Goal: Communication & Community: Answer question/provide support

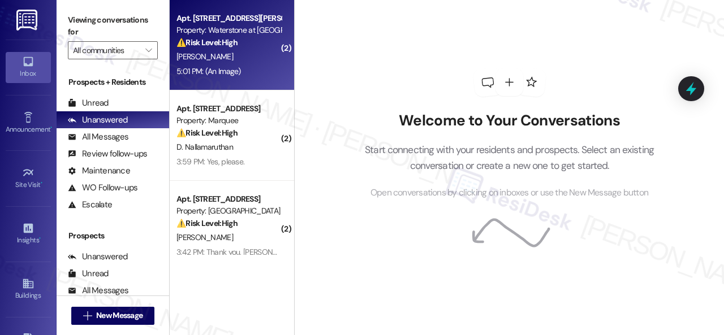
click at [256, 59] on div "K. Bridgeford" at bounding box center [228, 57] width 107 height 14
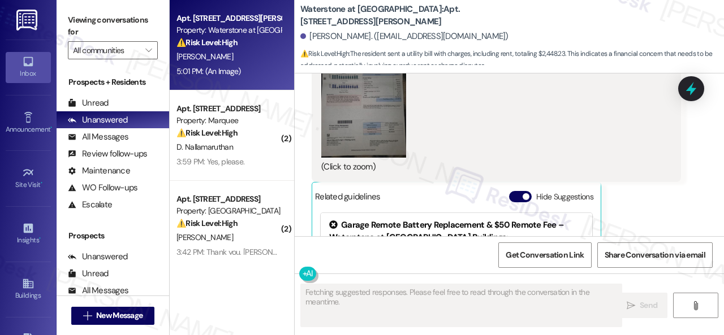
scroll to position [12616, 0]
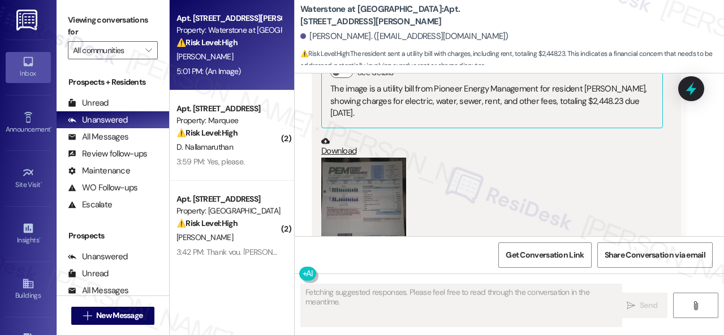
click at [366, 197] on button "Zoom image" at bounding box center [363, 214] width 85 height 113
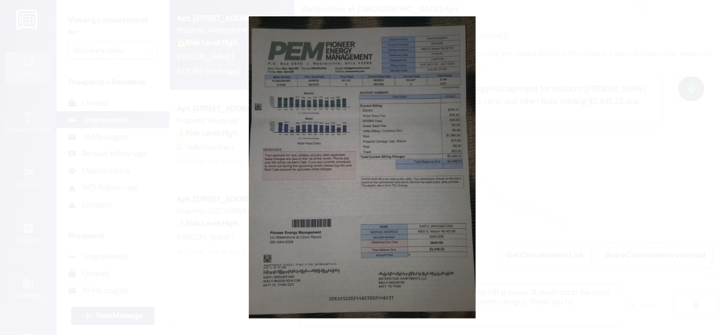
click at [365, 191] on button "Unzoom image" at bounding box center [362, 167] width 724 height 335
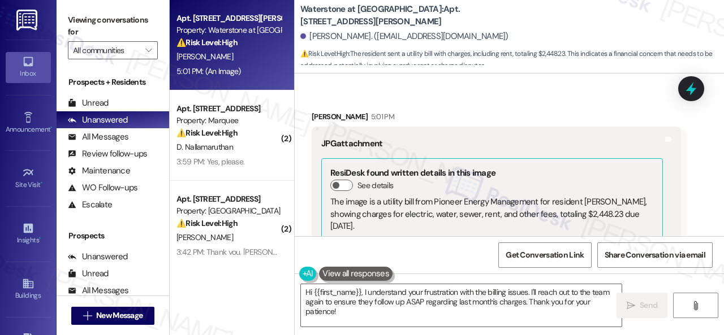
scroll to position [12389, 0]
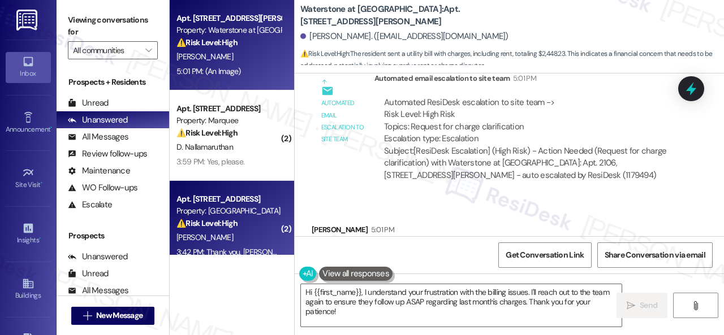
drag, startPoint x: 353, startPoint y: 316, endPoint x: 202, endPoint y: 225, distance: 176.6
click at [205, 227] on div "Apt. 2106, 6855 S Mason Rd Property: Waterstone at Cinco Ranch ⚠️ Risk Level: H…" at bounding box center [447, 167] width 554 height 335
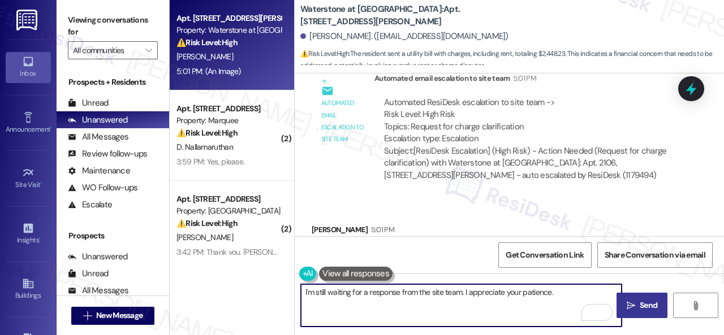
type textarea "I'm still waiting for a response from the site team. I appreciate your patience."
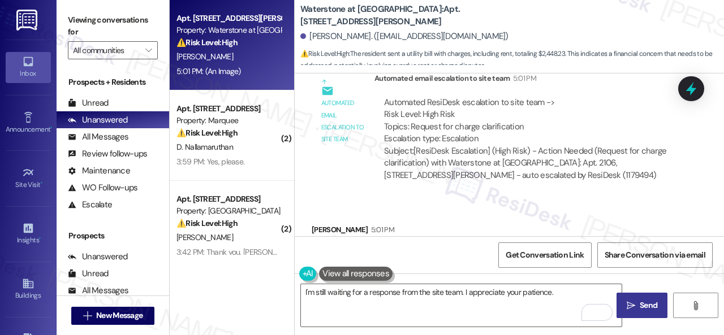
click at [640, 308] on span "Send" at bounding box center [649, 306] width 18 height 12
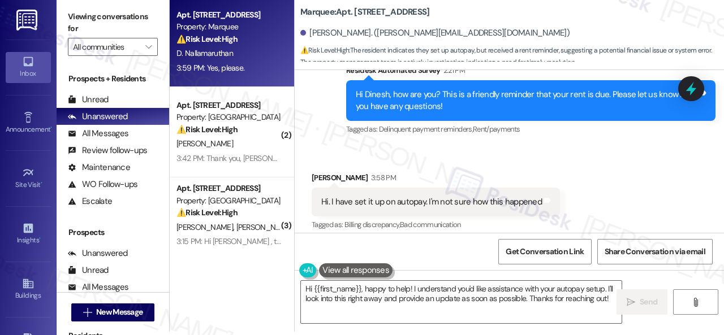
scroll to position [1225, 0]
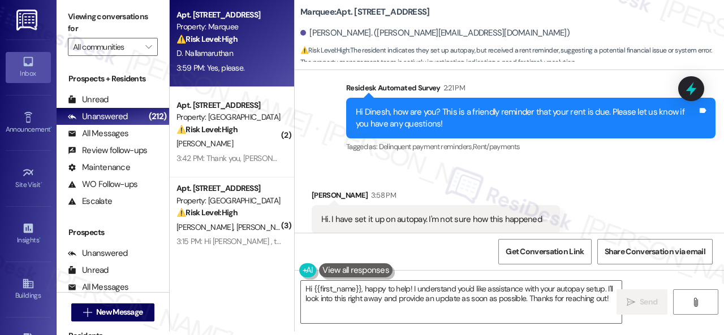
drag, startPoint x: 312, startPoint y: 179, endPoint x: 339, endPoint y: 211, distance: 41.8
click at [312, 179] on div "Received via SMS Dinesh Nallamaruthan 3:58 PM Hi. I have set it up on autopay. …" at bounding box center [509, 212] width 429 height 96
click at [373, 297] on textarea "Hi {{first_name}}, happy to help! I understand you'd like assistance with your …" at bounding box center [461, 302] width 321 height 42
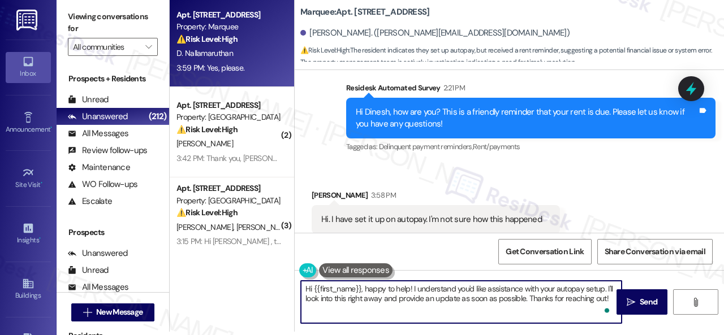
paste textarea "! Sorry for the confusion caused by the early reminder. Just a heads-up—you can…"
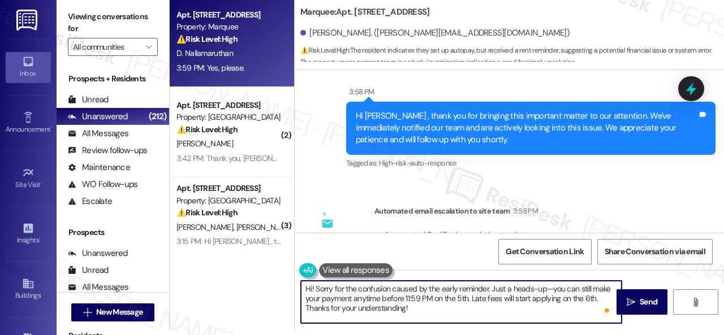
scroll to position [1395, 0]
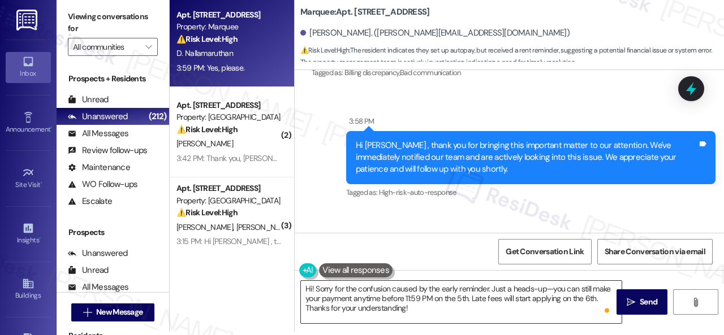
click at [335, 296] on textarea "Hi! Sorry for the confusion caused by the early reminder. Just a heads-up—you c…" at bounding box center [461, 302] width 321 height 42
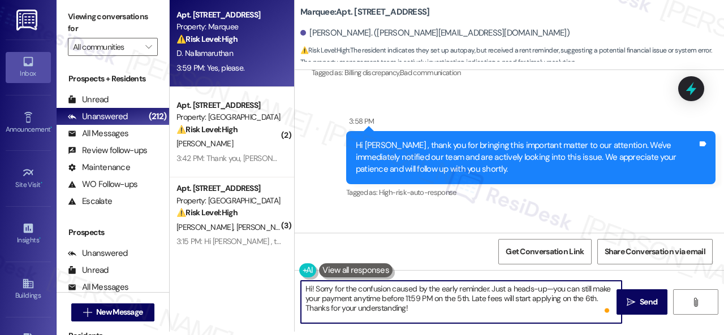
click at [599, 297] on textarea "Hi! Sorry for the confusion caused by the early reminder. Just a heads-up—you c…" at bounding box center [461, 302] width 321 height 42
paste textarea "Please disregard the message if you do not have questions/concerns or are on au…"
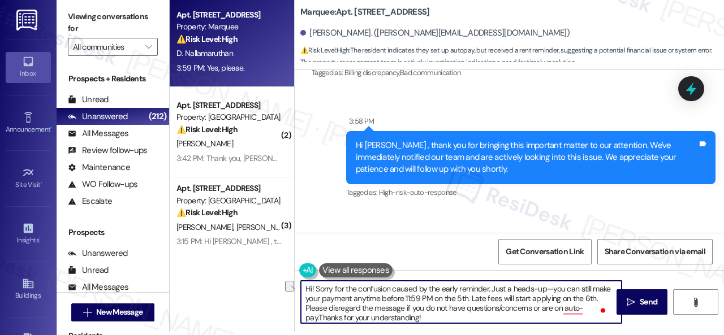
drag, startPoint x: 423, startPoint y: 307, endPoint x: 538, endPoint y: 309, distance: 114.8
click at [538, 309] on textarea "Hi! Sorry for the confusion caused by the early reminder. Just a heads-up—you c…" at bounding box center [461, 302] width 321 height 42
click at [475, 307] on textarea "Hi! Sorry for the confusion caused by the early reminder. Just a heads-up—you c…" at bounding box center [461, 302] width 321 height 42
click at [579, 307] on textarea "Hi! Sorry for the confusion caused by the early reminder. Just a heads-up—you c…" at bounding box center [461, 302] width 321 height 42
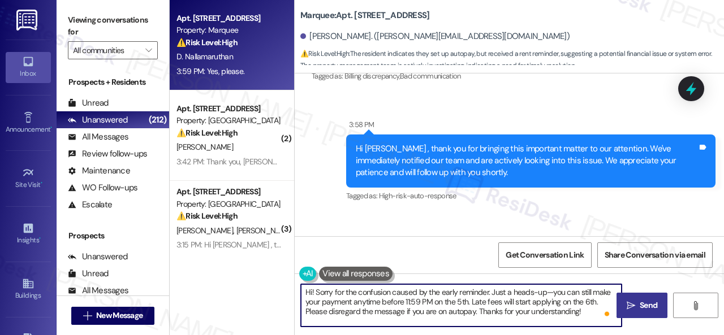
type textarea "Hi! Sorry for the confusion caused by the early reminder. Just a heads-up—you c…"
click at [640, 305] on span "Send" at bounding box center [649, 306] width 18 height 12
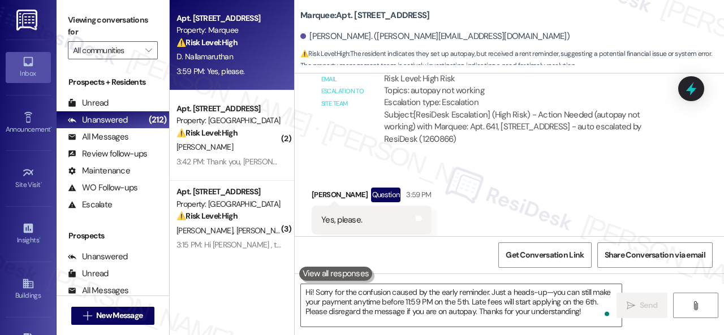
scroll to position [1620, 0]
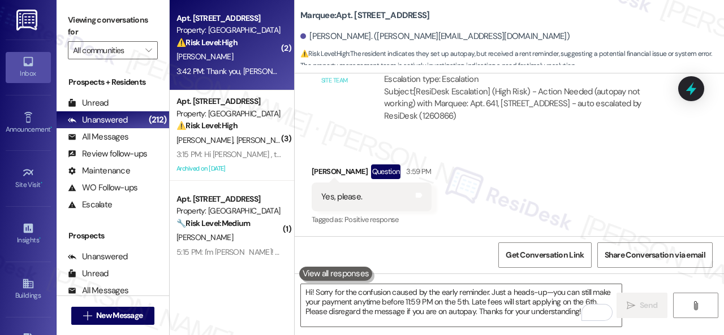
click at [253, 59] on div "J. Shoemaker" at bounding box center [228, 57] width 107 height 14
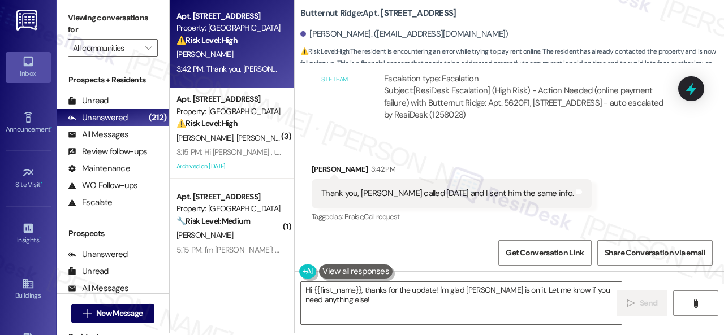
scroll to position [3, 0]
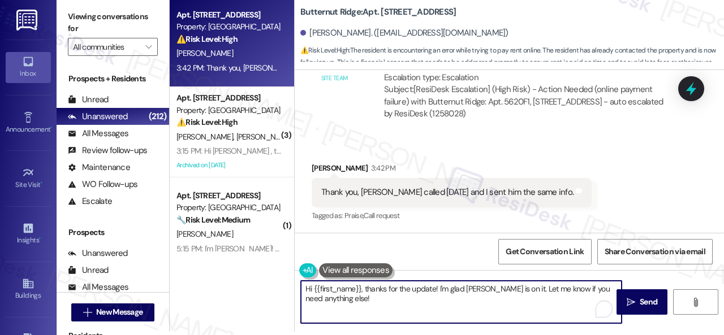
drag, startPoint x: 368, startPoint y: 290, endPoint x: 284, endPoint y: 287, distance: 83.8
click at [284, 287] on div "Apt. 5620F1, 5800 Great Northern Boulevard Property: Butternut Ridge ⚠️ Risk Le…" at bounding box center [447, 164] width 554 height 335
type textarea "Thanks for the update! I'm glad Shawn is on it. Let me know if you need anythin…"
click at [637, 302] on span "Send" at bounding box center [648, 302] width 22 height 12
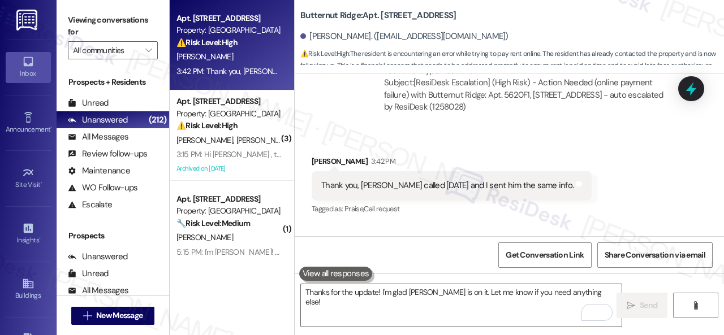
scroll to position [3270, 0]
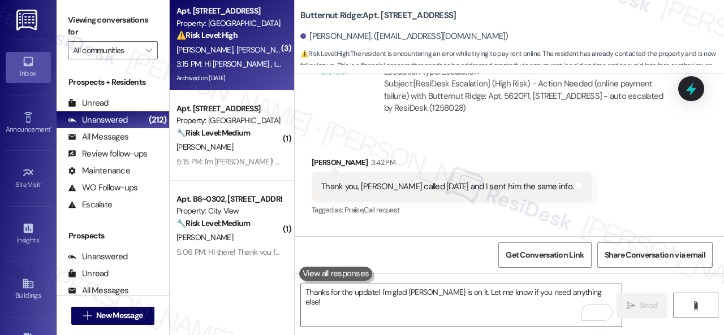
click at [250, 53] on div "S. Sebai S. Sebai" at bounding box center [228, 50] width 107 height 14
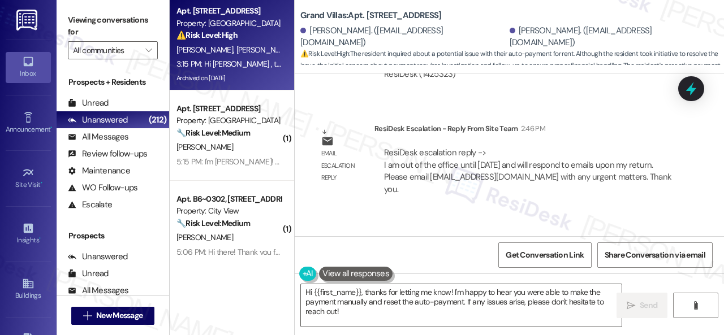
scroll to position [6354, 0]
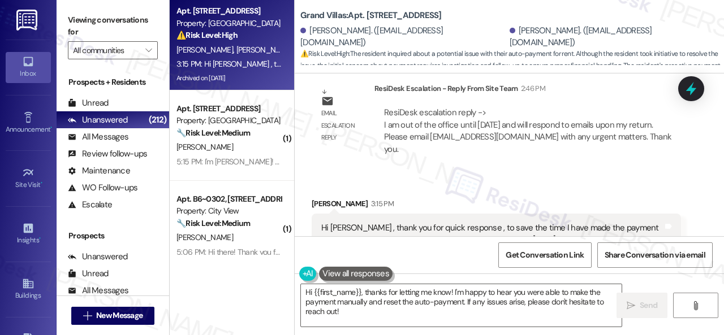
click at [328, 244] on div "Get Conversation Link Share Conversation via email" at bounding box center [509, 254] width 429 height 37
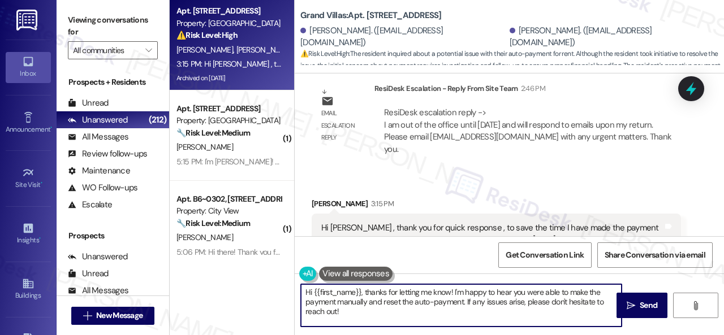
drag, startPoint x: 273, startPoint y: 284, endPoint x: 241, endPoint y: 273, distance: 33.8
click at [241, 273] on div "Apt. 2406, 1550 Katy Gap Rd Property: Grand Villas ⚠️ Risk Level: High The resi…" at bounding box center [447, 167] width 554 height 335
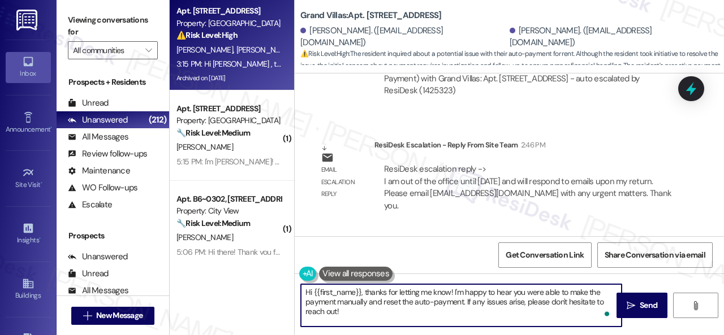
scroll to position [6523, 0]
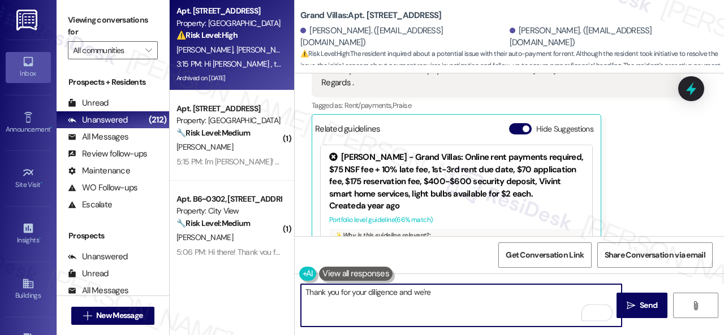
paste textarea "orry for the confusion caused by the early reminder. Just a heads-up—you can st…"
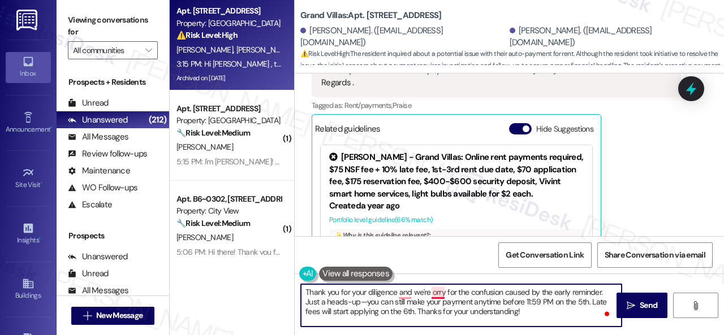
click at [432, 292] on textarea "Thank you for your diligence and we're orry for the confusion caused by the ear…" at bounding box center [461, 305] width 321 height 42
click at [586, 303] on textarea "Thank you for your diligence, and we're sorry for the confusion caused by the e…" at bounding box center [461, 305] width 321 height 42
drag, startPoint x: 365, startPoint y: 303, endPoint x: 471, endPoint y: 304, distance: 106.3
click at [471, 304] on textarea "Thank you for your diligence, and we're sorry for the confusion caused by the e…" at bounding box center [461, 305] width 321 height 42
click at [571, 303] on textarea "Thank you for your diligence, and we're sorry for the confusion caused by the e…" at bounding box center [461, 305] width 321 height 42
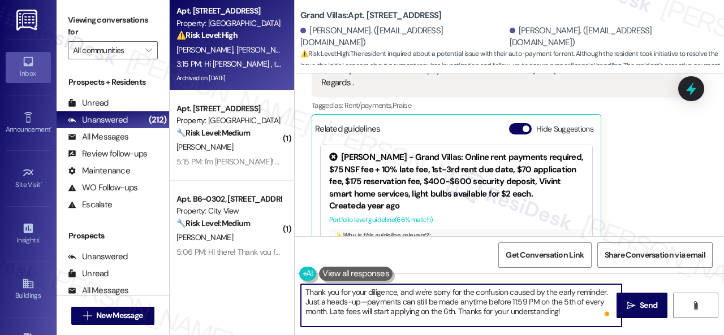
click at [314, 313] on textarea "Thank you for your diligence, and we're sorry for the confusion caused by the e…" at bounding box center [461, 305] width 321 height 42
click at [325, 312] on textarea "Thank you for your diligence, and we're sorry for the confusion caused by the e…" at bounding box center [461, 305] width 321 height 42
click at [456, 312] on textarea "Thank you for your diligence, and we're sorry for the confusion caused by the e…" at bounding box center [461, 305] width 321 height 42
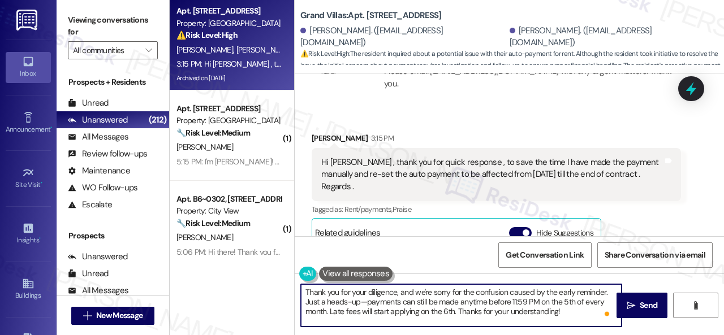
scroll to position [6410, 0]
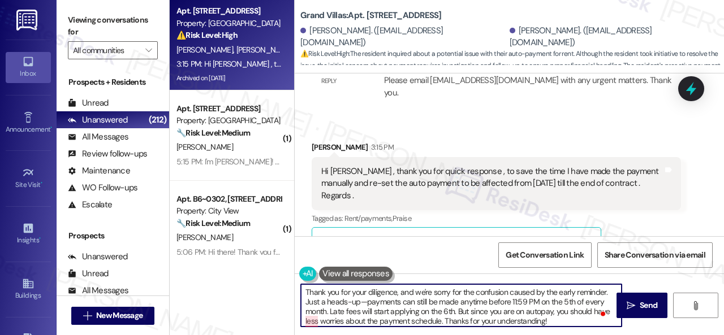
click at [312, 321] on textarea "Thank you for your diligence, and we're sorry for the confusion caused by the e…" at bounding box center [461, 305] width 321 height 42
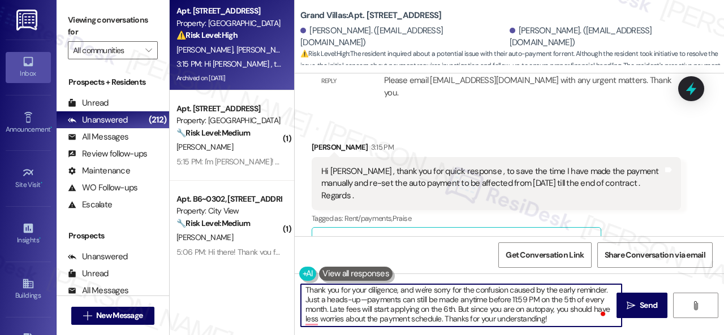
drag, startPoint x: 317, startPoint y: 322, endPoint x: 304, endPoint y: 322, distance: 12.4
click at [304, 322] on textarea "Thank you for your diligence, and we're sorry for the confusion caused by the e…" at bounding box center [461, 305] width 321 height 42
click at [479, 318] on textarea "Thank you for your diligence, and we're sorry for the confusion caused by the e…" at bounding box center [461, 305] width 321 height 42
click at [559, 318] on textarea "Thank you for your diligence, and we're sorry for the confusion caused by the e…" at bounding box center [461, 305] width 321 height 42
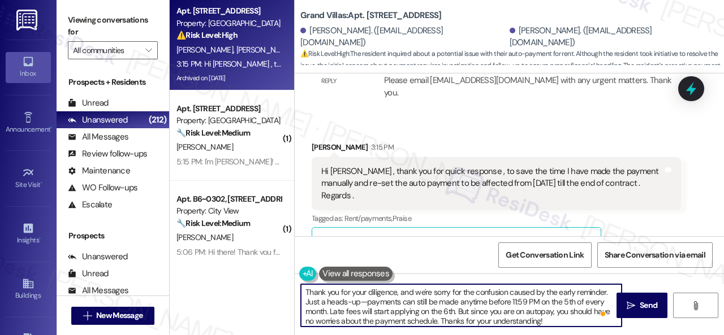
scroll to position [0, 0]
click at [396, 292] on textarea "Thank you for your diligence, and we're sorry for the confusion caused by the e…" at bounding box center [461, 305] width 321 height 42
click at [539, 323] on textarea "Thank you for your diligence, and we're sorry for the confusion caused by the e…" at bounding box center [461, 305] width 321 height 42
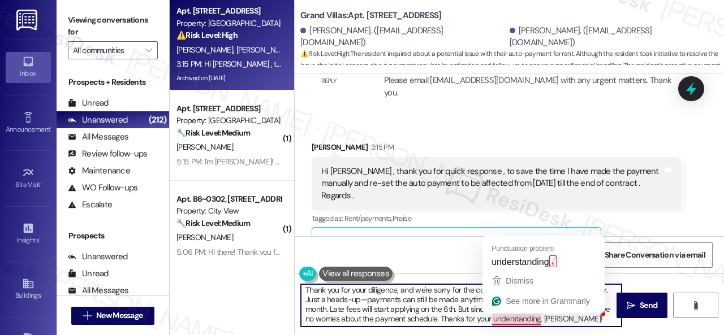
click at [521, 317] on textarea "Thank you for your diligence, and we're sorry for the confusion caused by the e…" at bounding box center [461, 305] width 321 height 42
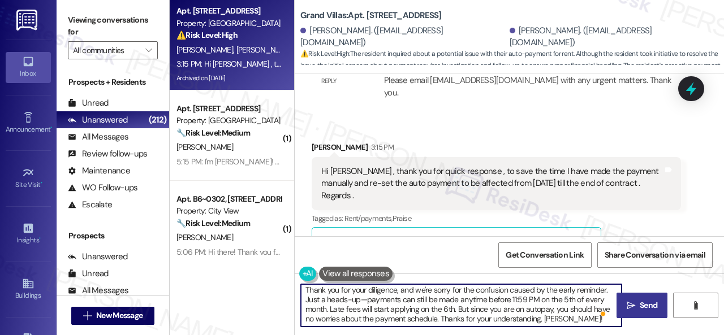
type textarea "Thank you for your diligence, and we're sorry for the confusion caused by the e…"
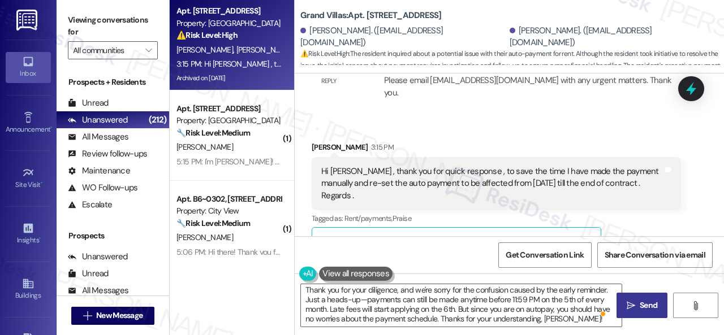
click at [640, 309] on span "Send" at bounding box center [649, 306] width 18 height 12
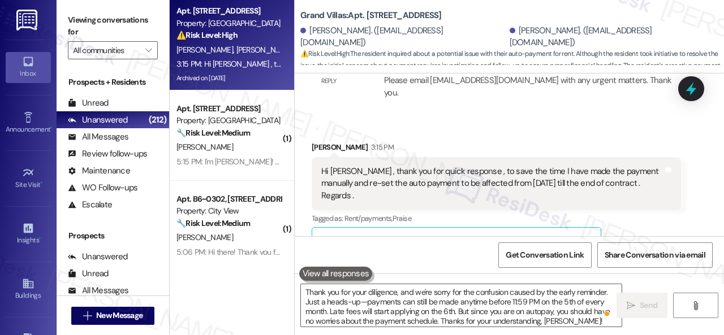
scroll to position [6523, 0]
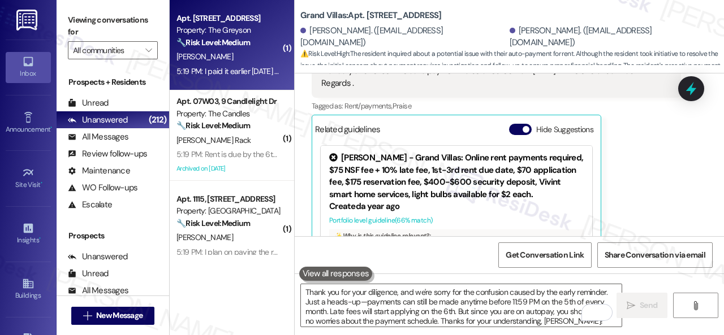
click at [247, 54] on div "C. Gloeckner" at bounding box center [228, 57] width 107 height 14
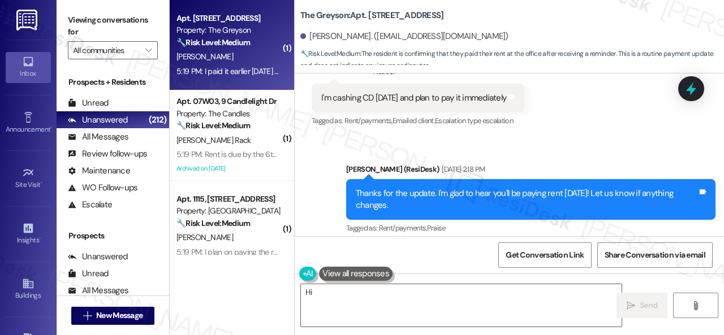
scroll to position [5454, 0]
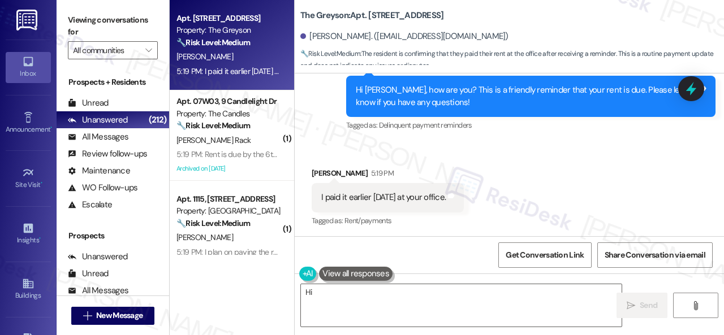
click at [333, 143] on div "Received via SMS Charles Gloeckner 5:19 PM I paid it earlier today at your offi…" at bounding box center [509, 190] width 429 height 96
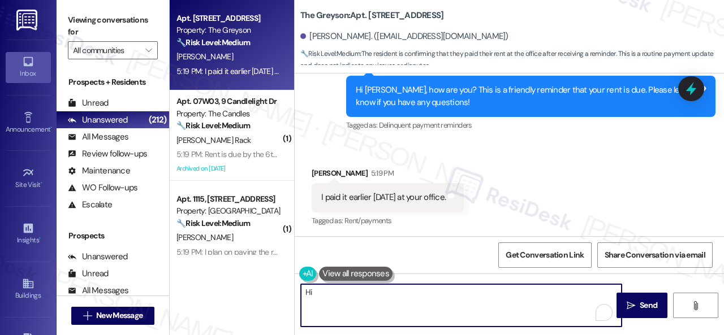
drag, startPoint x: 425, startPoint y: 299, endPoint x: 264, endPoint y: 257, distance: 167.1
click at [259, 257] on div "Apt. 4314RL, 4460 Mountain Laurel Road Property: The Greyson 🔧 Risk Level: Medi…" at bounding box center [447, 167] width 554 height 335
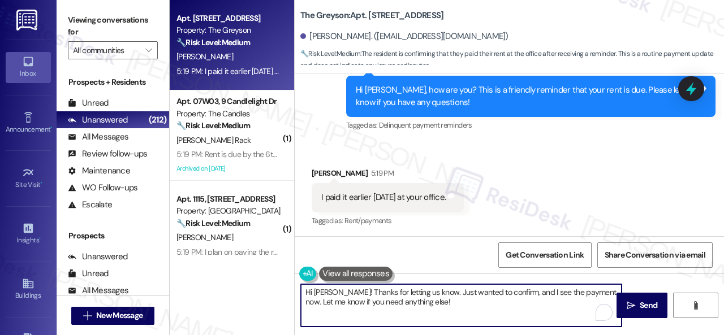
paste textarea "Thanks for the update! I'm happy to hear you've already taken care of the rent.…"
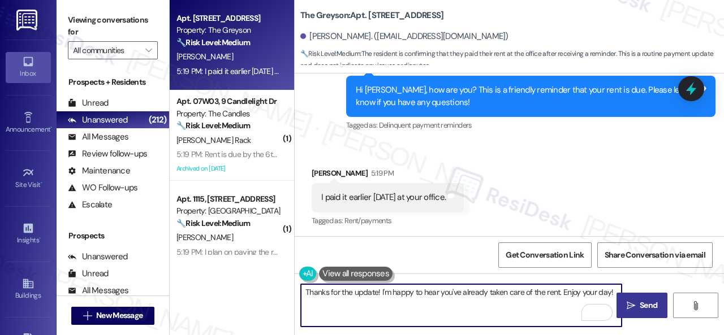
type textarea "Thanks for the update! I'm happy to hear you've already taken care of the rent.…"
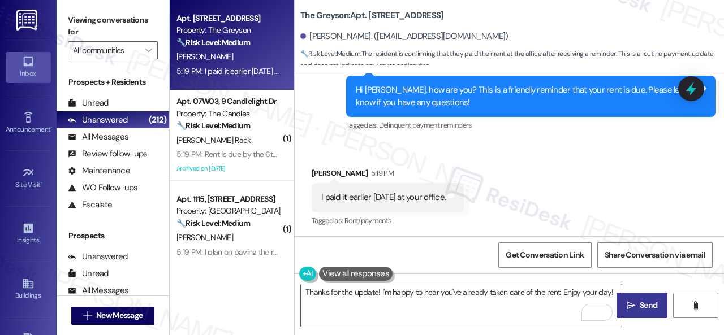
click at [640, 304] on span "Send" at bounding box center [649, 306] width 18 height 12
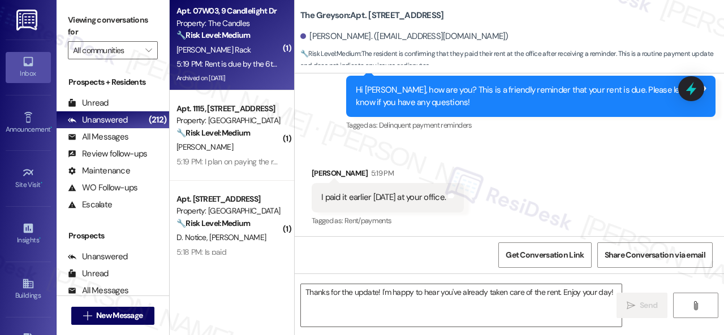
click at [235, 53] on div "J. Rack" at bounding box center [228, 50] width 107 height 14
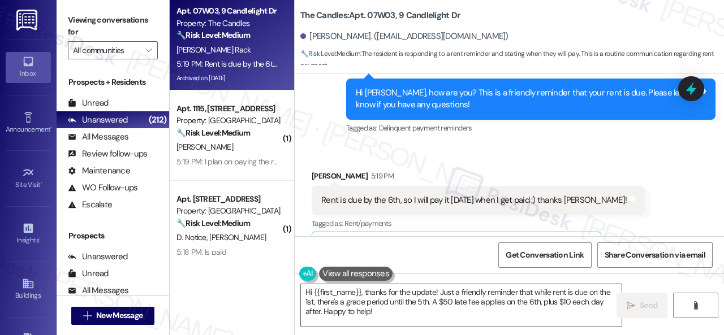
scroll to position [7829, 0]
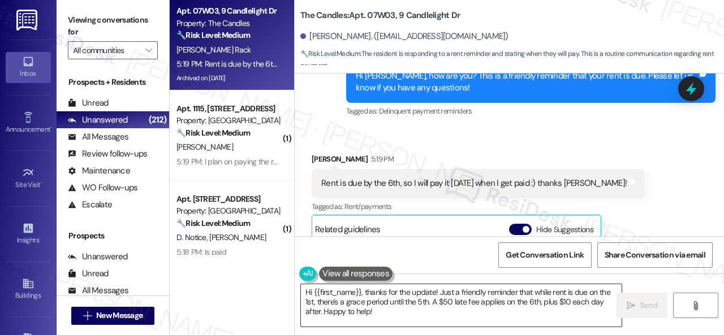
click at [379, 314] on textarea "Hi {{first_name}}, thanks for the update! Just a friendly reminder that while r…" at bounding box center [461, 305] width 321 height 42
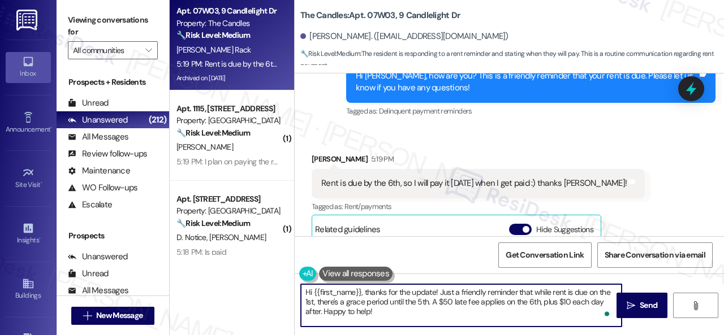
drag, startPoint x: 398, startPoint y: 315, endPoint x: 251, endPoint y: 277, distance: 151.3
click at [248, 277] on div "Apt. 07W03, 9 Candlelight Dr Property: The Candles 🔧 Risk Level: Medium The res…" at bounding box center [447, 167] width 554 height 335
paste textarea "! Sorry for the confusion caused by the early reminder. Just a heads-up—you can…"
type textarea "Hi! Sorry for the confusion caused by the early reminder. Just a heads-up—you c…"
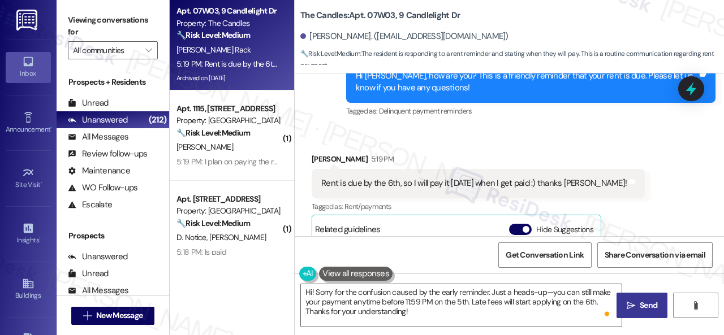
click at [640, 309] on span "Send" at bounding box center [649, 306] width 18 height 12
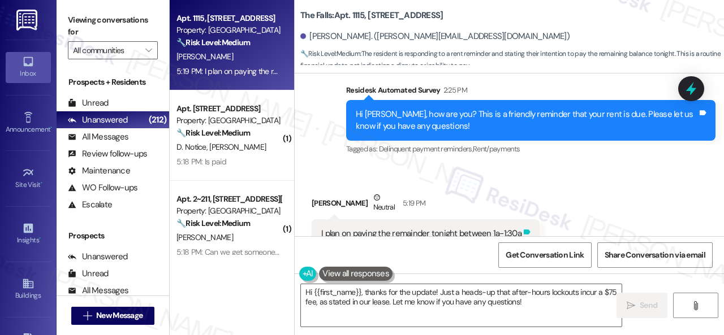
scroll to position [1470, 0]
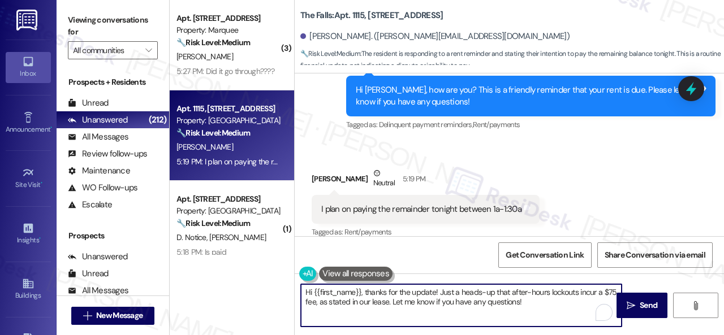
drag, startPoint x: 538, startPoint y: 305, endPoint x: 300, endPoint y: 292, distance: 238.4
click at [300, 292] on div "Hi {{first_name}}, thanks for the update! Just a heads-up that after-hours lock…" at bounding box center [456, 306] width 322 height 44
paste textarea "! Sorry for the confusion caused by the early reminder. Just a heads-up—you can…"
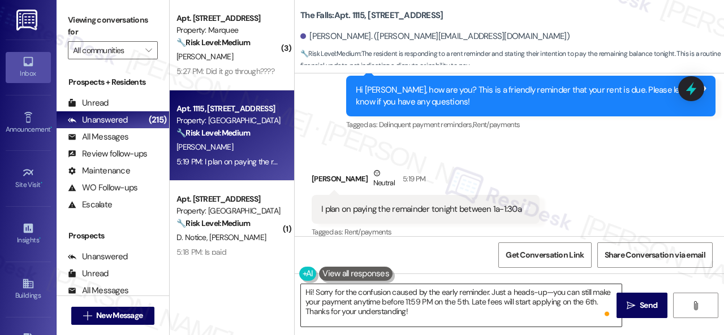
click at [433, 307] on textarea "Hi! Sorry for the confusion caused by the early reminder. Just a heads-up—you c…" at bounding box center [461, 305] width 321 height 42
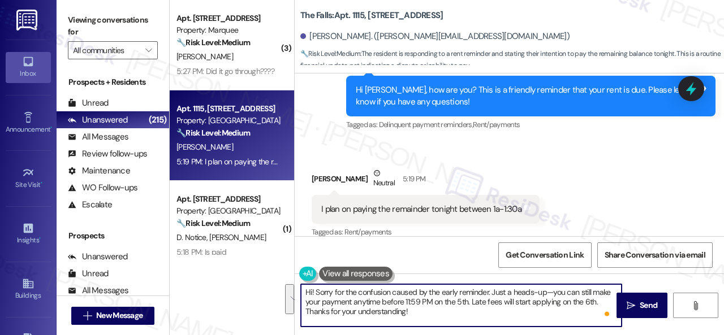
drag, startPoint x: 424, startPoint y: 310, endPoint x: 286, endPoint y: 274, distance: 142.5
click at [286, 274] on div "( 3 ) Apt. [STREET_ADDRESS] Property: Marquee 🔧 Risk Level: Medium The resident…" at bounding box center [447, 167] width 554 height 335
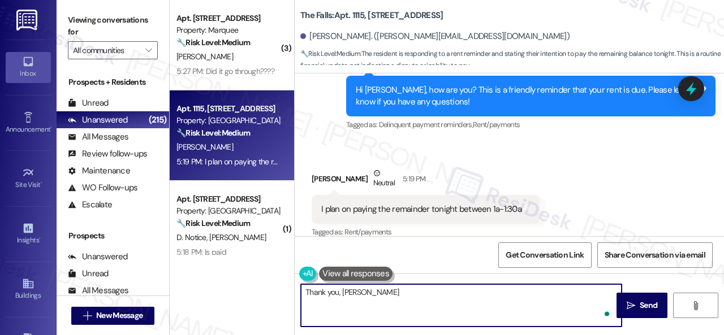
type textarea "Thank you, [PERSON_NAME]!"
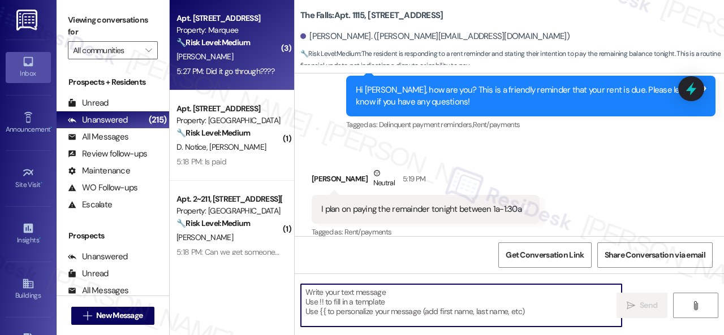
click at [245, 58] on div "[PERSON_NAME]" at bounding box center [228, 57] width 107 height 14
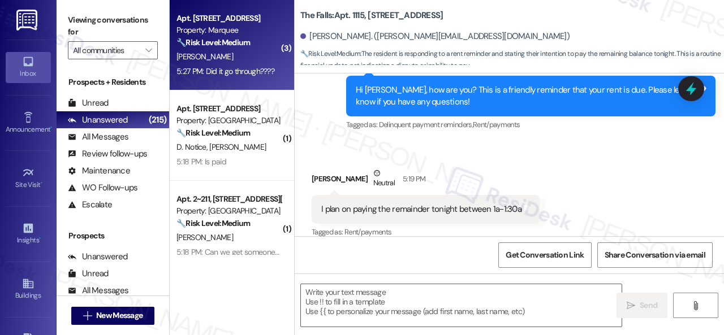
type textarea "Fetching suggested responses. Please feel free to read through the conversation…"
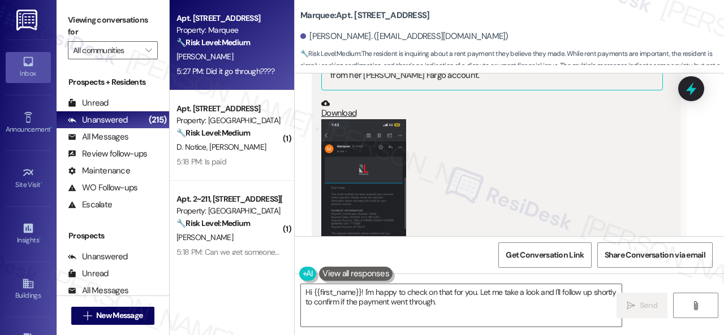
scroll to position [392, 0]
click at [378, 194] on button "Zoom image" at bounding box center [363, 212] width 85 height 184
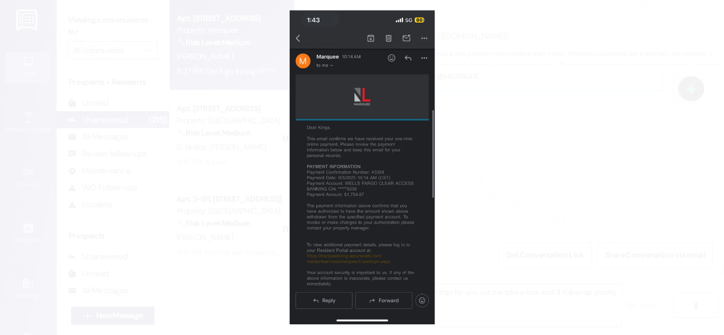
click at [384, 194] on button "Unzoom image" at bounding box center [362, 167] width 724 height 335
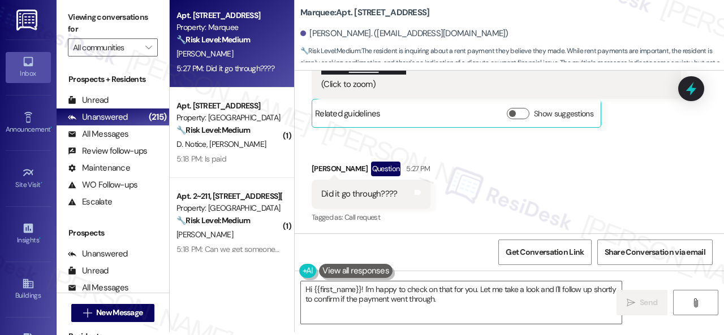
scroll to position [3, 0]
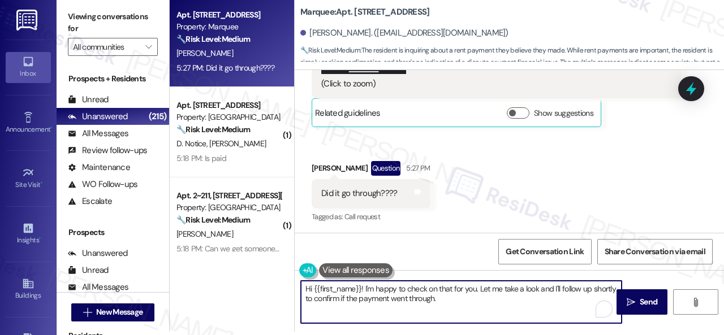
drag, startPoint x: 476, startPoint y: 300, endPoint x: 227, endPoint y: 269, distance: 250.9
click at [227, 269] on div "Apt. [STREET_ADDRESS] Property: Marquee 🔧 Risk Level: Medium The resident is in…" at bounding box center [447, 164] width 554 height 335
paste textarea "Thanks for the update! I'm happy to hear you've already taken care of the rent.…"
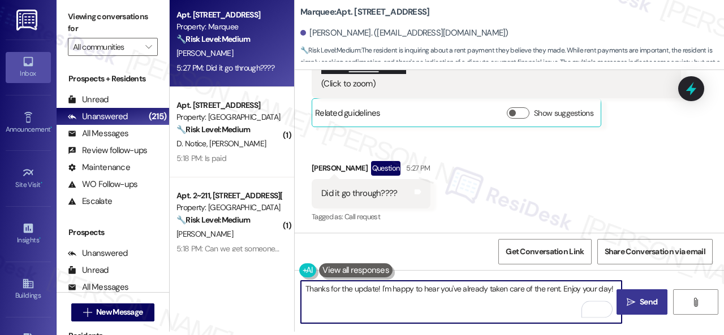
type textarea "Thanks for the update! I'm happy to hear you've already taken care of the rent.…"
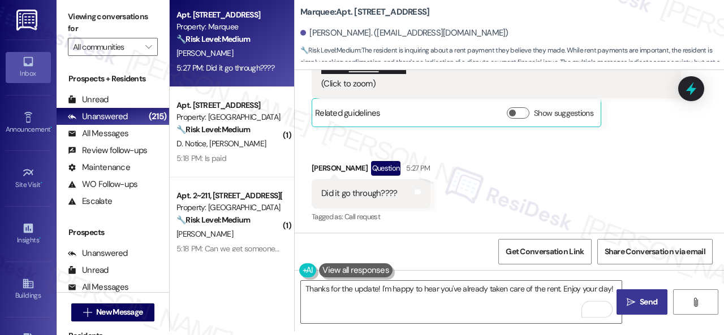
click at [637, 300] on span "Send" at bounding box center [648, 302] width 22 height 12
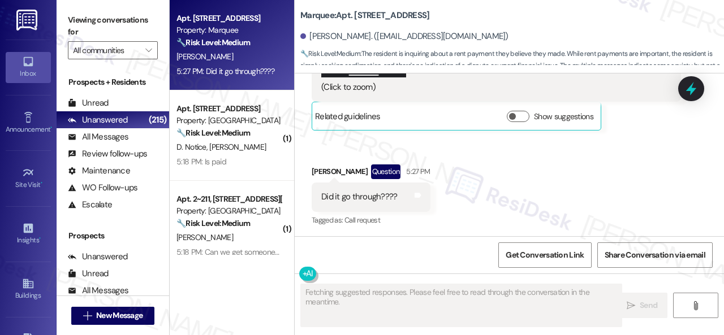
scroll to position [618, 0]
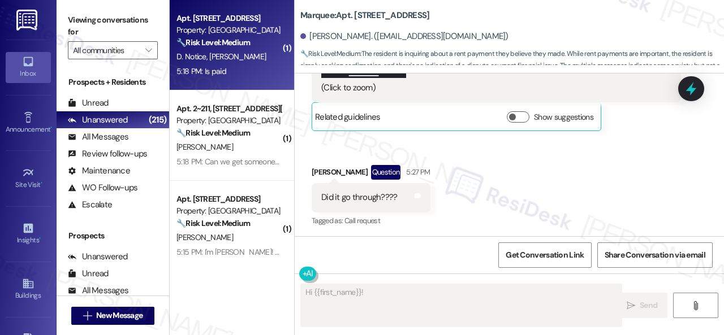
type textarea "Hi {{first_name}}! I'm"
click at [262, 53] on div "D. Notice [PERSON_NAME]" at bounding box center [228, 57] width 107 height 14
type textarea "Hi {{first_name}}! I'm happy to check on that for you. I'll confirm if the paym…"
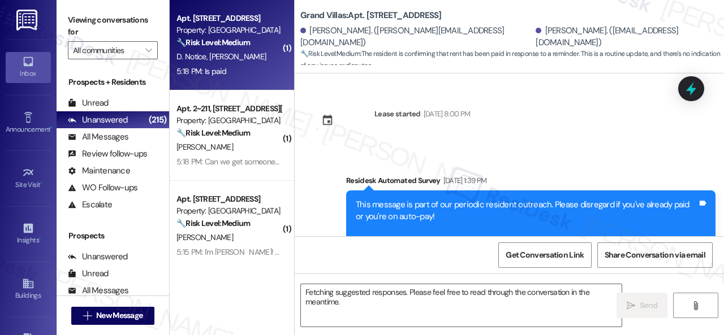
scroll to position [5069, 0]
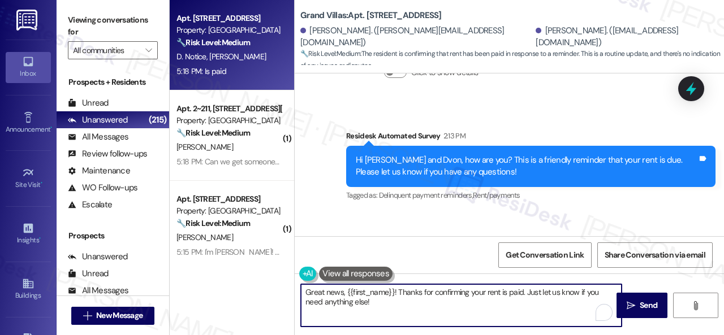
drag, startPoint x: 391, startPoint y: 300, endPoint x: 281, endPoint y: 280, distance: 112.7
click at [255, 270] on div "Apt. [STREET_ADDRESS] Property: Grand Villas 🔧 Risk Level: Medium The resident …" at bounding box center [447, 167] width 554 height 335
paste textarea "Thanks for the update! I'm happy to hear you've already taken care of the rent.…"
type textarea "Thanks for the update! I'm happy to hear you've already taken care of the rent.…"
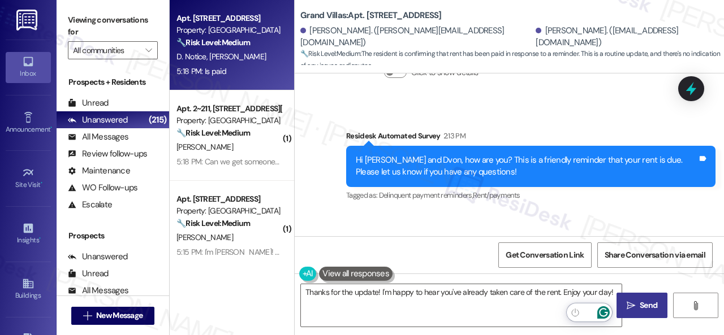
click at [647, 310] on span "Send" at bounding box center [649, 306] width 18 height 12
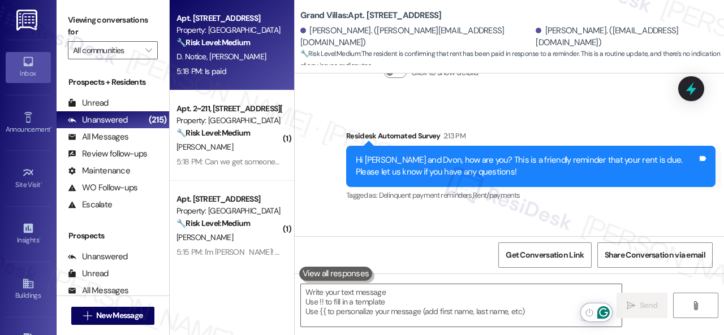
scroll to position [5069, 0]
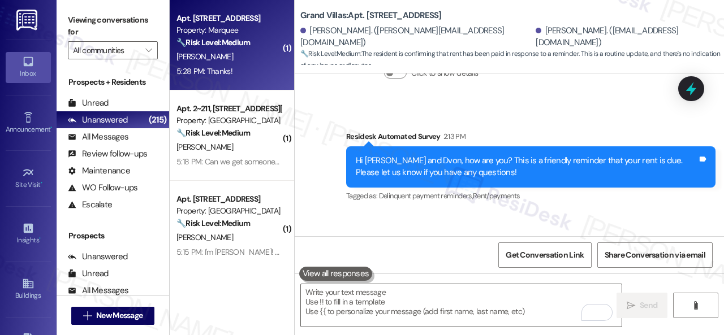
click at [239, 62] on div "[PERSON_NAME]" at bounding box center [228, 57] width 107 height 14
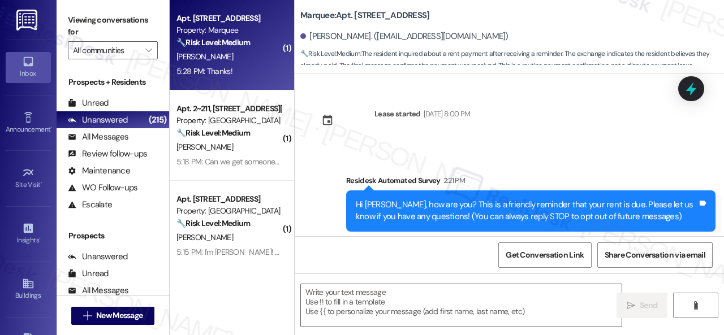
scroll to position [809, 0]
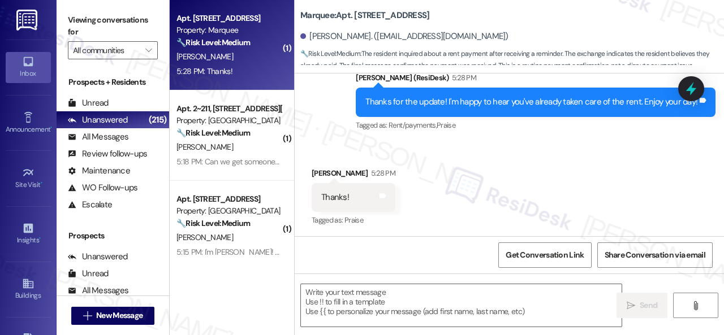
type textarea "Fetching suggested responses. Please feel free to read through the conversation…"
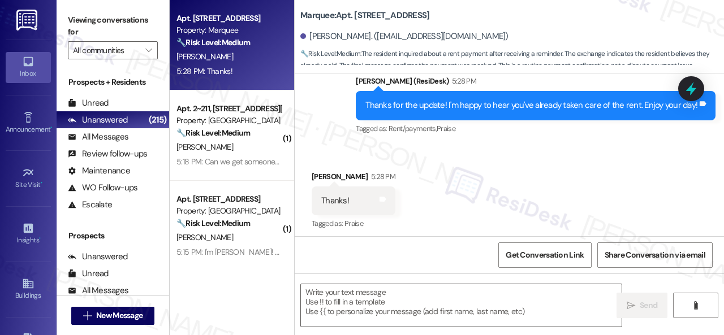
scroll to position [809, 0]
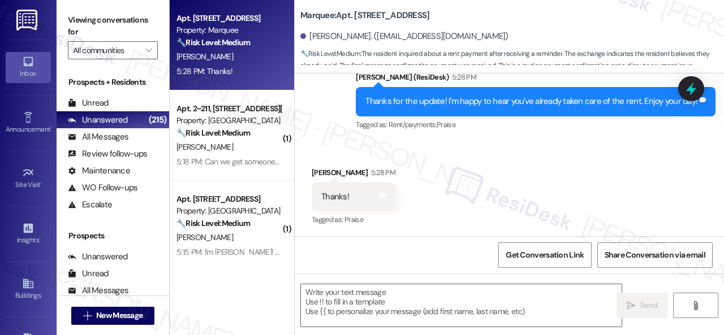
drag, startPoint x: 318, startPoint y: 134, endPoint x: 324, endPoint y: 137, distance: 6.3
click at [317, 134] on div "Sent via SMS [PERSON_NAME] (ResiDesk) 5:28 PM Thanks for the update! I'm happy …" at bounding box center [509, 94] width 429 height 96
click at [339, 296] on textarea at bounding box center [461, 305] width 321 height 42
paste textarea "You're welcome!"
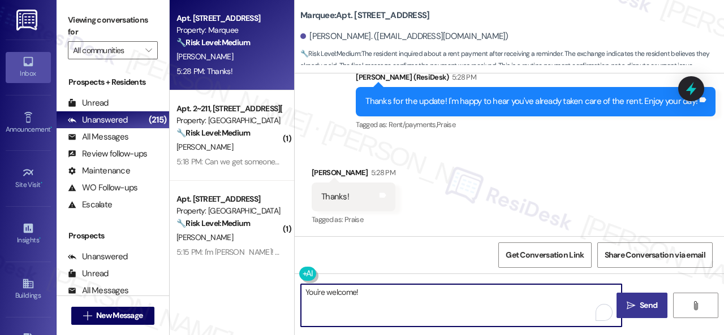
type textarea "You're welcome!"
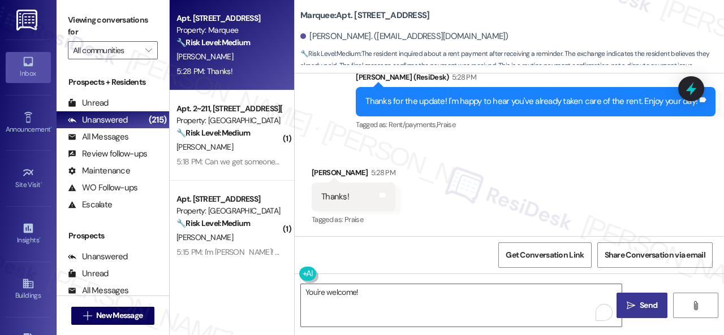
click at [627, 309] on icon "" at bounding box center [631, 305] width 8 height 9
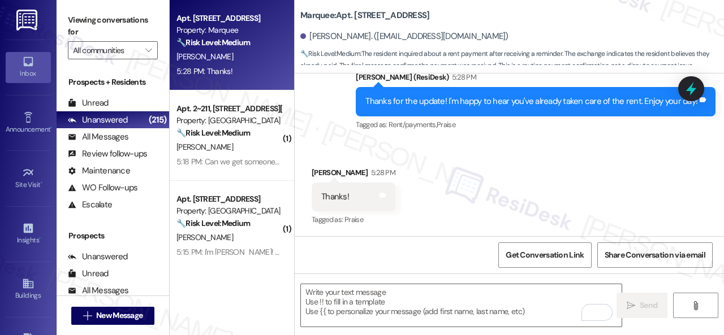
scroll to position [809, 0]
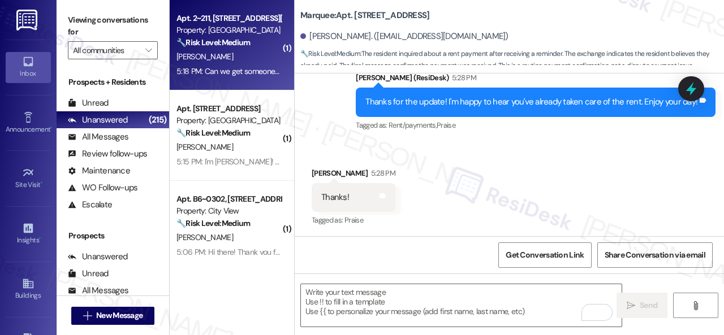
click at [233, 65] on div "5:18 PM: Can we get someone to come look at our smart lock please 5:18 PM: Can …" at bounding box center [228, 71] width 107 height 14
type textarea "Fetching suggested responses. Please feel free to read through the conversation…"
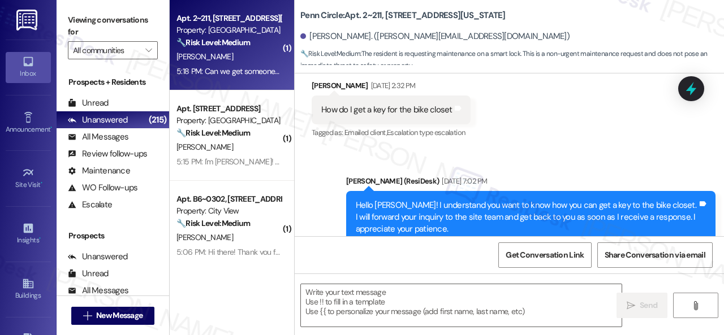
type textarea "Fetching suggested responses. Please feel free to read through the conversation…"
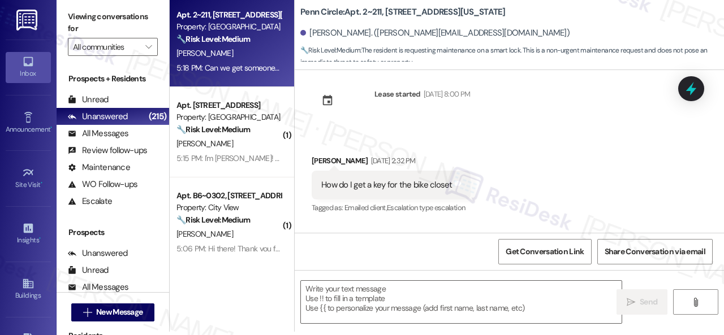
scroll to position [0, 0]
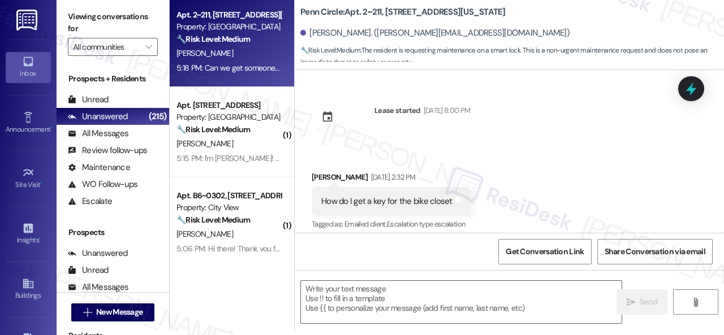
click at [580, 132] on div "Lease started [DATE] 8:00 PM Received via SMS [PERSON_NAME] [DATE] 2:32 PM How …" at bounding box center [509, 151] width 429 height 163
click at [362, 307] on textarea at bounding box center [461, 302] width 321 height 42
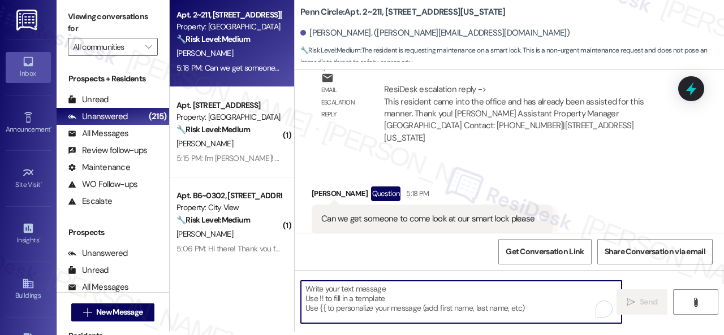
scroll to position [493, 0]
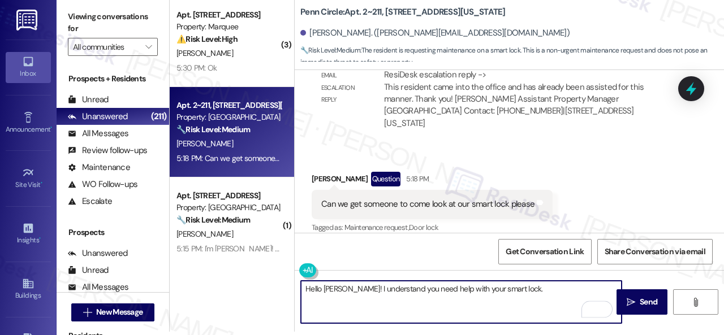
paste textarea "Is there already a work order for the issue? If so, may I have the work order n…"
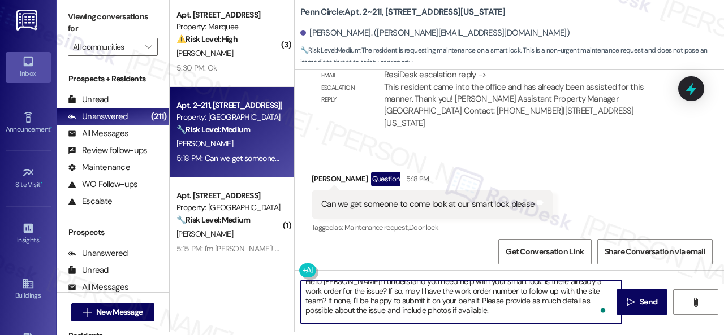
scroll to position [7, 0]
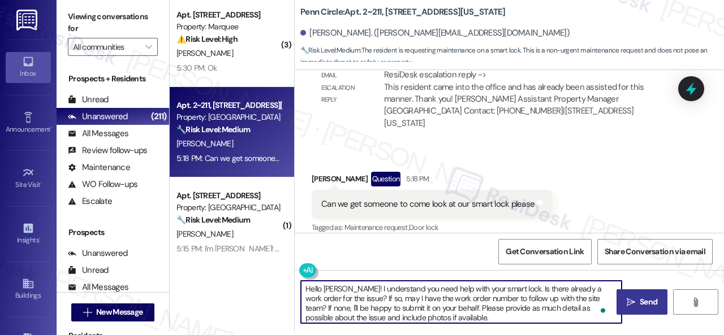
type textarea "Hello Cameron! I understand you need help with your smart lock. Is there alread…"
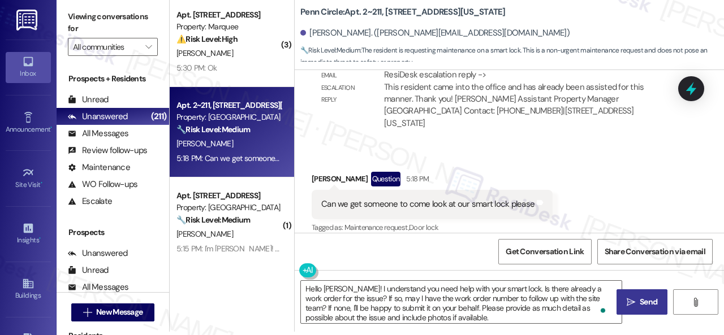
click at [640, 304] on span "Send" at bounding box center [649, 302] width 18 height 12
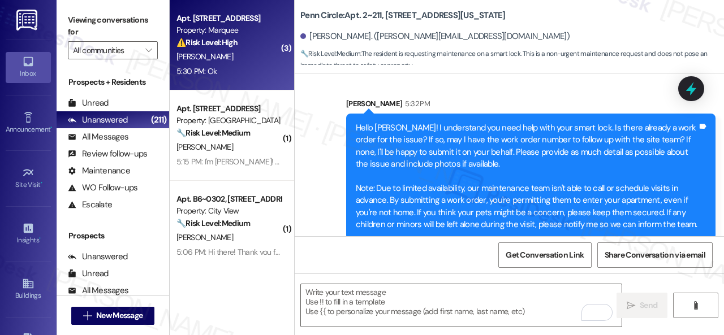
click at [243, 57] on div "K. Mozes" at bounding box center [228, 57] width 107 height 14
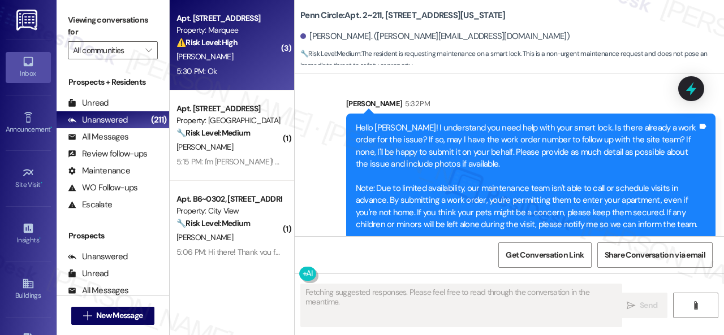
type textarea "Fetching suggested responses. Please feel free to read through the conversation…"
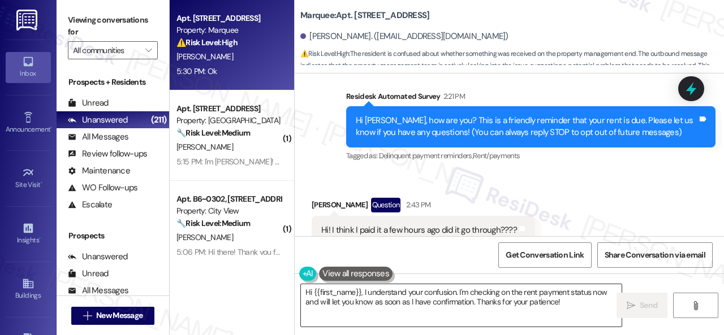
click at [382, 309] on textarea "Hi {{first_name}}, I understand your confusion. I'm checking on the rent paymen…" at bounding box center [461, 305] width 321 height 42
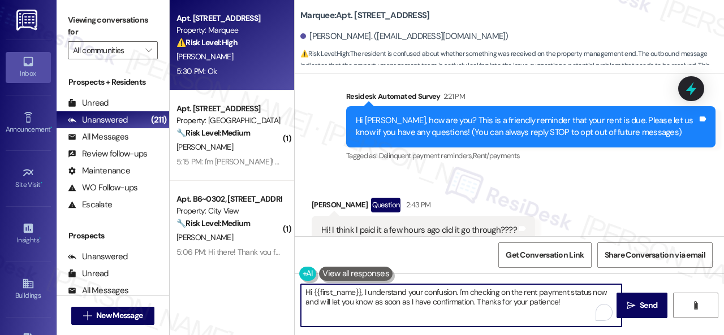
drag, startPoint x: 570, startPoint y: 306, endPoint x: 324, endPoint y: 298, distance: 246.1
click at [258, 292] on div "Apt. 203, 1400 Nicollet Ave Property: Marquee ⚠️ Risk Level: High The resident …" at bounding box center [447, 167] width 554 height 335
paste textarea "Sorry for the confusion caused by the early reminder."
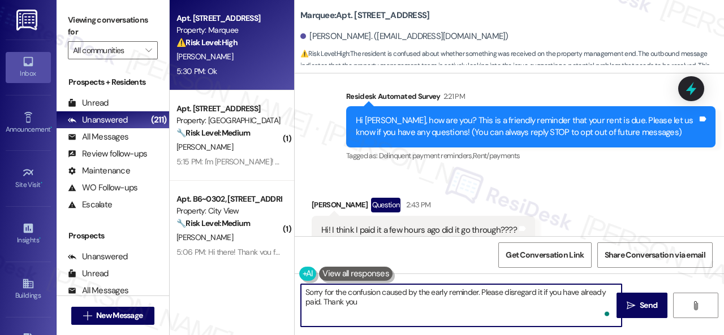
type textarea "Sorry for the confusion caused by the early reminder. Please disregard it if yo…"
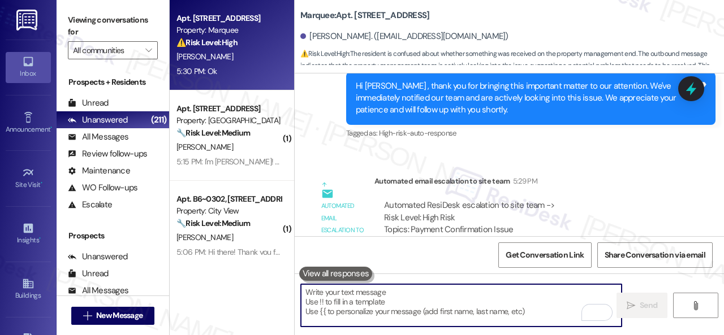
scroll to position [1441, 0]
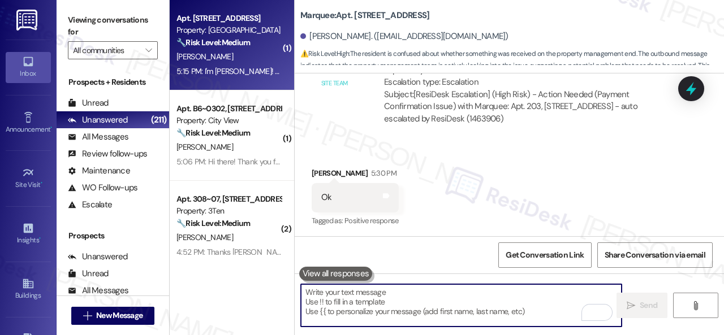
click at [245, 50] on div "J. Davis" at bounding box center [228, 57] width 107 height 14
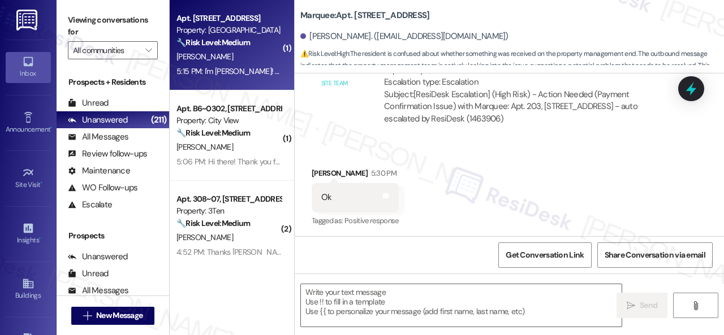
type textarea "Fetching suggested responses. Please feel free to read through the conversation…"
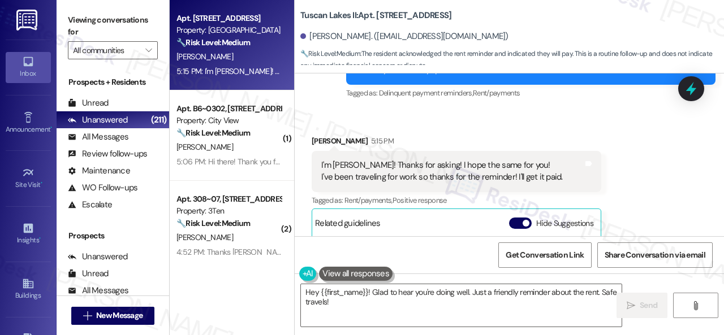
scroll to position [10478, 0]
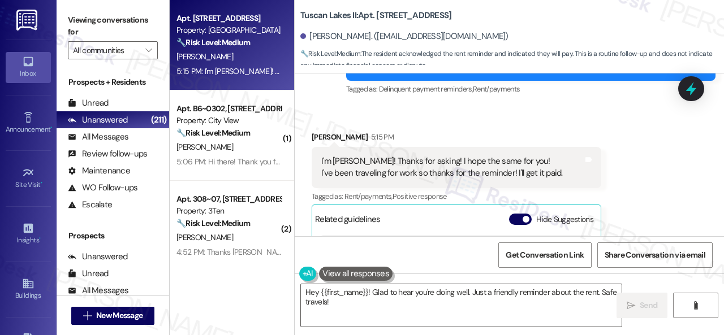
click at [364, 106] on div "Received via SMS Jason Davis 5:15 PM I'm good, Sarah! Thanks for asking! I hope…" at bounding box center [509, 241] width 429 height 271
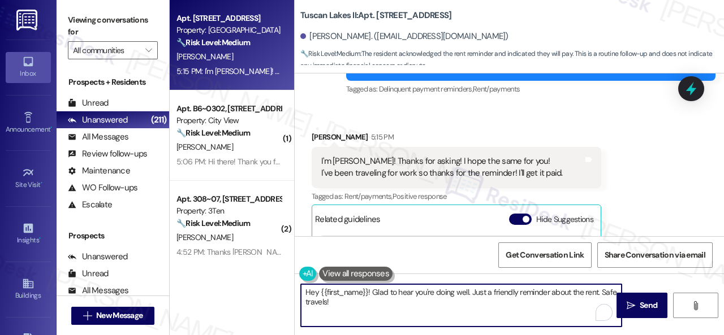
drag, startPoint x: 345, startPoint y: 305, endPoint x: 338, endPoint y: 284, distance: 22.0
click at [269, 284] on div "Apt. 1206, 1805 S Egret Bay Blvd Property: Tuscan Lakes II 🔧 Risk Level: Medium…" at bounding box center [447, 167] width 554 height 335
paste textarea "You're welcome"
click at [355, 297] on textarea "You're welcome!" at bounding box center [461, 305] width 321 height 42
type textarea "You're welcome, Jason!"
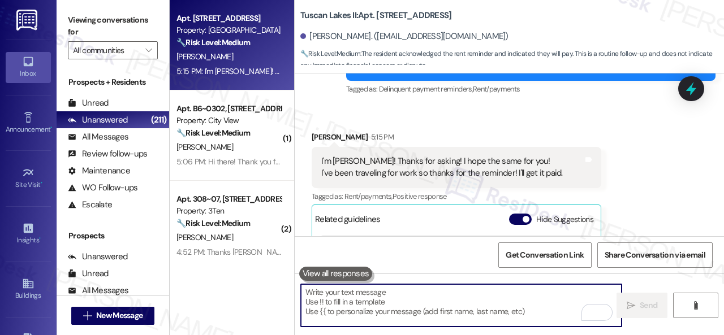
scroll to position [10591, 0]
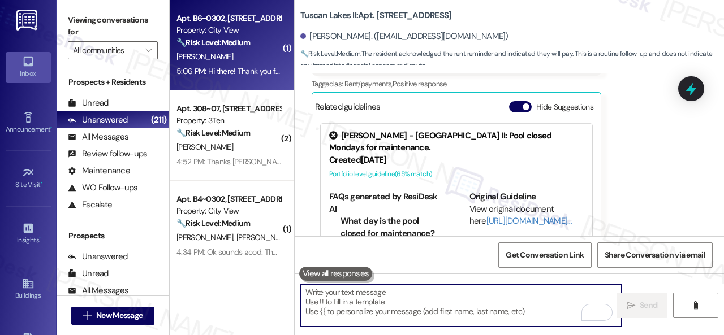
click at [253, 63] on div "J. Hamilton" at bounding box center [228, 57] width 107 height 14
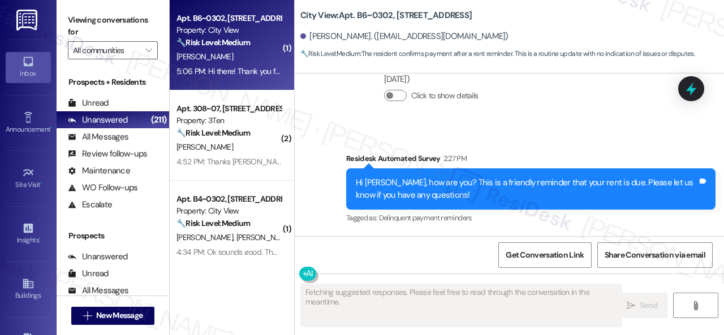
scroll to position [1453, 0]
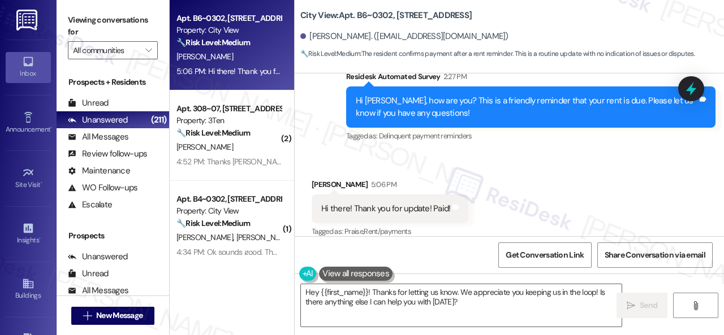
click at [334, 153] on div "Received via SMS Jacob Hamilton 5:06 PM Hi there! Thank you for update! Paid! T…" at bounding box center [509, 201] width 429 height 96
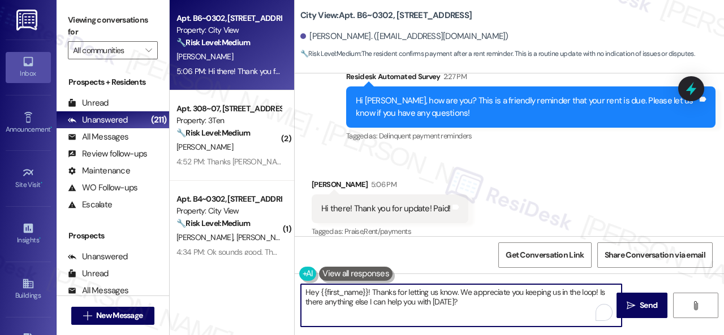
drag, startPoint x: 469, startPoint y: 303, endPoint x: 215, endPoint y: 264, distance: 257.4
click at [215, 264] on div "Apt. B6~0302, 2600 Cityview Drive Property: City View 🔧 Risk Level: Medium The …" at bounding box center [447, 167] width 554 height 335
paste textarea "Thanks for the update! I'm happy to hear you've already taken care of the rent.…"
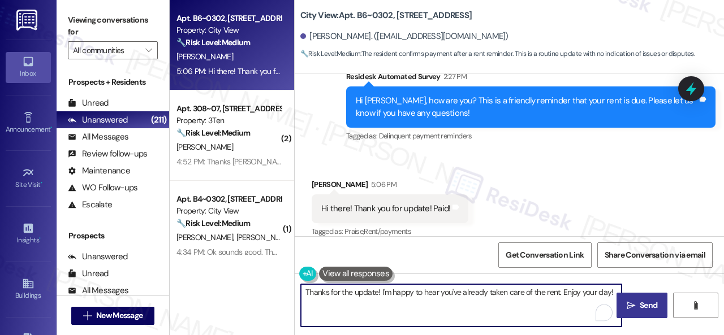
type textarea "Thanks for the update! I'm happy to hear you've already taken care of the rent.…"
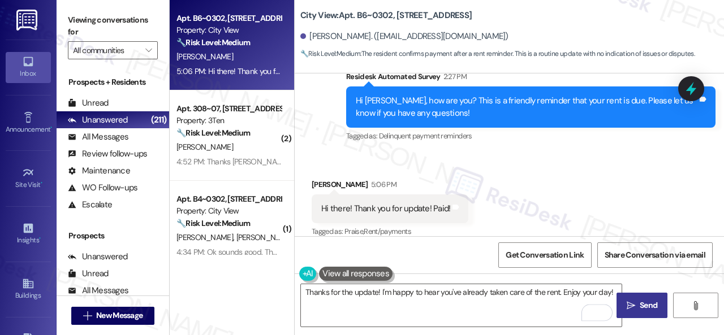
click at [642, 310] on span "Send" at bounding box center [649, 306] width 18 height 12
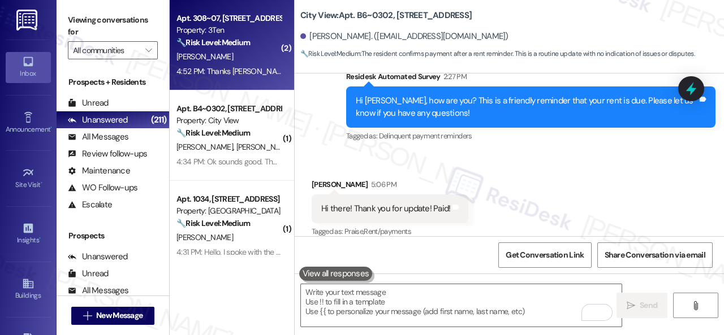
click at [227, 58] on div "M. Reardon" at bounding box center [228, 57] width 107 height 14
type textarea "Fetching suggested responses. Please feel free to read through the conversation…"
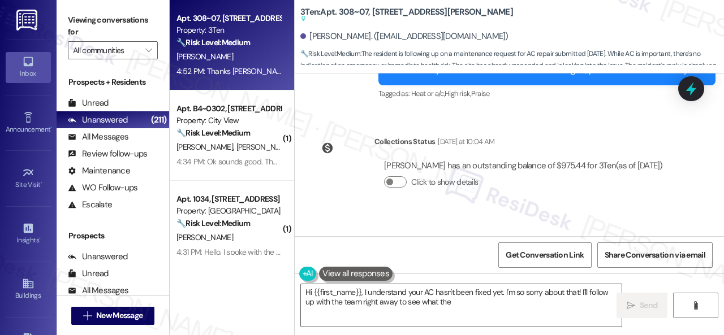
scroll to position [13406, 0]
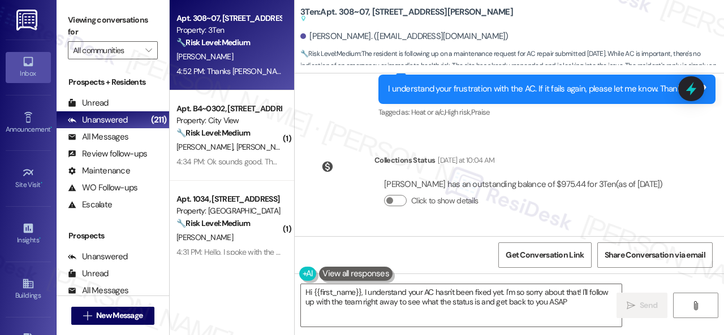
type textarea "Hi {{first_name}}, I understand your AC hasn't been fixed yet. I'm so sorry abo…"
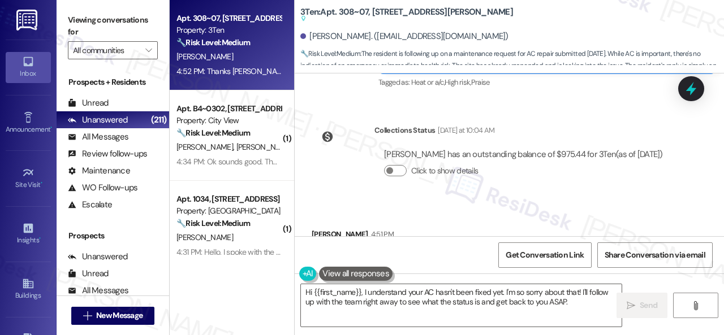
scroll to position [13406, 0]
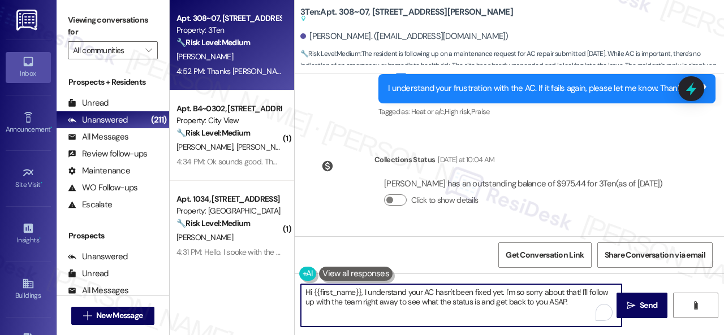
drag, startPoint x: 364, startPoint y: 290, endPoint x: 303, endPoint y: 290, distance: 61.1
click at [303, 290] on textarea "Hi {{first_name}}, I understand your AC hasn't been fixed yet. I'm so sorry abo…" at bounding box center [461, 305] width 321 height 42
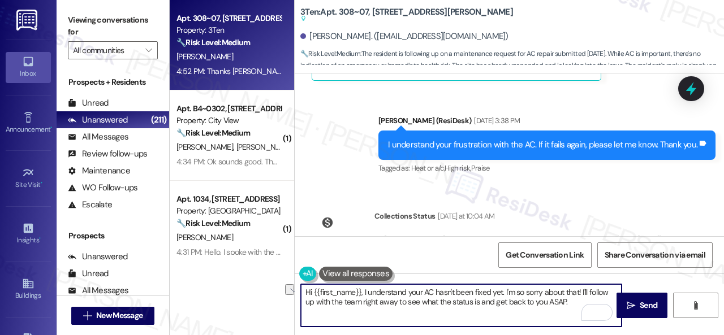
scroll to position [13180, 0]
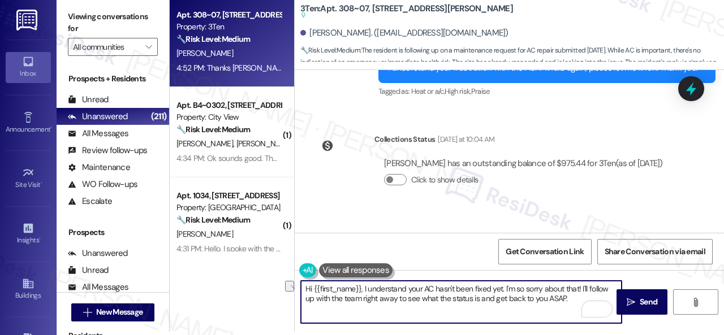
scroll to position [13463, 0]
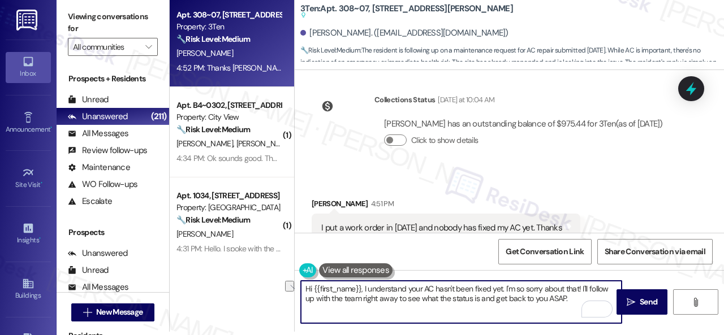
click at [365, 290] on textarea "Hi {{first_name}}, I understand your AC hasn't been fixed yet. I'm so sorry abo…" at bounding box center [461, 302] width 321 height 42
drag, startPoint x: 365, startPoint y: 290, endPoint x: 420, endPoint y: 289, distance: 54.3
click at [420, 289] on textarea "Hi {{first_name}}, I understand your AC hasn't been fixed yet. I'm so sorry abo…" at bounding box center [461, 302] width 321 height 42
click at [421, 288] on textarea "Hi {{first_name}}, I'm sorry to hear AC hasn't been fixed yet. I'm so sorry abo…" at bounding box center [461, 302] width 321 height 42
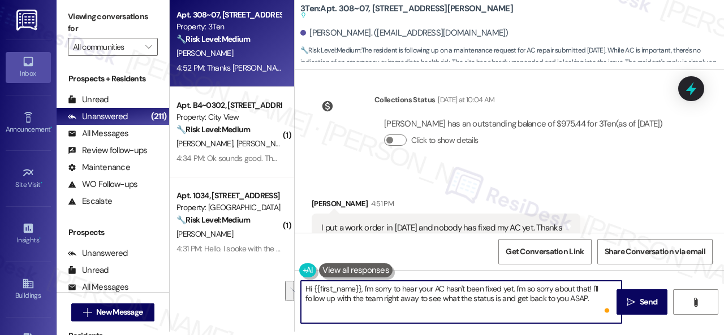
drag, startPoint x: 447, startPoint y: 287, endPoint x: 607, endPoint y: 316, distance: 163.2
click at [607, 316] on div "Hi {{first_name}}, I'm sorry to hear your AC hasn't been fixed yet. I'm so sorr…" at bounding box center [461, 303] width 322 height 44
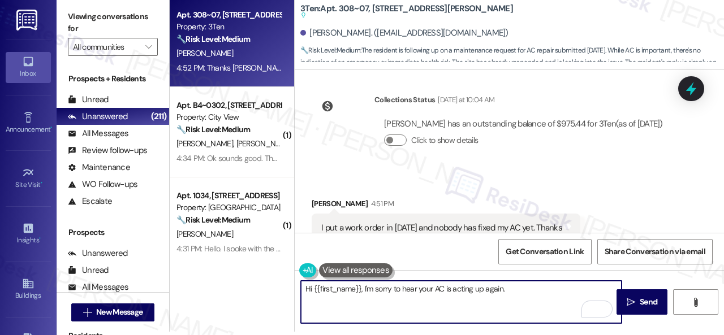
click at [534, 295] on textarea "Hi {{first_name}}, I'm sorry to hear your AC is acting up again." at bounding box center [461, 302] width 321 height 42
paste textarea "s the work order still open? If it is, please provide the work order number, an…"
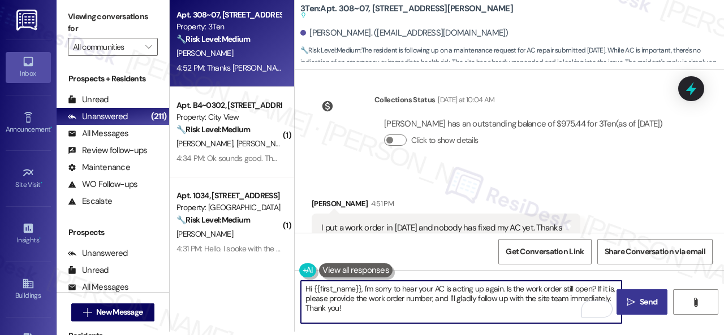
type textarea "Hi {{first_name}}, I'm sorry to hear your AC is acting up again. Is the work or…"
click at [629, 305] on icon "" at bounding box center [631, 302] width 8 height 9
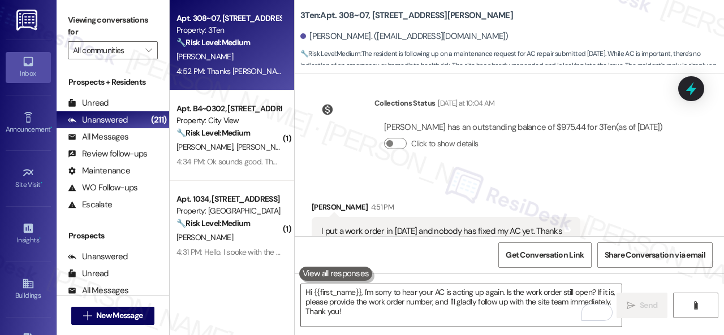
scroll to position [13773, 0]
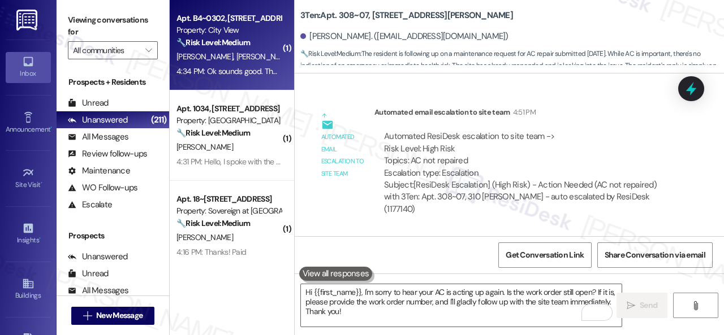
click at [241, 56] on div "F. Kovac M. Kovac" at bounding box center [228, 57] width 107 height 14
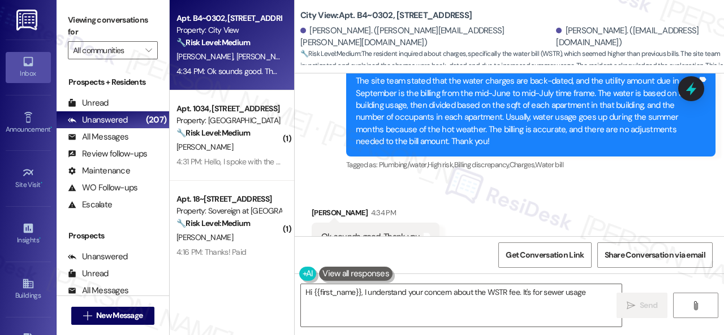
scroll to position [4777, 0]
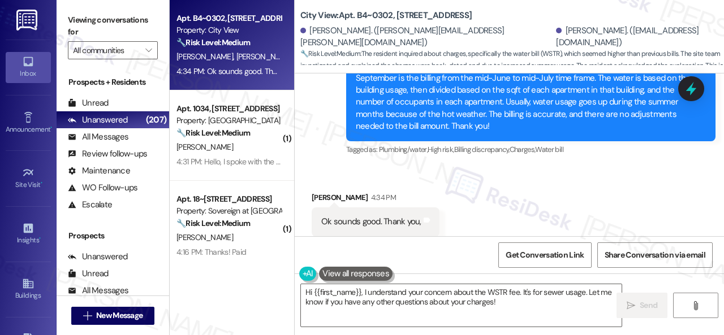
click at [362, 166] on div "Received via SMS Melisa Kovac 4:34 PM Ok sounds good. Thank you, Tags and notes…" at bounding box center [509, 214] width 429 height 96
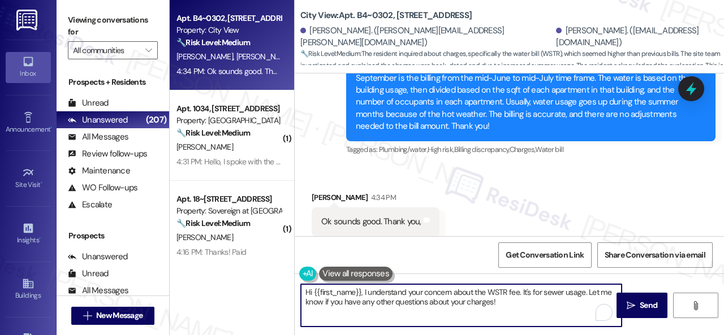
drag, startPoint x: 515, startPoint y: 304, endPoint x: 243, endPoint y: 265, distance: 274.2
click at [243, 265] on div "Apt. B4~0302, 2600 Cityview Drive Property: City View 🔧 Risk Level: Medium The …" at bounding box center [447, 167] width 554 height 335
paste textarea "You're welcome"
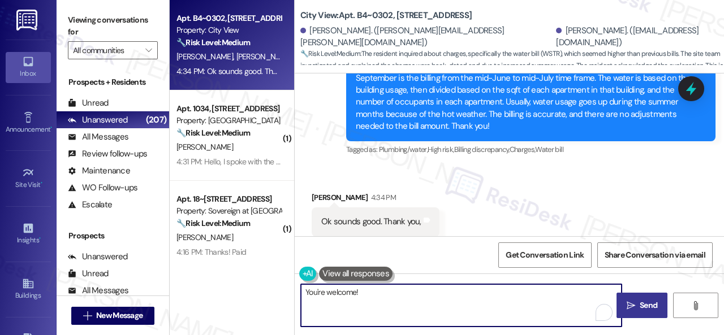
type textarea "You're welcome!"
click at [640, 300] on span "Send" at bounding box center [649, 306] width 18 height 12
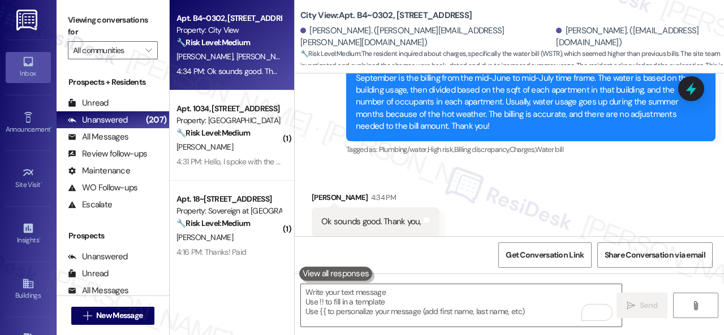
scroll to position [4777, 0]
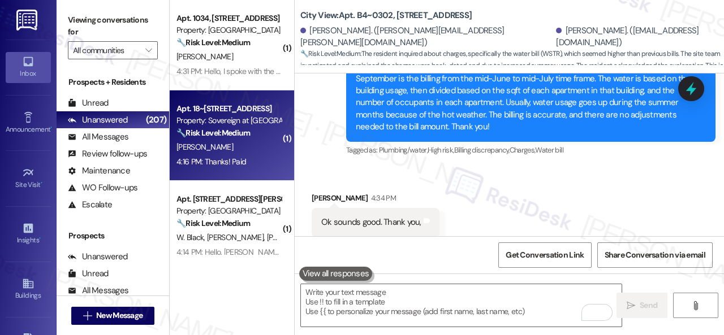
click at [236, 157] on div "4:16 PM: Thanks! Paid 4:16 PM: Thanks! Paid" at bounding box center [211, 162] width 70 height 10
type textarea "Fetching suggested responses. Please feel free to read through the conversation…"
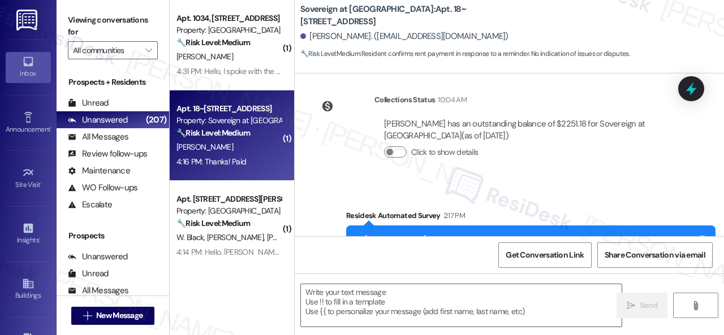
scroll to position [1466, 0]
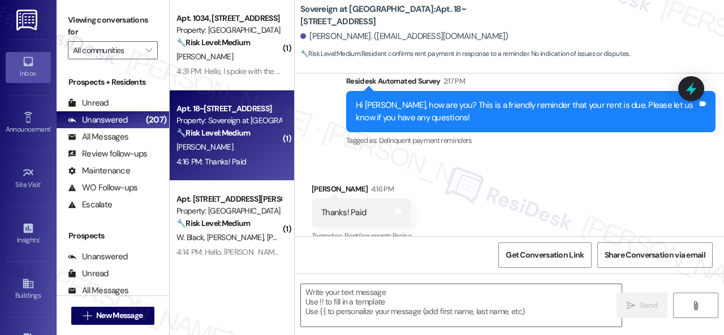
type textarea "Fetching suggested responses. Please feel free to read through the conversation…"
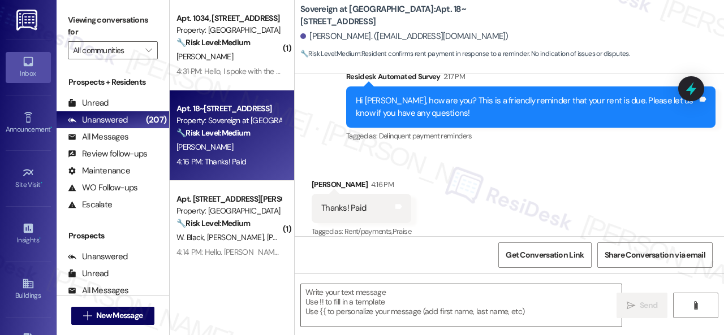
click at [346, 153] on div "Received via SMS Kent Freeburg 4:16 PM Thanks! Paid Tags and notes Tagged as: R…" at bounding box center [509, 201] width 429 height 96
click at [377, 301] on textarea at bounding box center [461, 305] width 321 height 42
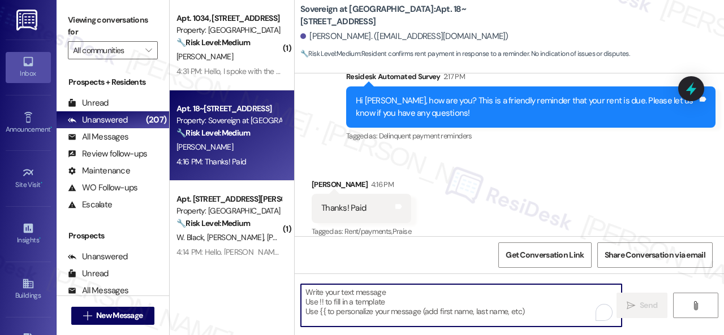
paste textarea "Thanks for the update! I'm happy to hear you've already taken care of the rent.…"
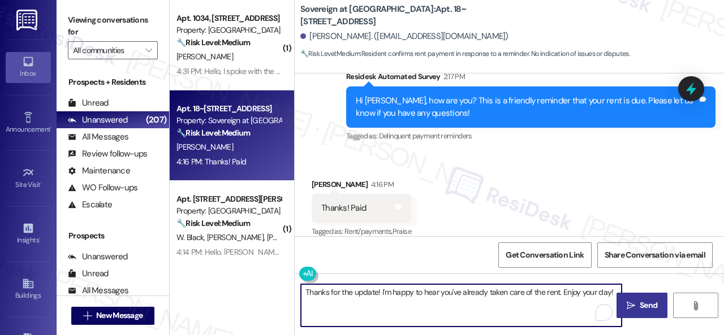
type textarea "Thanks for the update! I'm happy to hear you've already taken care of the rent.…"
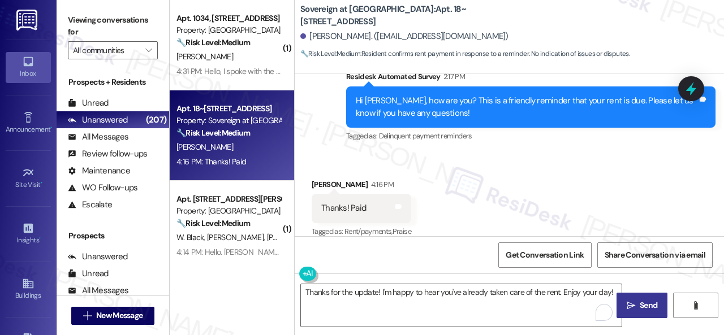
click at [646, 312] on span "Send" at bounding box center [649, 306] width 18 height 12
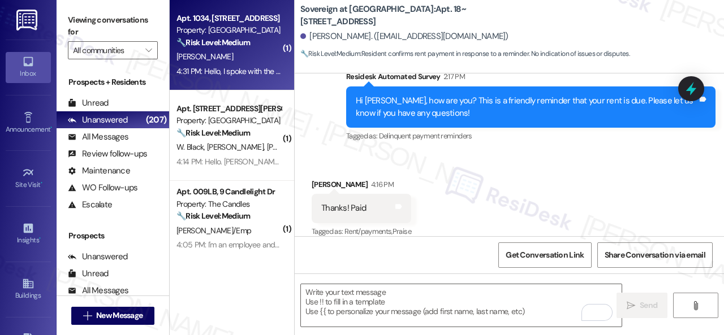
click at [261, 63] on div "[PERSON_NAME]" at bounding box center [228, 57] width 107 height 14
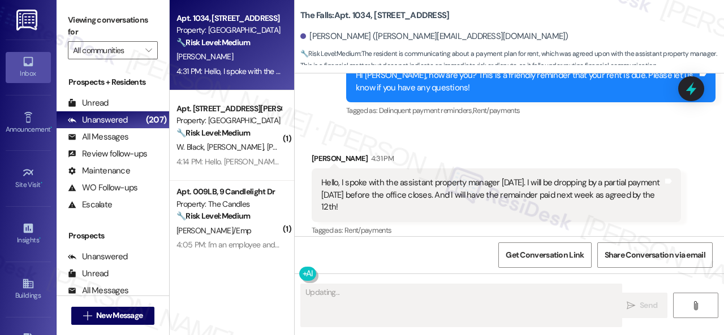
scroll to position [1161, 0]
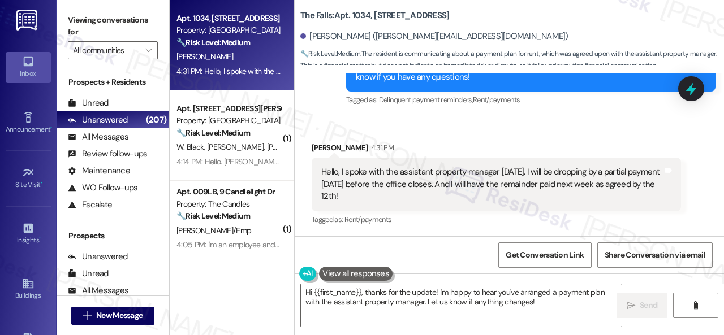
click at [327, 127] on div "Received via SMS Richard Tucker Jr 4:31 PM Hello, I spoke with the assistant pr…" at bounding box center [509, 177] width 429 height 120
click at [398, 297] on textarea "Hi {{first_name}}, thanks for the update! I'm happy to hear you've arranged a p…" at bounding box center [461, 305] width 321 height 42
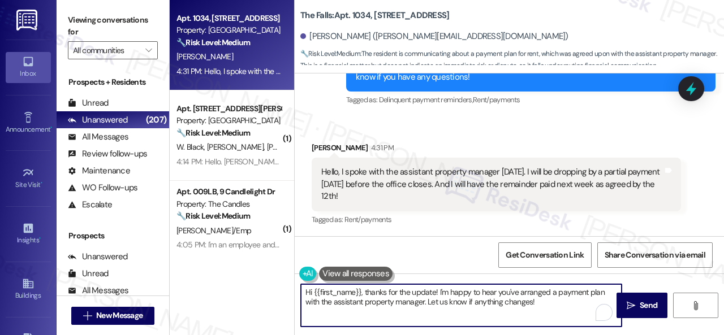
paste textarea "No worries. Please disregard the reminder message if you have already spoken wi…"
type textarea "No worries. Please disregard the reminder message if you have already spoken wi…"
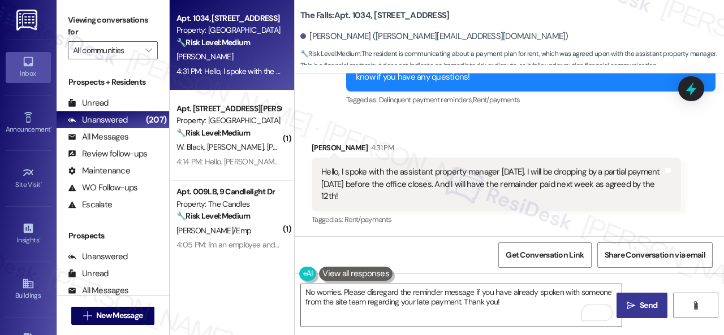
click at [635, 304] on span " Send" at bounding box center [642, 306] width 36 height 12
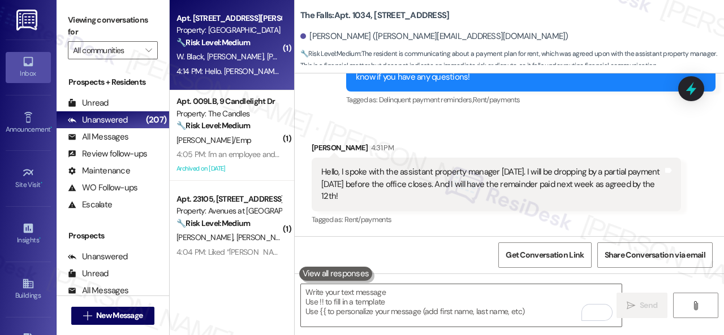
click at [267, 61] on span "[PERSON_NAME]" at bounding box center [295, 56] width 57 height 10
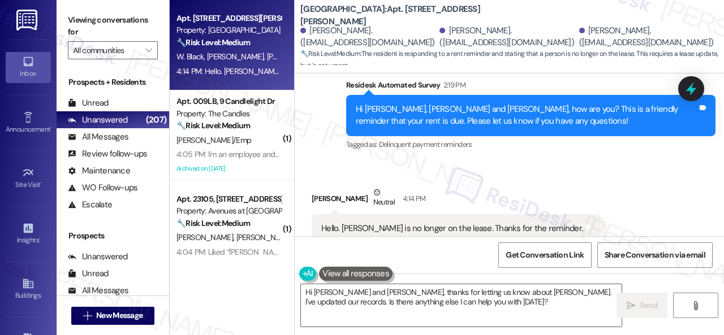
scroll to position [361, 0]
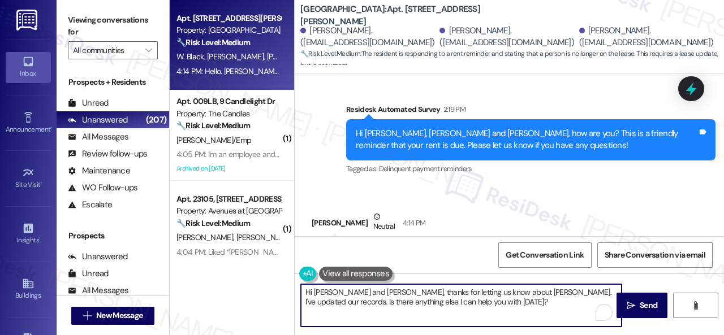
drag, startPoint x: 386, startPoint y: 290, endPoint x: 290, endPoint y: 290, distance: 96.1
click at [290, 290] on div "Apt. 427, 931 Fletcher Avenue Property: Pinnex North Square 🔧 Risk Level: Mediu…" at bounding box center [447, 167] width 554 height 335
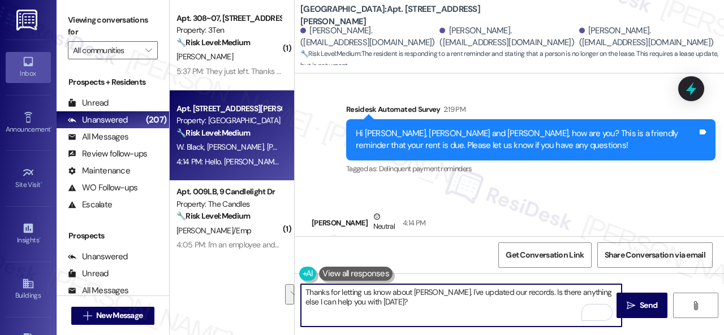
drag, startPoint x: 442, startPoint y: 292, endPoint x: 448, endPoint y: 305, distance: 14.2
click at [448, 305] on textarea "Thanks for letting us know about Whitney. I've updated our records. Is there an…" at bounding box center [461, 305] width 321 height 42
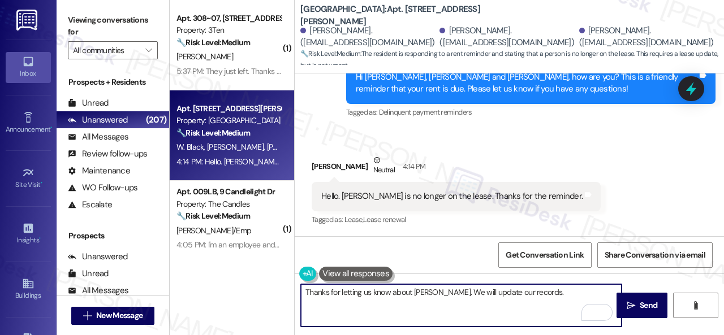
scroll to position [418, 0]
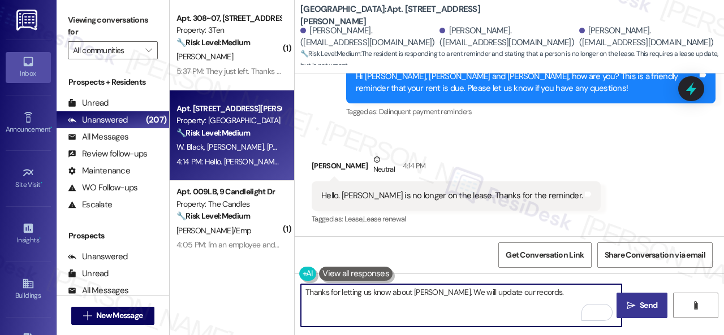
type textarea "Thanks for letting us know about Whitney. We will update our records."
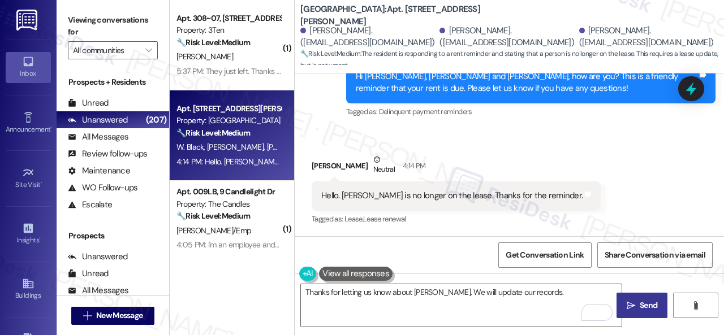
click at [634, 312] on button " Send" at bounding box center [641, 305] width 51 height 25
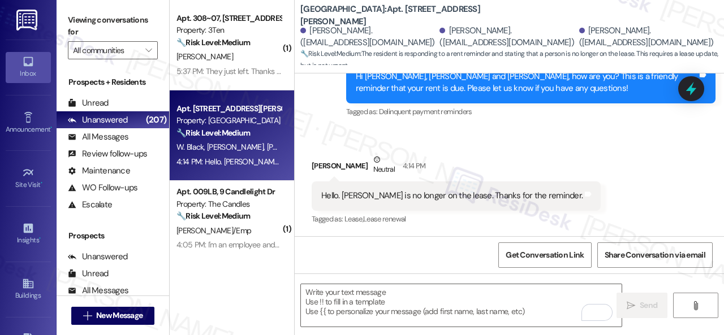
type textarea "Fetching suggested responses. Please feel free to read through the conversation…"
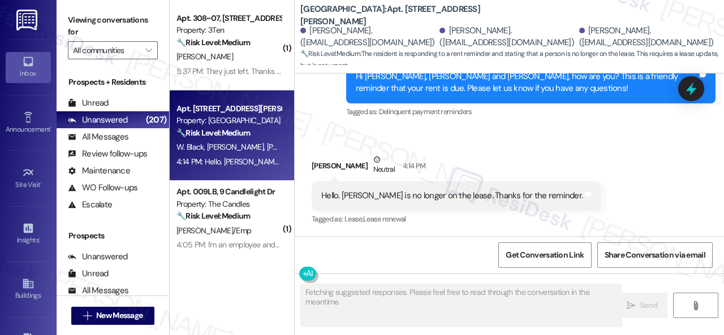
scroll to position [417, 0]
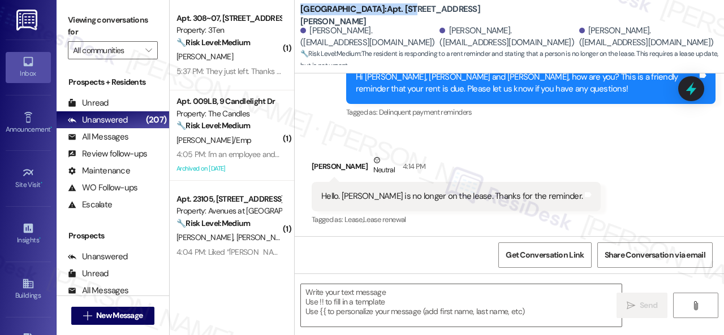
drag, startPoint x: 301, startPoint y: 14, endPoint x: 411, endPoint y: 13, distance: 109.7
click at [411, 13] on b "Pinnex North Square: Apt. 427, 931 Fletcher Avenue" at bounding box center [413, 15] width 226 height 24
copy b "Pinnex North Square: Apt. 427"
click at [525, 250] on span "Get Conversation Link" at bounding box center [545, 255] width 78 height 12
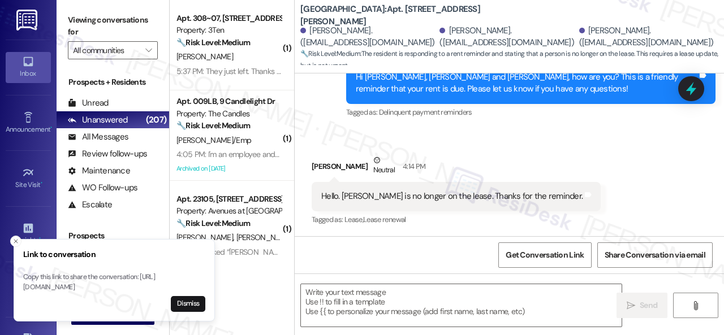
click at [479, 159] on div "Rachel Jones Neutral 4:14 PM" at bounding box center [456, 168] width 289 height 28
click at [18, 238] on icon "Close toast" at bounding box center [15, 241] width 7 height 7
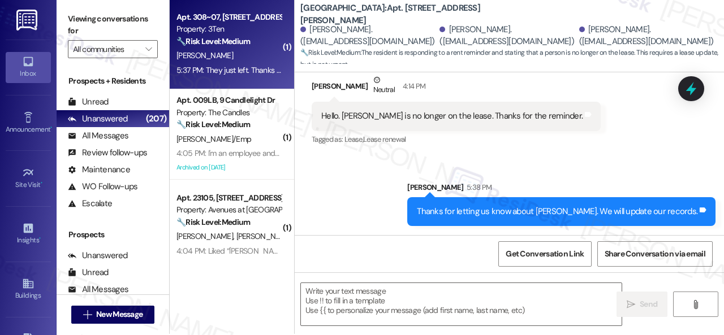
scroll to position [0, 0]
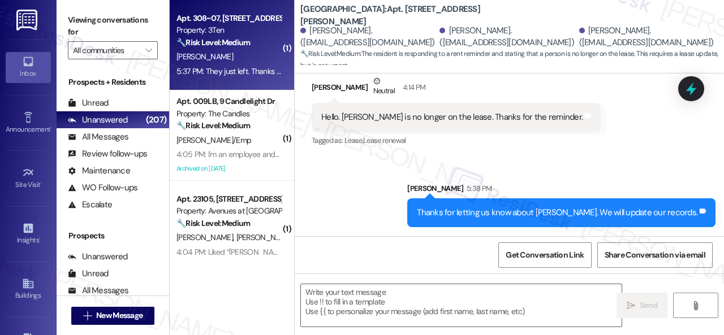
click at [236, 58] on div "[PERSON_NAME]" at bounding box center [228, 57] width 107 height 14
type textarea "Fetching suggested responses. Please feel free to read through the conversation…"
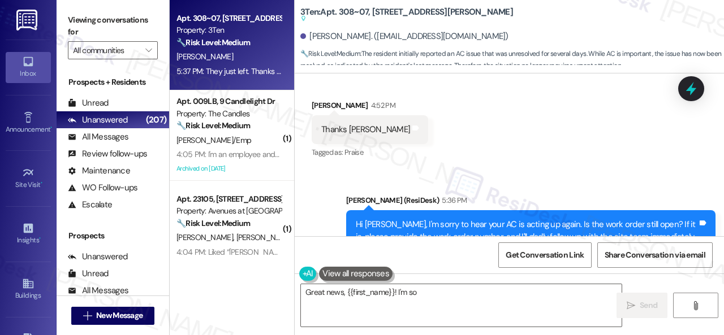
scroll to position [14018, 0]
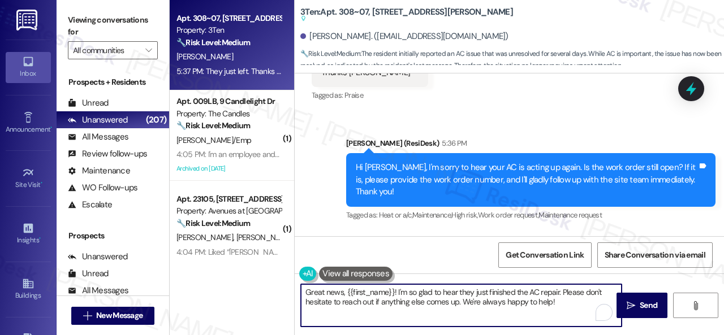
drag, startPoint x: 346, startPoint y: 291, endPoint x: 265, endPoint y: 291, distance: 81.4
click at [265, 291] on div "Apt. 308~07, 310 Dickinson Rd Property: 3Ten 🔧 Risk Level: Medium The resident …" at bounding box center [447, 167] width 554 height 335
click at [499, 305] on textarea "I'm so glad to hear they just finished the AC repair. Please don't hesitate to …" at bounding box center [461, 305] width 321 height 42
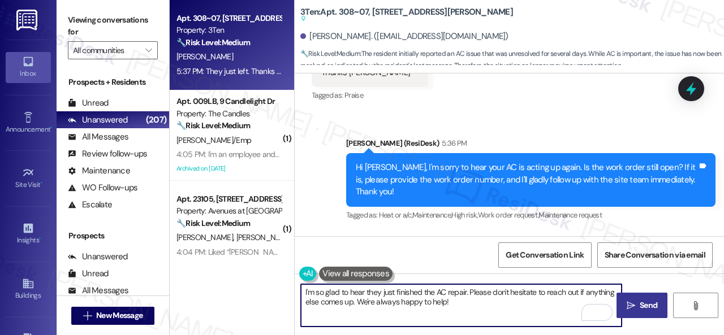
type textarea "I'm so glad to hear they just finished the AC repair. Please don't hesitate to …"
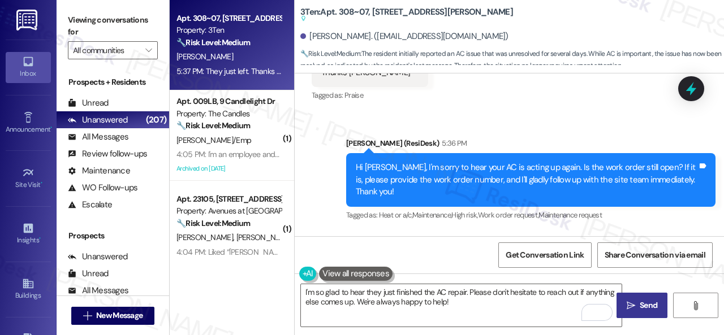
click at [640, 313] on button " Send" at bounding box center [641, 305] width 51 height 25
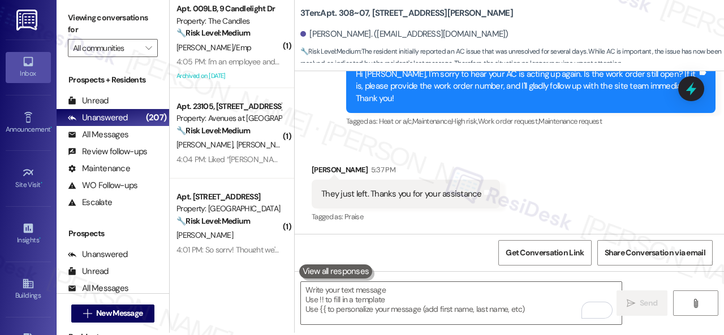
scroll to position [3, 0]
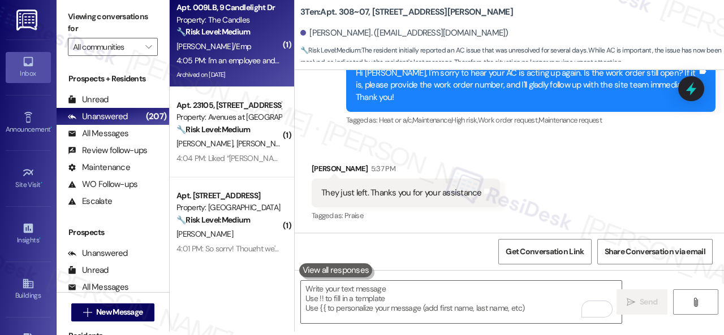
click at [265, 48] on div "P. Ewing/Emp" at bounding box center [228, 47] width 107 height 14
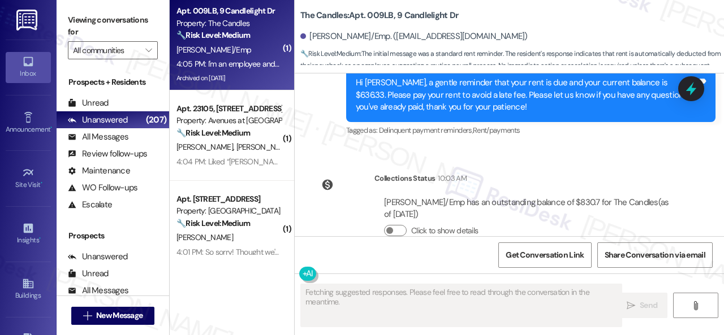
scroll to position [6676, 0]
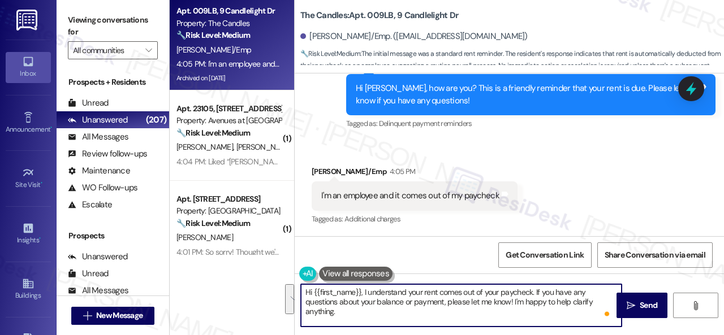
drag, startPoint x: 325, startPoint y: 303, endPoint x: 403, endPoint y: 295, distance: 79.1
click at [363, 294] on textarea "Hi {{first_name}}, I understand your rent comes out of your paycheck. If you ha…" at bounding box center [461, 305] width 321 height 42
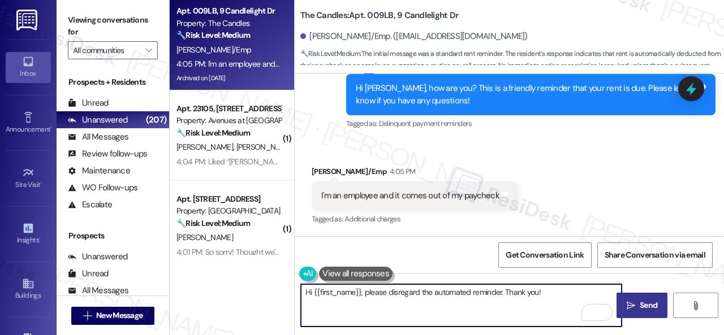
type textarea "Hi {{first_name}}, please disregard the automated reminder. Thank you!"
click at [644, 304] on span "Send" at bounding box center [649, 306] width 18 height 12
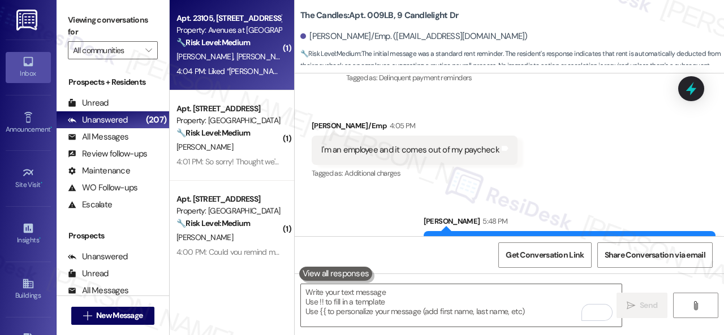
click at [243, 64] on div "4:04 PM: Liked “Sarah (Avenues at Shadow Creek): Hi Monica and Antonio, how are…" at bounding box center [228, 71] width 107 height 14
type textarea "Fetching suggested responses. Please feel free to read through the conversation…"
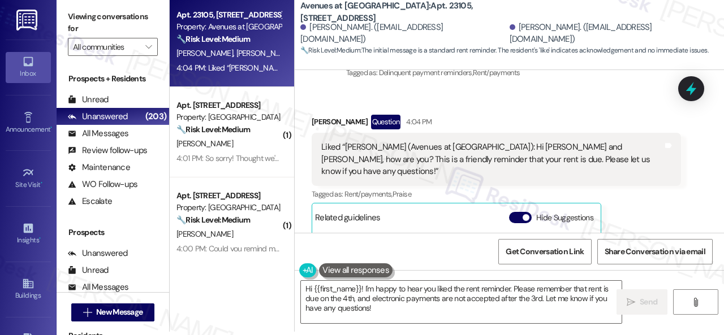
scroll to position [3631, 0]
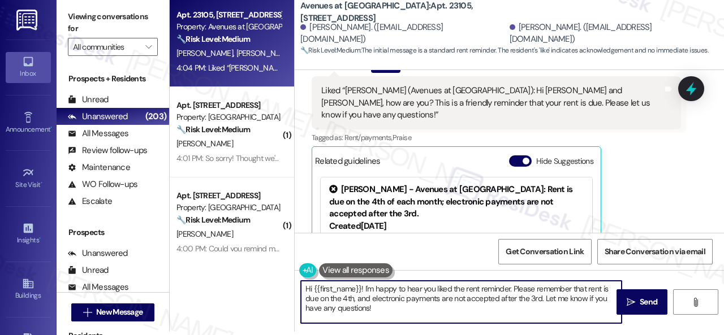
drag, startPoint x: 281, startPoint y: 277, endPoint x: 323, endPoint y: 287, distance: 43.6
click at [278, 277] on div "Apt. 23105, 12501 Broadway St Property: Avenues at Shadow Creek 🔧 Risk Level: M…" at bounding box center [447, 164] width 554 height 335
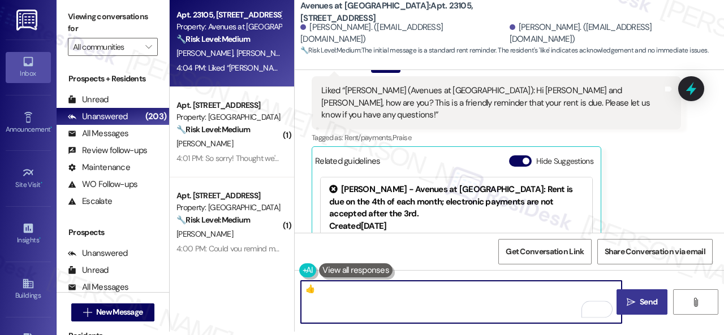
type textarea "👍"
click at [640, 305] on span "Send" at bounding box center [649, 302] width 18 height 12
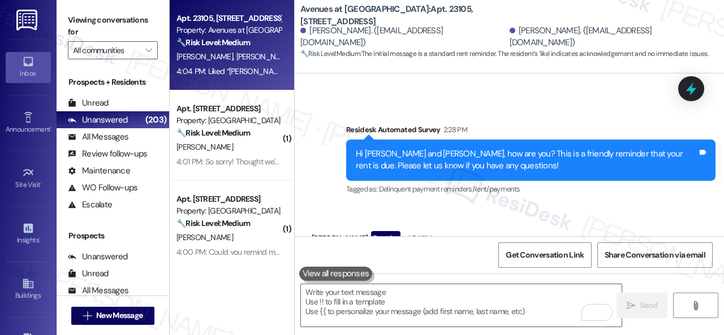
scroll to position [3630, 0]
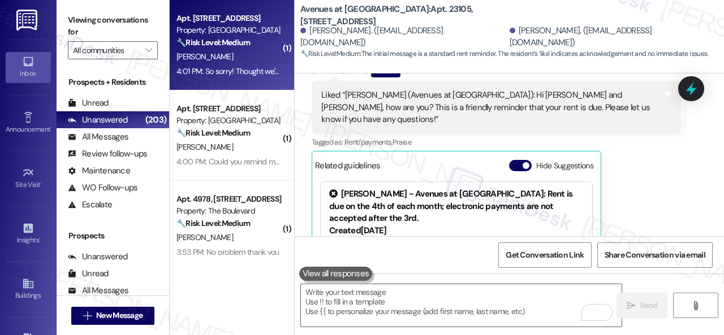
click at [242, 58] on div "J. Serralta" at bounding box center [228, 57] width 107 height 14
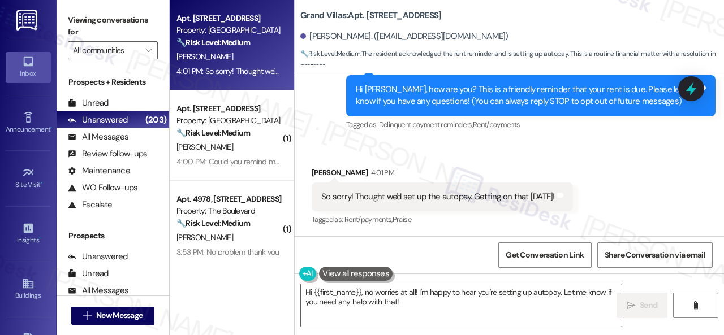
scroll to position [117, 0]
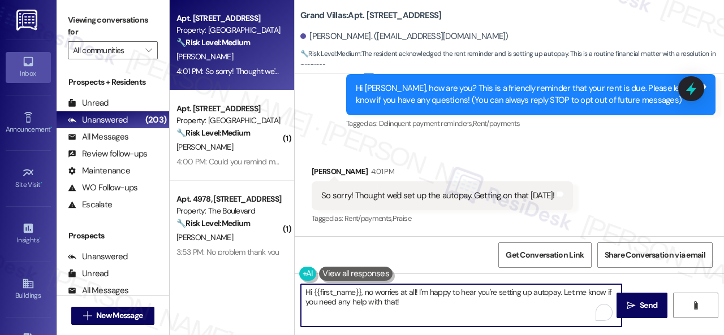
drag, startPoint x: 403, startPoint y: 298, endPoint x: 271, endPoint y: 286, distance: 131.8
click at [271, 286] on div "Apt. 3010, 1550 Katy Gap Rd Property: Grand Villas 🔧 Risk Level: Medium The res…" at bounding box center [447, 167] width 554 height 335
click at [359, 309] on textarea "Hi {{first_name}}, no worries at all! I'm happy to hear you're setting up autop…" at bounding box center [461, 305] width 321 height 42
drag, startPoint x: 434, startPoint y: 307, endPoint x: 228, endPoint y: 261, distance: 210.9
click at [228, 261] on div "Apt. 3010, 1550 Katy Gap Rd Property: Grand Villas 🔧 Risk Level: Medium The res…" at bounding box center [447, 167] width 554 height 335
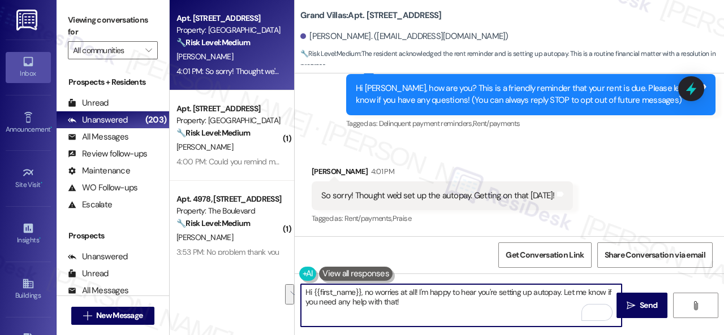
paste textarea "! Sorry for the confusion caused by the early reminder. Just a heads-up—you can…"
type textarea "Hi! Sorry for the confusion caused by the early reminder. Just a heads-up—you c…"
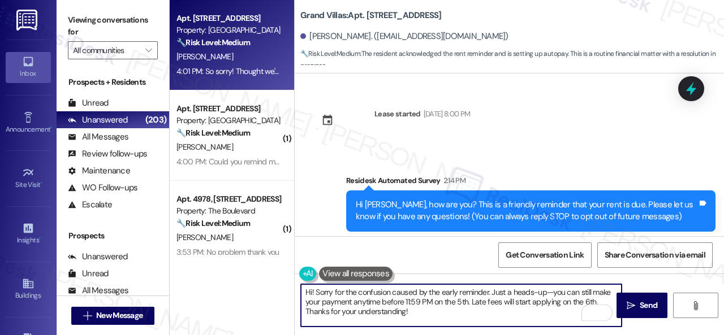
scroll to position [117, 0]
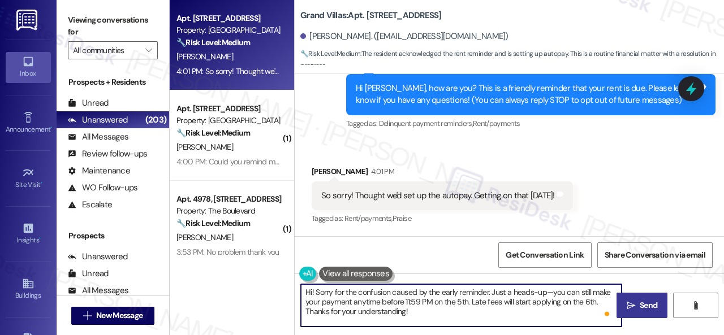
type textarea "Hi! Sorry for the confusion caused by the early reminder. Just a heads-up—you c…"
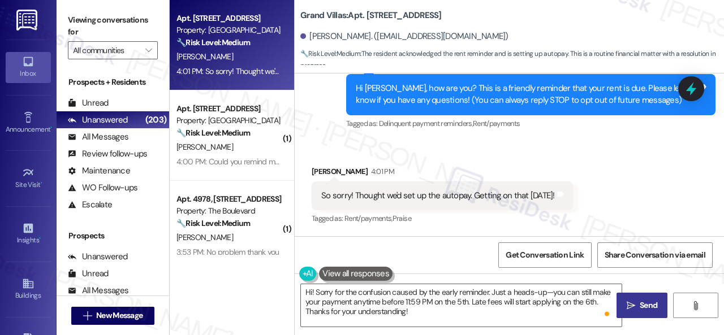
click at [640, 307] on span "Send" at bounding box center [649, 306] width 18 height 12
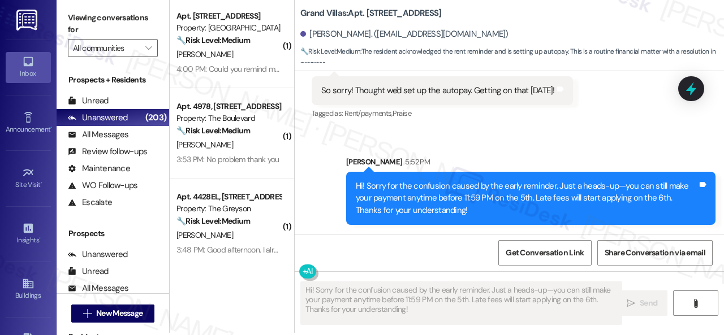
scroll to position [3, 0]
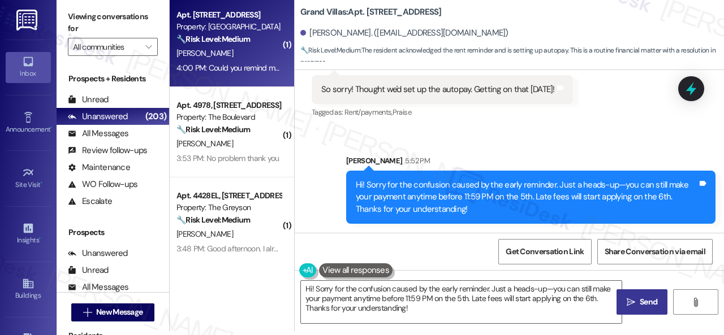
click at [228, 53] on div "B. Xu" at bounding box center [228, 53] width 107 height 14
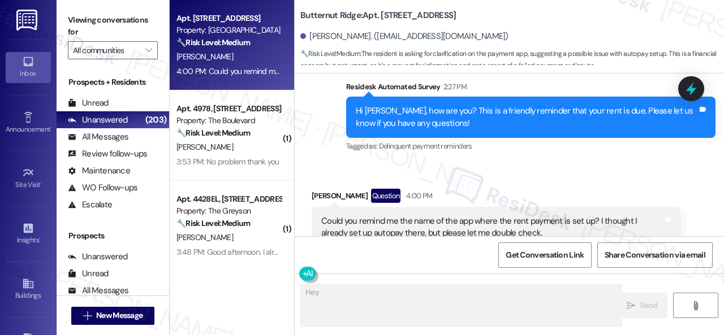
scroll to position [1709, 0]
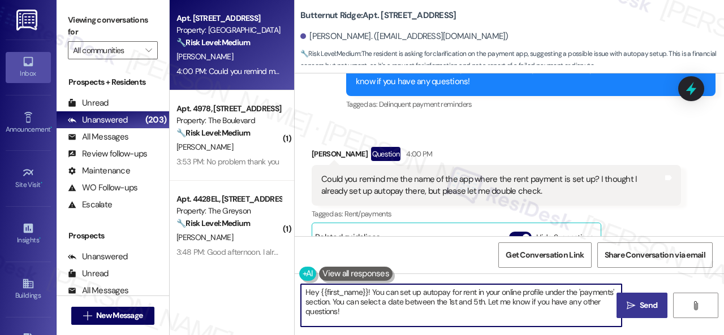
drag, startPoint x: 355, startPoint y: 318, endPoint x: 253, endPoint y: 286, distance: 107.0
click at [253, 286] on div "Apt. 5690B1, 5800 Great Northern Boulevard Property: Butternut Ridge 🔧 Risk Lev…" at bounding box center [447, 167] width 554 height 335
paste textarea "i! Sorry for the confusion caused by the early reminder. Just a heads-up—you ca…"
drag, startPoint x: 597, startPoint y: 303, endPoint x: 594, endPoint y: 315, distance: 12.2
click at [594, 315] on textarea "Hi! Sorry for the confusion caused by the early reminder. Just a heads-up—you c…" at bounding box center [461, 305] width 321 height 42
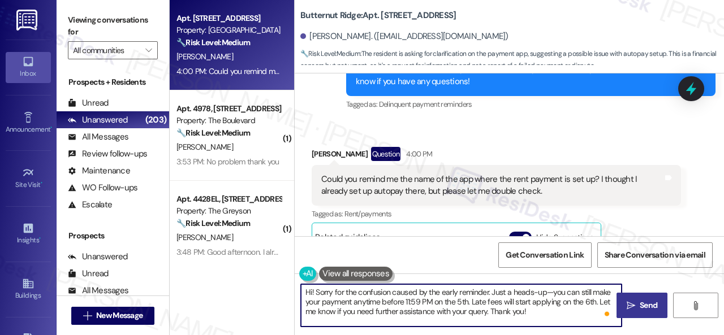
type textarea "Hi! Sorry for the confusion caused by the early reminder. Just a heads-up—you c…"
click at [640, 307] on span "Send" at bounding box center [649, 306] width 18 height 12
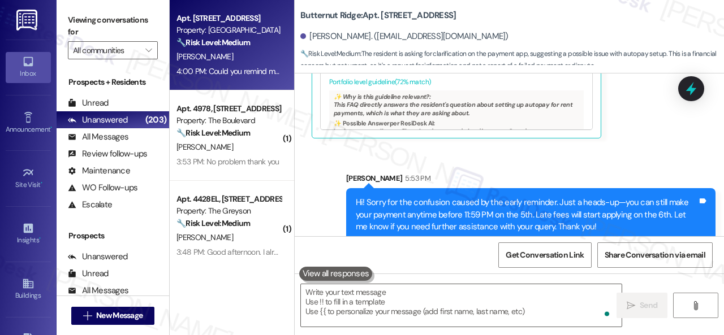
scroll to position [1981, 0]
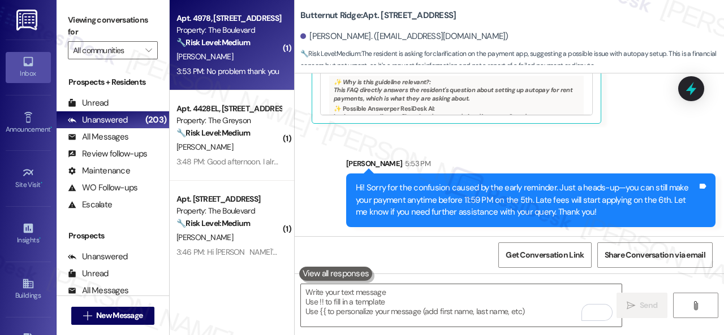
click at [215, 55] on div "B. Outley" at bounding box center [228, 57] width 107 height 14
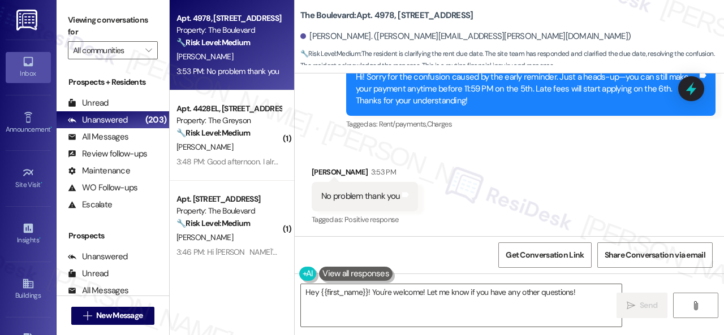
scroll to position [1784, 0]
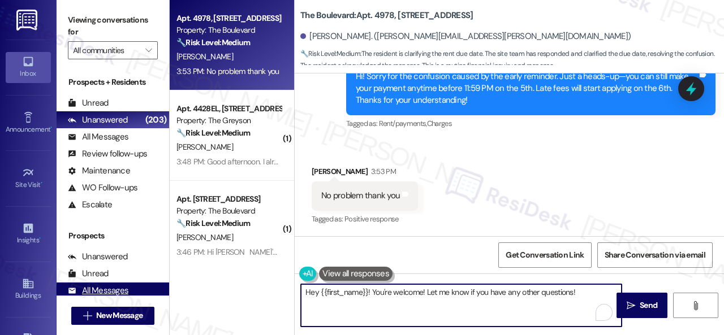
drag, startPoint x: 579, startPoint y: 294, endPoint x: 161, endPoint y: 288, distance: 418.0
click at [161, 288] on div "Viewing conversations for All communities  Prospects + Residents Unread (0) Un…" at bounding box center [390, 167] width 667 height 335
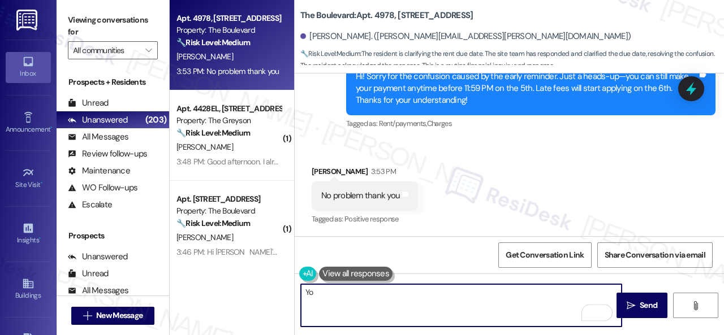
type textarea "Y"
type textarea "We appreciate it! Enjoy your day!"
click at [648, 306] on span "Send" at bounding box center [649, 306] width 18 height 12
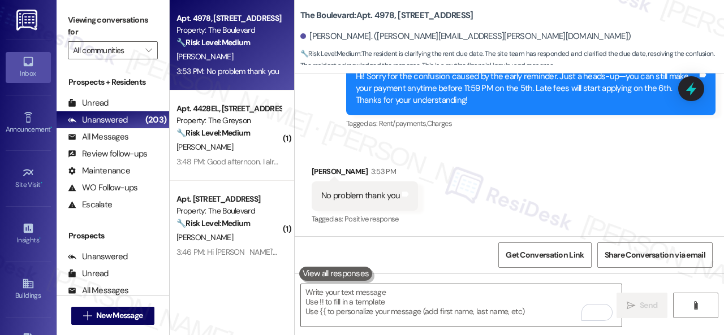
scroll to position [1784, 0]
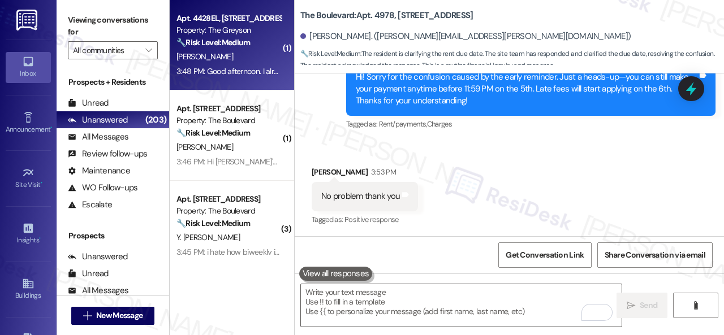
click at [236, 51] on div "G. Montero" at bounding box center [228, 57] width 107 height 14
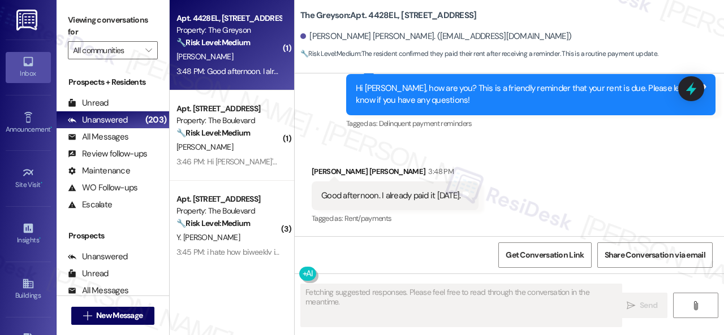
scroll to position [675, 0]
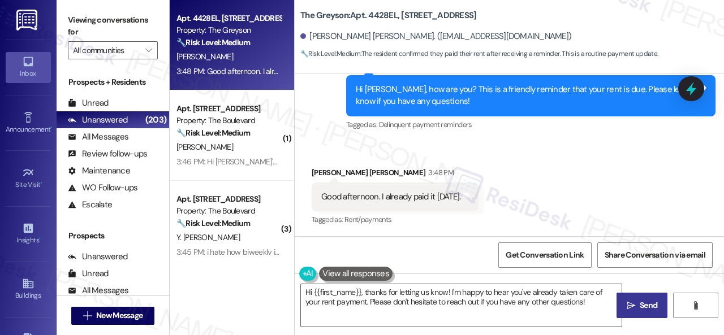
click at [324, 136] on div "Survey, sent via SMS Residesk Automated Survey 2:14 PM Hi Girardi, how are you?…" at bounding box center [509, 87] width 429 height 107
drag, startPoint x: 592, startPoint y: 305, endPoint x: 202, endPoint y: 287, distance: 390.6
click at [159, 287] on div "Viewing conversations for All communities  Prospects + Residents Unread (0) Un…" at bounding box center [390, 167] width 667 height 335
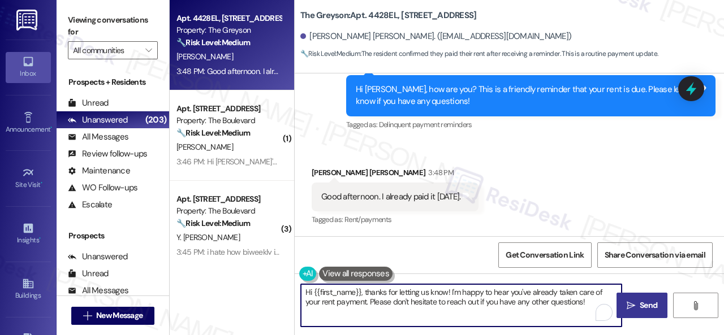
paste textarea "Thanks for the update! I'm happy to hear you've already taken care of the rent.…"
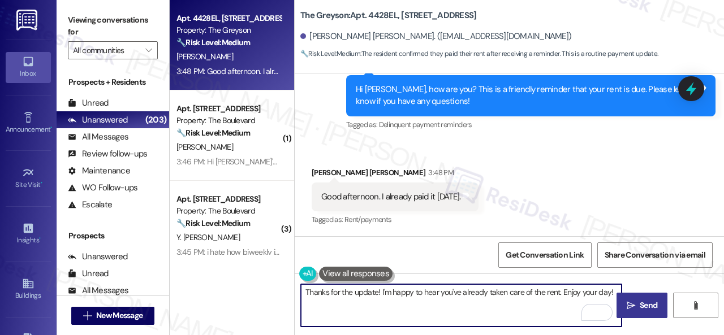
type textarea "Thanks for the update! I'm happy to hear you've already taken care of the rent.…"
click at [640, 306] on span "Send" at bounding box center [649, 306] width 18 height 12
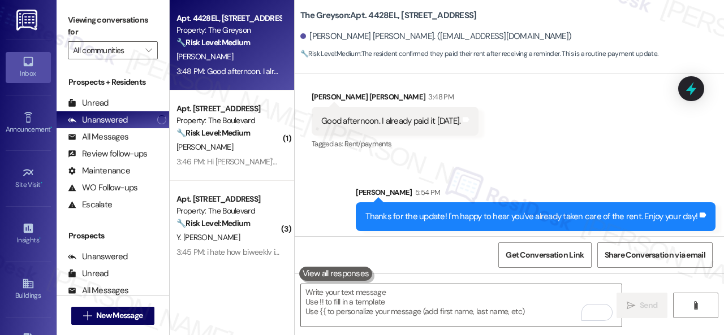
scroll to position [755, 0]
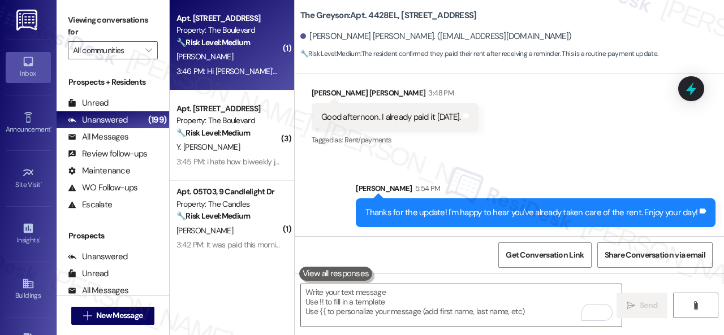
click at [256, 66] on div "3:46 PM: Hi Sarah I'm getting the rest of the payment made here shortly thank y…" at bounding box center [228, 71] width 107 height 14
type textarea "Fetching suggested responses. Please feel free to read through the conversation…"
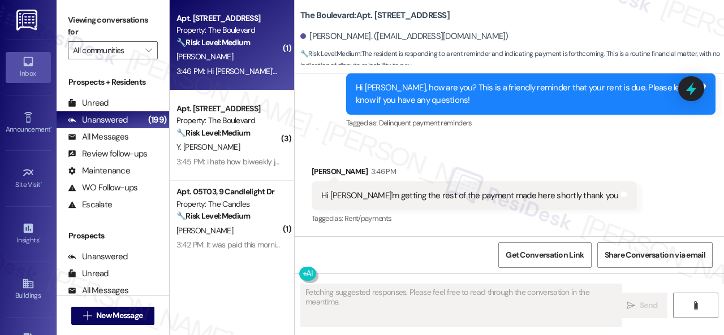
scroll to position [3094, 0]
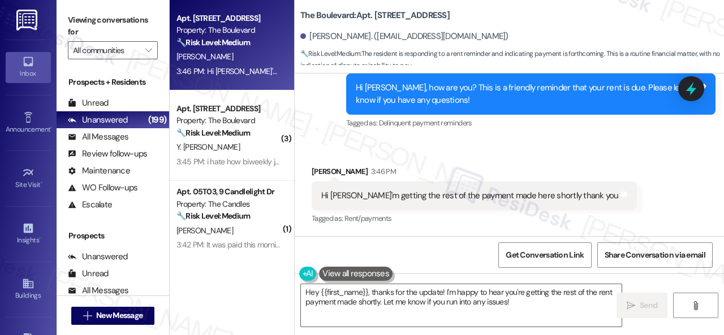
click at [333, 160] on div "Received via SMS Alyssa Cook 3:46 PM Hi Sarah I'm getting the rest of the payme…" at bounding box center [474, 196] width 342 height 79
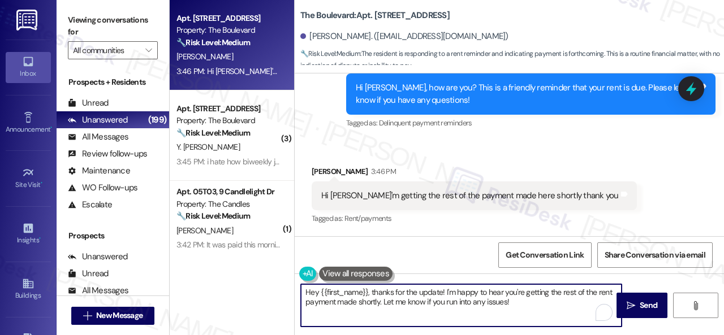
drag, startPoint x: 527, startPoint y: 304, endPoint x: 248, endPoint y: 286, distance: 280.0
click at [248, 286] on div "Apt. 4744, 4800 Skyline Dr Property: The Boulevard 🔧 Risk Level: Medium The res…" at bounding box center [447, 167] width 554 height 335
paste textarea "i! Sorry for the confusion caused by the early reminder. Just a heads-up—you ca…"
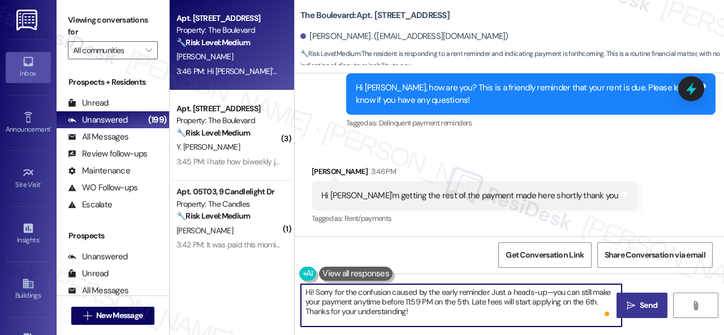
type textarea "Hi! Sorry for the confusion caused by the early reminder. Just a heads-up—you c…"
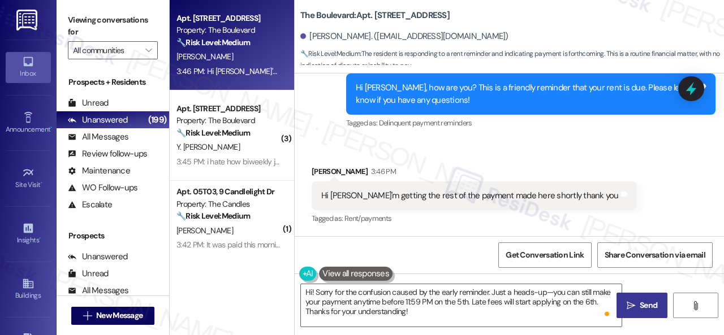
click at [649, 307] on span "Send" at bounding box center [649, 306] width 18 height 12
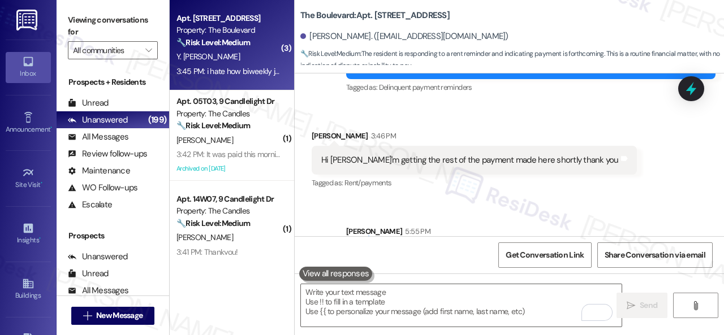
click at [258, 50] on div "Y. Najera Gonsalez" at bounding box center [228, 57] width 107 height 14
type textarea "Fetching suggested responses. Please feel free to read through the conversation…"
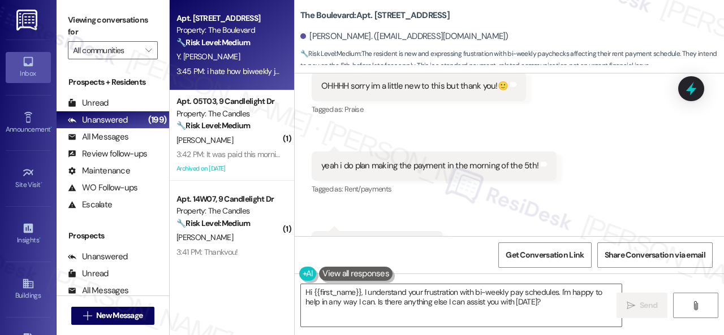
scroll to position [4954, 0]
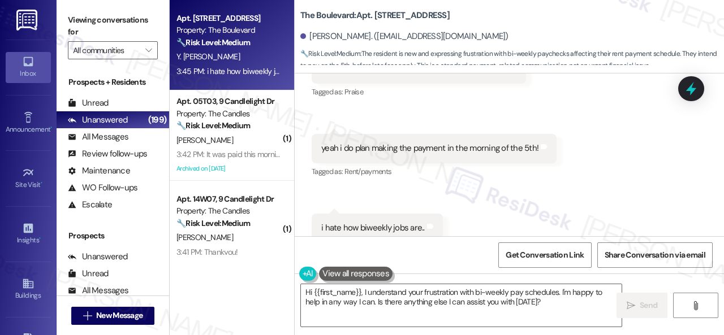
drag, startPoint x: 549, startPoint y: 307, endPoint x: 207, endPoint y: 268, distance: 344.4
click at [208, 268] on div "Apt. 4816, 4800 Skyline Dr Property: The Boulevard 🔧 Risk Level: Medium The res…" at bounding box center [447, 167] width 554 height 335
click at [322, 140] on div "Received via SMS Yeni Najera Gonsalez 3:45 PM OHHHH sorry im a little new to th…" at bounding box center [509, 141] width 429 height 255
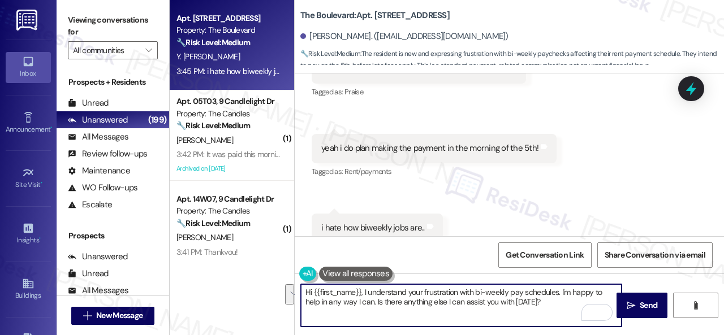
drag, startPoint x: 550, startPoint y: 308, endPoint x: 502, endPoint y: 303, distance: 48.4
click at [234, 274] on div "Apt. 4816, 4800 Skyline Dr Property: The Boulevard 🔧 Risk Level: Medium The res…" at bounding box center [447, 167] width 554 height 335
paste textarea "You're welcome!"
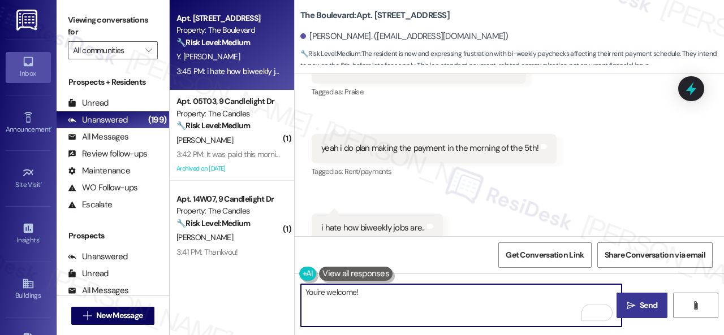
type textarea "You're welcome!"
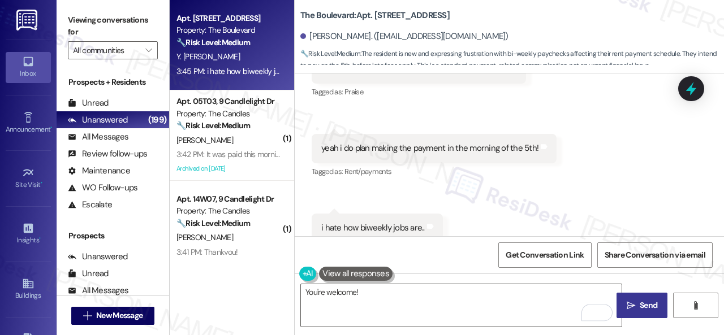
click at [649, 306] on span "Send" at bounding box center [649, 306] width 18 height 12
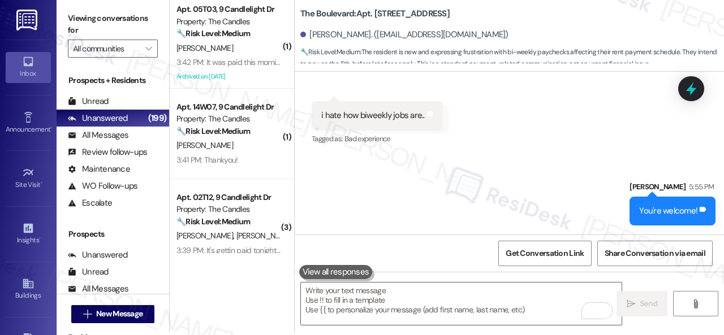
scroll to position [3, 0]
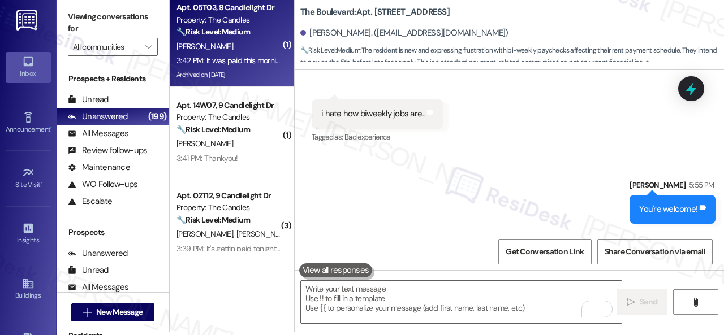
click at [232, 51] on div "A. Lawrence" at bounding box center [228, 47] width 107 height 14
type textarea "Fetching suggested responses. Please feel free to read through the conversation…"
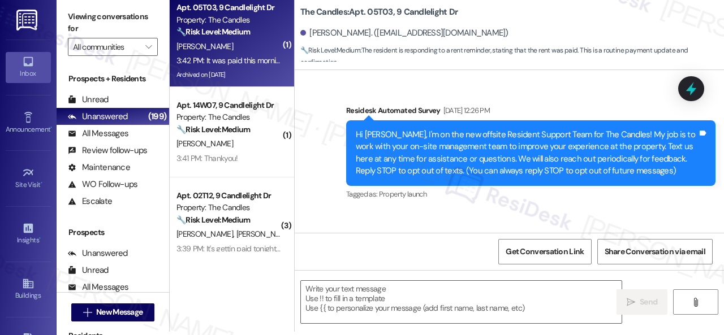
scroll to position [17812, 0]
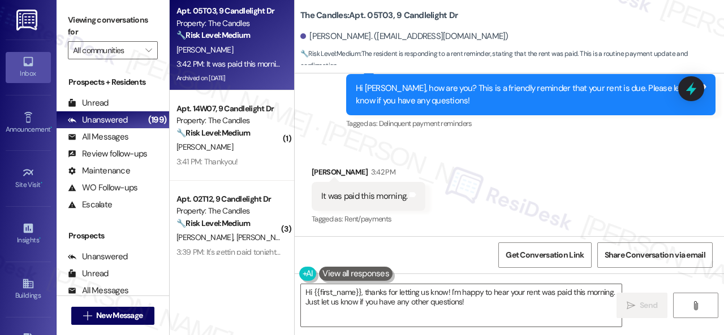
click at [324, 126] on div "Survey, sent via SMS Residesk Automated Survey 2:34 PM Hi Anthony, how are you?…" at bounding box center [509, 86] width 429 height 107
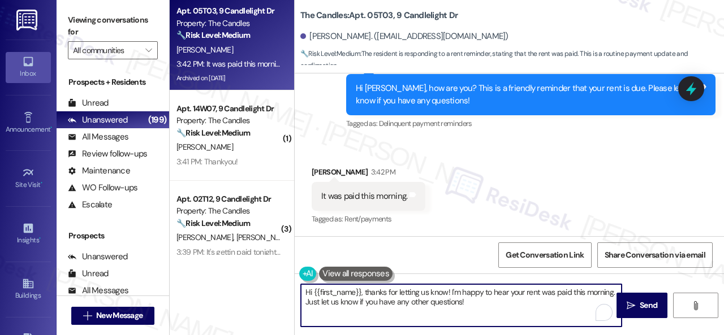
drag, startPoint x: 394, startPoint y: 297, endPoint x: 245, endPoint y: 282, distance: 149.0
click at [245, 282] on div "Apt. 05T03, 9 Candlelight Dr Property: The Candles 🔧 Risk Level: Medium The res…" at bounding box center [447, 167] width 554 height 335
paste textarea "Thanks for the update! I'm happy to hear you've already taken care of the rent.…"
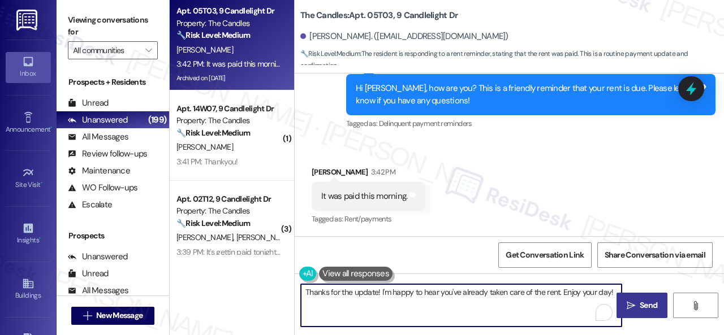
type textarea "Thanks for the update! I'm happy to hear you've already taken care of the rent.…"
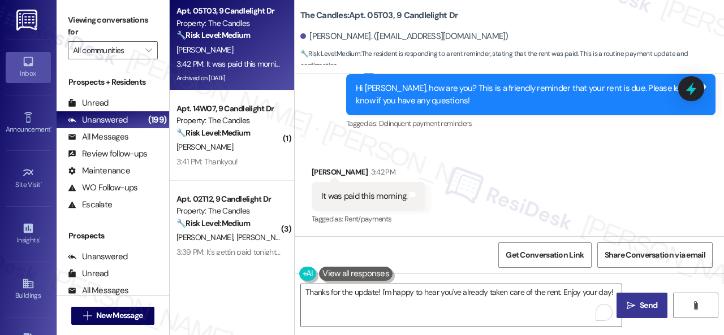
click at [631, 305] on span " Send" at bounding box center [642, 306] width 36 height 12
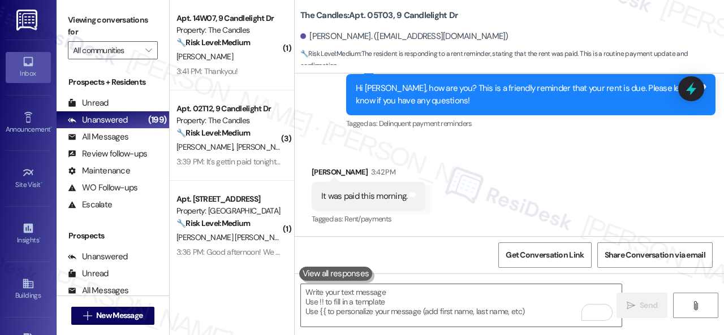
scroll to position [17892, 0]
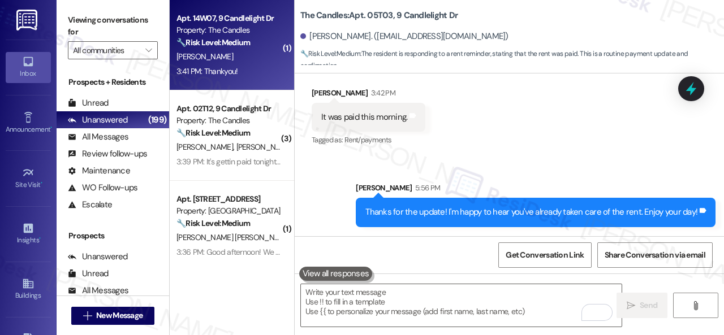
click at [256, 67] on div "3:41 PM: Thankyou! 3:41 PM: Thankyou!" at bounding box center [228, 71] width 107 height 14
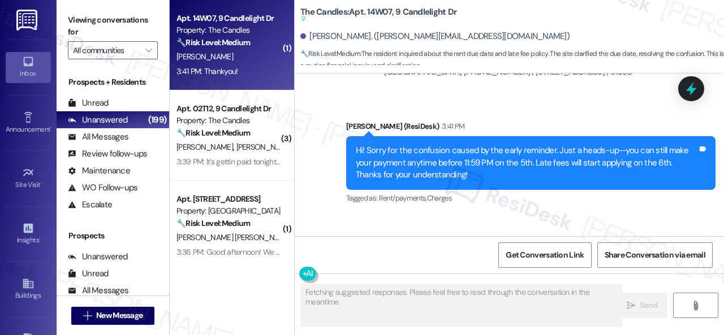
scroll to position [3337, 0]
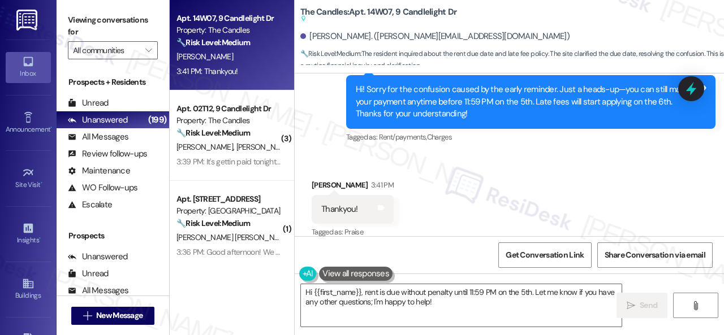
click at [329, 132] on div "Sent via SMS Sarah (ResiDesk) 3:41 PM Hi! Sorry for the confusion caused by the…" at bounding box center [509, 94] width 429 height 120
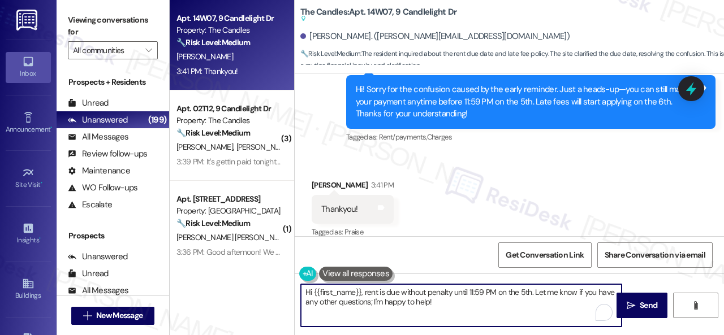
drag, startPoint x: 441, startPoint y: 303, endPoint x: 266, endPoint y: 290, distance: 174.6
click at [252, 291] on div "Apt. 14W07, 9 Candlelight Dr Property: The Candles 🔧 Risk Level: Medium The res…" at bounding box center [447, 167] width 554 height 335
paste textarea "You're welcome"
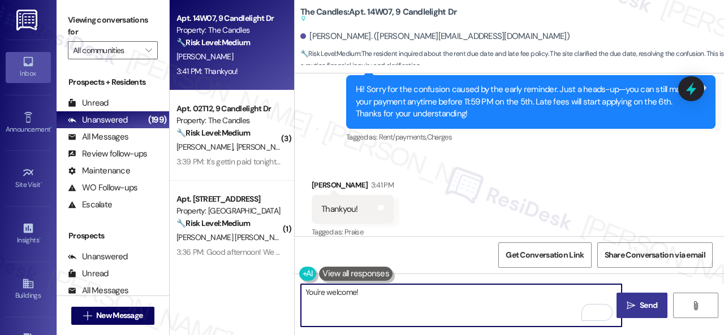
type textarea "You're welcome!"
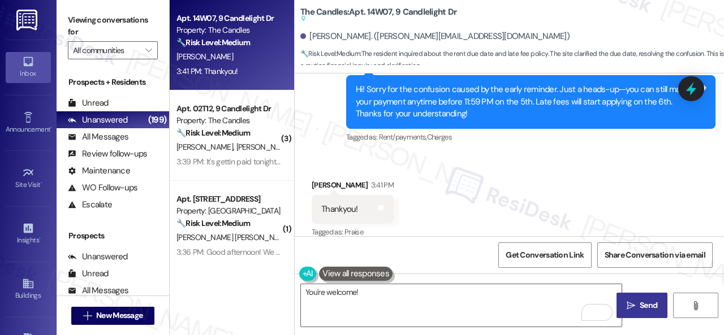
click at [645, 303] on span "Send" at bounding box center [649, 306] width 18 height 12
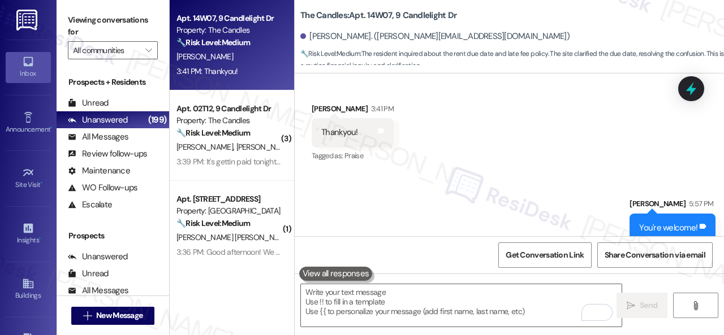
scroll to position [3388, 0]
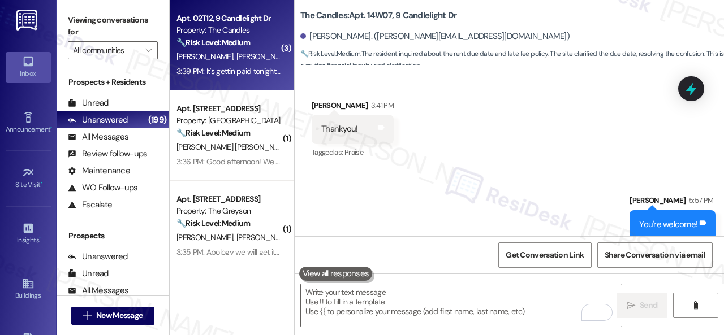
click at [261, 54] on div "D. Cropp N. Compton" at bounding box center [228, 57] width 107 height 14
type textarea "Fetching suggested responses. Please feel free to read through the conversation…"
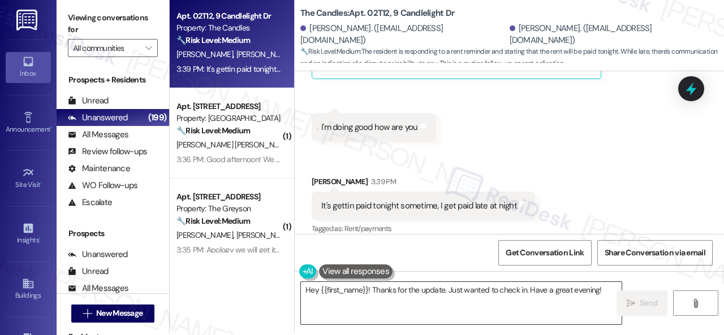
scroll to position [3, 0]
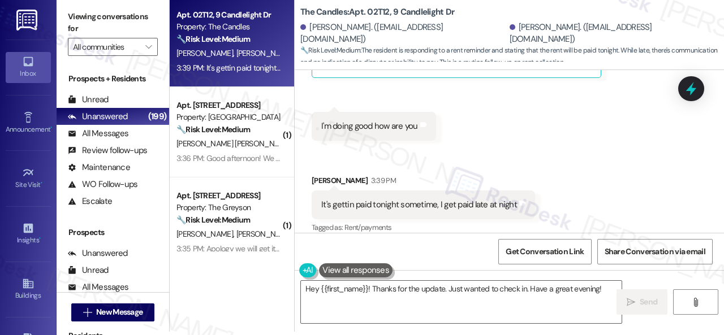
click at [335, 166] on div "Received via SMS Nevaeh Compton 3:39 PM It's gettin paid tonight sometime, I ge…" at bounding box center [423, 205] width 240 height 79
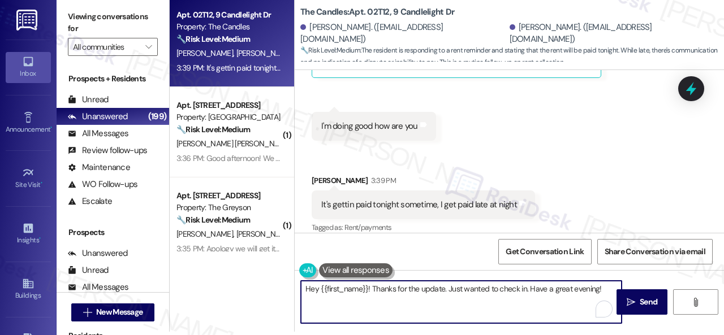
drag, startPoint x: 304, startPoint y: 288, endPoint x: 649, endPoint y: 289, distance: 345.0
click at [712, 290] on div "Hey {{first_name}}! Thanks for the update. Just wanted to check in. Have a grea…" at bounding box center [509, 312] width 429 height 85
paste textarea "i! Sorry for the confusion caused by the early reminder. Just a heads-up—you ca…"
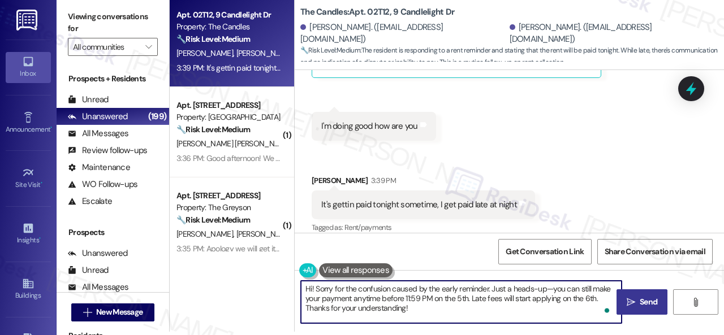
type textarea "Hi! Sorry for the confusion caused by the early reminder. Just a heads-up—you c…"
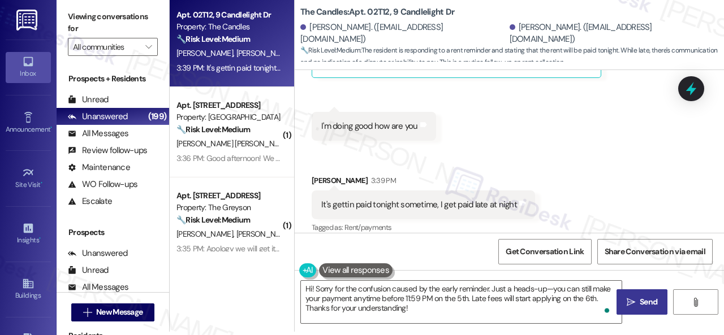
drag, startPoint x: 631, startPoint y: 306, endPoint x: 626, endPoint y: 295, distance: 11.9
click at [631, 306] on span " Send" at bounding box center [642, 302] width 36 height 12
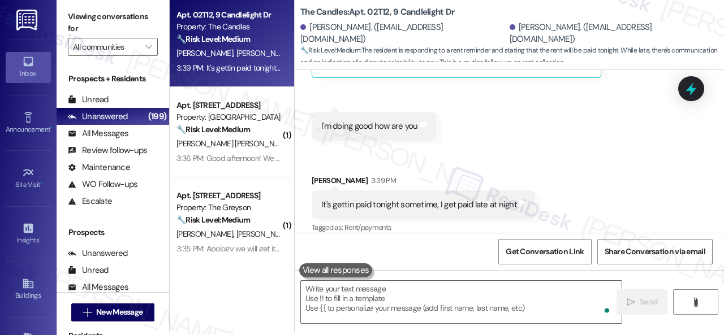
scroll to position [1331, 0]
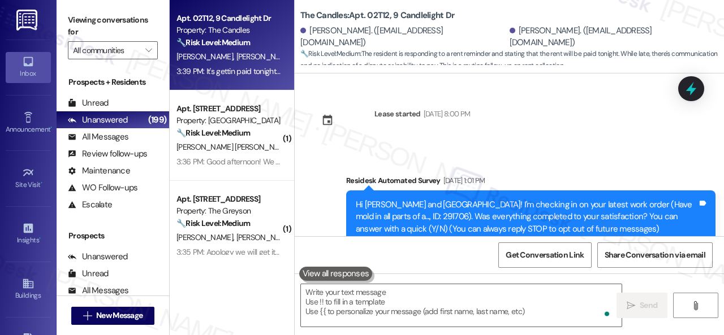
scroll to position [1331, 0]
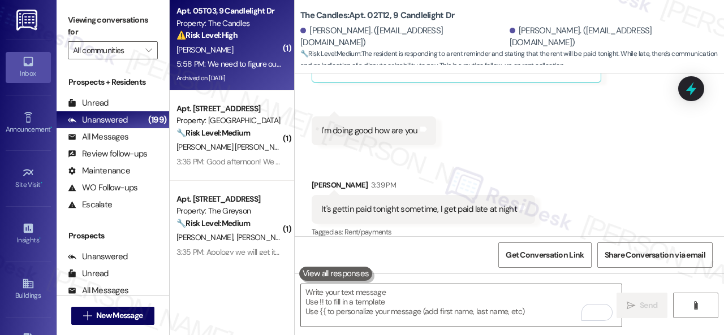
click at [258, 58] on div "5:58 PM: We need to figure out why it didn't go through the auto pay like it wa…" at bounding box center [228, 64] width 107 height 14
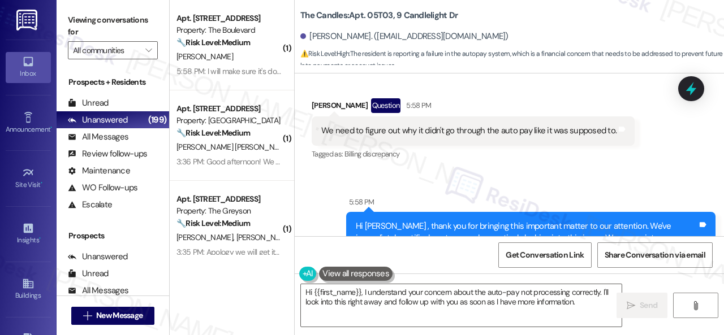
scroll to position [18053, 0]
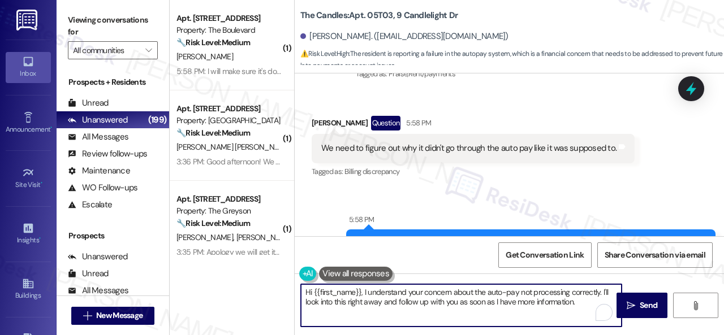
drag, startPoint x: 586, startPoint y: 303, endPoint x: 356, endPoint y: 287, distance: 230.2
click at [255, 288] on div "( 1 ) Apt. [STREET_ADDRESS] Property: The Boulevard 🔧 Risk Level: Medium The re…" at bounding box center [447, 167] width 554 height 335
paste textarea "! Sorry for the confusion caused by the early reminder. Just a heads-up—you can…"
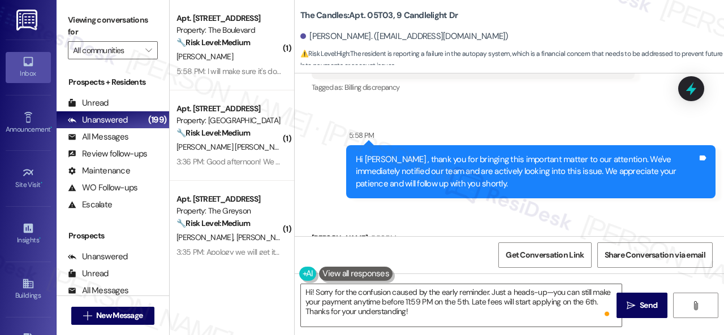
scroll to position [18187, 0]
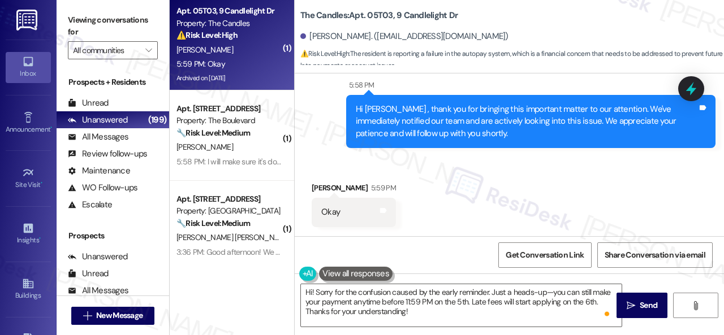
click at [353, 177] on div "Received via SMS [PERSON_NAME] 5:59 PM Okay Tags and notes" at bounding box center [353, 205] width 101 height 62
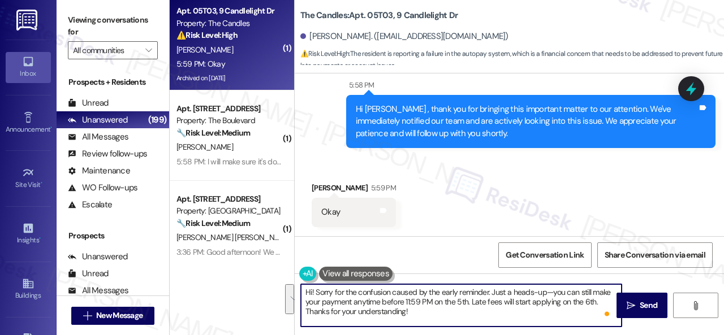
drag, startPoint x: 490, startPoint y: 292, endPoint x: 508, endPoint y: 322, distance: 34.8
click at [508, 322] on textarea "Hi! Sorry for the confusion caused by the early reminder. Just a heads-up—you c…" at bounding box center [461, 305] width 321 height 42
paste textarea "Please disregard the message"
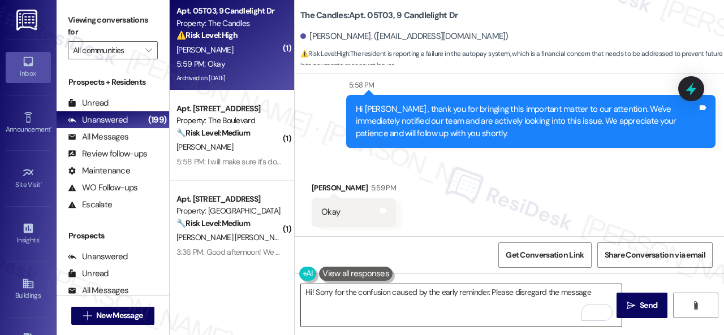
click at [406, 294] on textarea "Hi! Sorry for the confusion caused by the early reminder. Please disregard the …" at bounding box center [461, 305] width 321 height 42
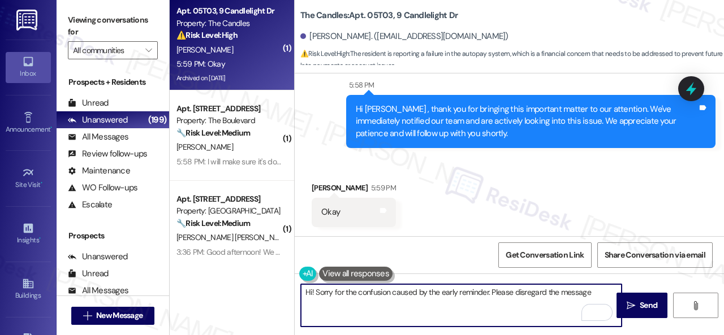
click at [602, 291] on textarea "Hi! Sorry for the confusion caused by the early reminder. Please disregard the …" at bounding box center [461, 305] width 321 height 42
paste textarea "or are on auto-pay. Thank you!"
click at [415, 302] on textarea "Hi! Sorry for the confusion caused by the early reminder. Please disregard the …" at bounding box center [461, 305] width 321 height 42
click at [465, 304] on textarea "Hi! Sorry for the confusion caused by the early reminder. Please disregard the …" at bounding box center [461, 305] width 321 height 42
drag, startPoint x: 584, startPoint y: 306, endPoint x: 545, endPoint y: 304, distance: 38.5
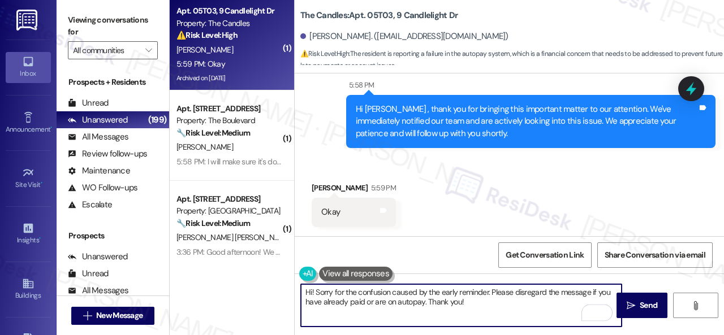
click at [545, 304] on textarea "Hi! Sorry for the confusion caused by the early reminder. Please disregard the …" at bounding box center [461, 305] width 321 height 42
click at [538, 304] on textarea "Hi! Sorry for the confusion caused by the early reminder. Please disregard the …" at bounding box center [461, 305] width 321 height 42
type textarea "Hi! Sorry for the confusion caused by the early reminder. Please disregard the …"
click at [640, 310] on span "Send" at bounding box center [649, 306] width 18 height 12
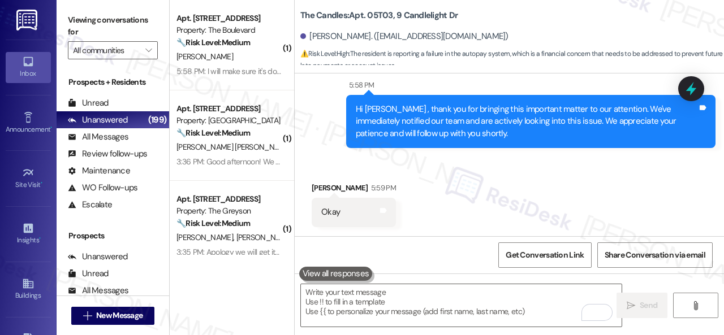
click at [320, 136] on div "Sent via SMS 5:58 PM Hi Anthony , thank you for bringing this important matter …" at bounding box center [509, 105] width 429 height 103
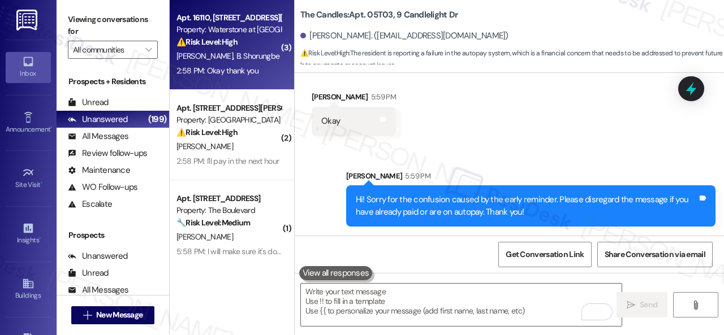
scroll to position [0, 0]
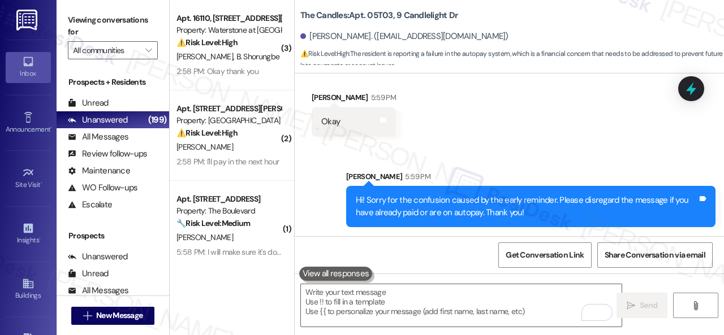
click at [245, 56] on span "B. Shorungbe" at bounding box center [258, 56] width 44 height 10
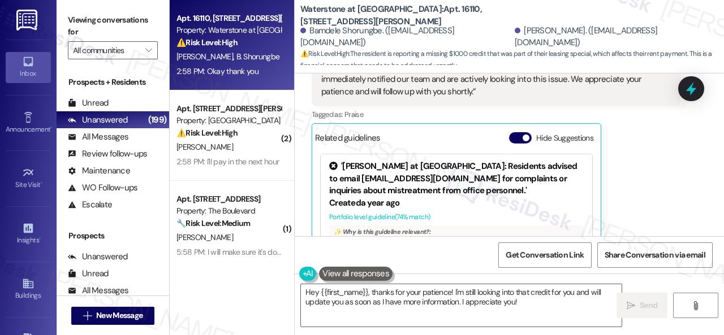
scroll to position [1007, 0]
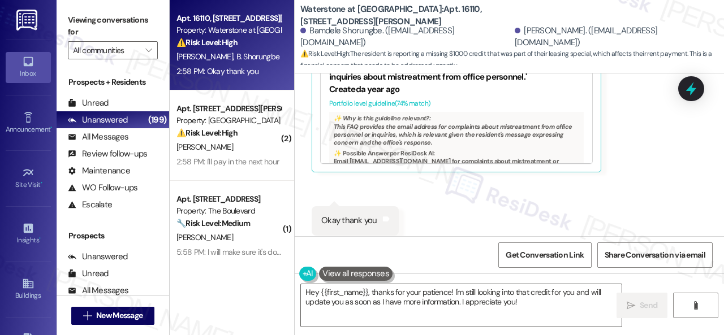
click at [334, 152] on div "Received via SMS Bamdele Shorungbe 2:58 PM Liked “Sarah's Assistant (Waterstone…" at bounding box center [496, 42] width 386 height 278
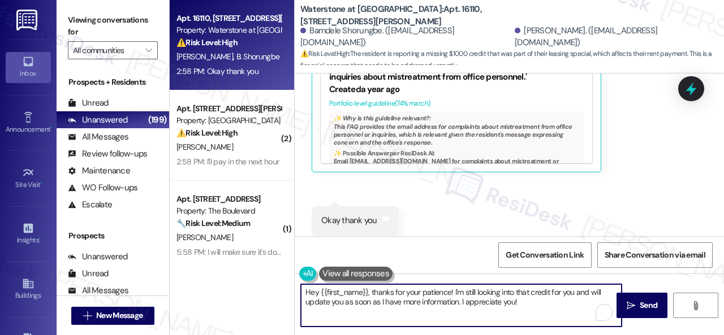
drag, startPoint x: 525, startPoint y: 301, endPoint x: 249, endPoint y: 280, distance: 276.8
click at [249, 280] on div "Apt. 16110, 6855 S Mason Rd Property: Waterstone at Cinco Ranch ⚠️ Risk Level: …" at bounding box center [447, 167] width 554 height 335
paste textarea "You're welcome"
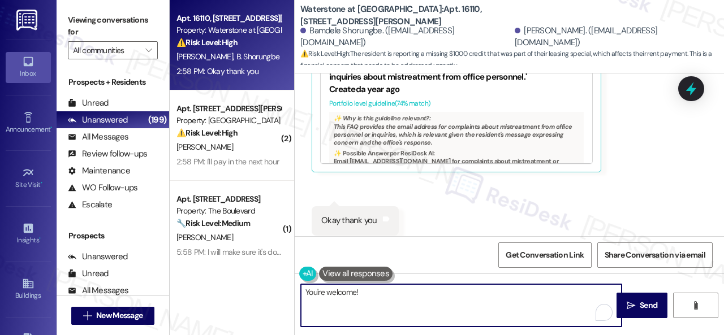
type textarea "You're welcome!"
click at [640, 309] on span "Send" at bounding box center [649, 306] width 18 height 12
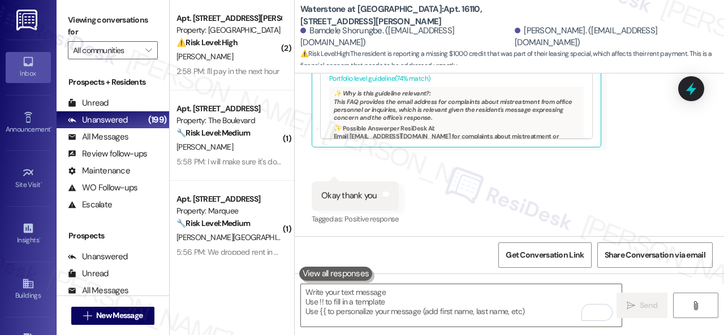
scroll to position [1086, 0]
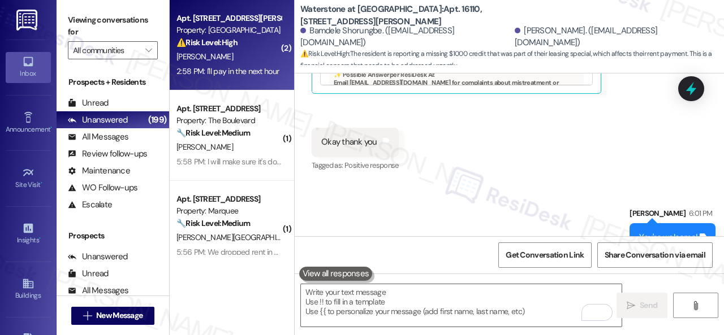
click at [225, 51] on div "S. Chavez" at bounding box center [228, 57] width 107 height 14
type textarea "Fetching suggested responses. Please feel free to read through the conversation…"
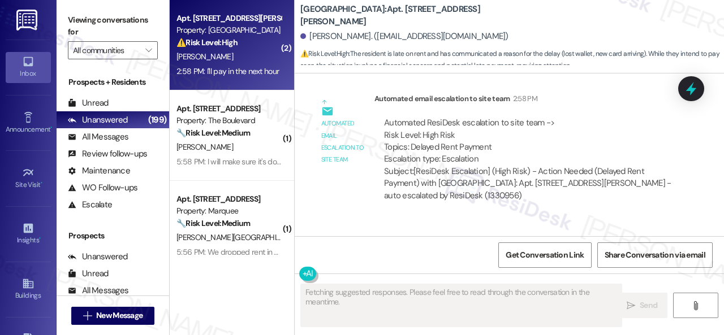
scroll to position [2136, 0]
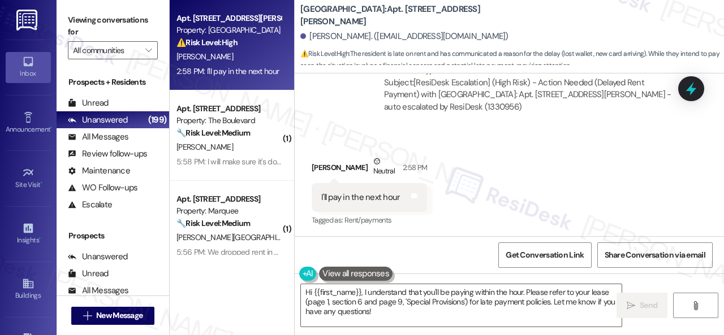
drag, startPoint x: 353, startPoint y: 107, endPoint x: 361, endPoint y: 113, distance: 9.9
click at [353, 107] on div "Automated email escalation to site team Automated email escalation to site team…" at bounding box center [496, 62] width 386 height 135
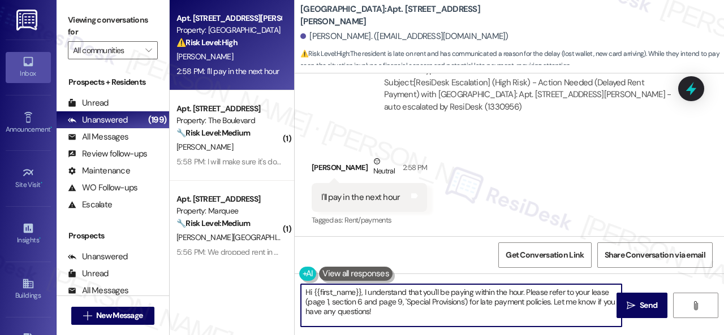
drag, startPoint x: 300, startPoint y: 290, endPoint x: 318, endPoint y: 291, distance: 18.7
click at [271, 282] on div "Apt. 805, 201 Courtright East Road Property: Overland Park ⚠️ Risk Level: High …" at bounding box center [447, 167] width 554 height 335
paste textarea "! Sorry for the confusion caused by the early reminder. Just a heads-up—you can…"
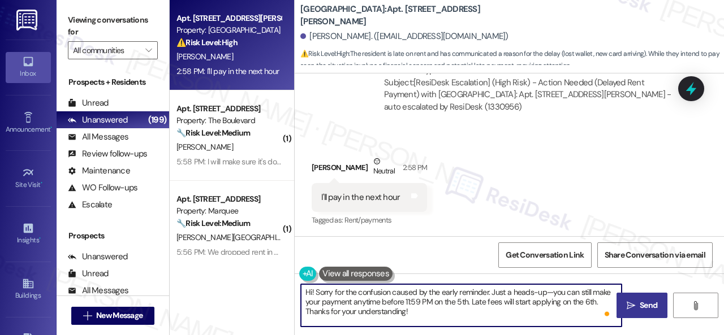
type textarea "Hi! Sorry for the confusion caused by the early reminder. Just a heads-up—you c…"
click at [647, 307] on span "Send" at bounding box center [649, 306] width 18 height 12
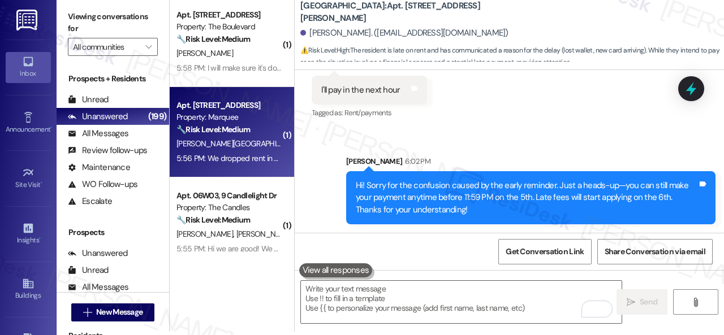
scroll to position [0, 0]
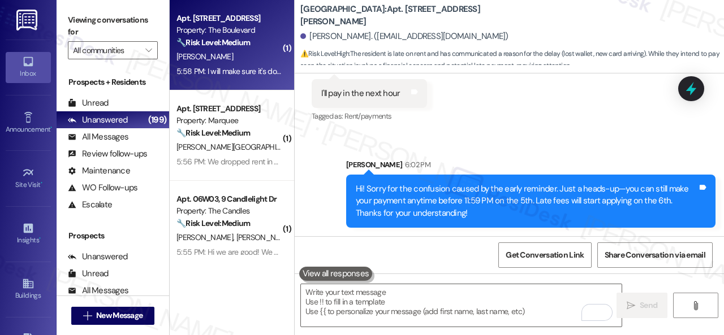
click at [233, 61] on div "A. Cook" at bounding box center [228, 57] width 107 height 14
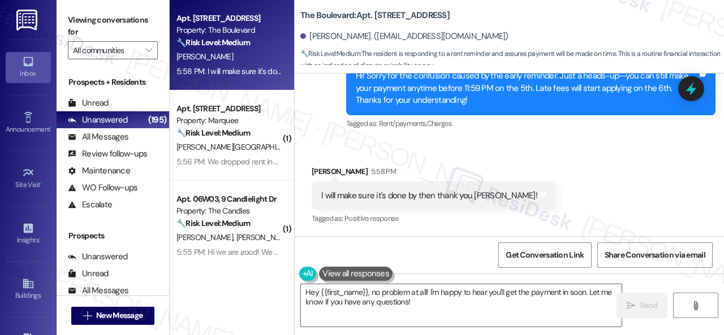
scroll to position [3310, 0]
drag, startPoint x: 322, startPoint y: 141, endPoint x: 336, endPoint y: 187, distance: 48.3
click at [322, 141] on div "Received via SMS Alyssa Cook 5:58 PM I will make sure it's done by then thank y…" at bounding box center [509, 188] width 429 height 96
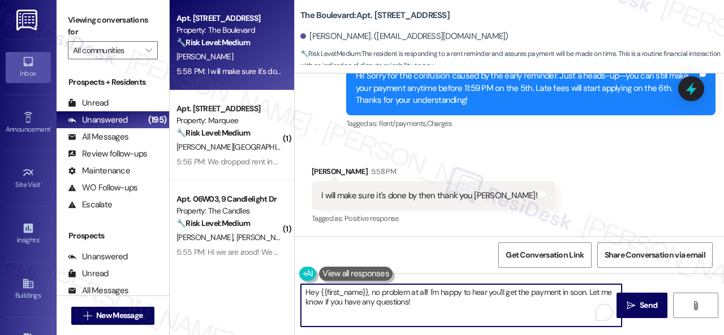
drag, startPoint x: 331, startPoint y: 288, endPoint x: 265, endPoint y: 273, distance: 68.3
click at [265, 273] on div "Apt. 4744, 4800 Skyline Dr Property: The Boulevard 🔧 Risk Level: Medium The res…" at bounding box center [447, 167] width 554 height 335
paste textarea "You're welcome"
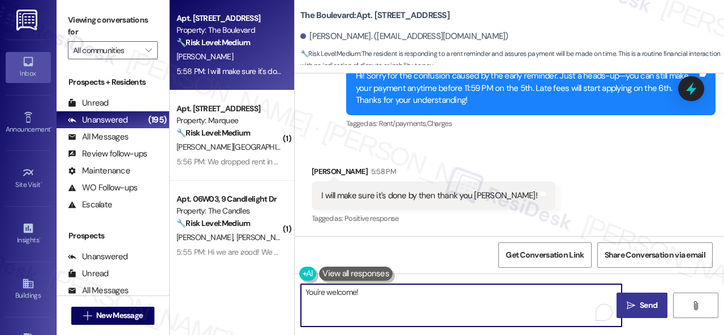
type textarea "You're welcome!"
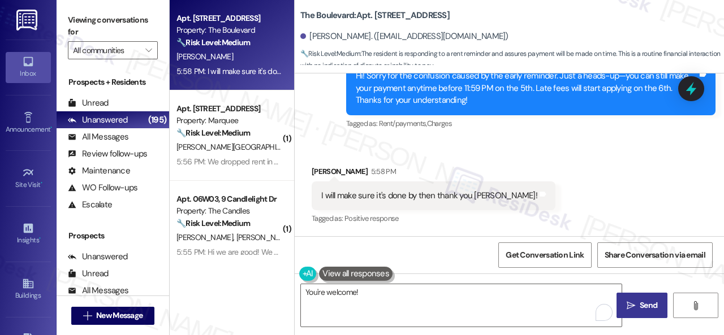
click at [632, 305] on span " Send" at bounding box center [642, 306] width 36 height 12
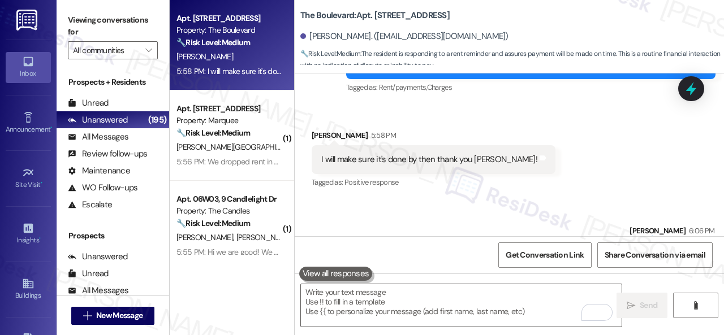
scroll to position [3309, 0]
click at [265, 58] on div "F. Segura J. Gonzalez" at bounding box center [228, 57] width 107 height 14
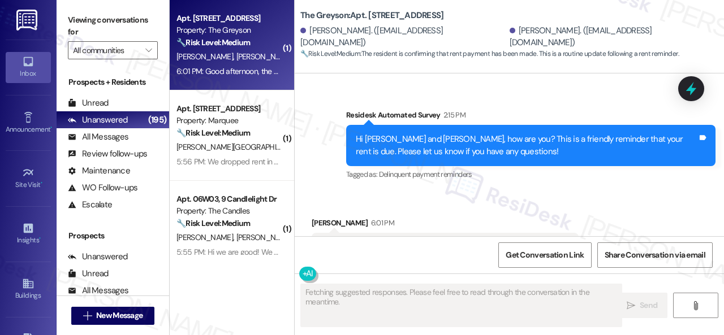
scroll to position [1411, 0]
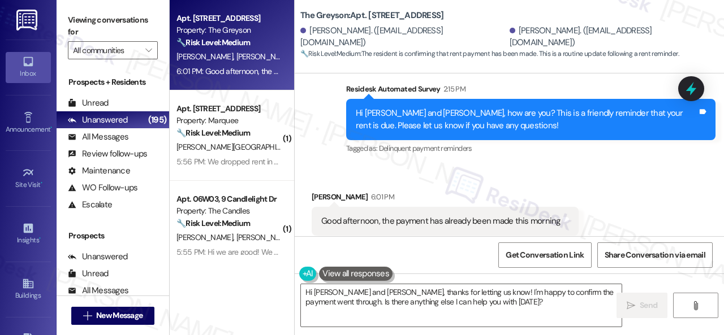
click at [327, 135] on div "Survey, sent via SMS Residesk Automated Survey 2:15 PM Hi Freddy and Johandry, …" at bounding box center [509, 111] width 429 height 107
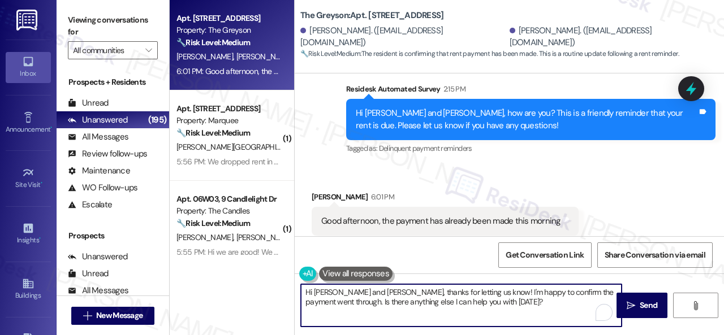
drag, startPoint x: 508, startPoint y: 301, endPoint x: 265, endPoint y: 283, distance: 244.4
click at [265, 283] on div "Apt. 4451WH, 4460 Mountain Laurel Road Property: The Greyson 🔧 Risk Level: Medi…" at bounding box center [447, 167] width 554 height 335
paste textarea "Thanks for the update! I'm happy to hear you've already taken care of the rent.…"
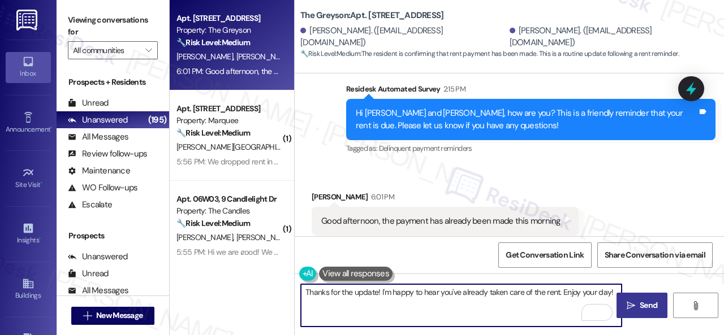
type textarea "Thanks for the update! I'm happy to hear you've already taken care of the rent.…"
click at [640, 306] on span "Send" at bounding box center [649, 306] width 18 height 12
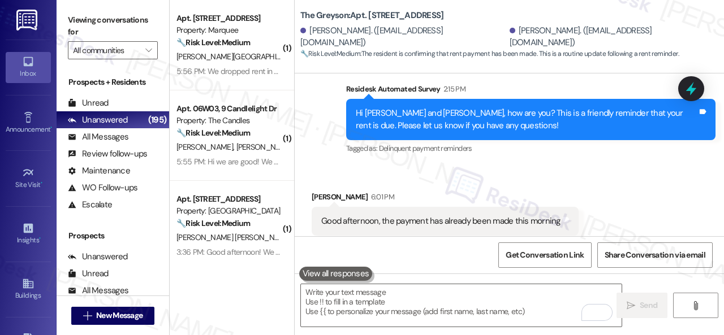
click at [343, 166] on div "Received via SMS Johandry Gonzalez 6:01 PM Good afternoon, the payment has alre…" at bounding box center [509, 214] width 429 height 96
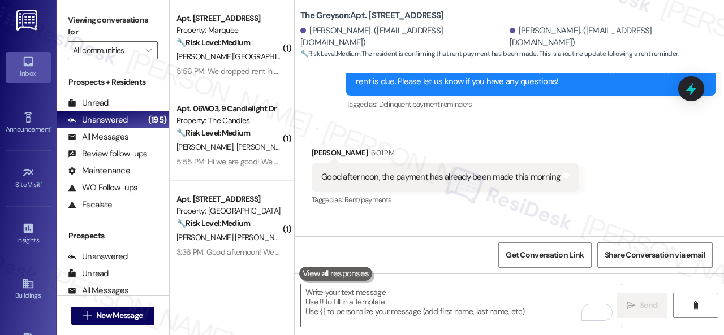
scroll to position [1490, 0]
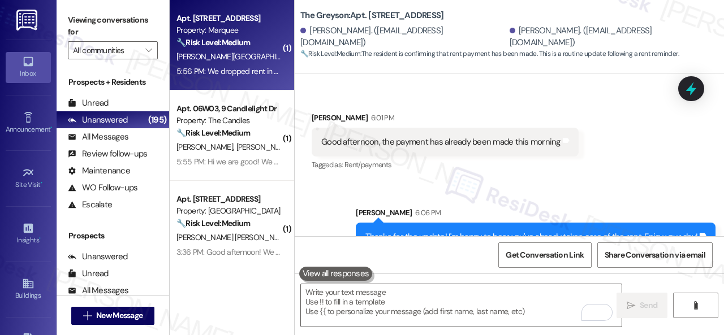
click at [268, 54] on div "S. Namburi D. Jammidi" at bounding box center [228, 57] width 107 height 14
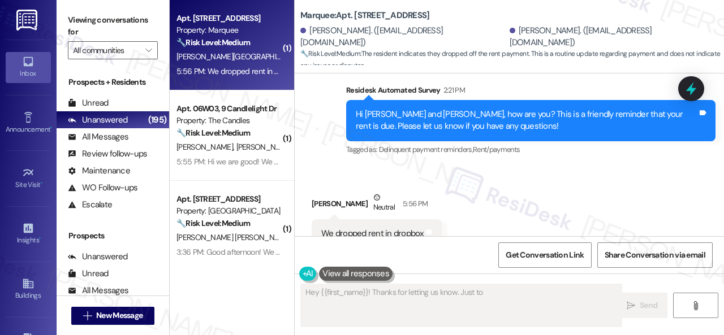
scroll to position [2357, 0]
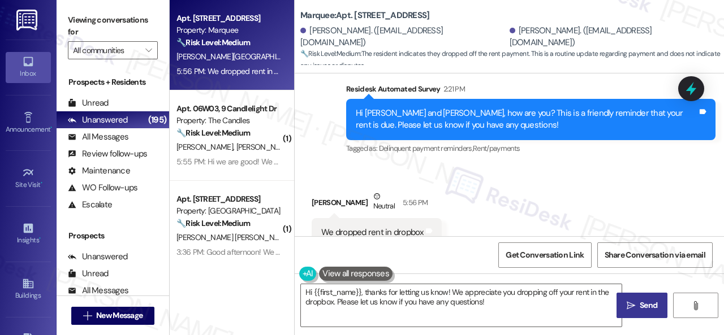
click at [343, 165] on div "Received via SMS Deekshith Jammidi Neutral 5:56 PM We dropped rent in dropbox T…" at bounding box center [509, 218] width 429 height 107
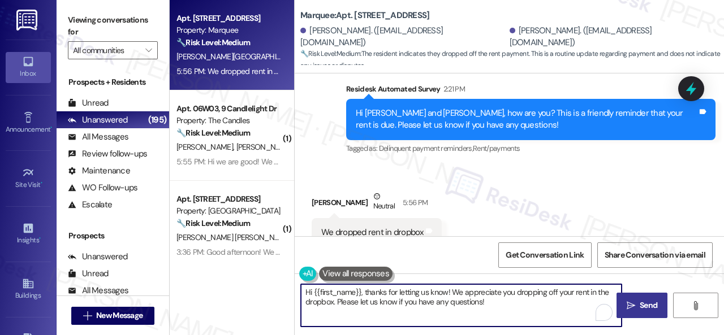
drag, startPoint x: 484, startPoint y: 303, endPoint x: 268, endPoint y: 269, distance: 218.7
click at [265, 270] on div "Apt. 617, 1400 Nicollet Ave Property: Marquee 🔧 Risk Level: Medium The resident…" at bounding box center [447, 167] width 554 height 335
paste textarea "Thanks for the update! Please disregard the message if you have already taken c…"
type textarea "Thanks for the update! Please disregard the message if you have already taken c…"
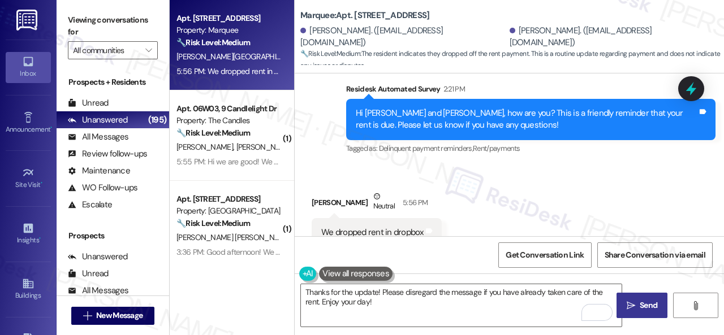
click at [640, 309] on span "Send" at bounding box center [649, 306] width 18 height 12
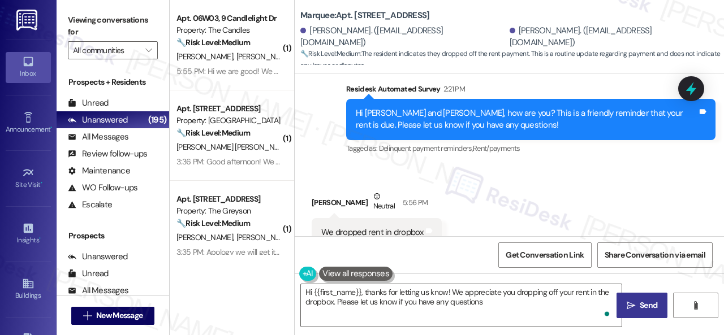
type textarea "Hi {{first_name}}, thanks for letting us know! We appreciate you dropping off y…"
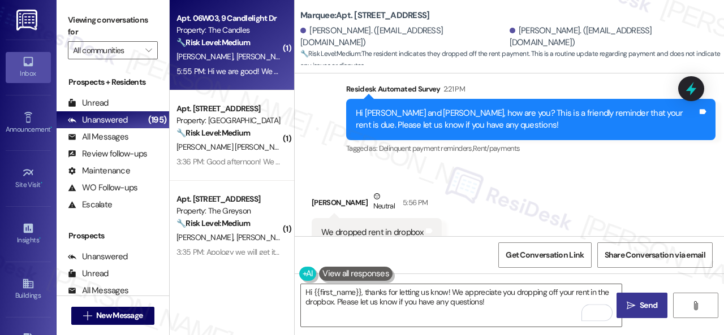
click at [249, 64] on div "5:55 PM: Hi we are good! We paid it last night. Can you please recheck, Thank y…" at bounding box center [228, 71] width 107 height 14
type textarea "Fetching suggested responses. Please feel free to read through the conversation…"
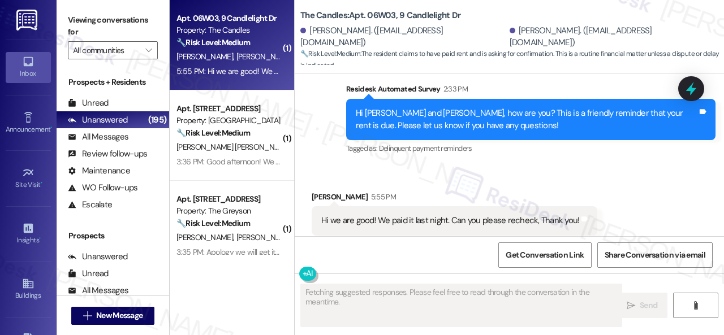
scroll to position [1162, 0]
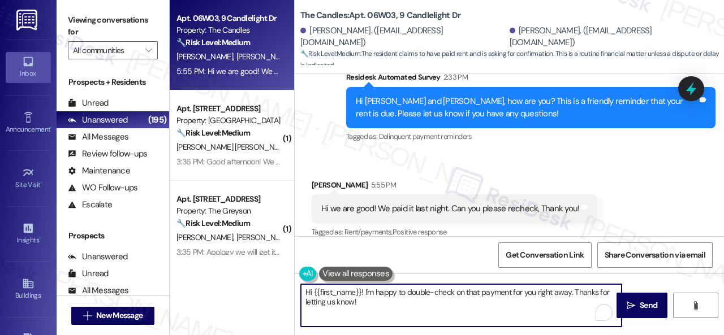
drag, startPoint x: 374, startPoint y: 305, endPoint x: 287, endPoint y: 278, distance: 91.6
click at [232, 265] on div "Apt. 06W03, 9 Candlelight Dr Property: The Candles 🔧 Risk Level: Medium The res…" at bounding box center [447, 167] width 554 height 335
paste textarea "Thanks for the update! Please disregard the message if you have already taken c…"
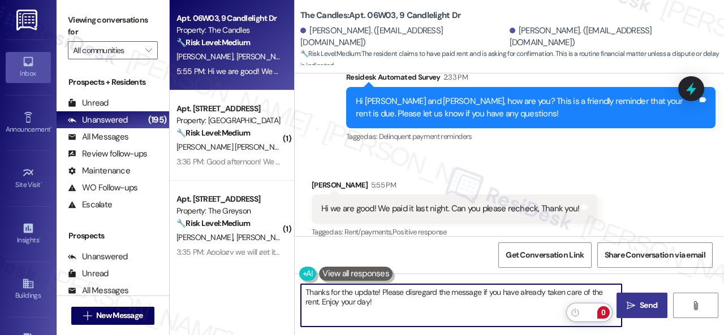
type textarea "Thanks for the update! Please disregard the message if you have already taken c…"
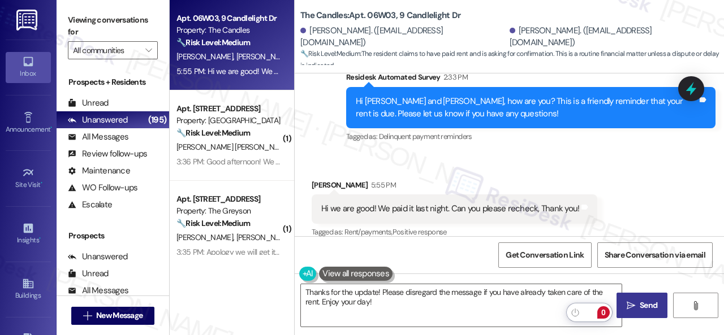
click at [637, 306] on span "Send" at bounding box center [648, 306] width 22 height 12
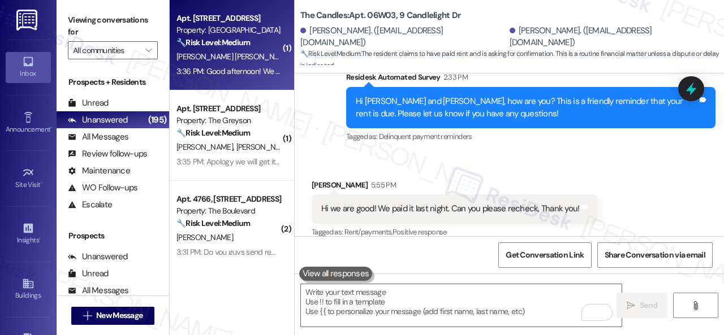
click at [262, 68] on div "3:36 PM: Good afternoon! We have submitted the payment through the website at t…" at bounding box center [346, 71] width 340 height 10
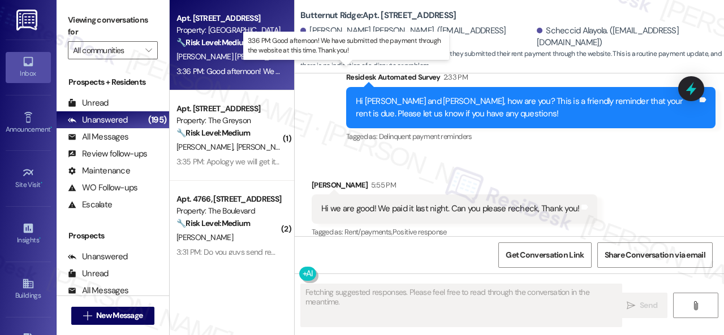
scroll to position [674, 0]
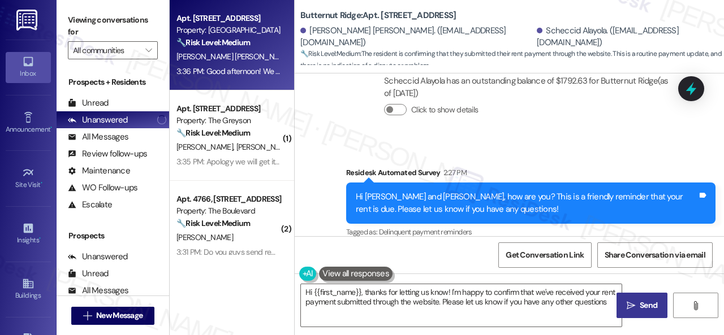
type textarea "Hi {{first_name}}, thanks for letting us know! I'm happy to confirm that we've …"
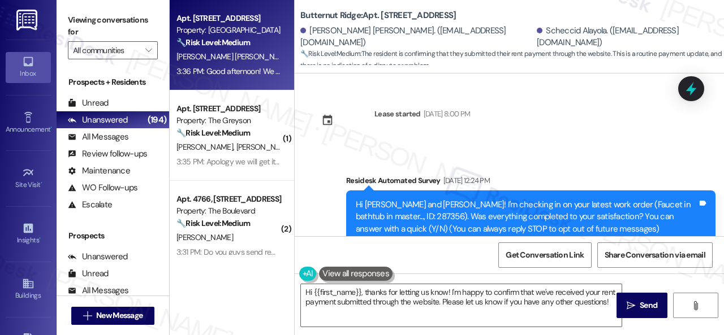
scroll to position [674, 0]
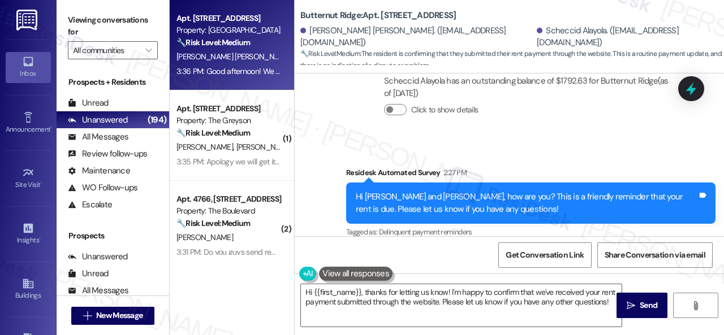
click at [372, 155] on div "Survey, sent via SMS Residesk Automated Survey 2:27 PM Hi [PERSON_NAME] and [PE…" at bounding box center [509, 194] width 429 height 107
click at [329, 153] on div "Survey, sent via SMS Residesk Automated Survey 2:27 PM Hi Miguel and Scheccid, …" at bounding box center [509, 194] width 429 height 107
click at [322, 135] on div "Collections Status 10:03 AM Scheccid Alayola has an outstanding balance of $179…" at bounding box center [496, 91] width 386 height 99
click at [393, 303] on textarea "Hi {{first_name}}, thanks for letting us know! I'm happy to confirm that we've …" at bounding box center [461, 305] width 321 height 42
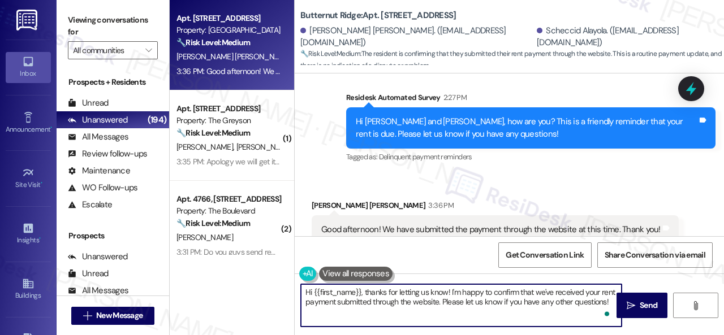
scroll to position [782, 0]
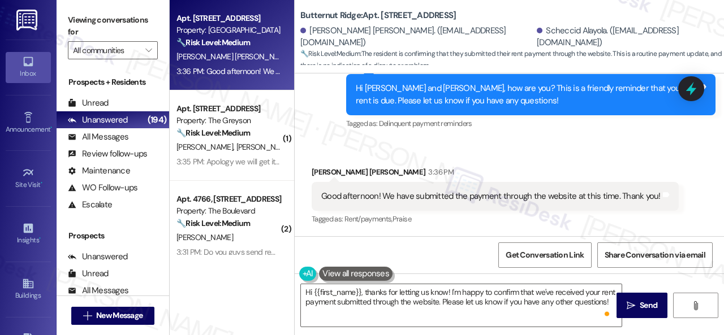
click at [313, 124] on div "Survey, sent via SMS Residesk Automated Survey 2:27 PM Hi Miguel and Scheccid, …" at bounding box center [509, 86] width 429 height 107
click at [344, 303] on textarea "Hi {{first_name}}, thanks for letting us know! I'm happy to confirm that we've …" at bounding box center [461, 305] width 321 height 42
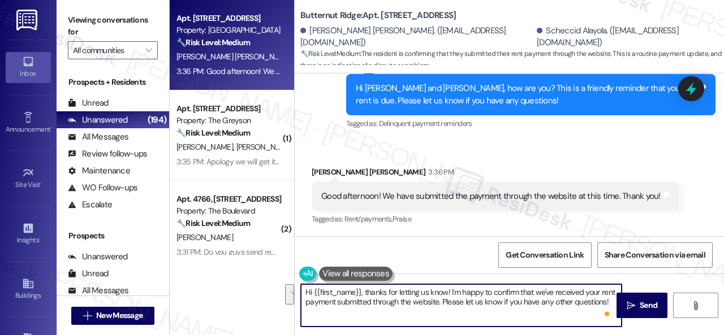
paste textarea "Thanks for the update! I'm happy to hear you've already taken care of the rent.…"
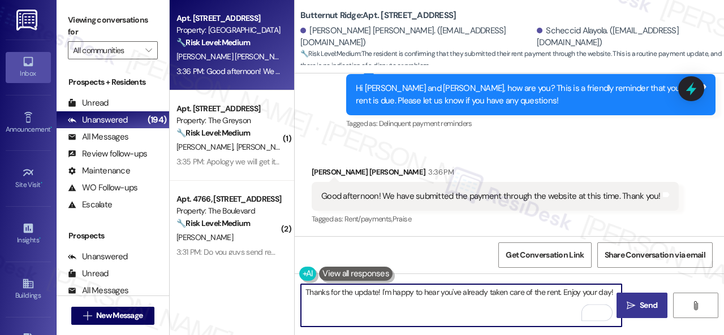
type textarea "Thanks for the update! I'm happy to hear you've already taken care of the rent.…"
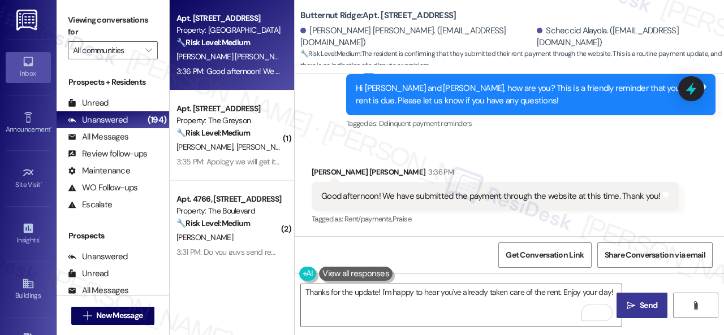
click at [640, 307] on span "Send" at bounding box center [649, 306] width 18 height 12
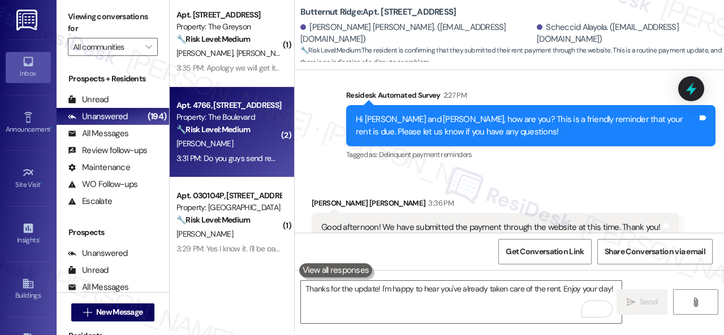
scroll to position [0, 0]
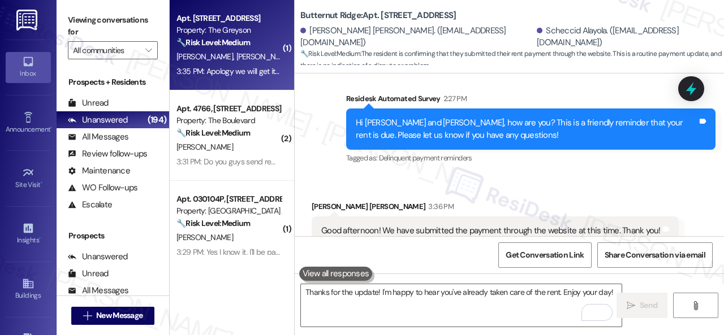
click at [255, 49] on div "Apt. 4268RL, 4460 Mountain Laurel Road Property: The Greyson 🔧 Risk Level: Medi…" at bounding box center [228, 30] width 107 height 38
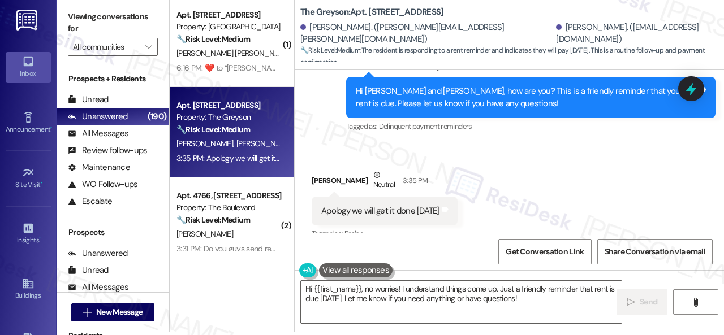
scroll to position [906, 0]
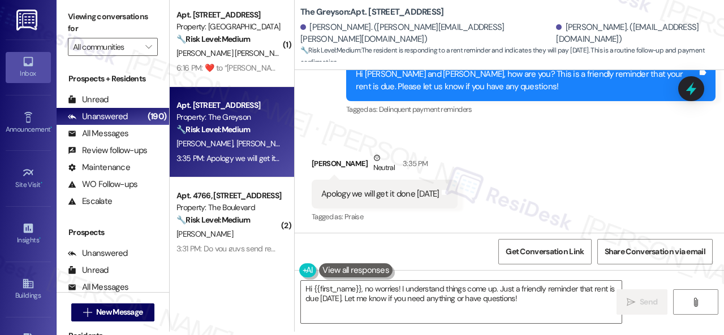
click at [326, 140] on div "Received via SMS Yahya Ahmed Neutral 3:35 PM Apology we will get it done today …" at bounding box center [509, 180] width 429 height 107
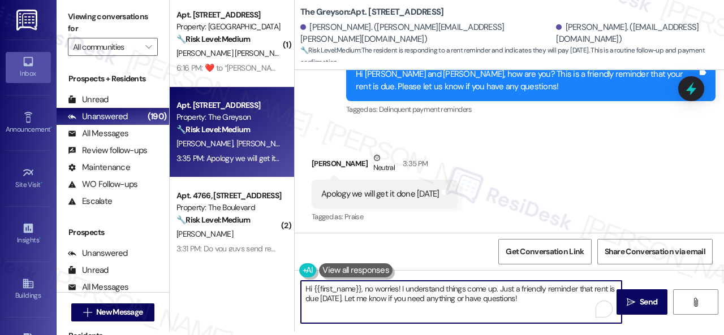
drag, startPoint x: 534, startPoint y: 300, endPoint x: 476, endPoint y: 272, distance: 64.8
click at [277, 263] on div "( 1 ) Apt. 5730D1, 5800 Great Northern Boulevard Property: Butternut Ridge 🔧 Ri…" at bounding box center [447, 164] width 554 height 335
paste textarea "! Sorry for the confusion caused by the early reminder. Just a heads-up—you can…"
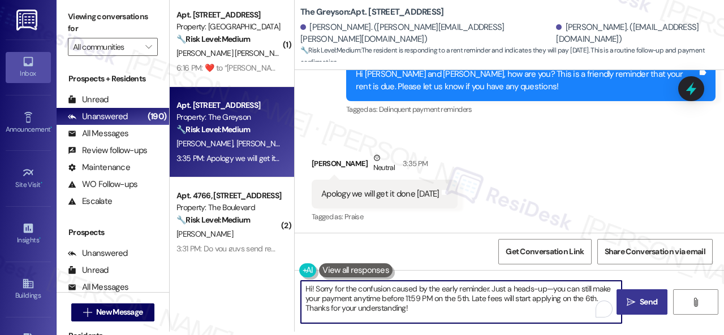
type textarea "Hi! Sorry for the confusion caused by the early reminder. Just a heads-up—you c…"
click at [633, 297] on span " Send" at bounding box center [642, 302] width 36 height 12
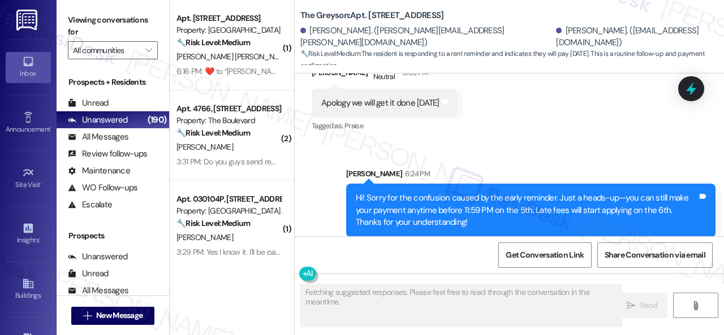
scroll to position [1010, 0]
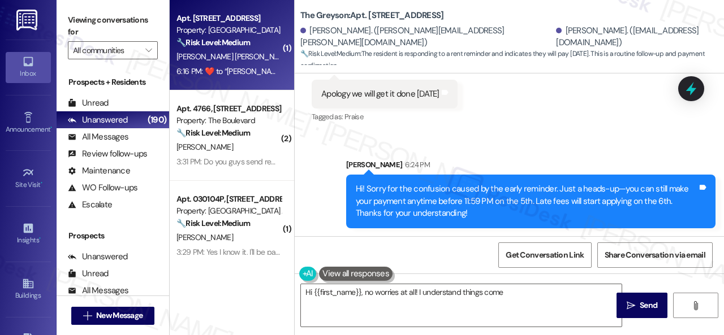
type textarea "Hi {{first_name}}, no worries at all! I understand things come"
click at [262, 50] on div "M. Ortega Arias S. Alayola" at bounding box center [228, 57] width 107 height 14
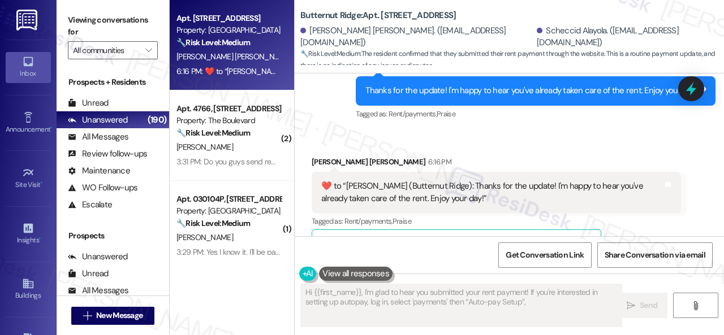
scroll to position [978, 0]
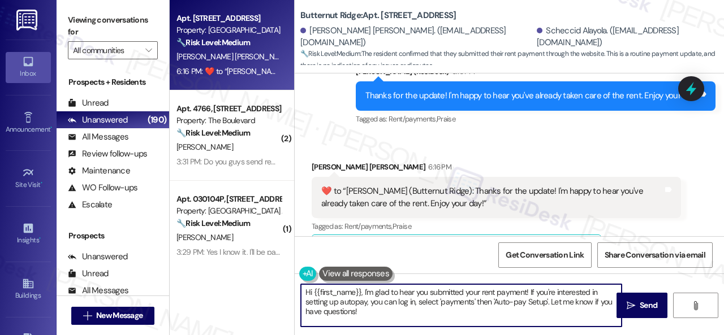
drag, startPoint x: 255, startPoint y: 281, endPoint x: 276, endPoint y: 286, distance: 22.1
click at [252, 280] on div "Apt. 5730D1, 5800 Great Northern Boulevard Property: Butternut Ridge 🔧 Risk Lev…" at bounding box center [447, 167] width 554 height 335
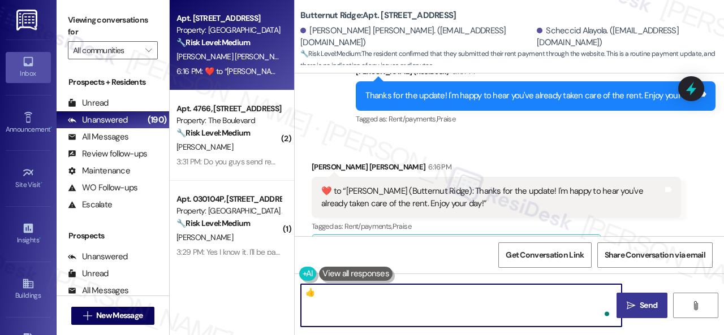
type textarea "👍"
click at [632, 309] on span " Send" at bounding box center [642, 306] width 36 height 12
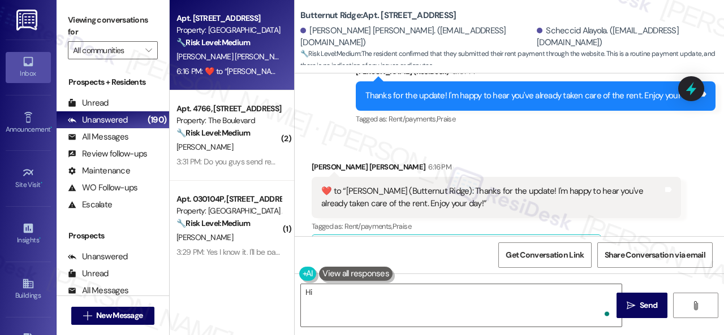
scroll to position [1148, 0]
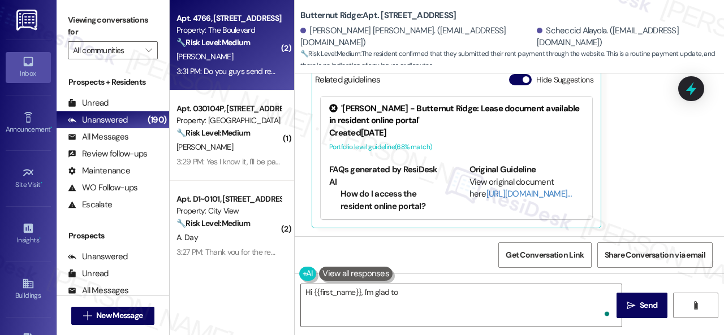
type textarea "Hi {{first_name}}, I'm glad to hear"
click at [256, 59] on div "P. Aguilar" at bounding box center [228, 57] width 107 height 14
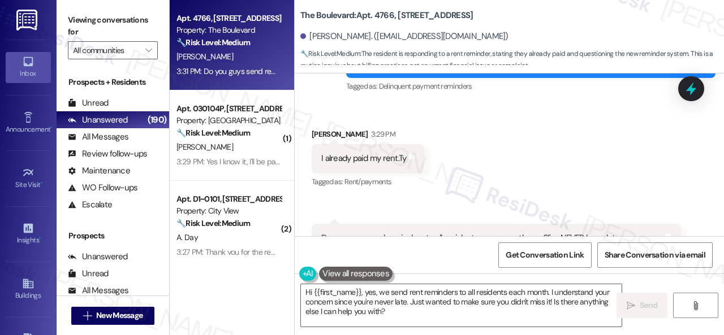
scroll to position [5435, 0]
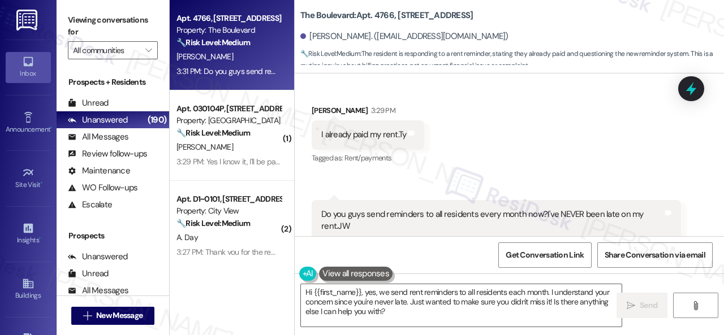
click at [297, 182] on div "Received via SMS Peggy Aguilar 3:29 PM I already paid my rent.Ty Tags and notes…" at bounding box center [509, 187] width 429 height 216
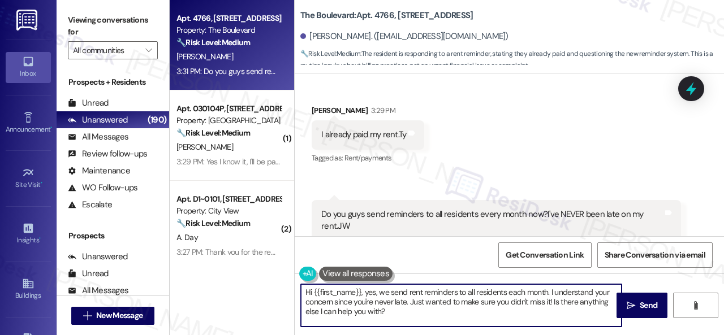
drag, startPoint x: 399, startPoint y: 317, endPoint x: 274, endPoint y: 269, distance: 134.6
click at [274, 269] on div "Apt. 4766, 4800 Skyline Dr Property: The Boulevard 🔧 Risk Level: Medium The res…" at bounding box center [447, 167] width 554 height 335
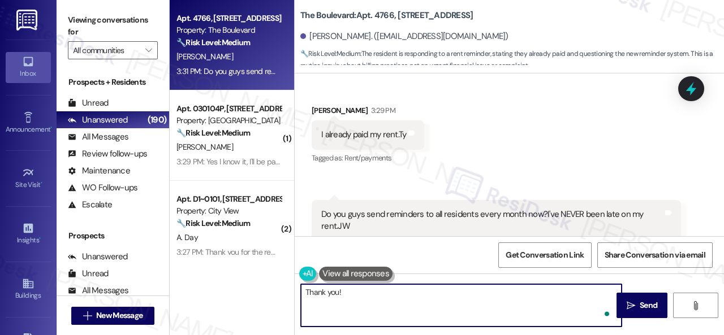
paste textarea "The message you received was an early reminder to all residents about the rent …"
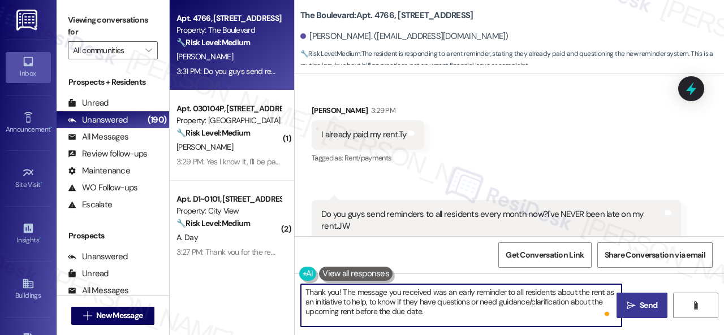
type textarea "Thank you! The message you received was an early reminder to all residents abou…"
click at [640, 309] on span "Send" at bounding box center [649, 306] width 18 height 12
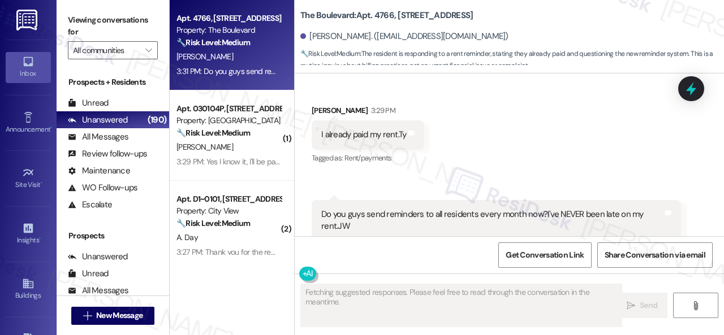
scroll to position [5492, 0]
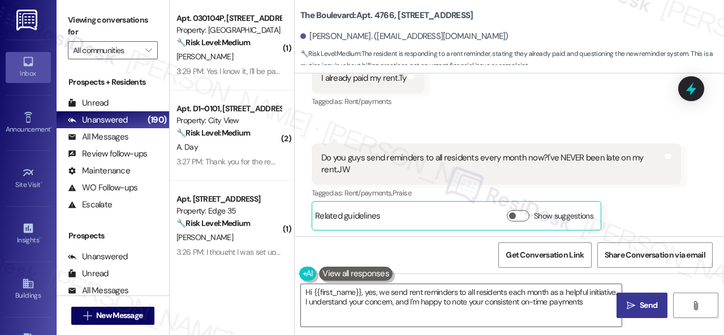
type textarea "Hi {{first_name}}, yes, we send rent reminders to all residents each month as a…"
click at [374, 135] on div "Received via SMS 3:31 PM Peggy Aguilar Question 3:31 PM Do you guys send remind…" at bounding box center [496, 187] width 386 height 104
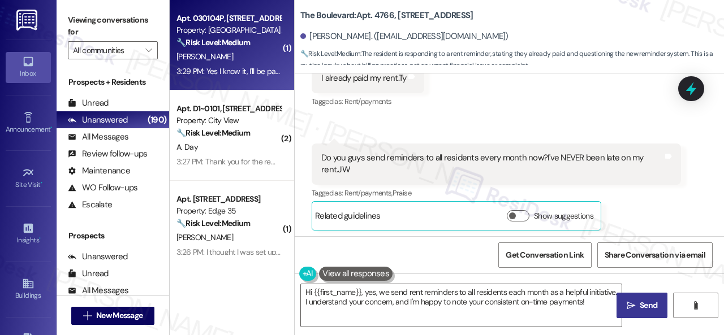
click at [253, 57] on div "D. Jackson" at bounding box center [228, 57] width 107 height 14
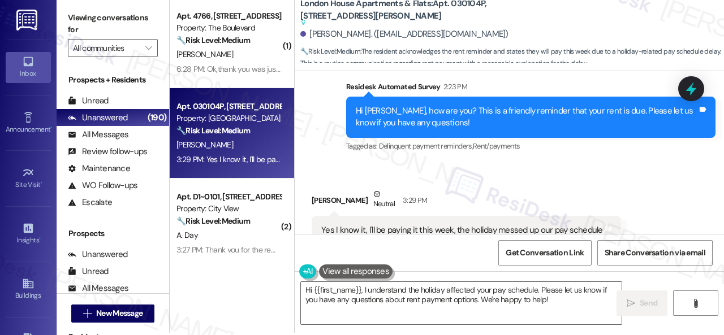
scroll to position [3, 0]
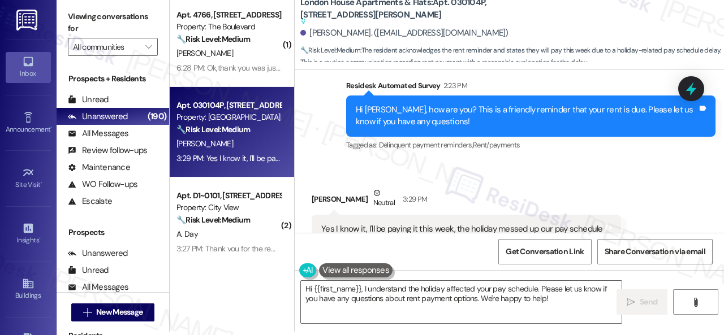
click at [342, 179] on div "Received via SMS Devon Jackson Neutral 3:29 PM Yes I know it, I'll be paying it…" at bounding box center [466, 224] width 326 height 90
click at [375, 294] on textarea "Hi {{first_name}}, I understand the holiday affected your pay schedule. Please …" at bounding box center [461, 302] width 321 height 42
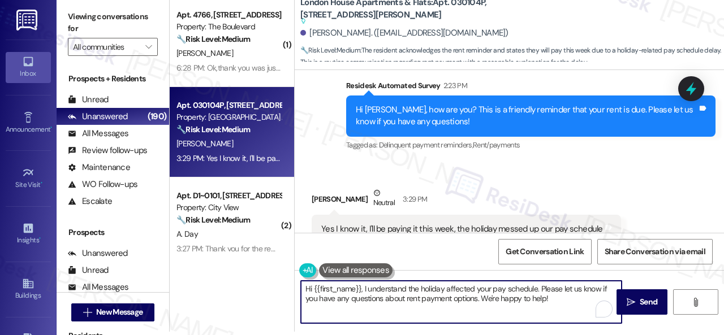
paste textarea "! Sorry for the confusion caused by the early reminder. Just a heads-up—you can…"
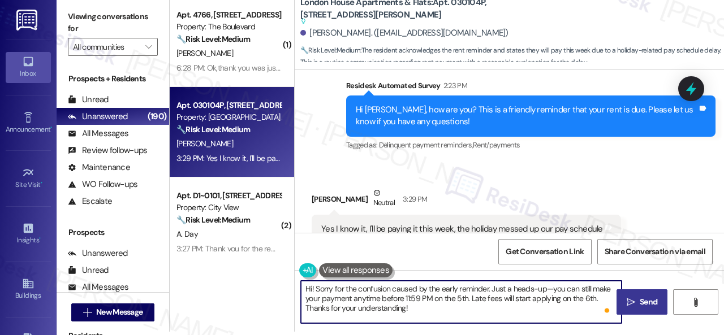
type textarea "Hi! Sorry for the confusion caused by the early reminder. Just a heads-up—you c…"
click at [627, 303] on icon "" at bounding box center [631, 302] width 8 height 9
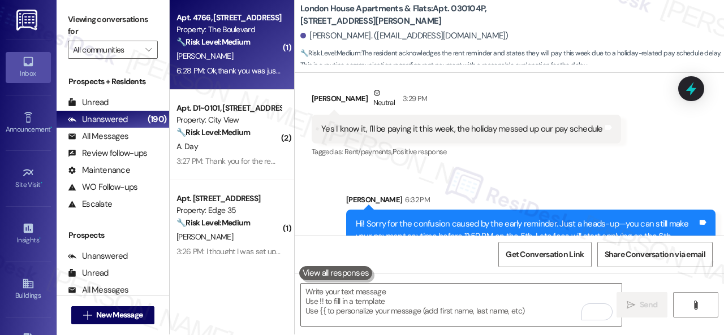
scroll to position [0, 0]
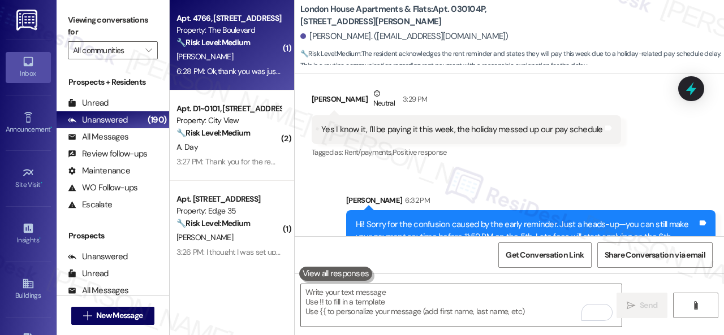
click at [235, 63] on div "P. Aguilar" at bounding box center [228, 57] width 107 height 14
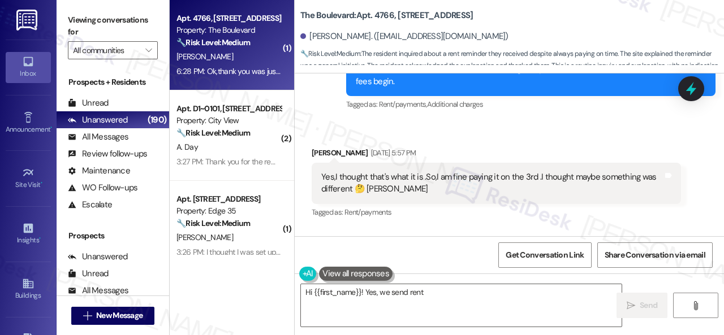
scroll to position [5707, 0]
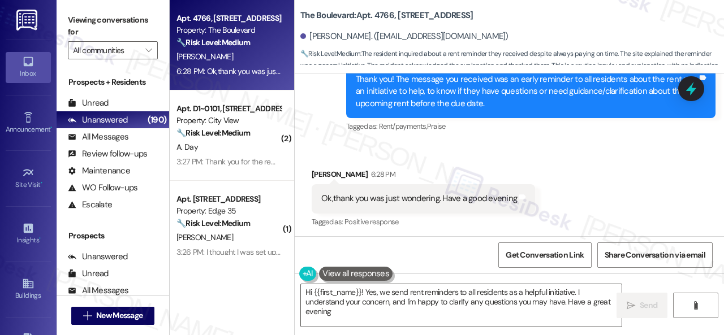
type textarea "Hi {{first_name}}! Yes, we send rent reminders to all residents as a helpful in…"
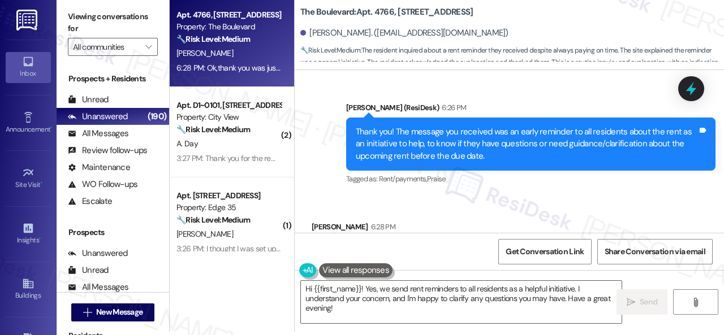
scroll to position [5708, 0]
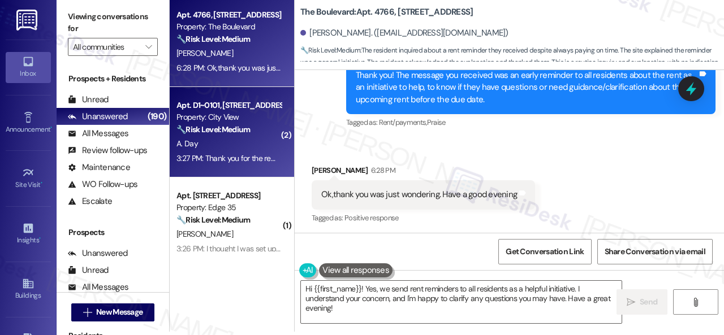
click at [244, 150] on div "A. Day" at bounding box center [228, 144] width 107 height 14
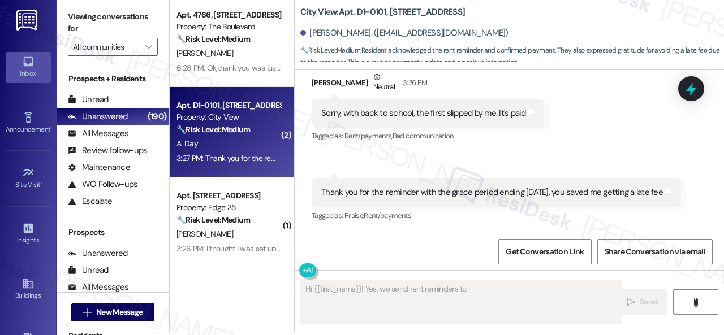
type textarea "Hi {{first_name}}! Yes, we send rent reminders to"
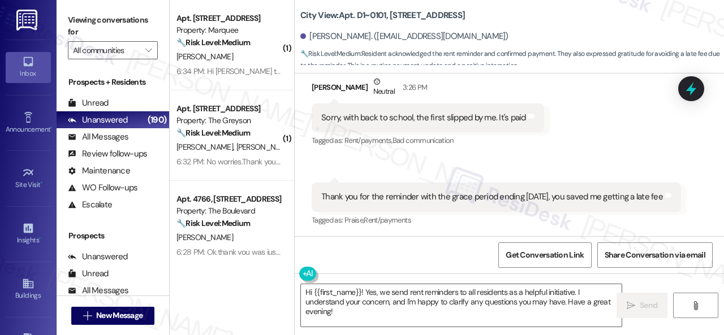
scroll to position [3, 0]
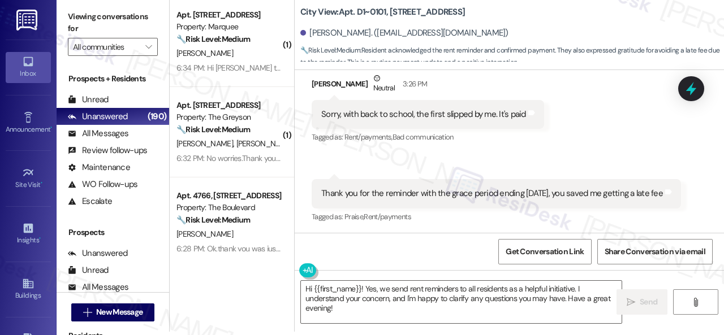
click at [357, 172] on div "Received via SMS 3:27 PM Antoinette Day 3:27 PM Thank you for the reminder with…" at bounding box center [496, 202] width 386 height 63
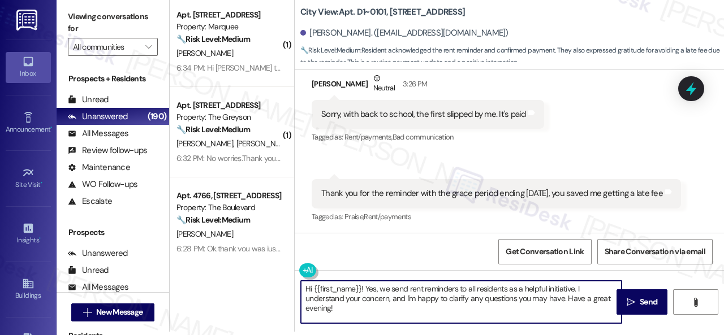
drag, startPoint x: 339, startPoint y: 314, endPoint x: 309, endPoint y: 291, distance: 38.3
click at [284, 288] on div "( 1 ) Apt. 239, 1400 Nicollet Ave Property: Marquee 🔧 Risk Level: Medium The re…" at bounding box center [447, 164] width 554 height 335
paste textarea "! Sorry for the confusion caused by the early reminder. Just a heads-up—you can…"
type textarea "Hi! Sorry for the confusion caused by the early reminder. Just a heads-up—you c…"
click at [413, 310] on textarea "Hi! Sorry for the confusion caused by the early reminder. Just a heads-up—you c…" at bounding box center [461, 302] width 321 height 42
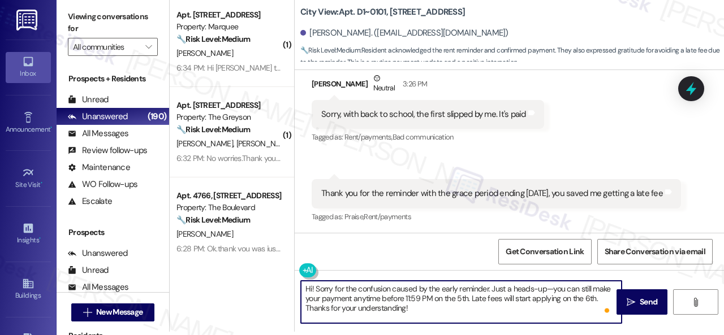
drag, startPoint x: 413, startPoint y: 310, endPoint x: 285, endPoint y: 279, distance: 131.4
click at [285, 279] on div "( 1 ) Apt. 239, 1400 Nicollet Ave Property: Marquee 🔧 Risk Level: Medium The re…" at bounding box center [447, 164] width 554 height 335
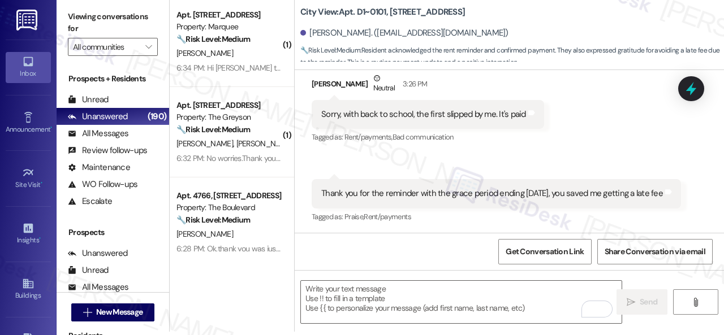
drag, startPoint x: 340, startPoint y: 253, endPoint x: 393, endPoint y: 202, distance: 72.4
click at [340, 253] on div "Get Conversation Link Share Conversation via email" at bounding box center [509, 251] width 429 height 37
click at [405, 292] on textarea "To enrich screen reader interactions, please activate Accessibility in Grammarl…" at bounding box center [461, 302] width 321 height 42
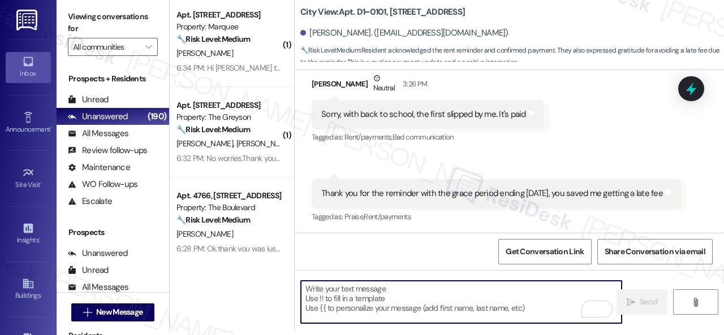
paste textarea "Hi! Sorry if the previous reminder was unclear! Just to clarify, rent is due on…"
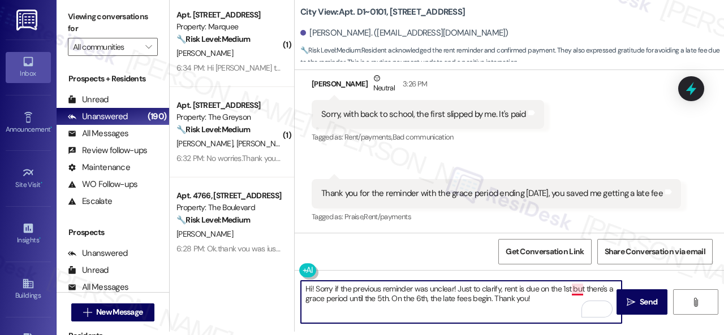
click at [579, 289] on textarea "Hi! Sorry if the previous reminder was unclear! Just to clarify, rent is due on…" at bounding box center [461, 302] width 321 height 42
click at [540, 298] on textarea "Hi! Sorry if the previous reminder was unclear! Just to clarify, rent is due on…" at bounding box center [461, 302] width 321 height 42
type textarea "Hi! Sorry if the previous reminder was unclear! Just to clarify, rent is due on…"
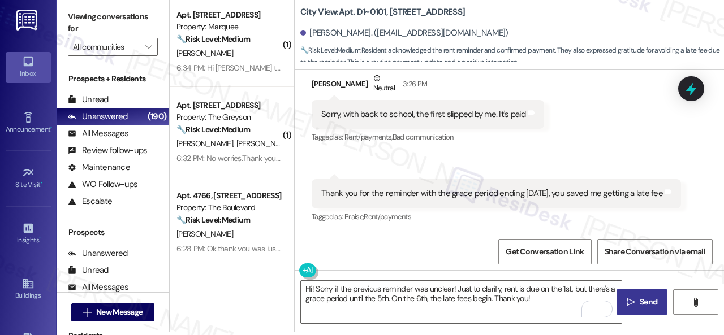
click at [628, 303] on icon "" at bounding box center [631, 302] width 8 height 9
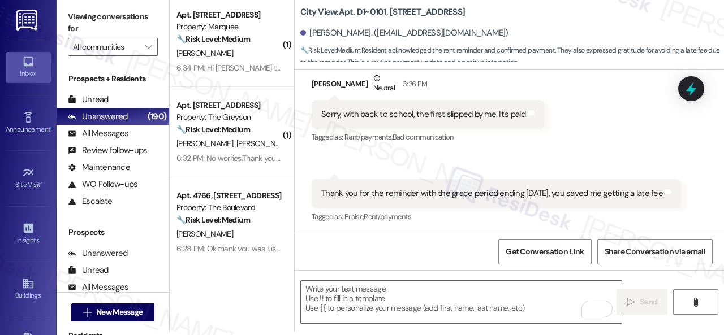
scroll to position [2424, 0]
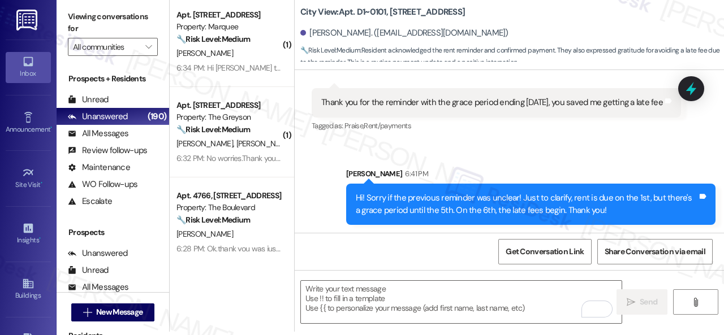
click at [317, 165] on div "Sent via SMS Sarah 6:41 PM Hi! Sorry if the previous reminder was unclear! Just…" at bounding box center [509, 188] width 429 height 91
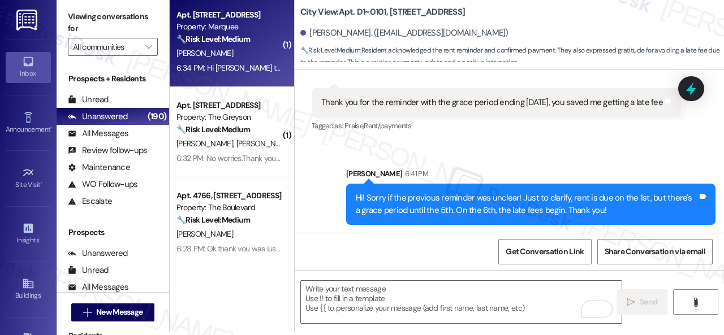
click at [256, 55] on div "M. Ross" at bounding box center [228, 53] width 107 height 14
type textarea "Fetching suggested responses. Please feel free to read through the conversation…"
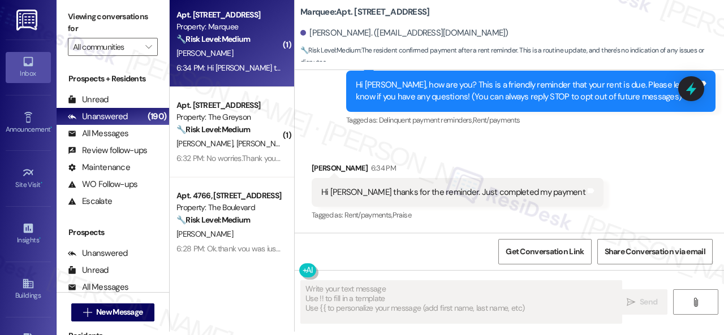
scroll to position [117, 0]
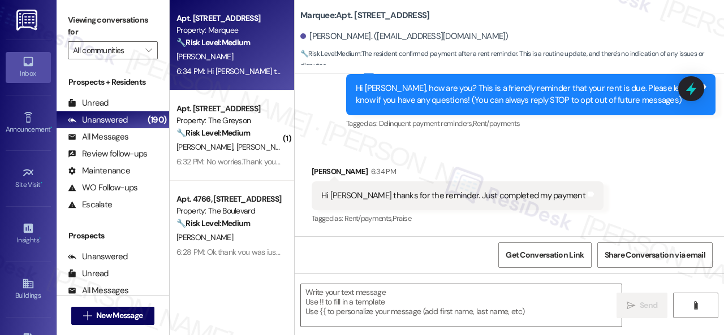
click at [327, 120] on div "Survey, sent via SMS Residesk Automated Survey 2:23 PM Hi Mark, how are you? Th…" at bounding box center [509, 86] width 429 height 107
click at [400, 312] on textarea at bounding box center [461, 305] width 321 height 42
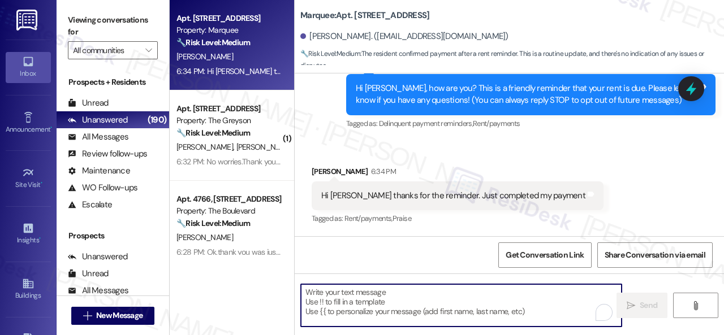
paste textarea "Thank you!"
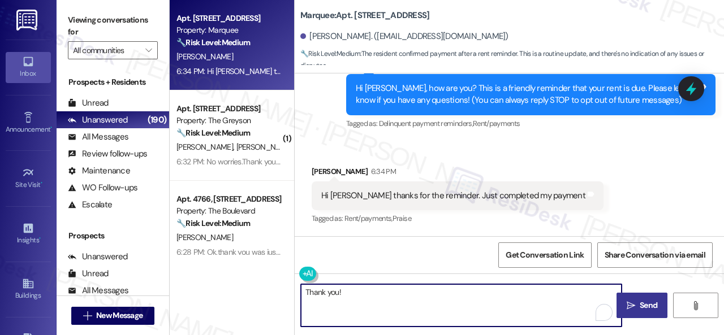
type textarea "Thank you!"
click at [629, 308] on icon "" at bounding box center [631, 305] width 8 height 9
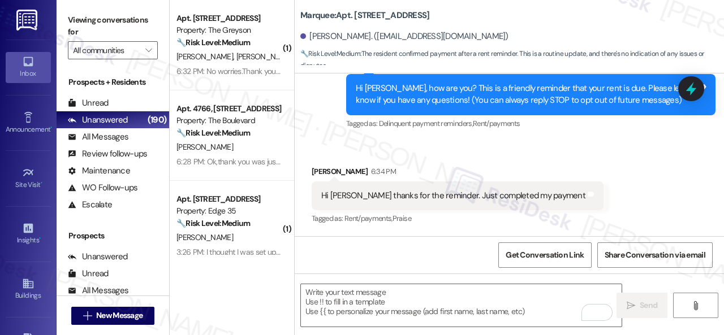
click at [342, 133] on div "Survey, sent via SMS Residesk Automated Survey 2:23 PM Hi Mark, how are you? Th…" at bounding box center [531, 95] width 386 height 90
drag, startPoint x: 366, startPoint y: 162, endPoint x: 392, endPoint y: 159, distance: 25.7
click at [366, 162] on div "Received via SMS Mark Ross 6:34 PM Hi Sarah thanks for the reminder. Just compl…" at bounding box center [457, 196] width 309 height 79
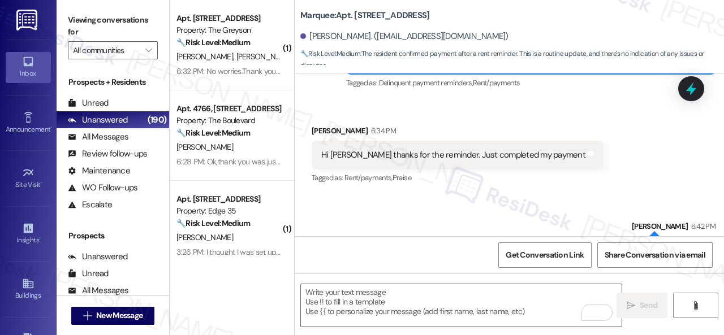
scroll to position [195, 0]
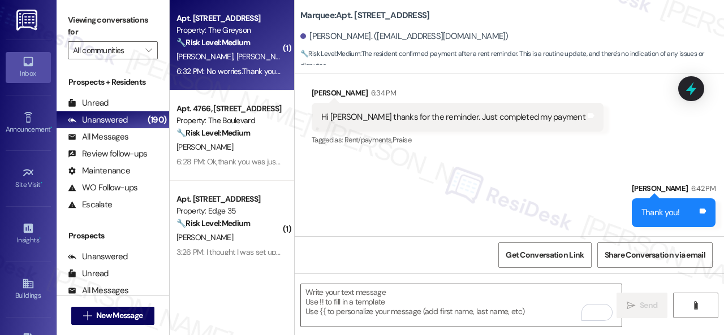
click at [262, 53] on div "M. Ahmed Y. Ahmed" at bounding box center [228, 57] width 107 height 14
type textarea "Fetching suggested responses. Please feel free to read through the conversation…"
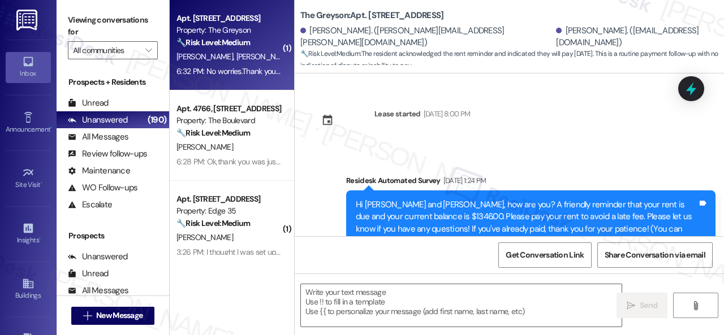
scroll to position [1121, 0]
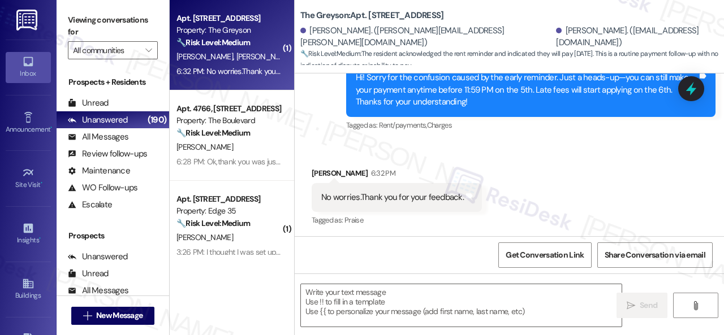
type textarea "Fetching suggested responses. Please feel free to read through the conversation…"
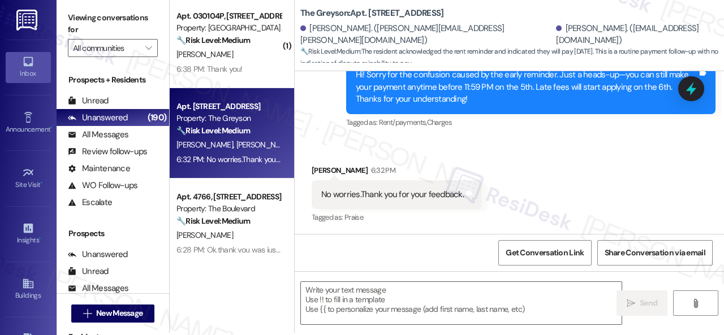
scroll to position [3, 0]
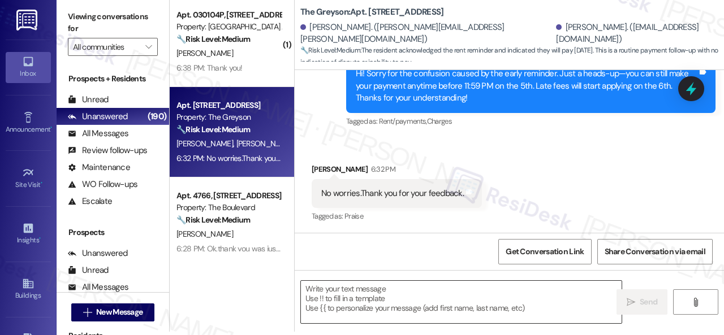
click at [377, 299] on textarea at bounding box center [461, 302] width 321 height 42
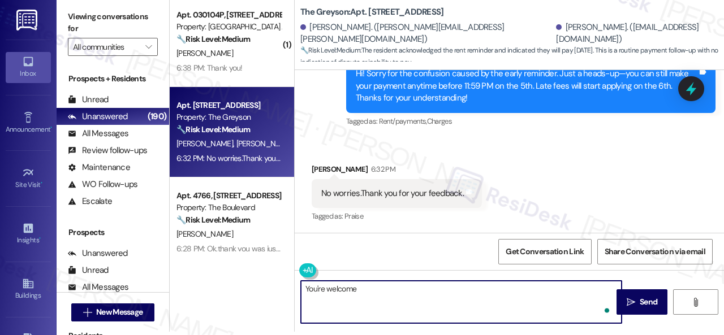
type textarea "You're welcome!"
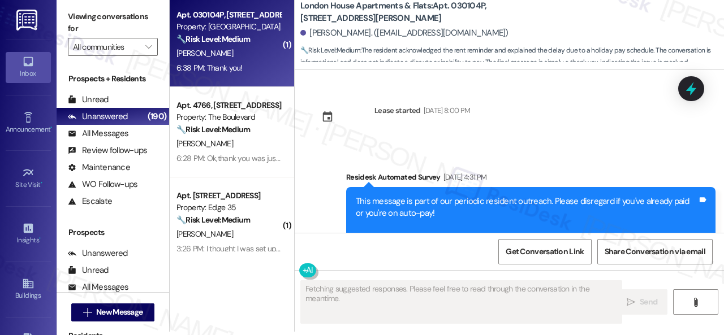
scroll to position [3837, 0]
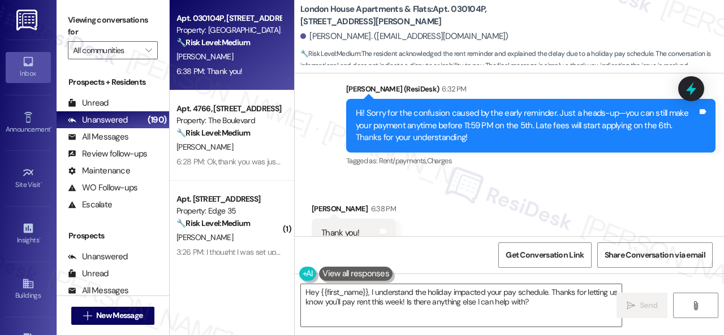
drag, startPoint x: 555, startPoint y: 303, endPoint x: 252, endPoint y: 279, distance: 303.5
click at [252, 279] on div "Apt. 030104P, 12901 Lord Nelson Dr Property: London House Apartments & Flats 🔧 …" at bounding box center [447, 167] width 554 height 335
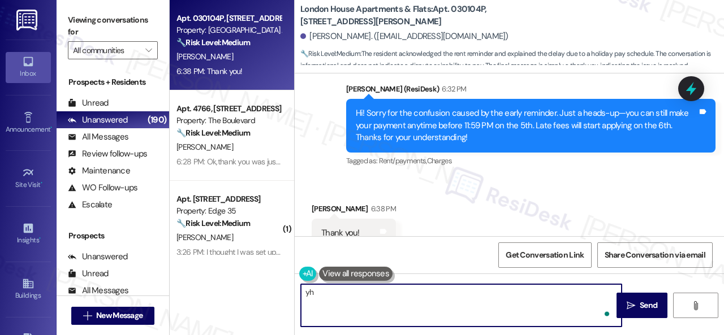
type textarea "y"
type textarea "You're welcome!"
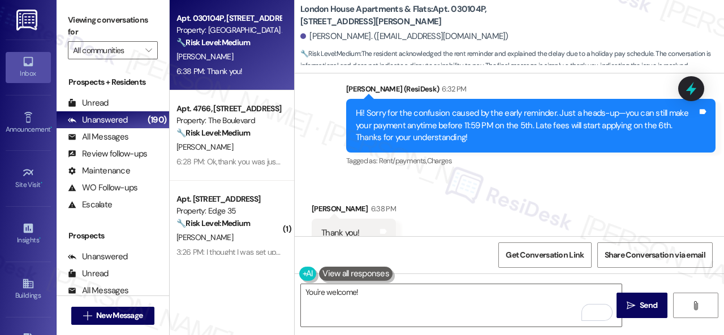
click at [385, 246] on div "Get Conversation Link Share Conversation via email" at bounding box center [509, 254] width 429 height 37
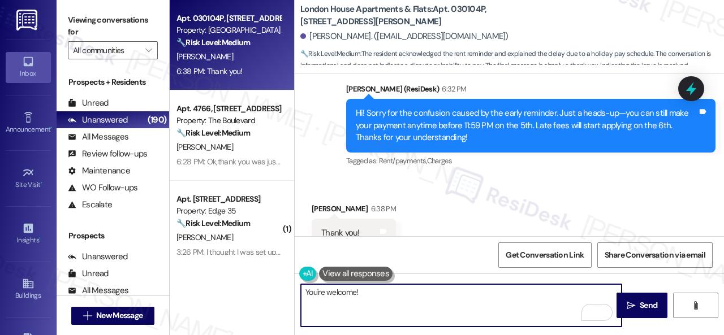
click at [445, 295] on textarea "You're welcome!" at bounding box center [461, 305] width 321 height 42
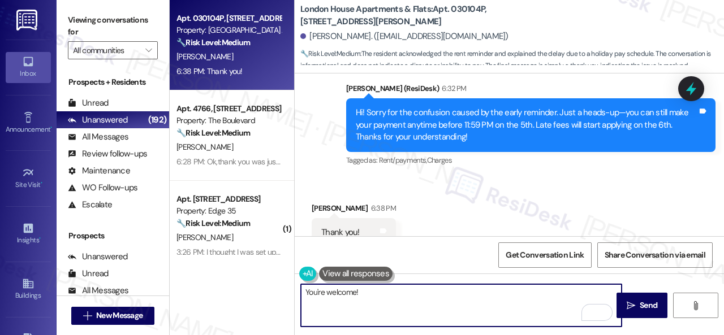
click at [361, 251] on div "Get Conversation Link Share Conversation via email" at bounding box center [509, 254] width 429 height 37
click at [394, 295] on textarea "You're welcome!" at bounding box center [461, 305] width 321 height 42
click at [348, 247] on div "Get Conversation Link Share Conversation via email" at bounding box center [509, 254] width 429 height 37
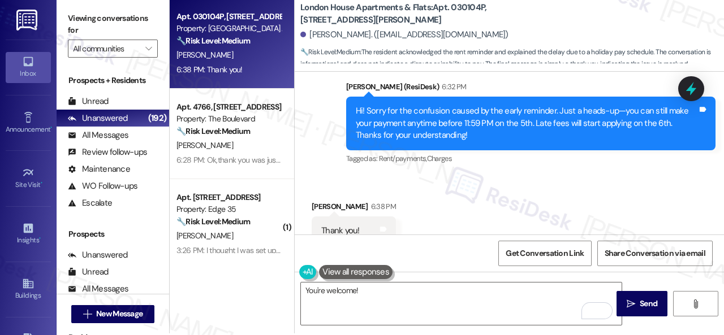
scroll to position [3, 0]
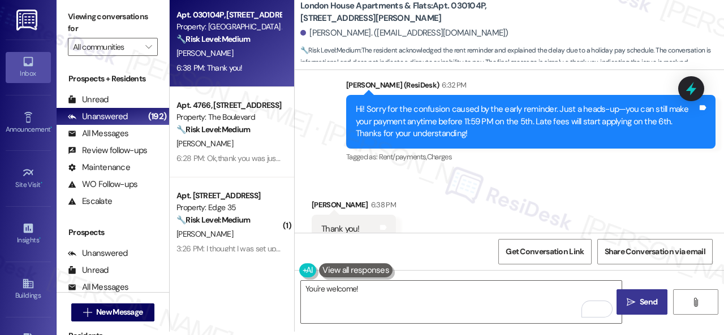
click at [631, 303] on span " Send" at bounding box center [642, 302] width 36 height 12
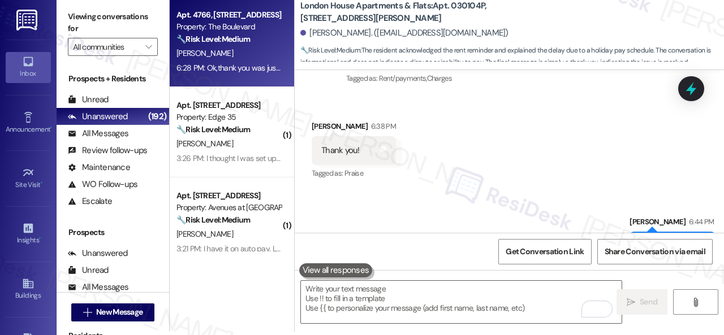
click at [226, 53] on div "P. Aguilar" at bounding box center [228, 53] width 107 height 14
type textarea "Fetching suggested responses. Please feel free to read through the conversation…"
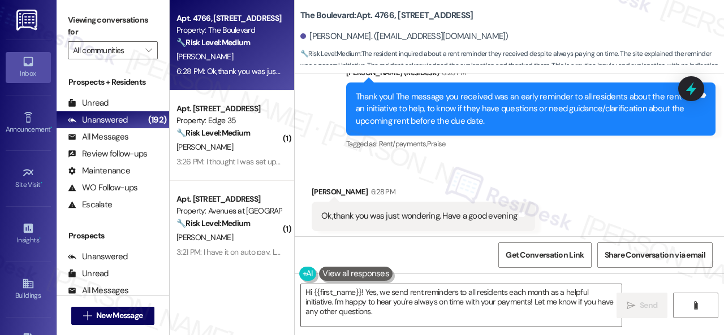
scroll to position [5707, 0]
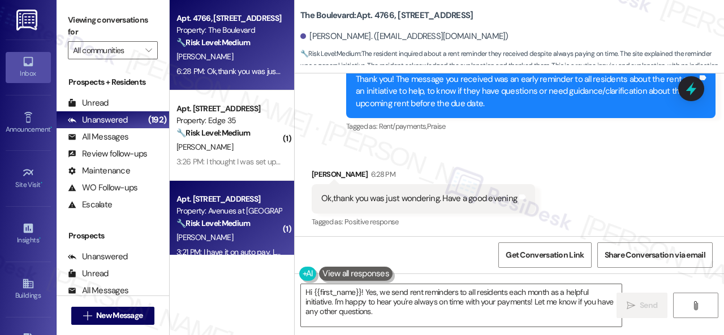
click at [239, 255] on div "Apt. 4766, 4800 Skyline Dr Property: The Boulevard 🔧 Risk Level: Medium The res…" at bounding box center [447, 167] width 554 height 335
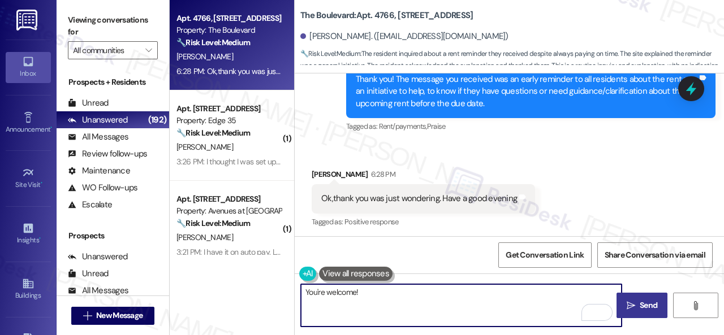
type textarea "You're welcome!"
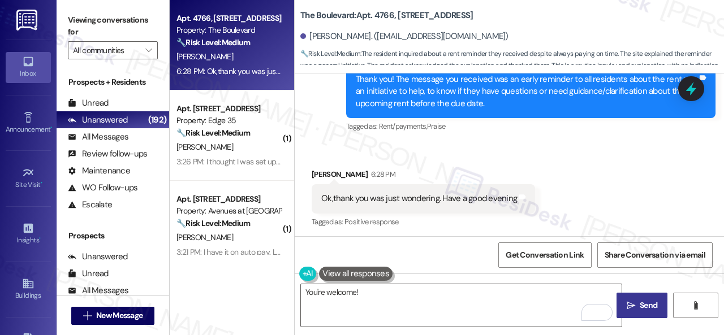
click at [640, 303] on span "Send" at bounding box center [649, 306] width 18 height 12
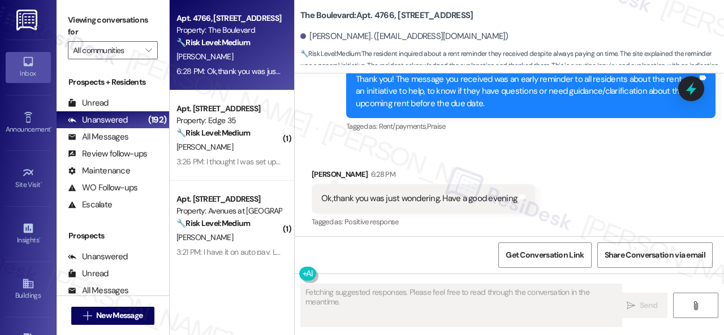
scroll to position [5787, 0]
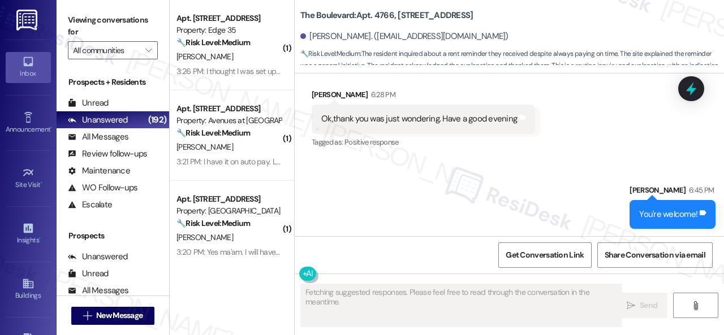
click at [535, 182] on div "Sent via SMS Sarah 6:45 PM You're welcome! Tags and notes" at bounding box center [509, 198] width 429 height 79
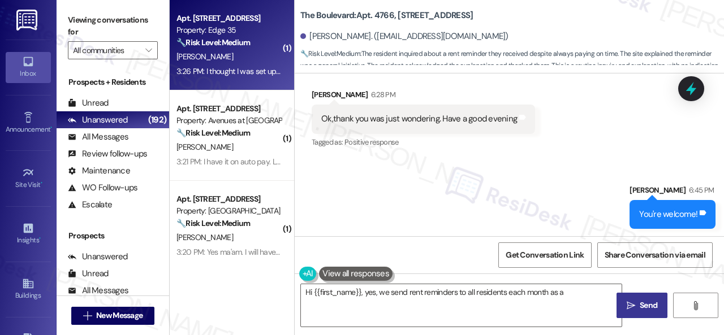
type textarea "Hi {{first_name}}, yes, we send rent reminders to all residents each month as a…"
click at [251, 56] on div "E. Terry" at bounding box center [228, 57] width 107 height 14
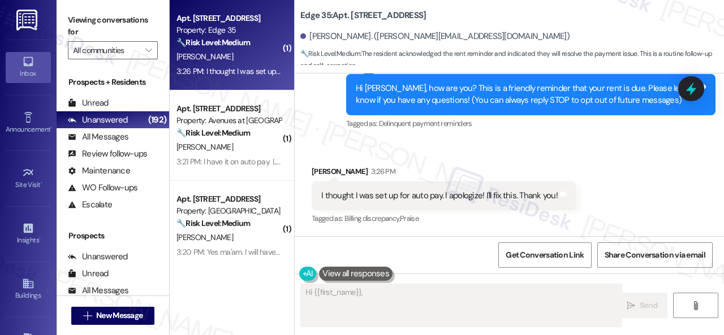
scroll to position [111, 0]
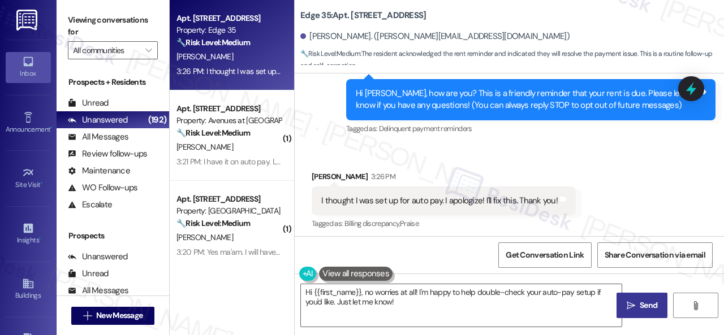
click at [357, 157] on div "Received via SMS Elizabeth Terry 3:26 PM I thought I was set up for auto pay. I…" at bounding box center [509, 193] width 429 height 96
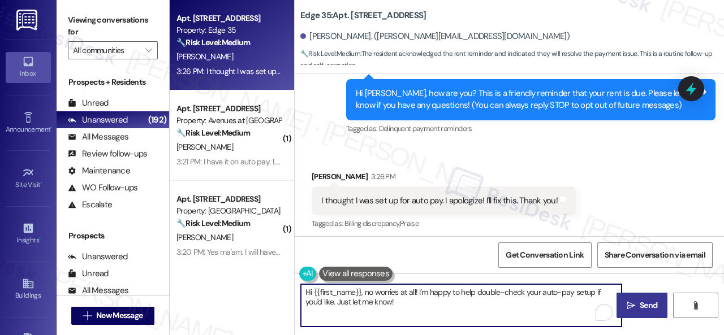
drag, startPoint x: 355, startPoint y: 295, endPoint x: 277, endPoint y: 277, distance: 80.0
click at [277, 278] on div "Apt. 213, 1224 Prospect Street Property: Edge 35 🔧 Risk Level: Medium The resid…" at bounding box center [447, 167] width 554 height 335
paste textarea "! Sorry if the previous reminder was unclear! Just to clarify, rent is due on t…"
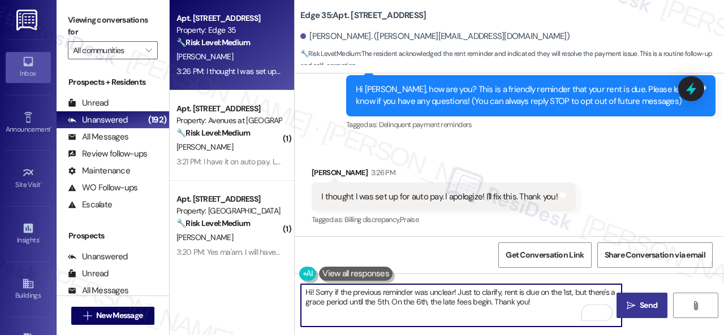
scroll to position [117, 0]
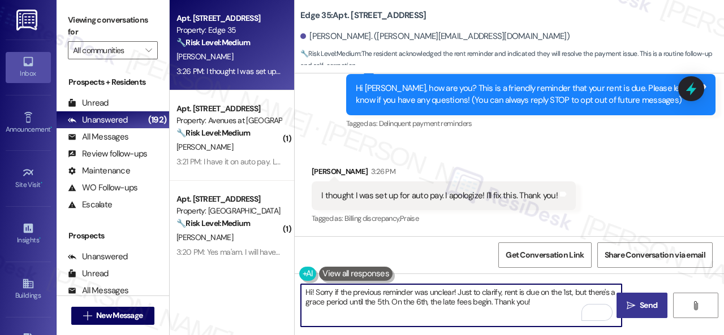
type textarea "Hi! Sorry if the previous reminder was unclear! Just to clarify, rent is due on…"
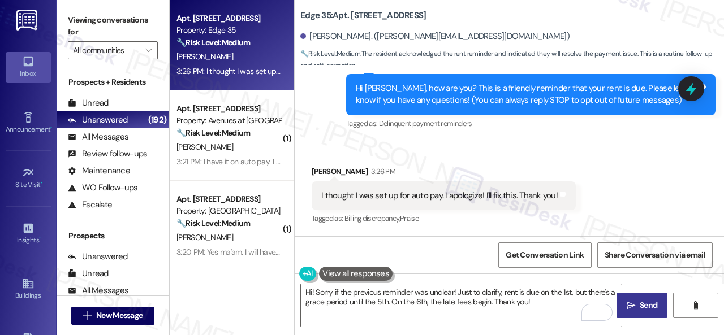
click at [642, 307] on span "Send" at bounding box center [649, 306] width 18 height 12
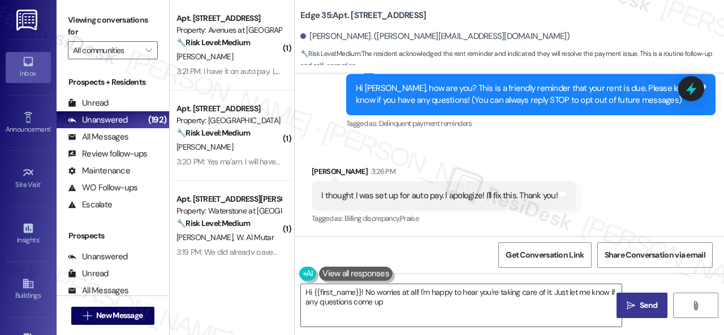
type textarea "Hi {{first_name}}! No worries at all! I'm happy to hear you're taking care of i…"
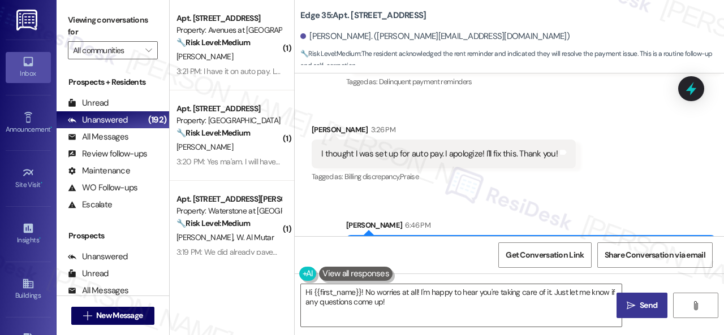
scroll to position [207, 0]
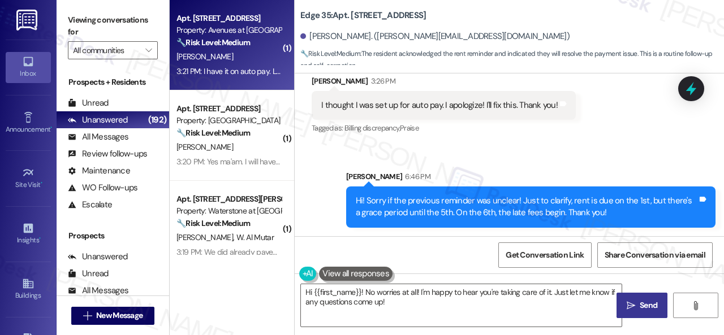
click at [237, 53] on div "R. Barnes Ii" at bounding box center [228, 57] width 107 height 14
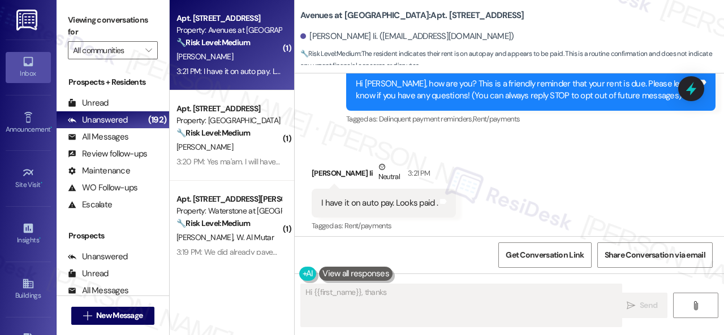
scroll to position [127, 0]
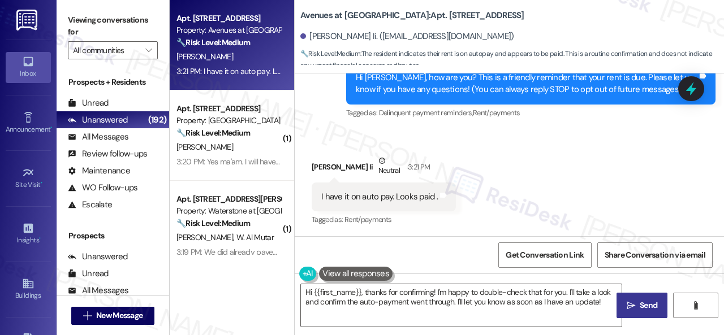
click at [385, 140] on div "Received via SMS Roy Barnes Ii Neutral 3:21 PM I have it on auto pay. Looks pai…" at bounding box center [509, 183] width 429 height 107
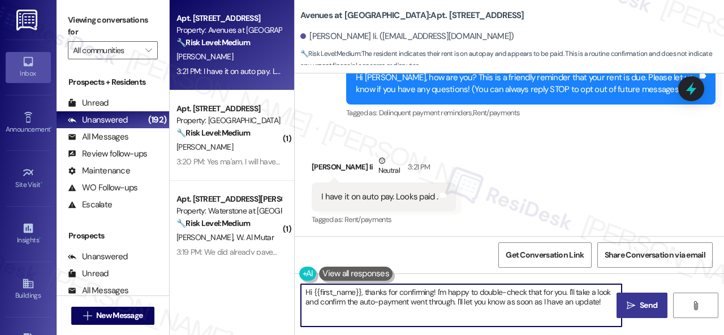
drag, startPoint x: 601, startPoint y: 302, endPoint x: 297, endPoint y: 279, distance: 304.0
click at [283, 279] on div "Apt. 27113, 12501 Broadway St Property: Avenues at Shadow Creek 🔧 Risk Level: M…" at bounding box center [447, 167] width 554 height 335
paste textarea "Thanks for the update! Please disregard the message if you have already taken c…"
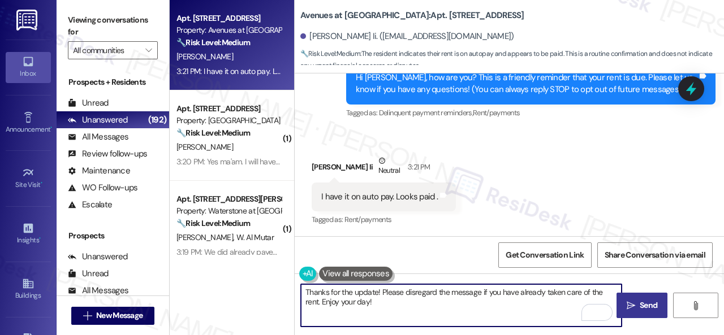
click at [537, 304] on textarea "Thanks for the update! Please disregard the message if you have already taken c…" at bounding box center [461, 305] width 321 height 42
type textarea "Thanks for the update! Please disregard the message if you have already taken c…"
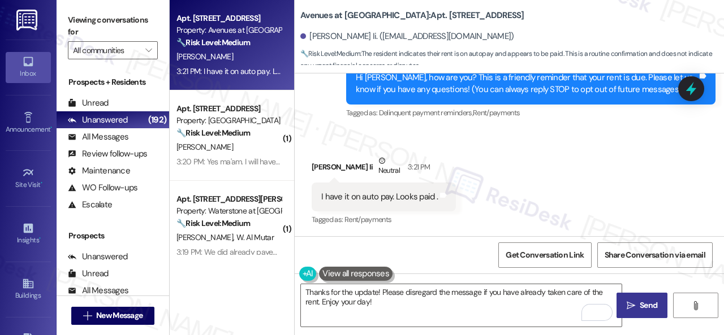
click at [640, 304] on span "Send" at bounding box center [649, 306] width 18 height 12
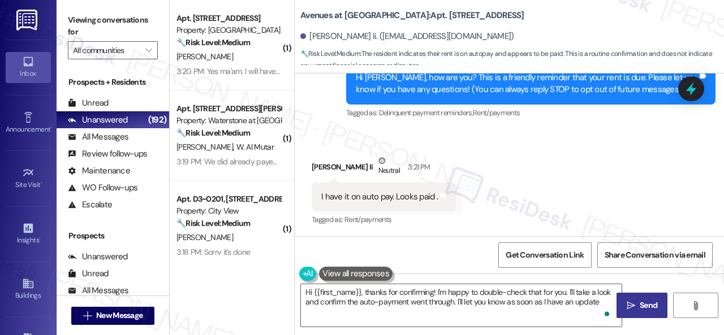
type textarea "Hi {{first_name}}, thanks for confirming! I'm happy to double-check that for yo…"
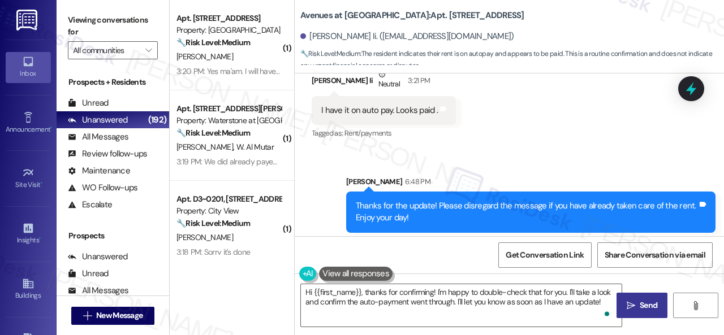
scroll to position [219, 0]
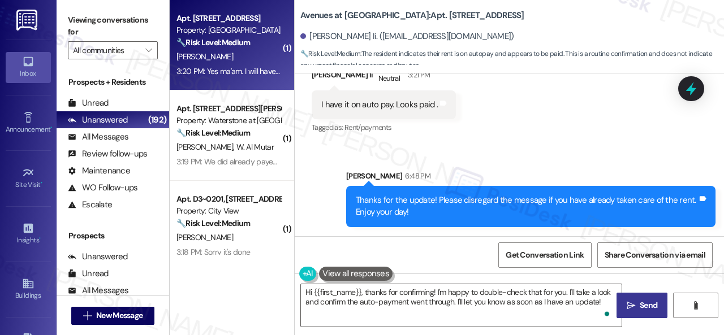
click at [235, 58] on div "R. Sims" at bounding box center [228, 57] width 107 height 14
type textarea "Fetching suggested responses. Please feel free to read through the conversation…"
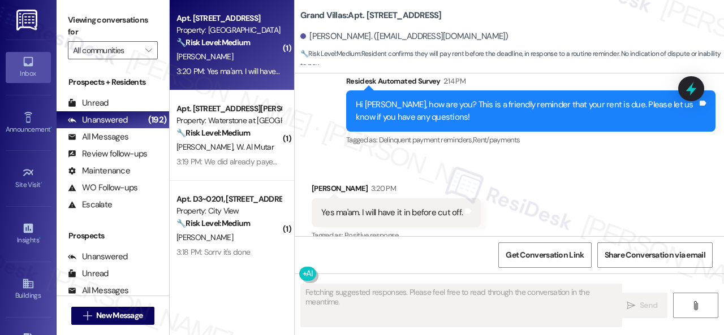
scroll to position [3005, 0]
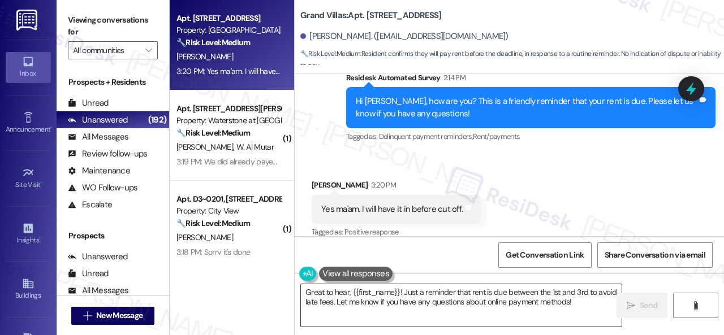
drag, startPoint x: 343, startPoint y: 301, endPoint x: 437, endPoint y: 312, distance: 95.0
click at [343, 301] on textarea "Great to hear, {{first_name}}! Just a reminder that rent is due between the 1st…" at bounding box center [461, 305] width 321 height 42
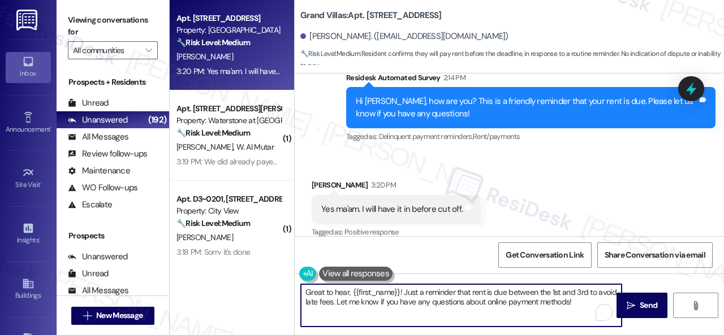
drag, startPoint x: 581, startPoint y: 300, endPoint x: 285, endPoint y: 289, distance: 296.6
click at [285, 289] on div "Apt. 3107, 1550 Katy Gap Rd Property: Grand Villas 🔧 Risk Level: Medium Residen…" at bounding box center [447, 167] width 554 height 335
paste textarea "Hi! Sorry for the confusion caused by the early reminder. Just a heads-up—you c…"
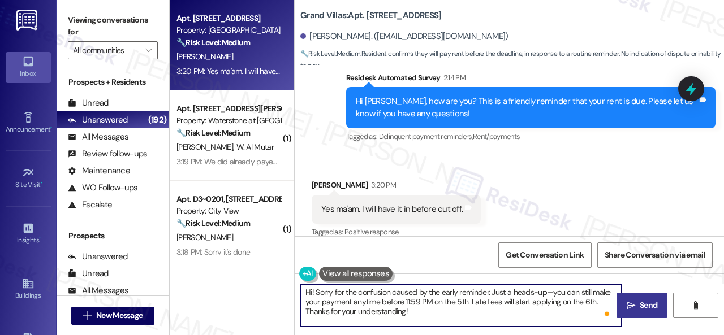
type textarea "Hi! Sorry for the confusion caused by the early reminder. Just a heads-up—you c…"
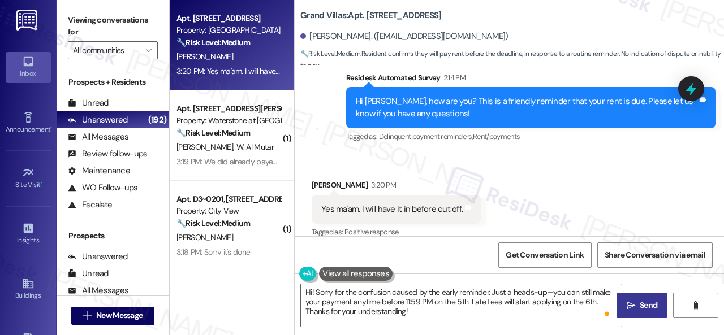
click at [641, 305] on span "Send" at bounding box center [649, 306] width 18 height 12
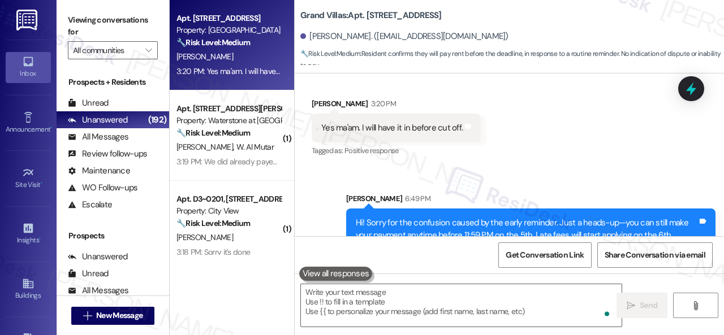
scroll to position [3108, 0]
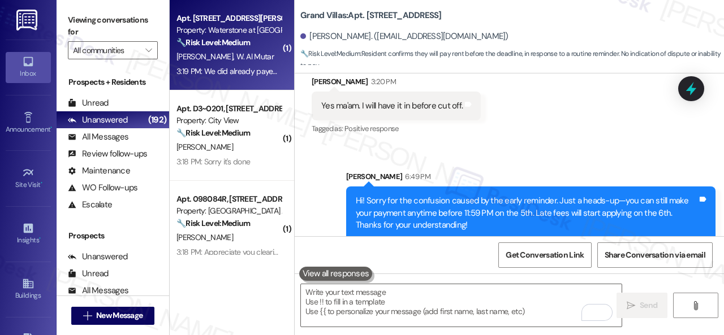
click at [267, 56] on div "M. Al Bedri W. Al Mutar" at bounding box center [228, 57] width 107 height 14
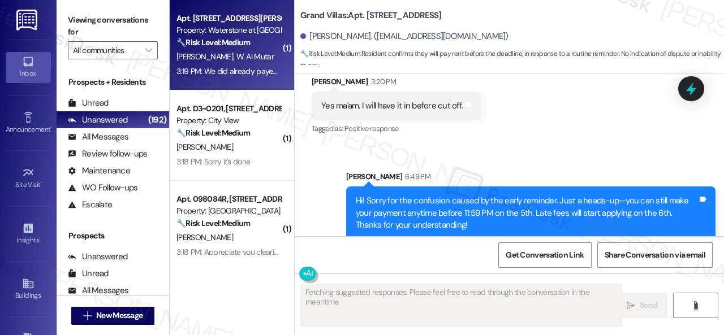
type textarea "Fetching suggested responses. Please feel free to read through the conversation…"
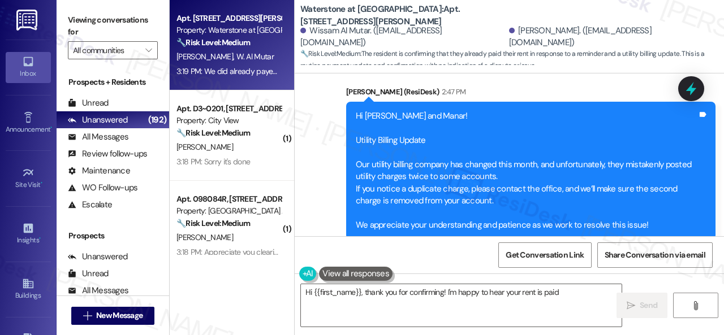
scroll to position [6580, 0]
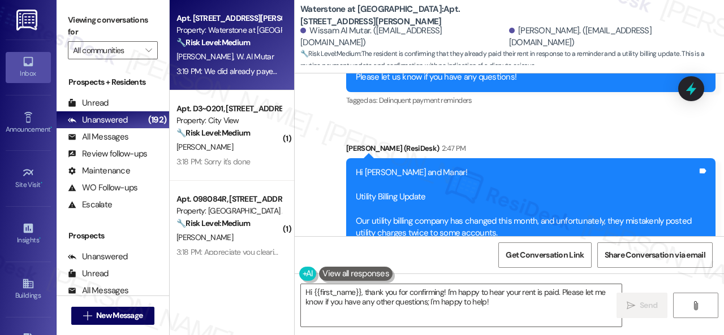
click at [324, 140] on div "Survey, sent via SMS Residesk Automated Survey 2:31 PM Hi Wissam and Manar, how…" at bounding box center [509, 166] width 429 height 312
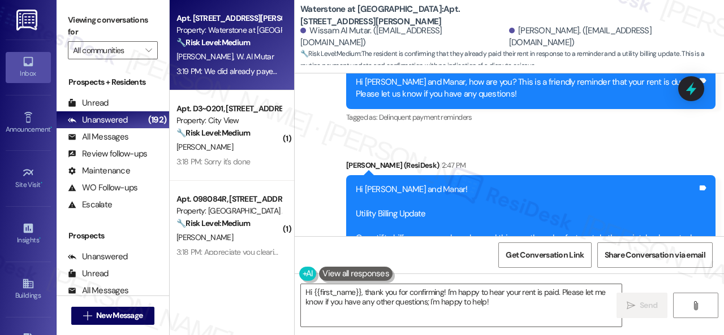
scroll to position [6637, 0]
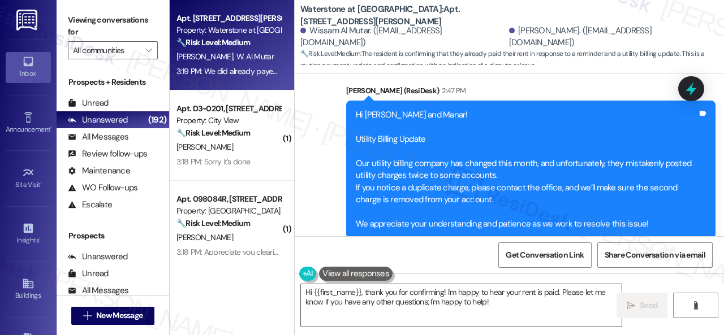
drag, startPoint x: 372, startPoint y: 145, endPoint x: 413, endPoint y: 225, distance: 89.5
click at [372, 281] on div "Received via SMS Manar Al Bedri Neutral 3:19 PM We did already payed our rent T…" at bounding box center [379, 326] width 152 height 90
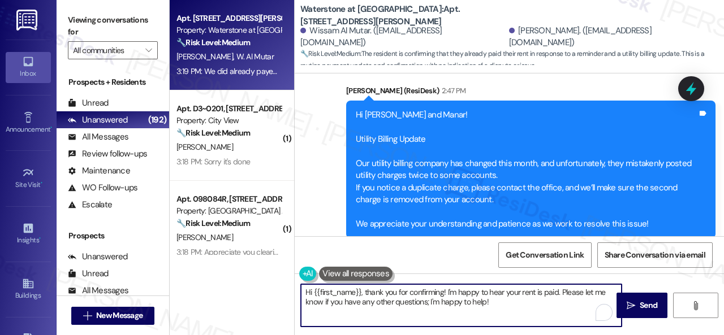
drag, startPoint x: 256, startPoint y: 277, endPoint x: 259, endPoint y: 258, distance: 18.4
click at [245, 277] on div "Apt. 14105, 6855 S Mason Rd Property: Waterstone at Cinco Ranch 🔧 Risk Level: M…" at bounding box center [447, 167] width 554 height 335
paste textarea "Thanks for the update! Please disregard the message if you have already taken c…"
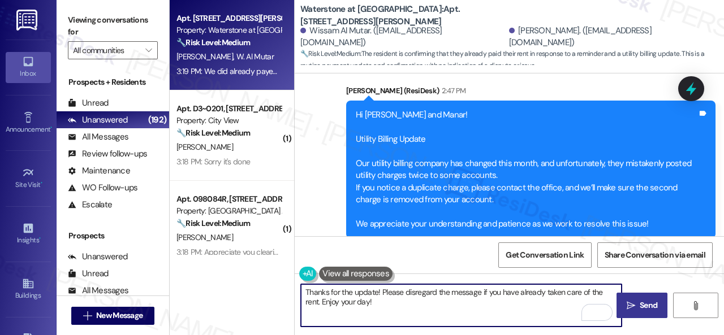
type textarea "Thanks for the update! Please disregard the message if you have already taken c…"
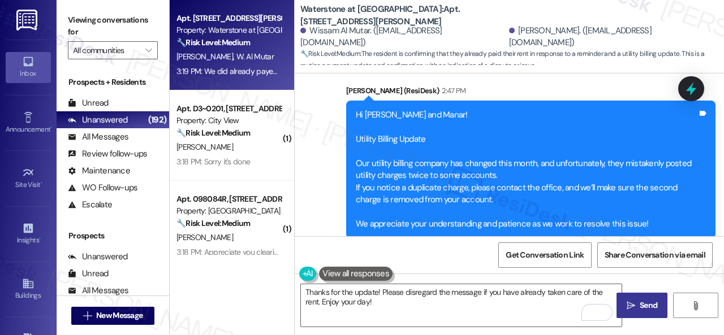
click at [633, 312] on button " Send" at bounding box center [641, 305] width 51 height 25
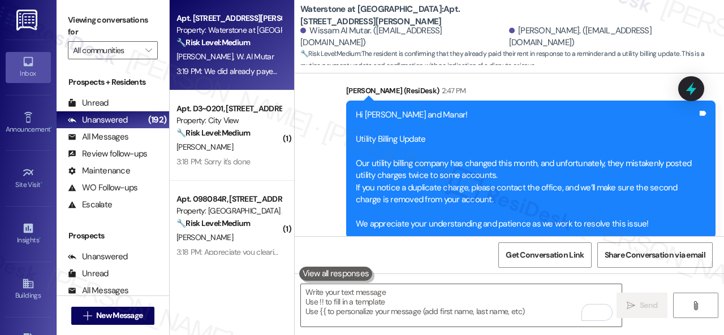
scroll to position [6636, 0]
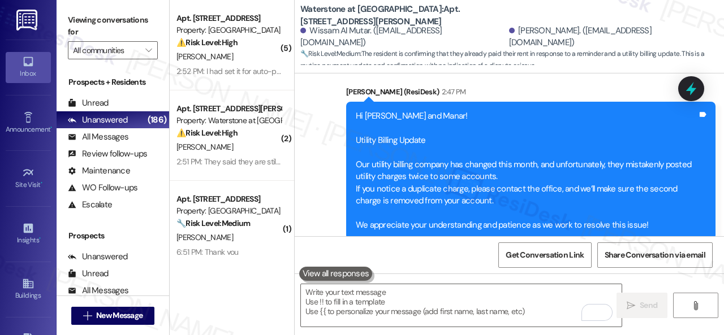
click at [373, 265] on div "Received via SMS Manar Al Bedri Neutral 3:19 PM We did already payed our rent T…" at bounding box center [509, 318] width 429 height 107
click at [487, 265] on div "Received via SMS Manar Al Bedri Neutral 3:19 PM We did already payed our rent T…" at bounding box center [509, 318] width 429 height 107
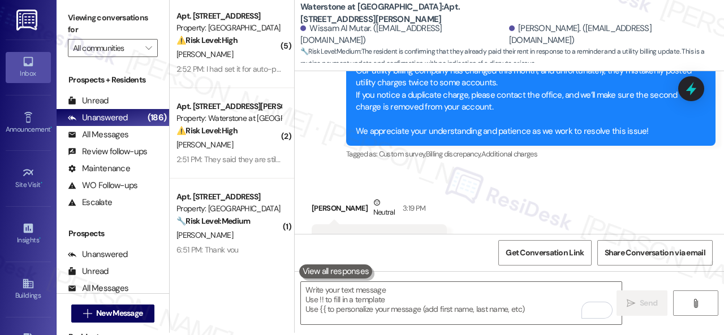
scroll to position [3, 0]
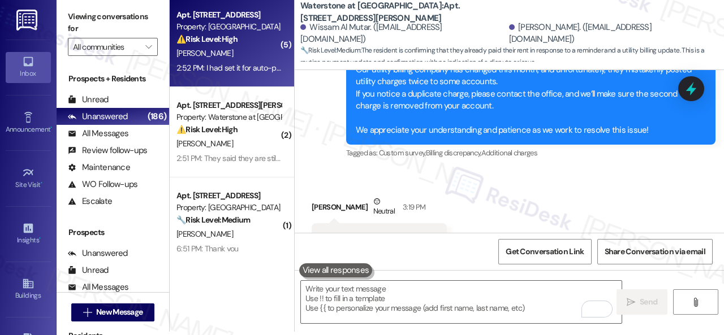
click at [256, 53] on div "M. Sinha" at bounding box center [228, 53] width 107 height 14
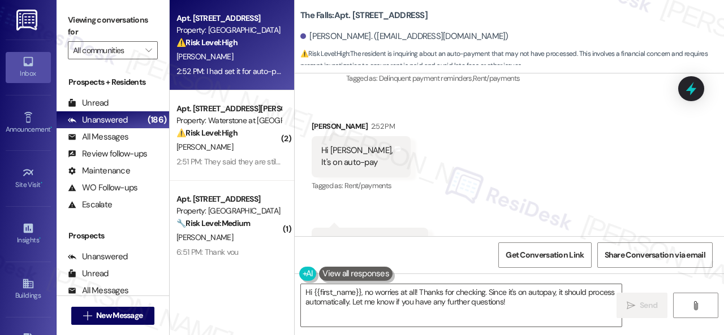
scroll to position [164, 0]
click at [383, 107] on div "Received via SMS Molika Sinha 2:52 PM Hi Sarah, It's on auto-pay Tags and notes…" at bounding box center [509, 186] width 429 height 187
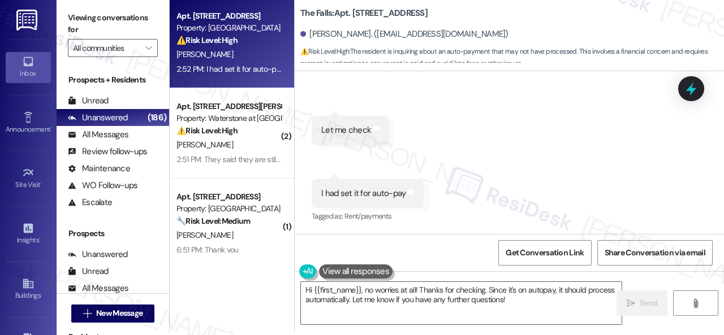
scroll to position [3, 0]
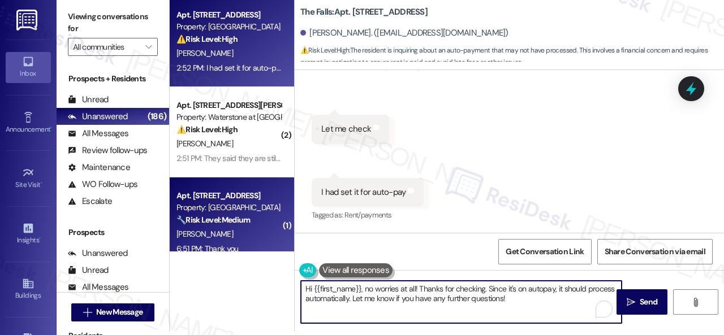
drag, startPoint x: 514, startPoint y: 304, endPoint x: 176, endPoint y: 244, distance: 342.9
click at [176, 244] on div "Apt. 1017, 6565 W Foxridge Dr Property: The Falls ⚠️ Risk Level: High The resid…" at bounding box center [447, 164] width 554 height 335
paste textarea "! Sorry if the last reminder was unclear. Just to clarify—rent is due on the 1s…"
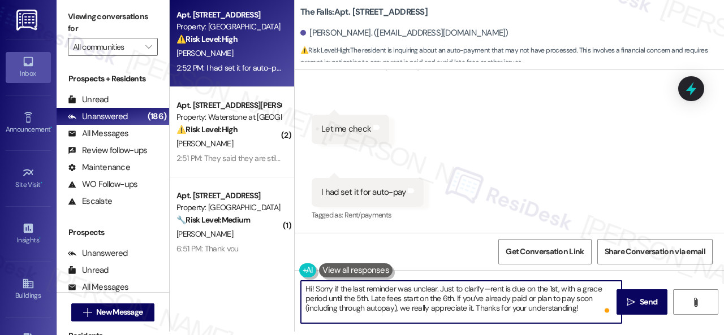
click at [356, 289] on textarea "Hi! Sorry if the last reminder was unclear. Just to clarify—rent is due on the …" at bounding box center [461, 302] width 321 height 42
drag, startPoint x: 437, startPoint y: 308, endPoint x: 426, endPoint y: 309, distance: 10.2
click at [426, 309] on textarea "Hi! Sorry if the reminder was unclear. Just to clarify—rent is due on the 1st, …" at bounding box center [461, 302] width 321 height 42
click at [552, 307] on textarea "Hi! Sorry if the reminder was unclear. Just to clarify—rent is due on the 1st, …" at bounding box center [461, 302] width 321 height 42
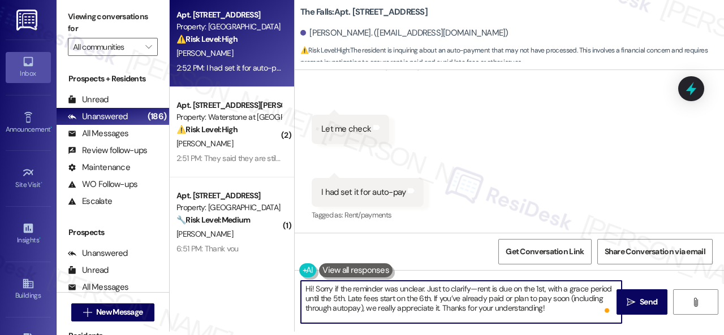
click at [437, 309] on textarea "Hi! Sorry if the reminder was unclear. Just to clarify—rent is due on the 1st, …" at bounding box center [461, 302] width 321 height 42
click at [556, 306] on textarea "Hi! Sorry if the reminder was unclear. Just to clarify—rent is due on the 1st, …" at bounding box center [461, 302] width 321 height 42
drag, startPoint x: 556, startPoint y: 307, endPoint x: 273, endPoint y: 289, distance: 283.9
click at [273, 289] on div "Apt. 1017, 6565 W Foxridge Dr Property: The Falls ⚠️ Risk Level: High The resid…" at bounding box center [447, 164] width 554 height 335
click at [562, 314] on textarea "Hi! Sorry if the reminder was unclear. Just to clarify—rent is due on the 1st, …" at bounding box center [461, 302] width 321 height 42
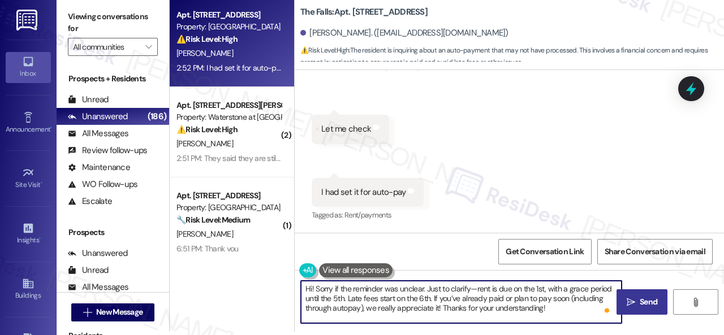
type textarea "Hi! Sorry if the reminder was unclear. Just to clarify—rent is due on the 1st, …"
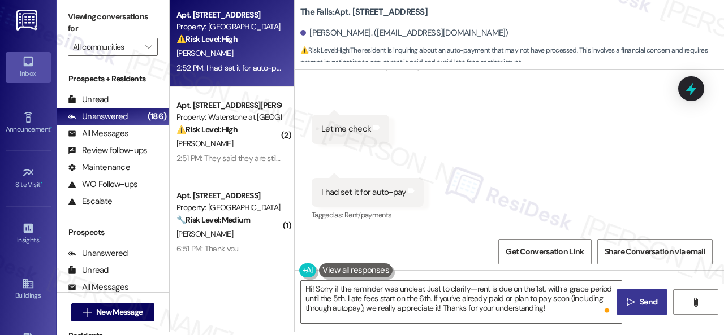
click at [631, 304] on icon "" at bounding box center [631, 302] width 8 height 9
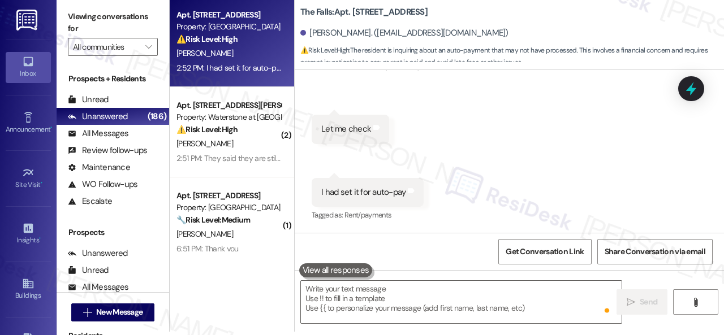
scroll to position [728, 0]
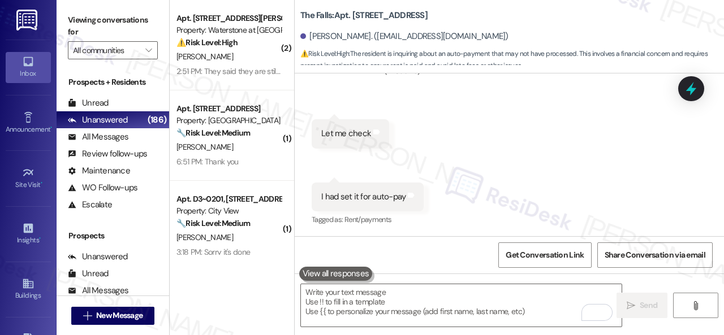
click at [352, 89] on div "Automated email escalation to site team Automated email escalation to site team…" at bounding box center [496, 27] width 386 height 135
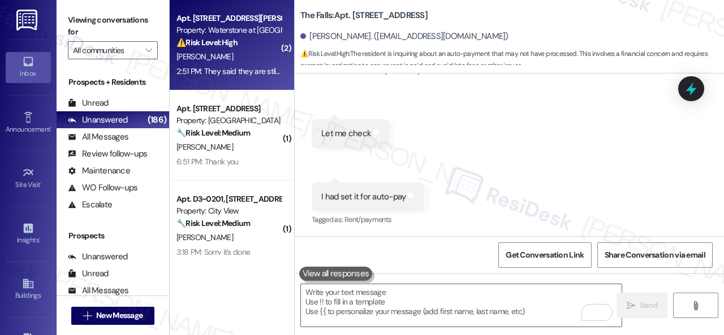
click at [251, 62] on div "[PERSON_NAME]" at bounding box center [228, 57] width 107 height 14
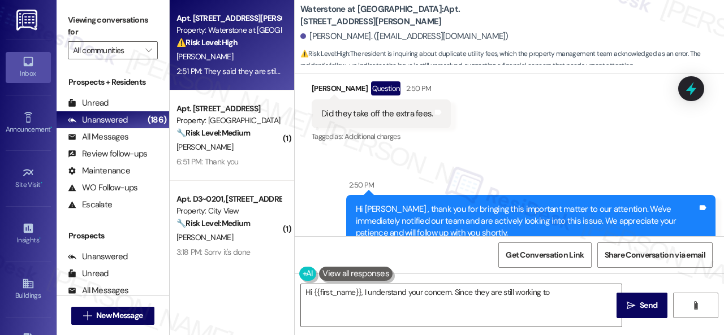
scroll to position [3619, 0]
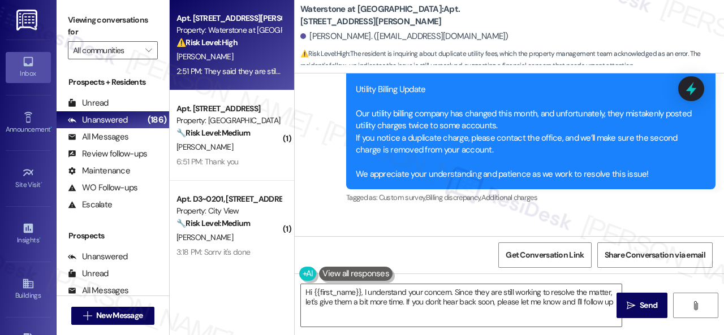
type textarea "Hi {{first_name}}, I understand your concern. Since they are still working to r…"
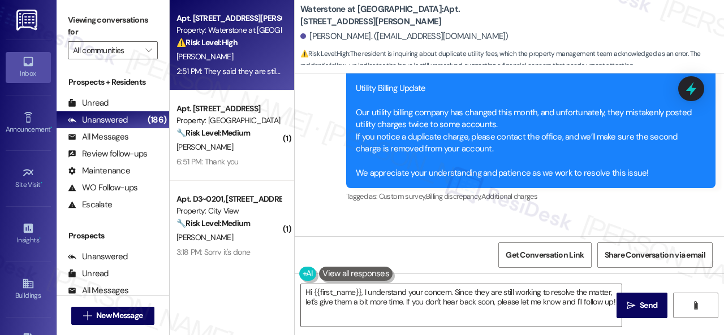
scroll to position [3506, 0]
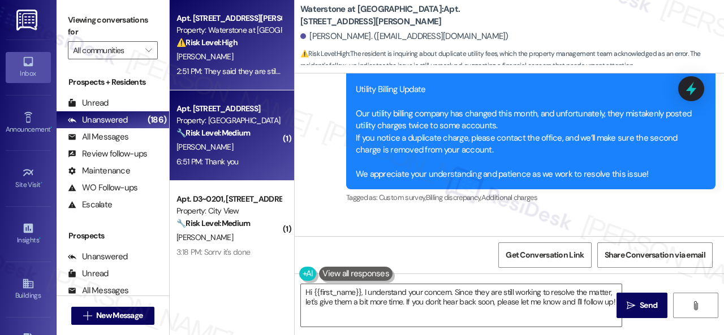
click at [258, 152] on div "R. Sims" at bounding box center [228, 147] width 107 height 14
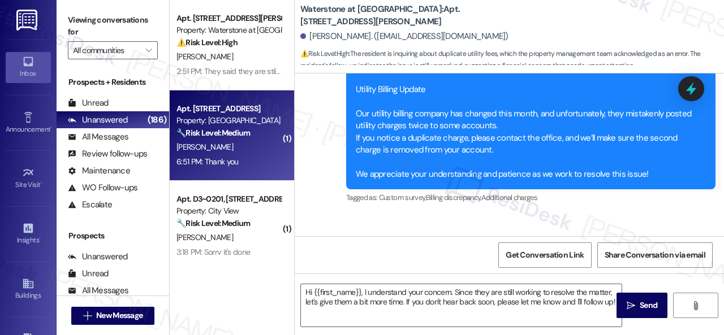
type textarea "Fetching suggested responses. Please feel free to read through the conversation…"
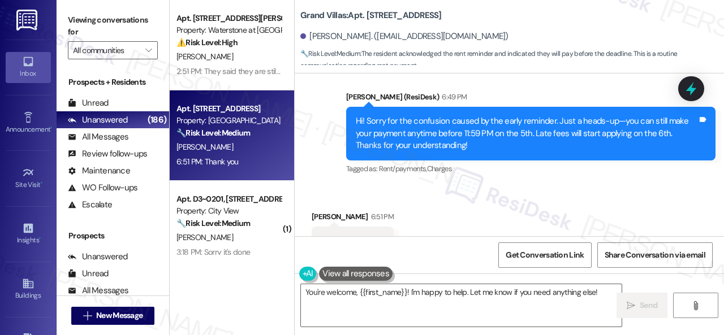
scroll to position [3220, 0]
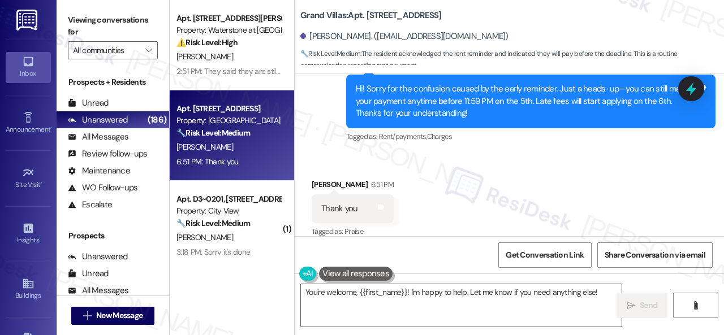
click at [480, 291] on textarea "You're welcome, {{first_name}}! I'm happy to help. Let me know if you need anyt…" at bounding box center [461, 305] width 321 height 42
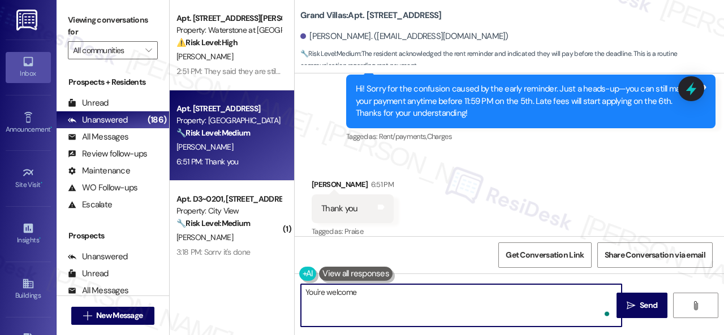
type textarea "You're welcome!"
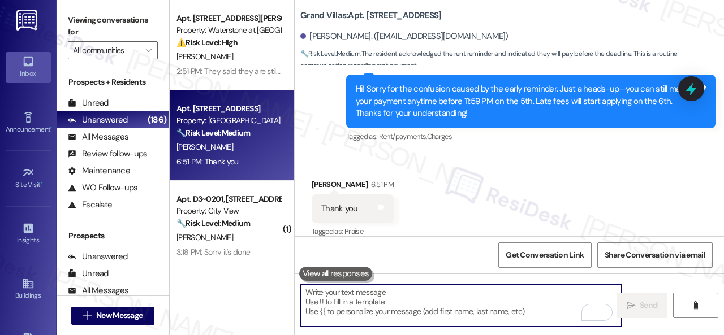
scroll to position [3220, 0]
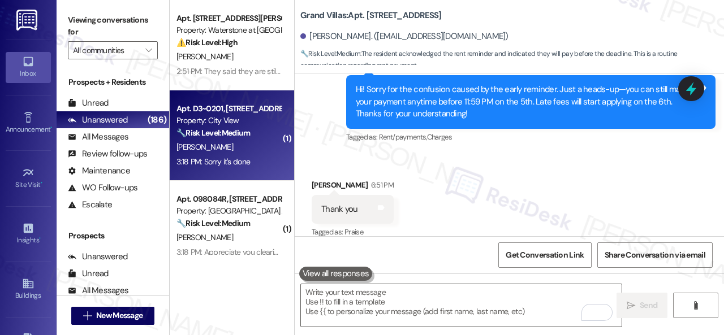
click at [257, 145] on div "S. Schneider" at bounding box center [228, 147] width 107 height 14
type textarea "Fetching suggested responses. Please feel free to read through the conversation…"
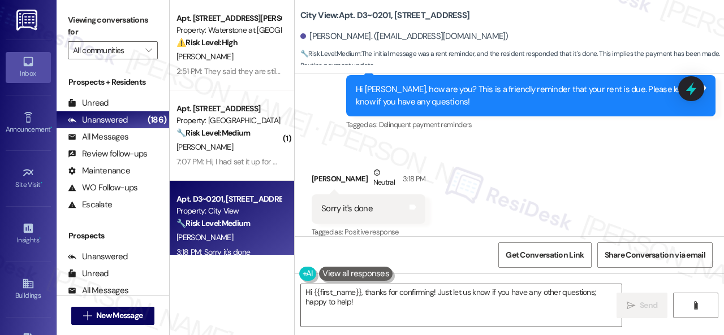
scroll to position [3, 0]
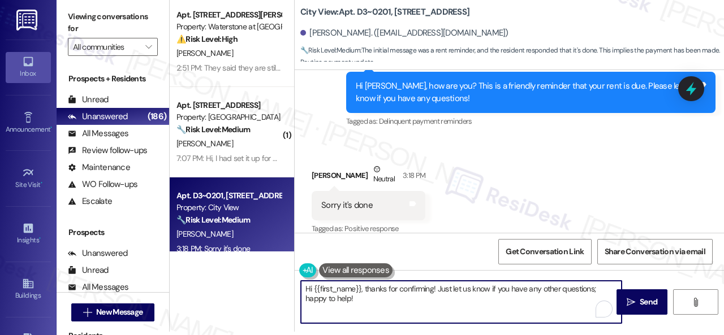
drag, startPoint x: 368, startPoint y: 307, endPoint x: 271, endPoint y: 283, distance: 99.0
click at [259, 286] on div "Apt. 14101, 6855 S Mason Rd Property: Waterstone at Cinco Ranch ⚠️ Risk Level: …" at bounding box center [447, 164] width 554 height 335
paste textarea "! Sorry if the reminder was unclear. Just to clarify—rent is due on the 1st, wi…"
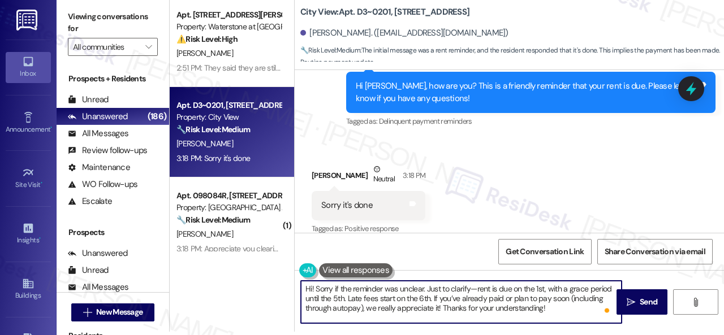
click at [547, 308] on textarea "Hi! Sorry if the reminder was unclear. Just to clarify—rent is due on the 1st, …" at bounding box center [461, 302] width 321 height 42
type textarea "Hi! Sorry if the reminder was unclear. Just to clarify—rent is due on the 1st, …"
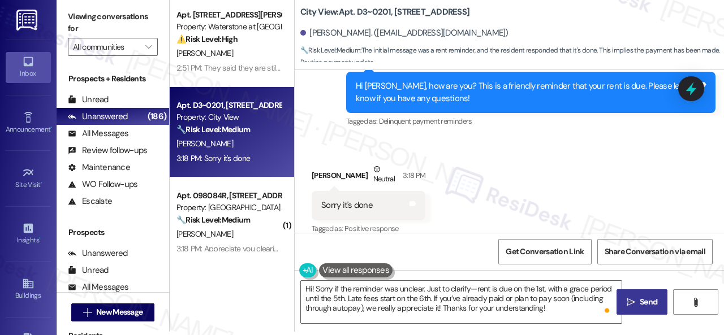
click at [632, 296] on span " Send" at bounding box center [642, 302] width 36 height 12
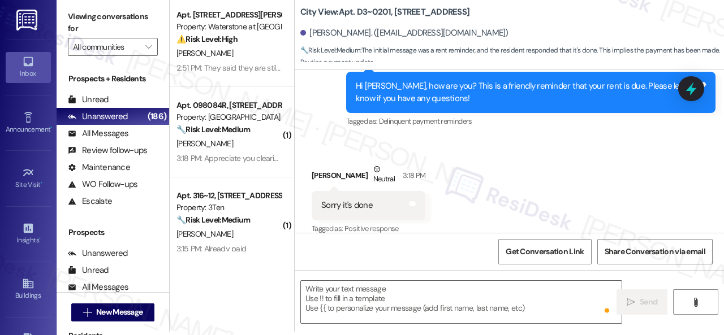
type textarea "Fetching suggested responses. Please feel free to read through the conversation…"
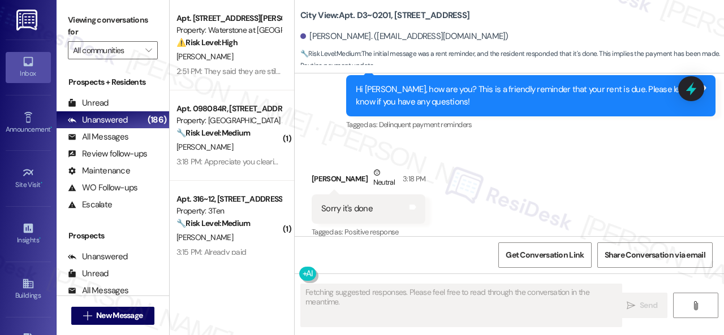
scroll to position [1538, 0]
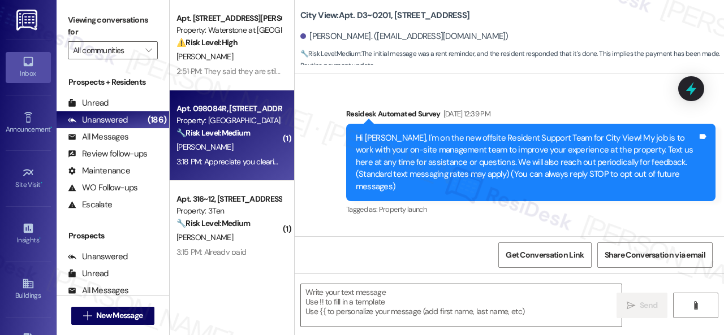
scroll to position [1538, 0]
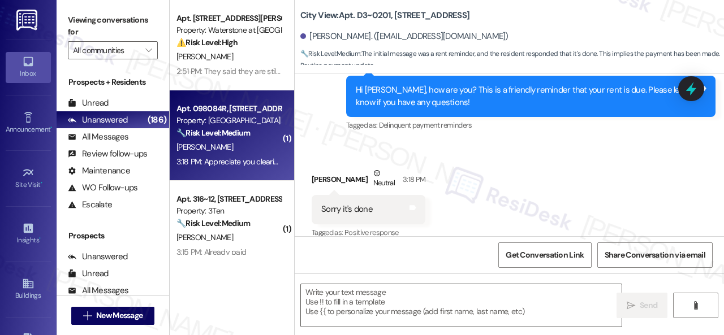
click at [266, 140] on div "Apt. 098084R, [STREET_ADDRESS][PERSON_NAME] Property: [GEOGRAPHIC_DATA] Apartme…" at bounding box center [228, 121] width 107 height 38
type textarea "Fetching suggested responses. Please feel free to read through the conversation…"
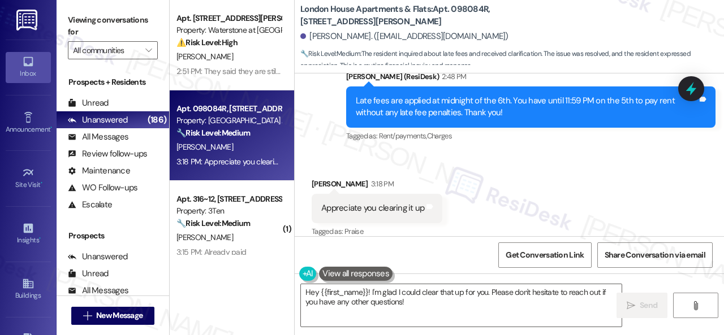
scroll to position [2499, 0]
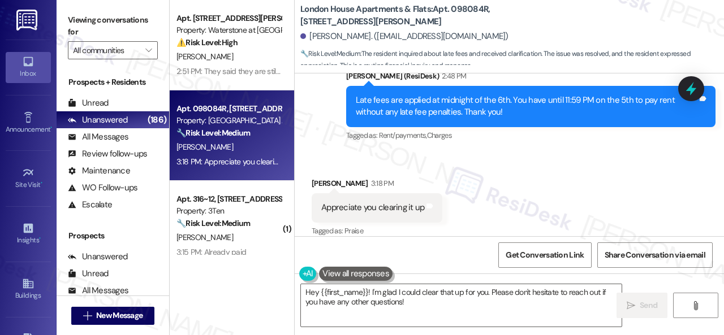
click at [265, 282] on div "Apt. [STREET_ADDRESS][PERSON_NAME] Property: Waterstone at [GEOGRAPHIC_DATA] ⚠️…" at bounding box center [447, 167] width 554 height 335
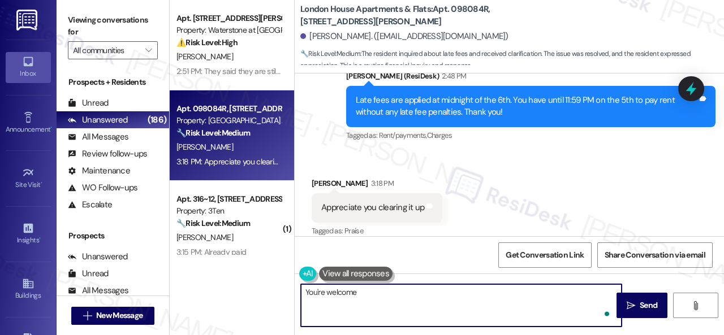
type textarea "You're welcome!"
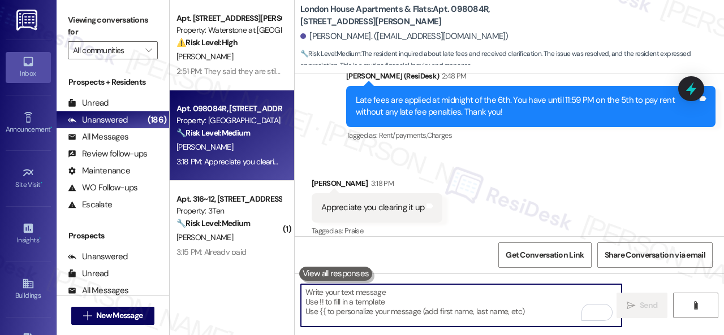
scroll to position [2499, 0]
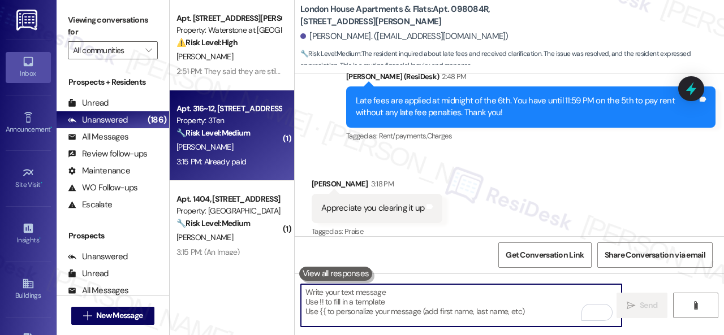
click at [233, 147] on div "[PERSON_NAME]" at bounding box center [228, 147] width 107 height 14
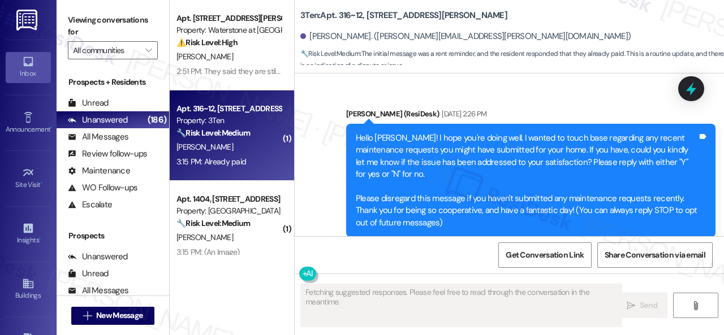
scroll to position [18562, 0]
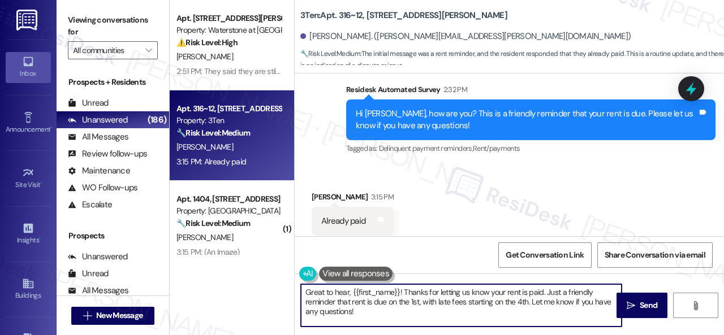
drag, startPoint x: 369, startPoint y: 310, endPoint x: 417, endPoint y: 308, distance: 48.7
click at [265, 280] on div "Apt. [STREET_ADDRESS][PERSON_NAME] Property: Waterstone at [GEOGRAPHIC_DATA] ⚠️…" at bounding box center [447, 167] width 554 height 335
paste textarea "Hi! Sorry if the reminder was unclear. Just to clarify—rent is due on the 1st, …"
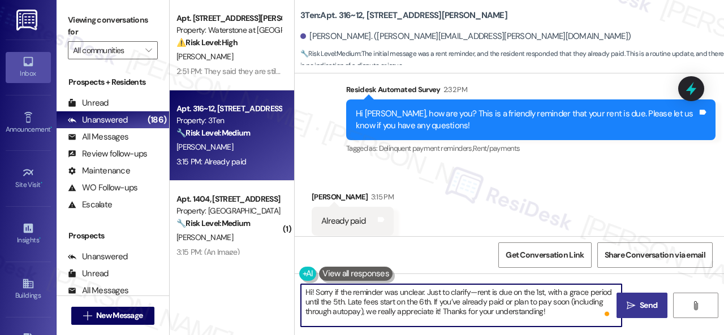
type textarea "Hi! Sorry if the reminder was unclear. Just to clarify—rent is due on the 1st, …"
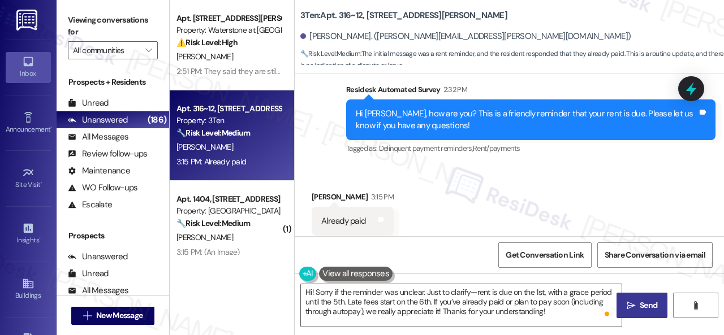
click at [640, 306] on span "Send" at bounding box center [649, 306] width 18 height 12
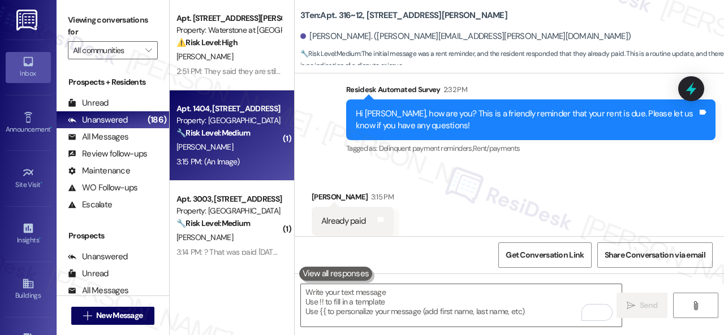
click at [269, 144] on div "[PERSON_NAME]" at bounding box center [228, 147] width 107 height 14
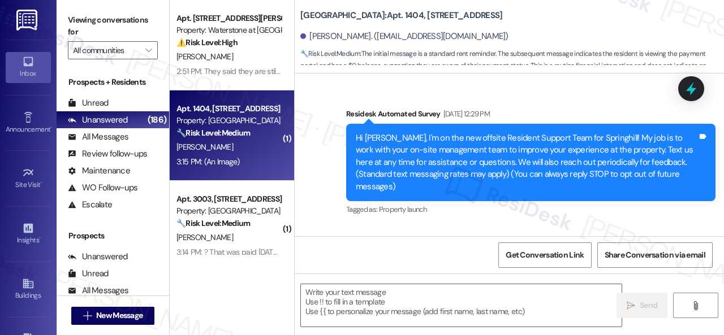
type textarea "Fetching suggested responses. Please feel free to read through the conversation…"
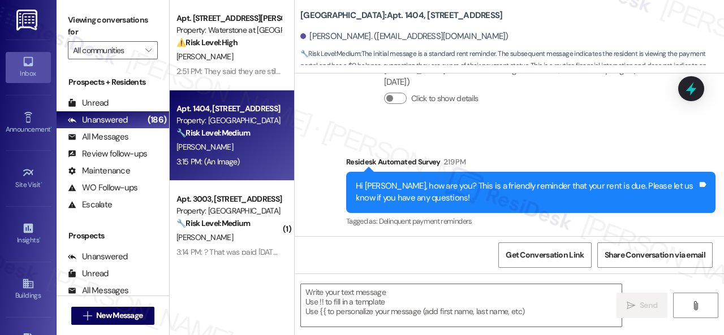
scroll to position [1587, 0]
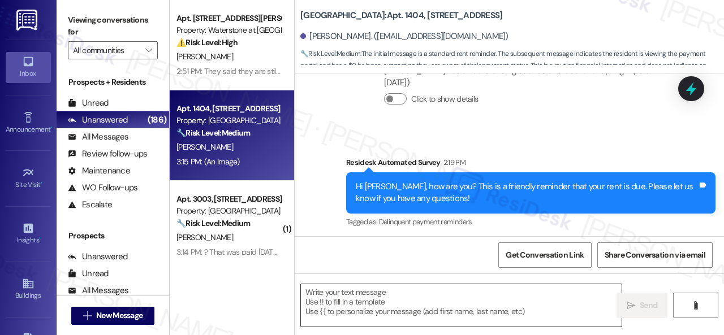
drag, startPoint x: 376, startPoint y: 300, endPoint x: 376, endPoint y: 292, distance: 7.4
click at [376, 298] on textarea at bounding box center [461, 305] width 321 height 42
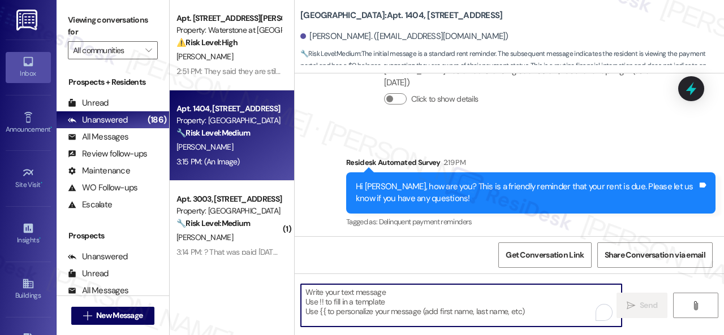
paste textarea "Hi! Sorry if the reminder was unclear. Just to clarify—rent is due on the 1st, …"
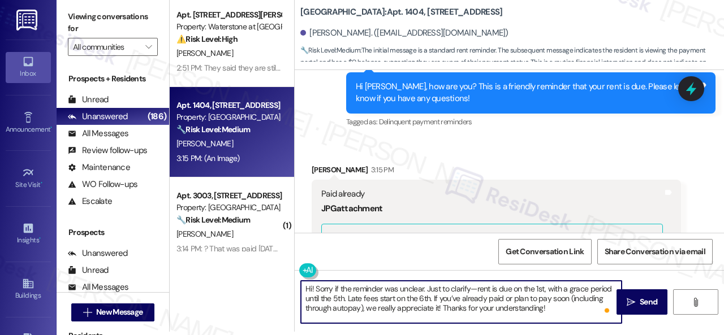
scroll to position [1644, 0]
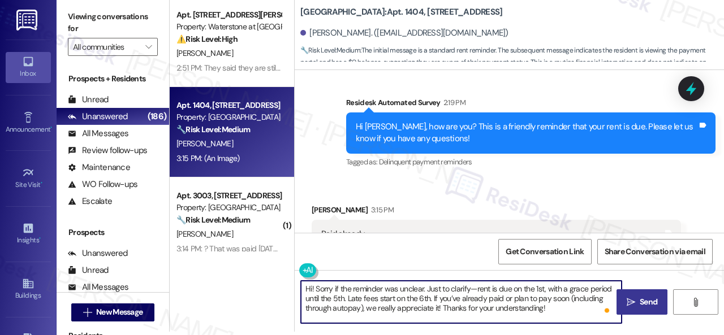
type textarea "Hi! Sorry if the reminder was unclear. Just to clarify—rent is due on the 1st, …"
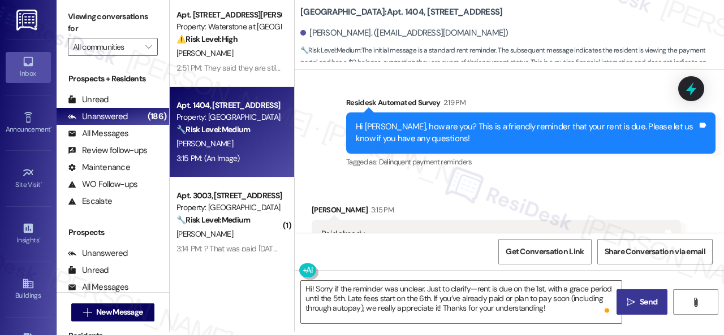
click at [637, 299] on span "Send" at bounding box center [648, 302] width 22 height 12
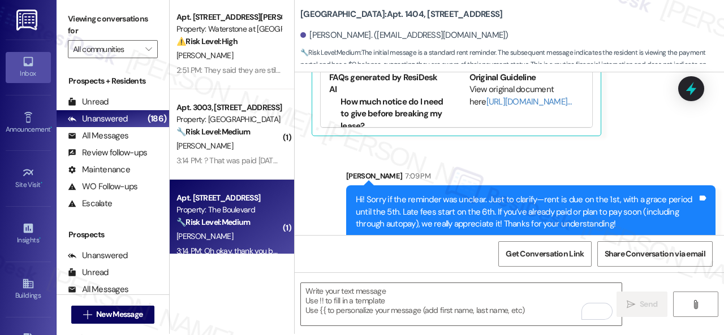
scroll to position [0, 0]
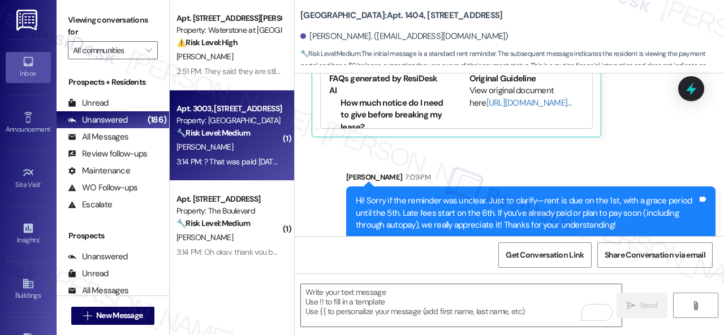
click at [236, 157] on div "3:14 PM: ? That was paid [DATE]. I got notice from my bank 3:14 PM: ? That was …" at bounding box center [270, 162] width 189 height 10
type textarea "Fetching suggested responses. Please feel free to read through the conversation…"
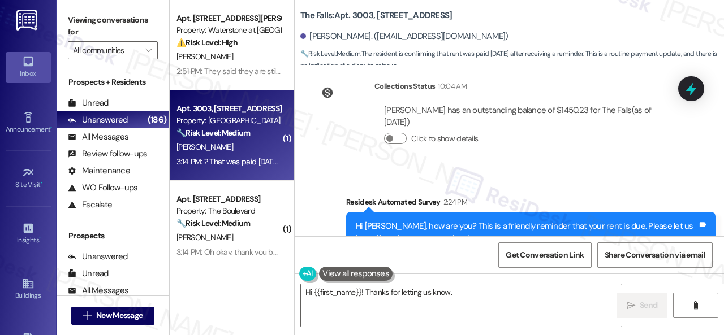
scroll to position [2190, 0]
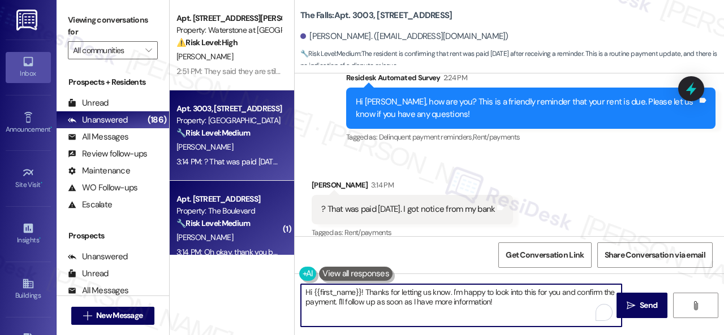
drag, startPoint x: 512, startPoint y: 304, endPoint x: 202, endPoint y: 235, distance: 317.0
click at [209, 241] on div "Apt. [STREET_ADDRESS][PERSON_NAME] Property: Waterstone at [GEOGRAPHIC_DATA] ⚠️…" at bounding box center [447, 167] width 554 height 335
paste textarea "! Sorry if the reminder was unclear. Just to clarify—rent is due on the 1st, wi…"
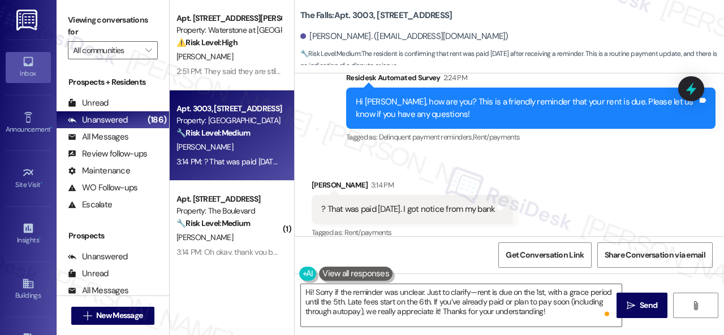
click at [318, 154] on div "Received via SMS [PERSON_NAME] 3:14 PM ? That was paid [DATE]. I got notice fro…" at bounding box center [509, 202] width 429 height 96
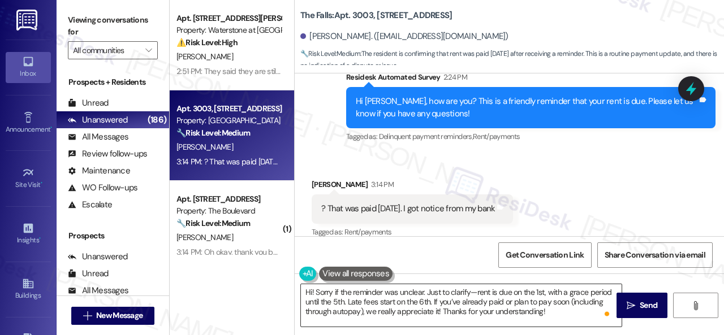
click at [377, 310] on textarea "Hi! Sorry if the reminder was unclear. Just to clarify—rent is due on the 1st, …" at bounding box center [461, 305] width 321 height 42
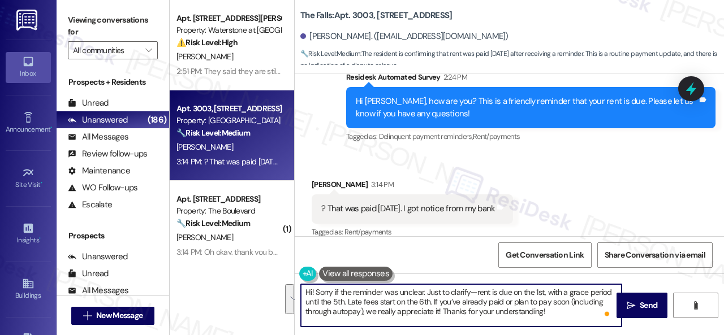
paste textarea "To enrich screen reader interactions, please activate Accessibility in Grammarl…"
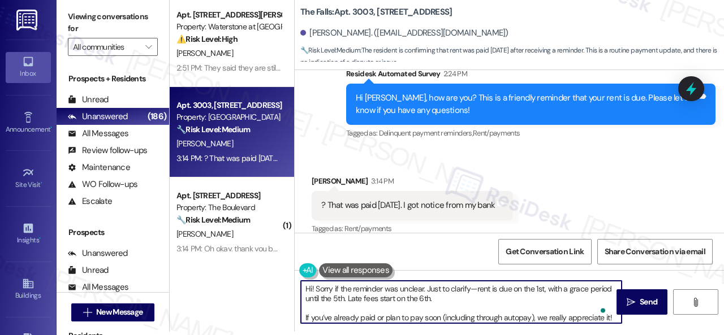
scroll to position [12, 0]
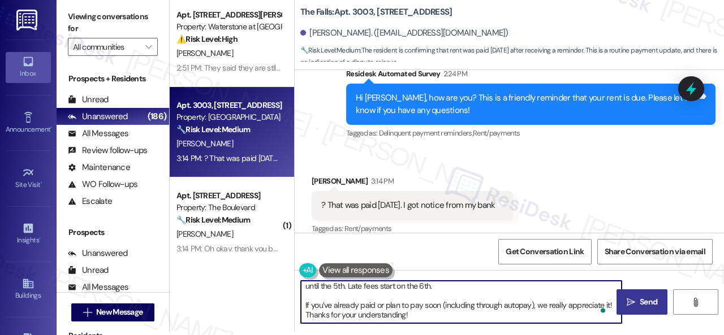
type textarea "Hi! Sorry if the reminder was unclear. Just to clarify—rent is due on the 1st, …"
click at [627, 300] on icon "" at bounding box center [631, 302] width 8 height 9
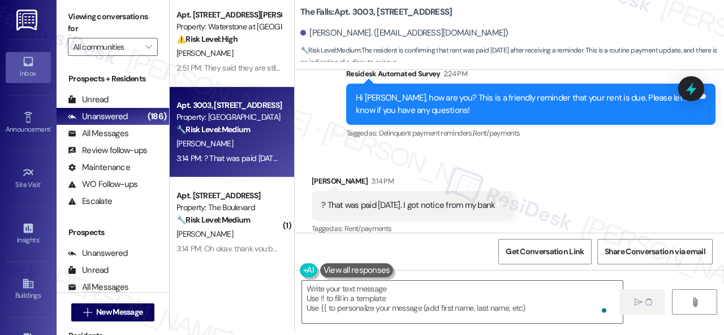
type textarea "Fetching suggested responses. Please feel free to read through the conversation…"
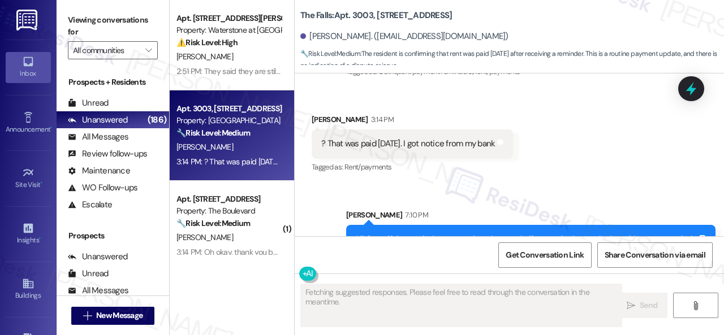
scroll to position [2318, 0]
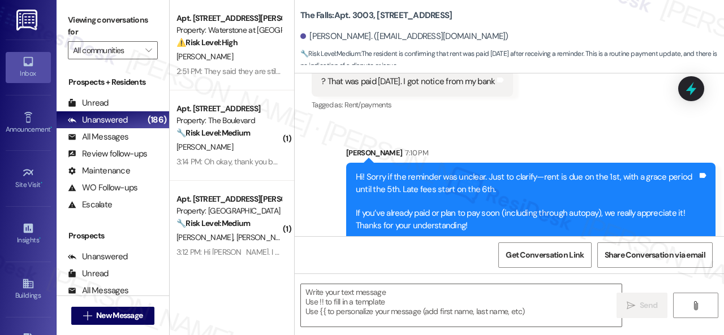
click at [313, 175] on div "Sent via SMS [PERSON_NAME] 7:10 PM Hi! Sorry if the reminder was unclear. Just …" at bounding box center [509, 185] width 429 height 127
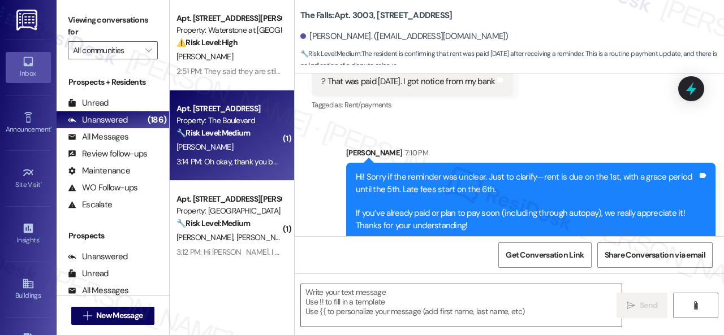
click at [255, 145] on div "[PERSON_NAME]" at bounding box center [228, 147] width 107 height 14
type textarea "Fetching suggested responses. Please feel free to read through the conversation…"
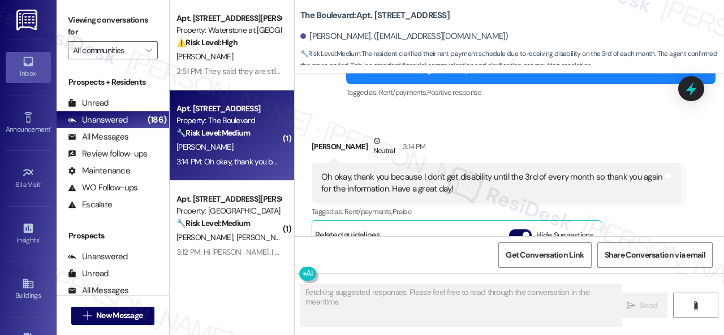
scroll to position [3353, 0]
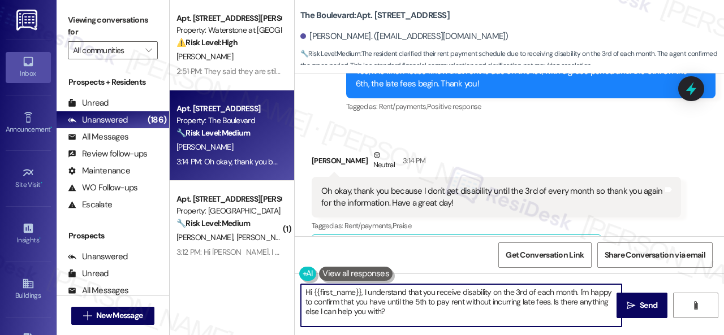
drag, startPoint x: 393, startPoint y: 313, endPoint x: 227, endPoint y: 256, distance: 174.6
click at [250, 257] on div "Apt. [STREET_ADDRESS][PERSON_NAME] Property: Waterstone at [GEOGRAPHIC_DATA] ⚠️…" at bounding box center [447, 167] width 554 height 335
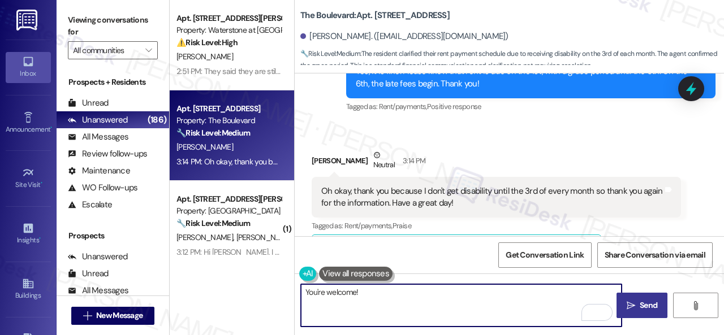
type textarea "You're welcome!"
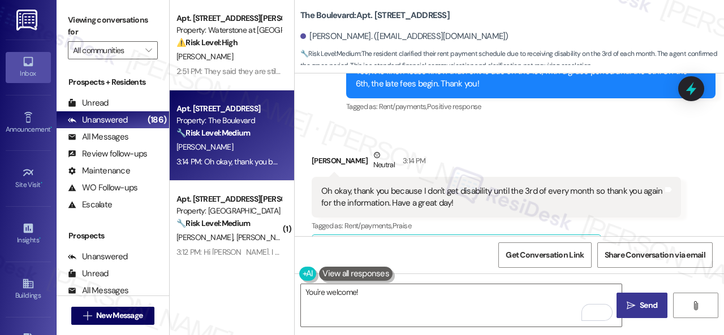
click at [640, 310] on span "Send" at bounding box center [649, 306] width 18 height 12
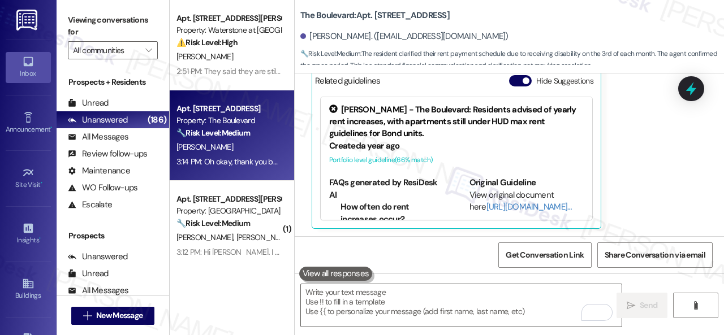
scroll to position [3522, 0]
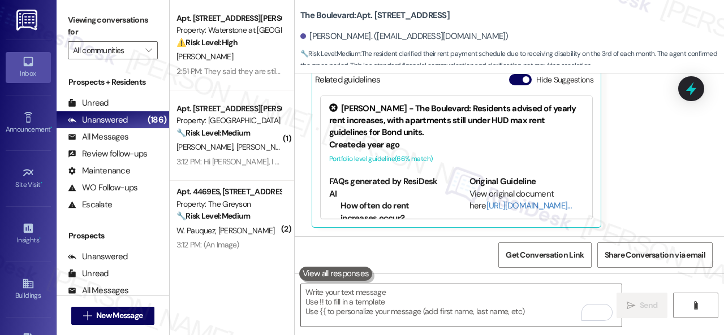
click at [299, 138] on div "Received via SMS [PERSON_NAME] Neutral 3:14 PM Oh okay, thank you because I don…" at bounding box center [509, 95] width 429 height 283
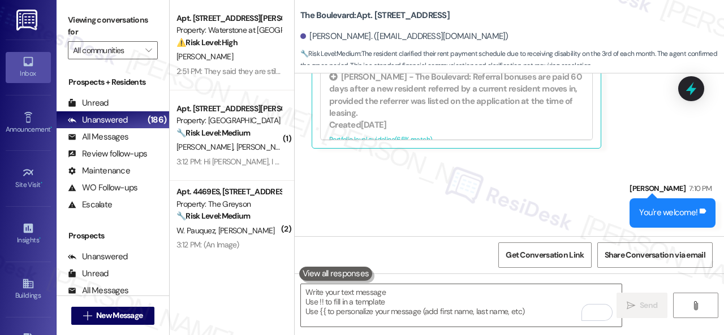
scroll to position [3, 0]
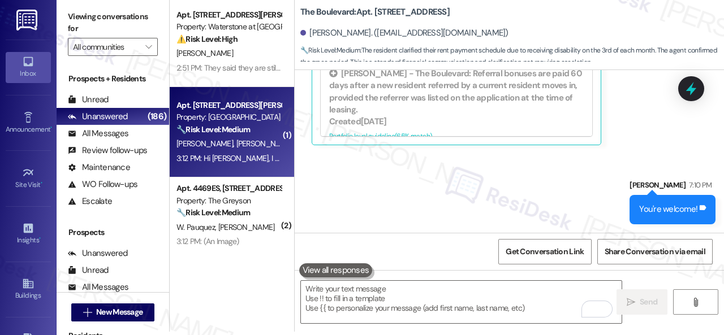
click at [271, 137] on div "[PERSON_NAME] [PERSON_NAME]" at bounding box center [228, 144] width 107 height 14
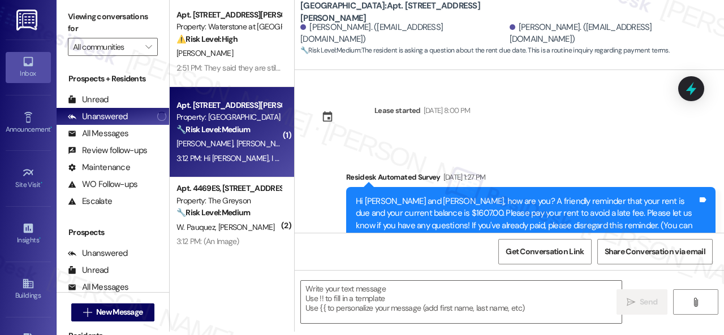
scroll to position [2212, 0]
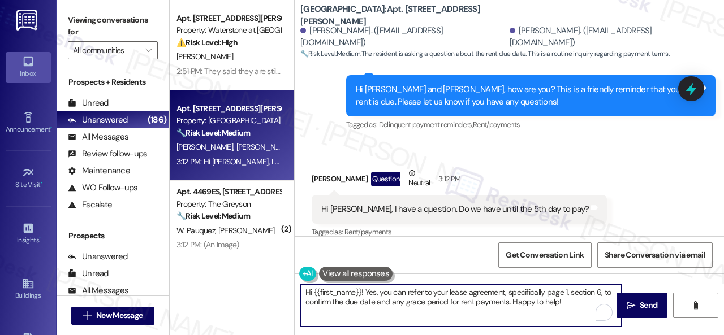
drag, startPoint x: 580, startPoint y: 308, endPoint x: 227, endPoint y: 288, distance: 352.9
click at [227, 288] on div "Apt. [STREET_ADDRESS][PERSON_NAME] Property: Waterstone at [GEOGRAPHIC_DATA] ⚠️…" at bounding box center [447, 167] width 554 height 335
paste textarea "! Sorry if the reminder was unclear. Just to clarify—rent is due on the 1st, wi…"
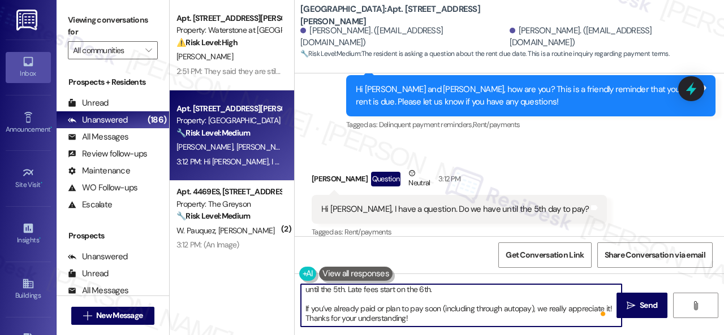
scroll to position [3, 0]
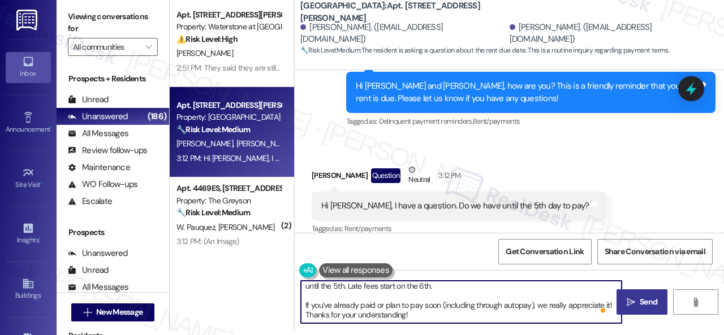
type textarea "Hi! Sorry if the reminder was unclear. Just to clarify—rent is due on the 1st, …"
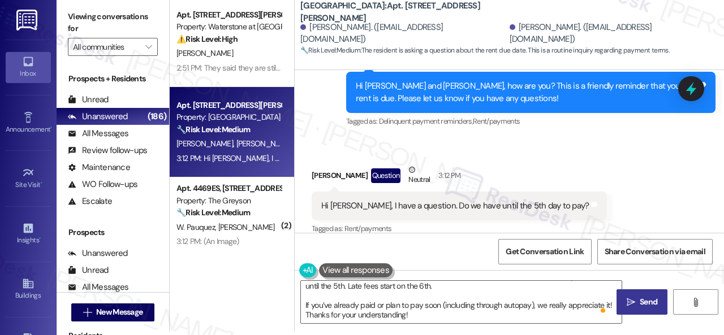
click at [629, 304] on icon "" at bounding box center [631, 302] width 8 height 9
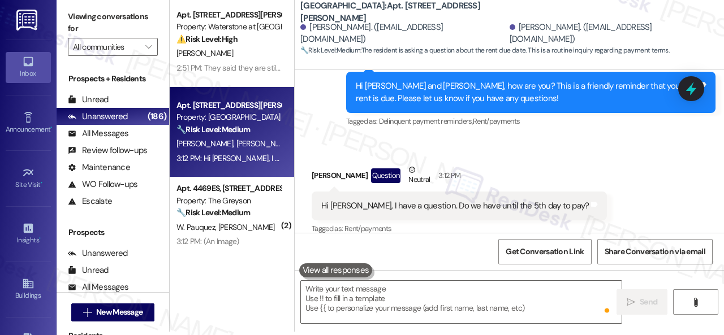
scroll to position [0, 0]
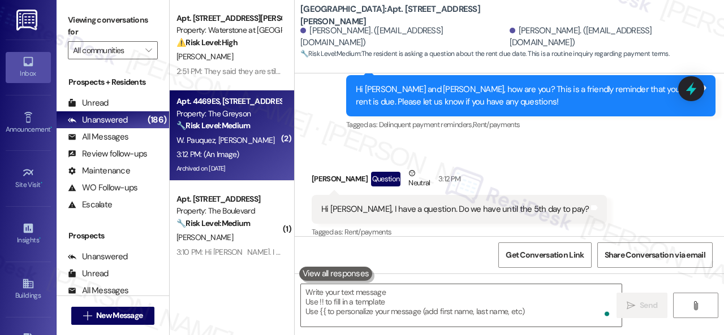
click at [265, 143] on div "W. Pauquez P. Diaz" at bounding box center [228, 140] width 107 height 14
type textarea "Fetching suggested responses. Please feel free to read through the conversation…"
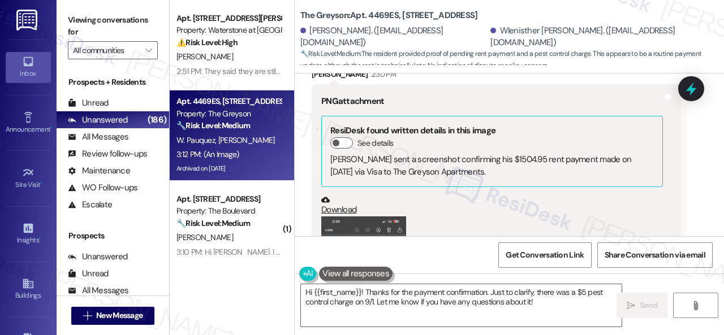
scroll to position [7592, 0]
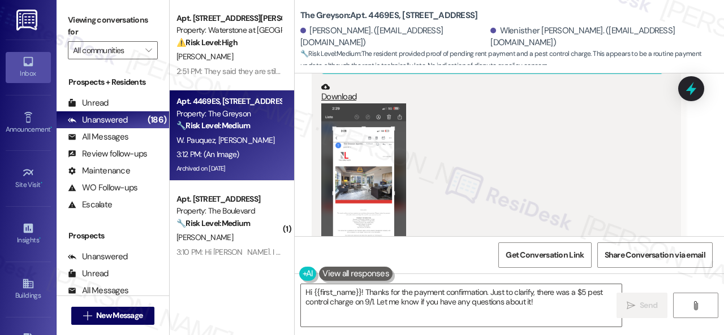
click at [371, 174] on button "Zoom image" at bounding box center [363, 194] width 85 height 183
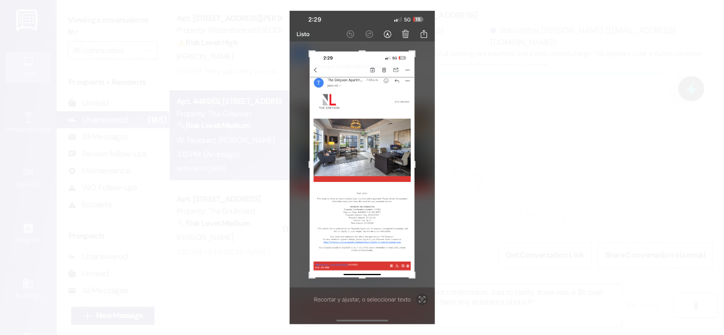
click at [405, 200] on button "Unzoom image" at bounding box center [362, 167] width 724 height 335
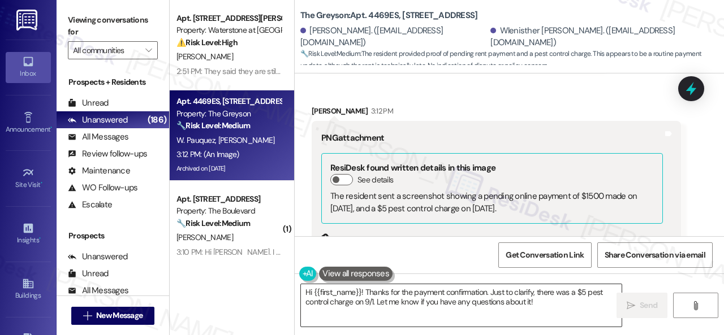
scroll to position [7875, 0]
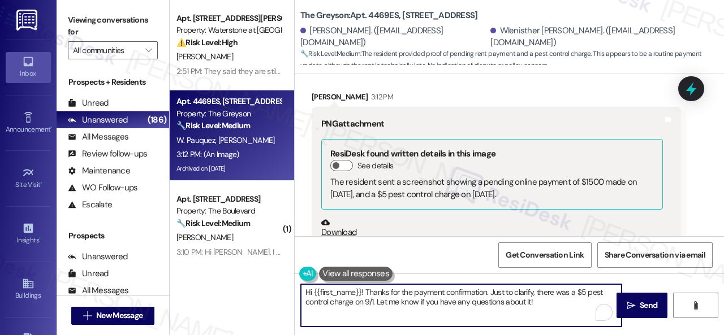
drag, startPoint x: 344, startPoint y: 288, endPoint x: 196, endPoint y: 278, distance: 148.5
click at [191, 278] on div "Apt. 14101, 6855 S Mason Rd Property: Waterstone at Cinco Ranch ⚠️ Risk Level: …" at bounding box center [447, 167] width 554 height 335
paste textarea "! Sorry if the reminder was unclear. Just to clarify—rent is due on the 1st, wi…"
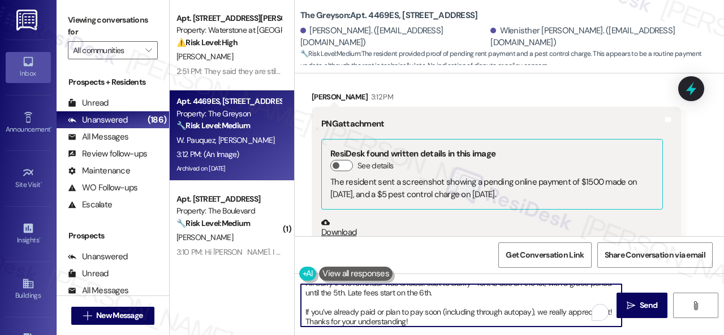
scroll to position [0, 0]
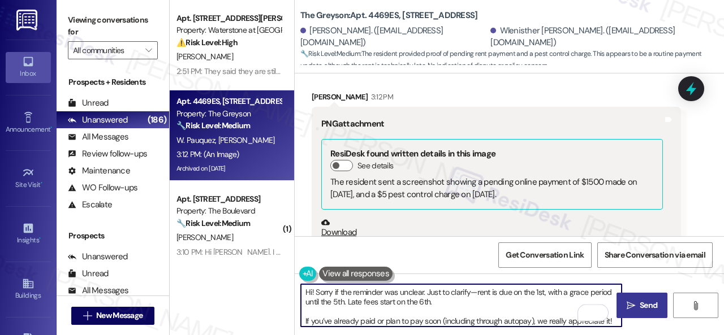
type textarea "Hi! Sorry if the reminder was unclear. Just to clarify—rent is due on the 1st, …"
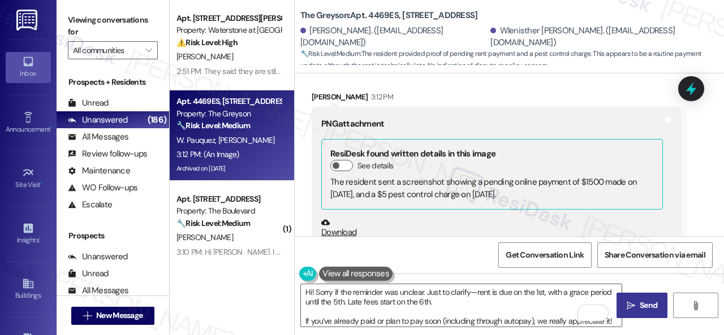
click at [640, 305] on span "Send" at bounding box center [649, 306] width 18 height 12
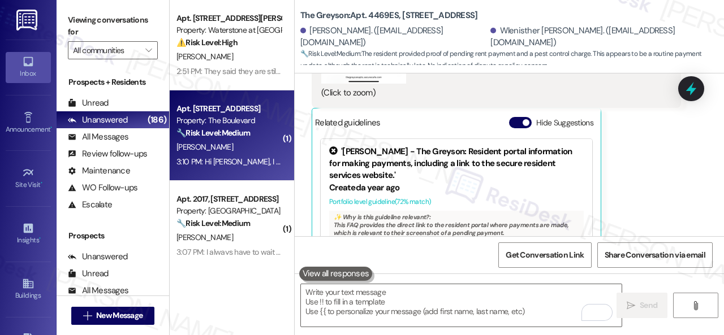
click at [248, 145] on div "D. Lomax" at bounding box center [228, 147] width 107 height 14
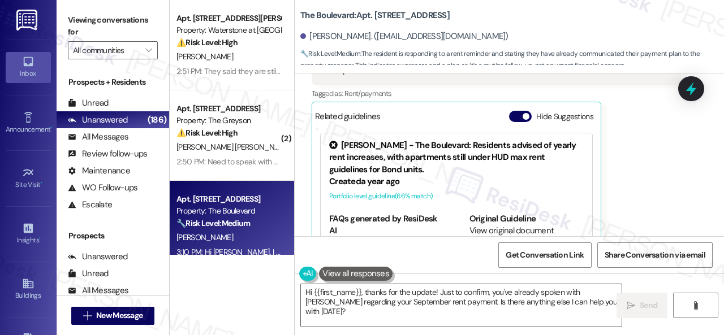
click at [296, 158] on div "Received via SMS Davida Lomax 3:10 PM Hi Sarah, I have advised Amber of when I …" at bounding box center [509, 138] width 429 height 271
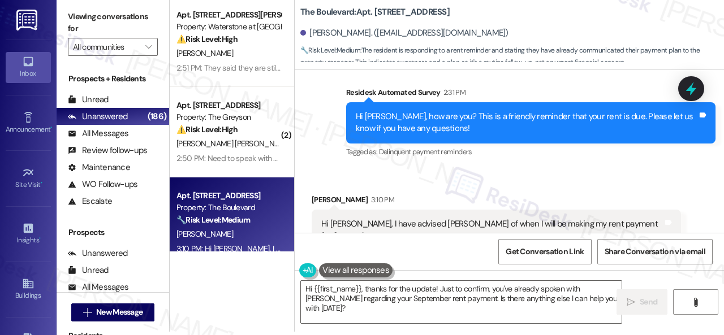
click at [329, 169] on div "Received via SMS Davida Lomax 3:10 PM Hi Sarah, I have advised Amber of when I …" at bounding box center [509, 304] width 429 height 271
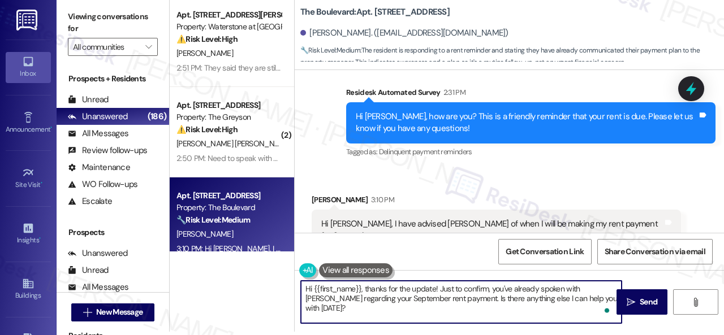
drag, startPoint x: 441, startPoint y: 287, endPoint x: 230, endPoint y: 261, distance: 213.1
click at [228, 261] on div "Apt. 14101, 6855 S Mason Rd Property: Waterstone at Cinco Ranch ⚠️ Risk Level: …" at bounding box center [447, 164] width 554 height 335
paste textarea "No worries. Please disregard the reminder message if you have already spoken wi…"
click at [424, 298] on textarea "No worries. Please disregard the reminder message if you have already spoken wi…" at bounding box center [461, 302] width 321 height 42
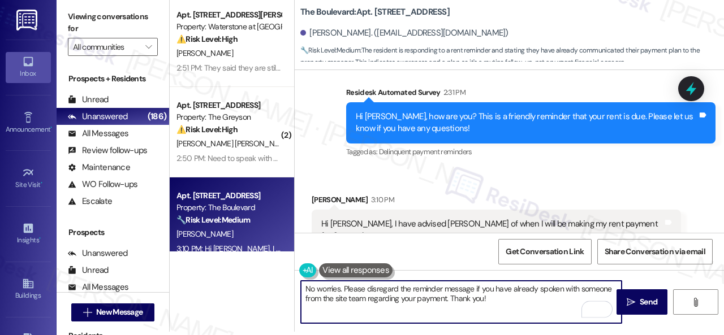
click at [507, 298] on textarea "No worries. Please disregard the reminder message if you have already spoken wi…" at bounding box center [461, 302] width 321 height 42
type textarea "No worries. Please disregard the reminder message if you have already spoken wi…"
click at [641, 302] on span "Send" at bounding box center [649, 302] width 18 height 12
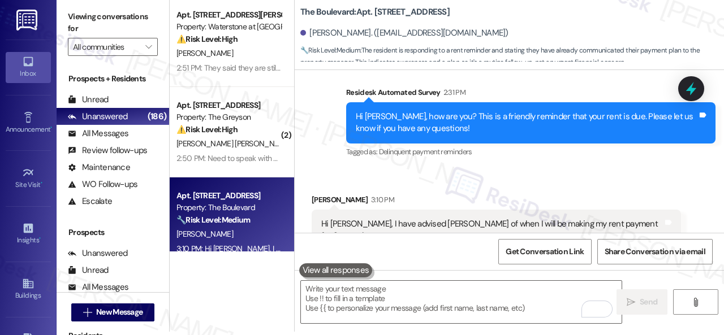
scroll to position [4127, 0]
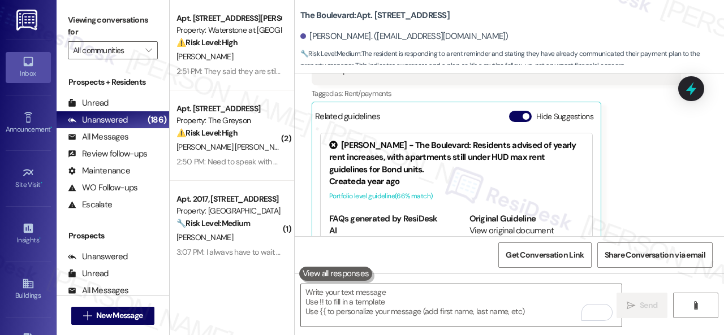
click at [256, 64] on div "[PERSON_NAME]" at bounding box center [228, 57] width 107 height 14
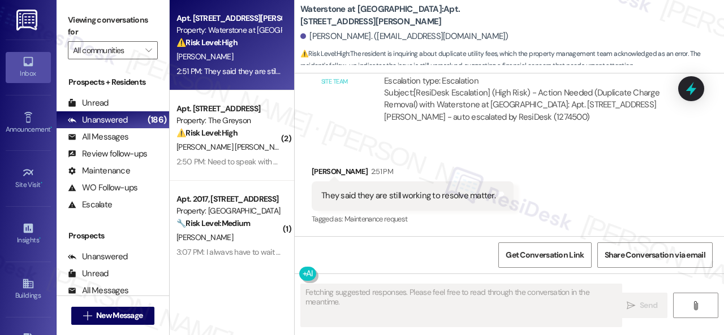
scroll to position [3959, 0]
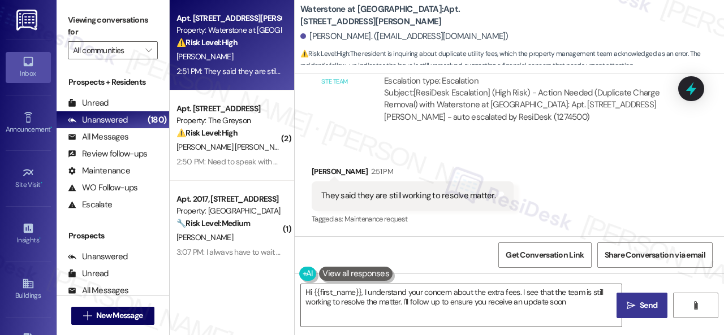
type textarea "Hi {{first_name}}, I understand your concern about the extra fees. I see that t…"
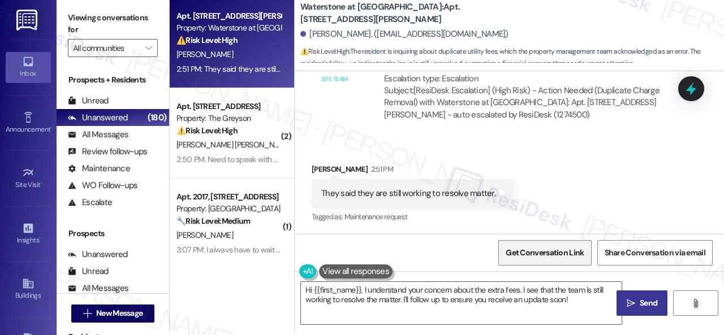
scroll to position [3, 0]
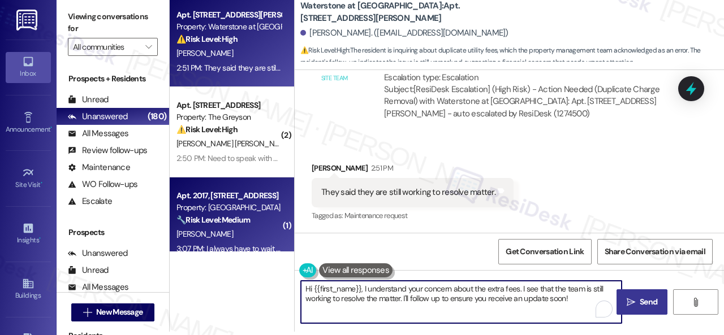
drag, startPoint x: 570, startPoint y: 299, endPoint x: 221, endPoint y: 241, distance: 353.1
click at [218, 244] on div "Apt. 14101, 6855 S Mason Rd Property: Waterstone at Cinco Ranch ⚠️ Risk Level: …" at bounding box center [447, 164] width 554 height 335
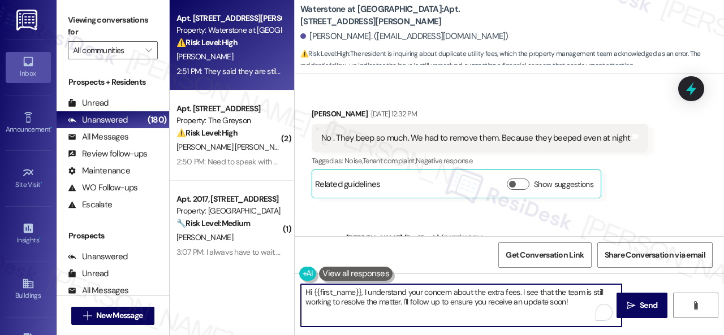
scroll to position [3959, 0]
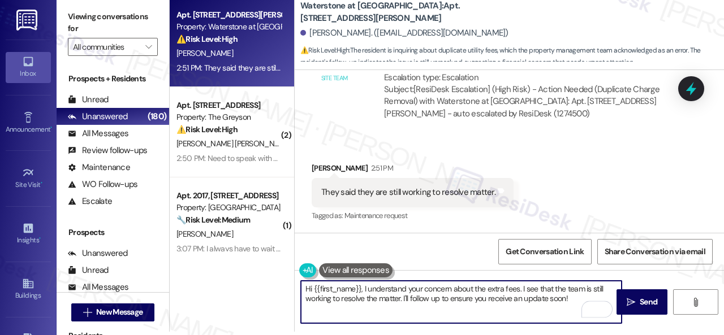
click at [382, 294] on textarea "Hi {{first_name}}, I understand your concern about the extra fees. I see that t…" at bounding box center [461, 302] width 321 height 42
drag, startPoint x: 363, startPoint y: 288, endPoint x: 572, endPoint y: 308, distance: 210.2
click at [572, 308] on textarea "Hi {{first_name}}, I understand your concern about the extra fees. I see that t…" at bounding box center [461, 302] width 321 height 42
type textarea "Hi {{first_name}}, any extra payments should become available in your balance s…"
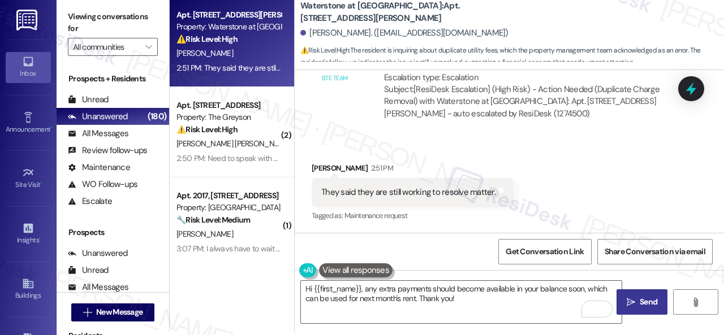
click at [640, 299] on span "Send" at bounding box center [649, 302] width 18 height 12
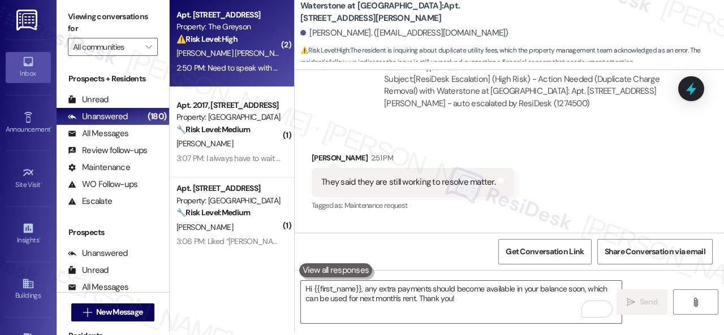
click at [250, 63] on div "2:50 PM: Need to speak with an office member now. 2:50 PM: Need to speak with a…" at bounding box center [262, 68] width 173 height 10
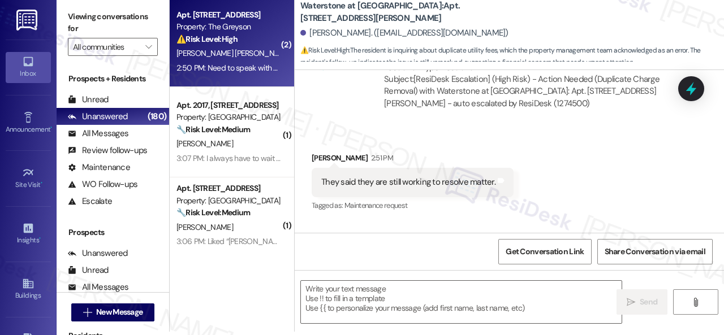
type textarea "Fetching suggested responses. Please feel free to read through the conversation…"
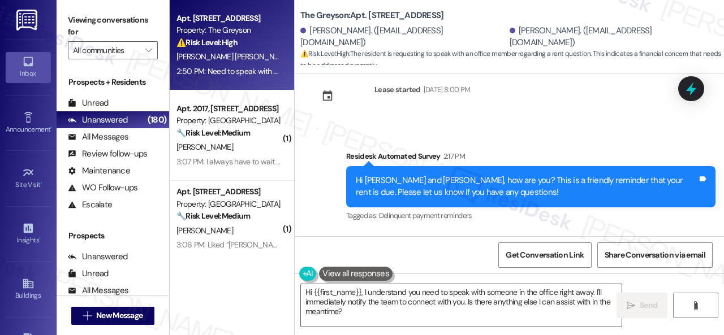
scroll to position [2895, 0]
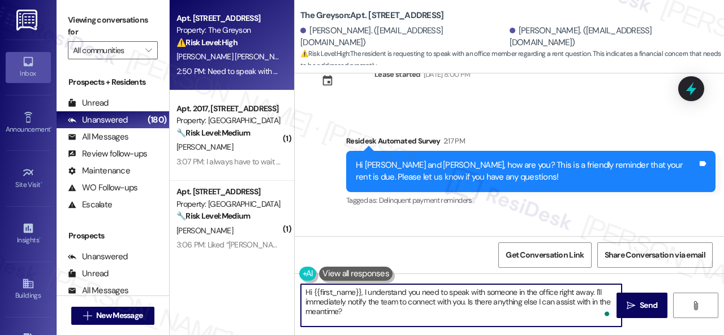
drag, startPoint x: 363, startPoint y: 311, endPoint x: 267, endPoint y: 274, distance: 103.1
click at [267, 274] on div "Apt. [STREET_ADDRESS] Property: The Greyson ⚠️ Risk Level: High The resident is…" at bounding box center [447, 167] width 554 height 335
paste textarea "! Sorry if the reminder was unclear. Just to clarify—rent is due on the 1st, wi…"
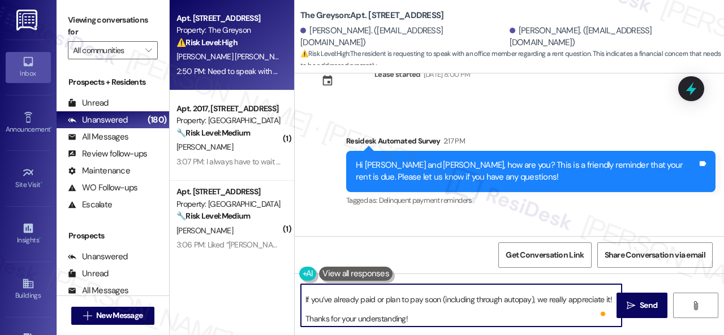
scroll to position [21, 0]
type textarea "Hi! Sorry if the reminder was unclear. Just to clarify—rent is due on the 1st, …"
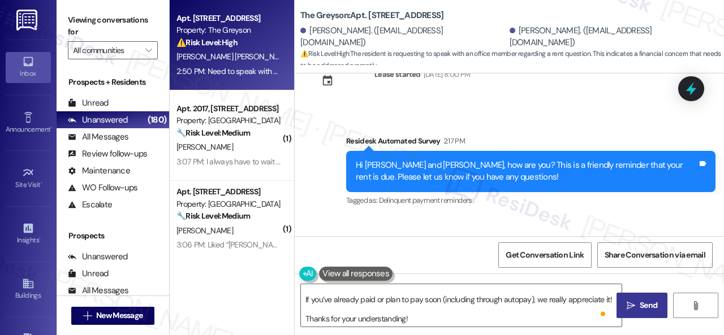
click at [649, 308] on span "Send" at bounding box center [649, 306] width 18 height 12
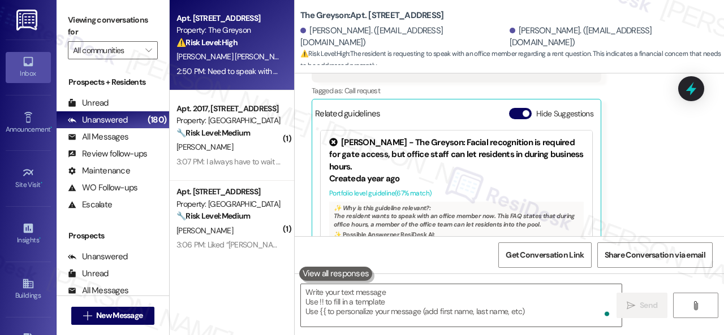
scroll to position [3517, 0]
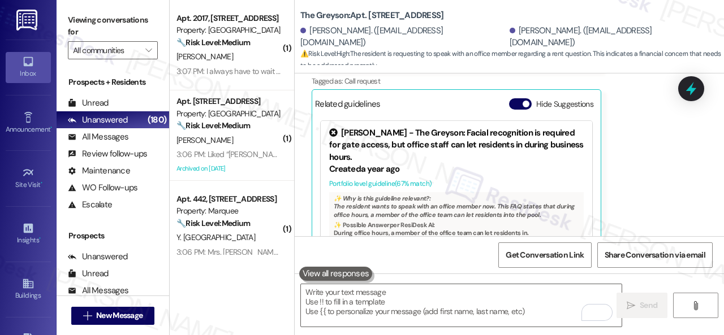
drag, startPoint x: 239, startPoint y: 58, endPoint x: 294, endPoint y: 75, distance: 58.0
click at [239, 58] on div "[PERSON_NAME]" at bounding box center [228, 57] width 107 height 14
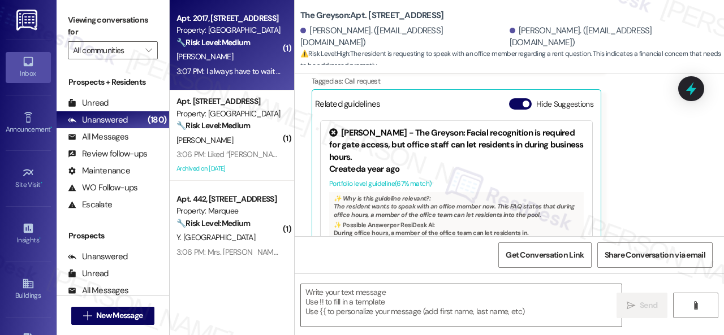
type textarea "Fetching suggested responses. Please feel free to read through the conversation…"
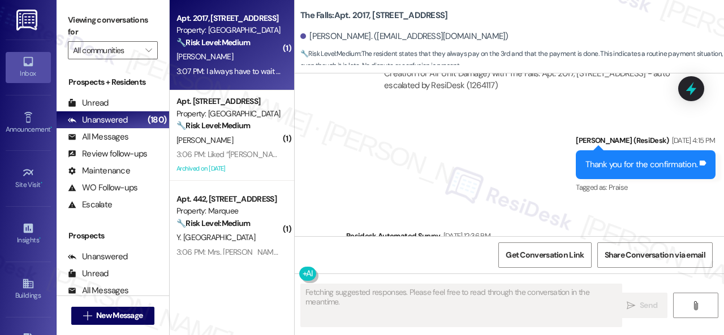
scroll to position [5262, 0]
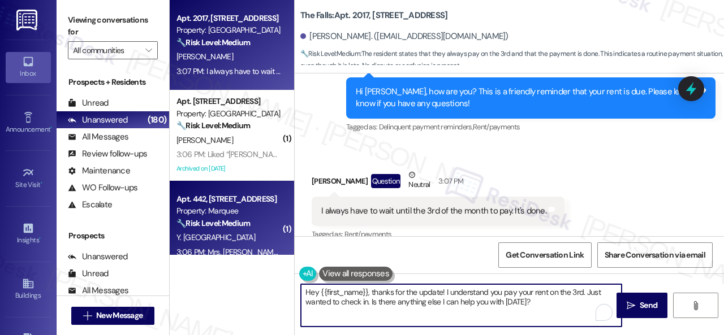
drag, startPoint x: 415, startPoint y: 289, endPoint x: 214, endPoint y: 254, distance: 204.4
click at [214, 254] on div "Apt. 2017, [STREET_ADDRESS] Property: The Falls 🔧 Risk Level: Medium The reside…" at bounding box center [447, 167] width 554 height 335
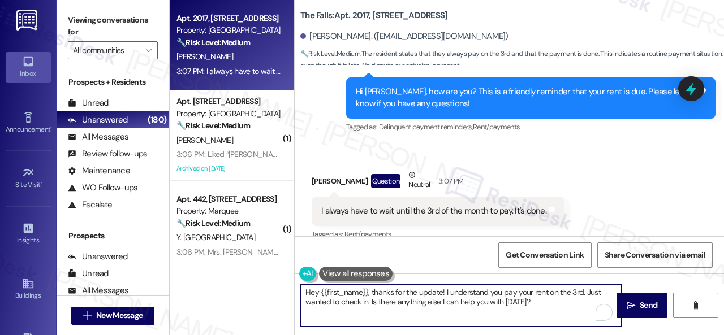
paste textarea "i! Sorry if the reminder was unclear. Just to clarify—rent is due on the 1st, w…"
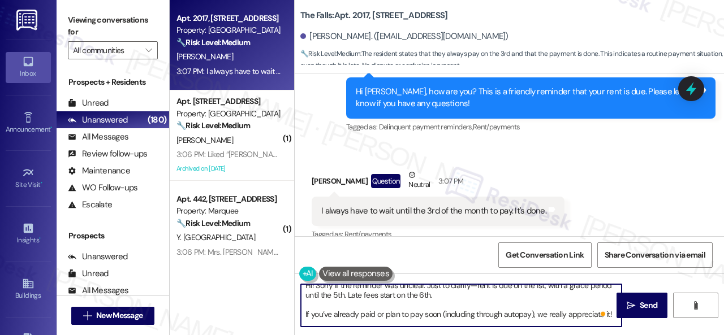
scroll to position [0, 0]
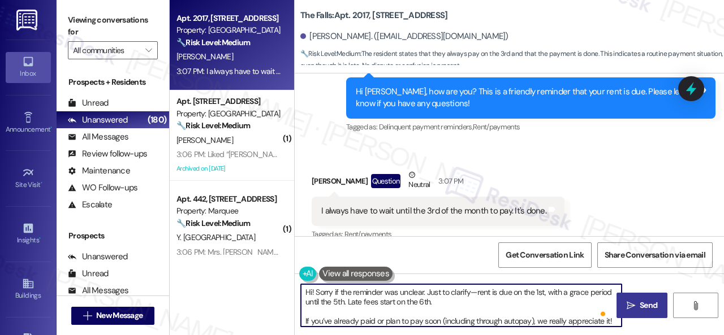
type textarea "Hi! Sorry if the reminder was unclear. Just to clarify—rent is due on the 1st, …"
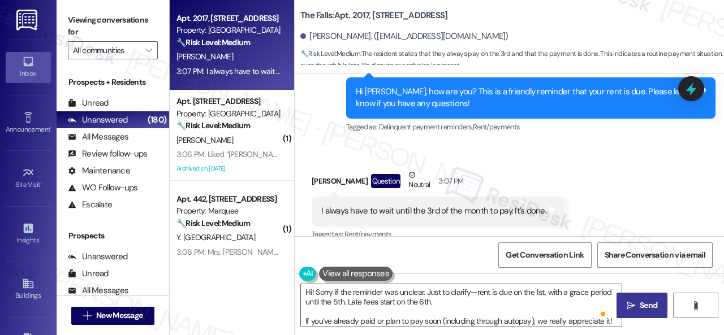
click at [640, 309] on span "Send" at bounding box center [649, 306] width 18 height 12
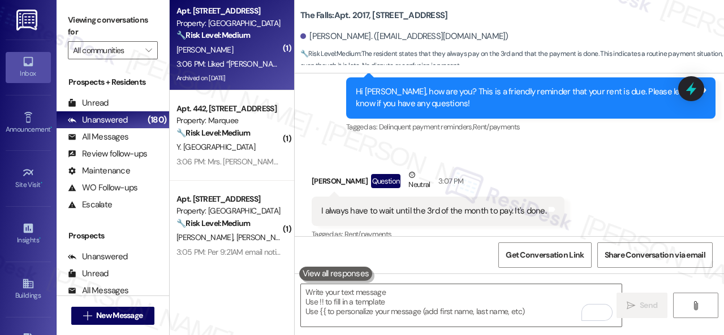
click at [225, 53] on div "[PERSON_NAME]" at bounding box center [228, 50] width 107 height 14
type textarea "Fetching suggested responses. Please feel free to read through the conversation…"
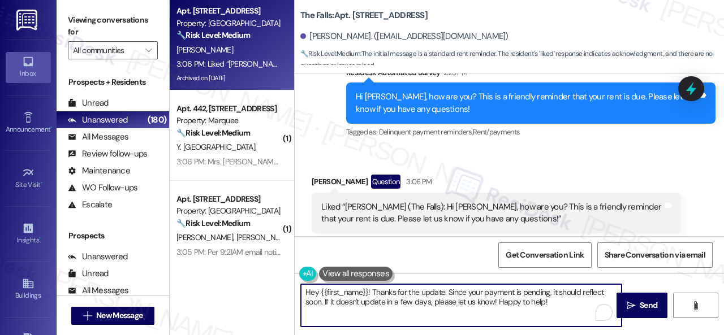
drag, startPoint x: 554, startPoint y: 304, endPoint x: 232, endPoint y: 271, distance: 324.0
click at [232, 271] on div "Apt. 2048, [STREET_ADDRESS] Property: The Falls 🔧 Risk Level: Medium The initia…" at bounding box center [447, 167] width 554 height 335
paste textarea "i! Sorry if the reminder was unclear. Just to clarify—rent is due on the 1st, w…"
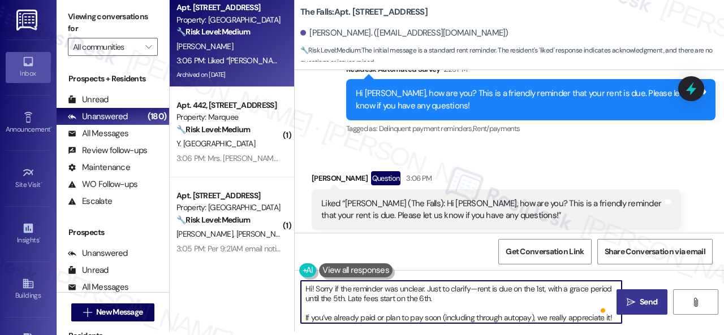
type textarea "Hi! Sorry if the reminder was unclear. Just to clarify—rent is due on the 1st, …"
click at [641, 299] on span "Send" at bounding box center [649, 302] width 18 height 12
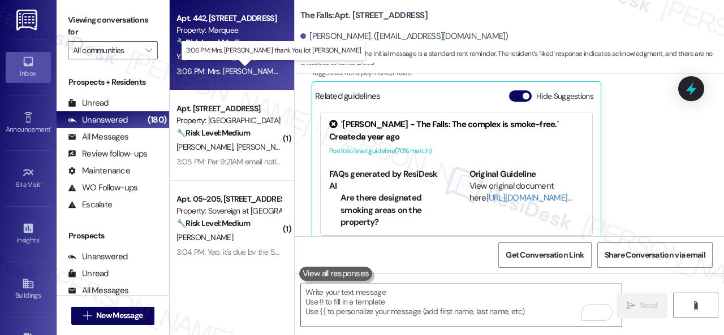
click at [248, 67] on div "3:06 PM: Mrs. [PERSON_NAME] thank You lot [PERSON_NAME] 3:06 PM: Mrs. [PERSON_N…" at bounding box center [278, 71] width 205 height 10
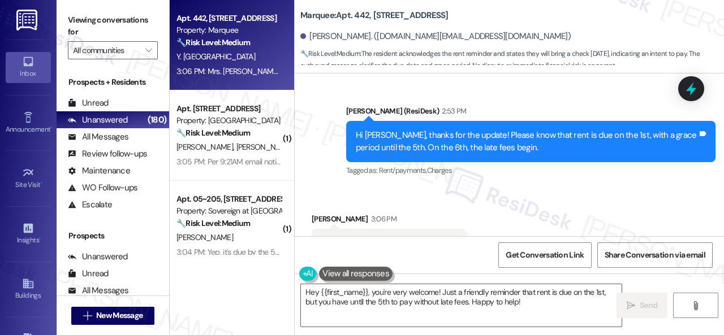
drag, startPoint x: 520, startPoint y: 303, endPoint x: 202, endPoint y: 255, distance: 321.4
click at [275, 274] on div "Apt. 442, [STREET_ADDRESS] Property: Marquee 🔧 Risk Level: Medium The resident …" at bounding box center [447, 167] width 554 height 335
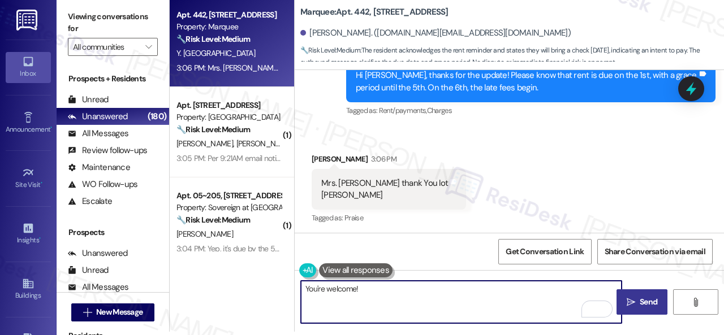
type textarea "You're welcome!"
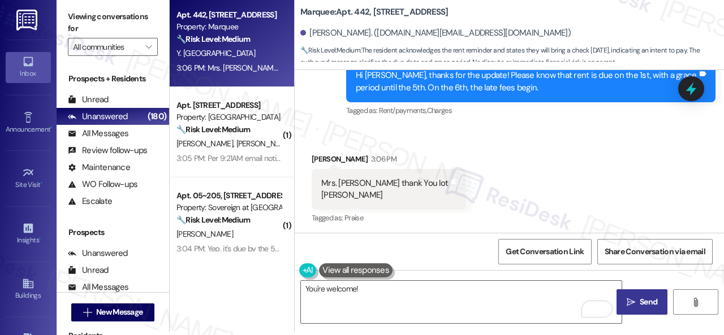
click at [628, 308] on span " Send" at bounding box center [642, 302] width 36 height 12
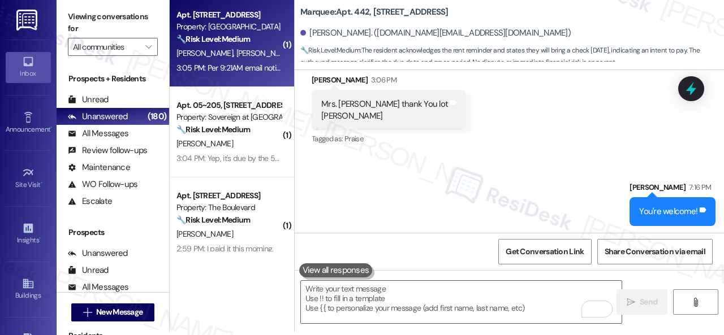
click at [267, 36] on div "🔧 Risk Level: Medium The resident is responding to a rent reminder and stating …" at bounding box center [228, 39] width 105 height 12
type textarea "Fetching suggested responses. Please feel free to read through the conversation…"
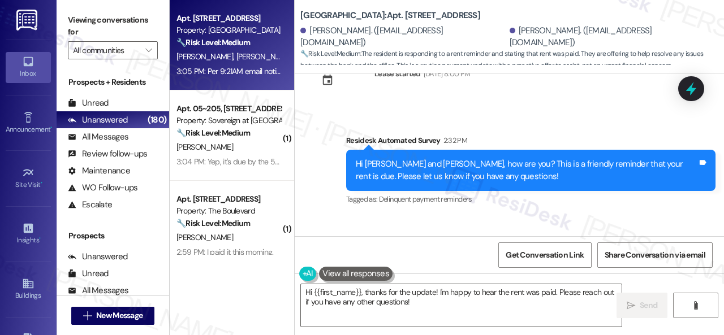
scroll to position [6326, 0]
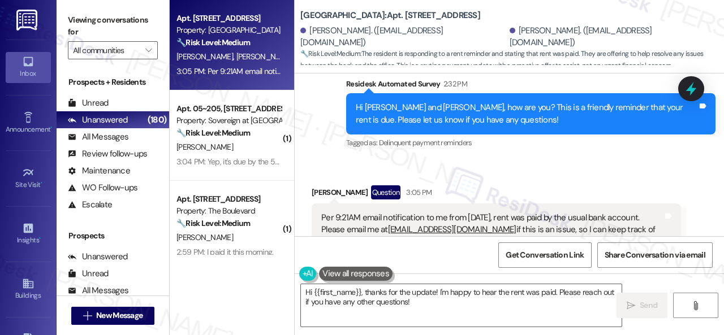
click at [339, 160] on div "Received via SMS [PERSON_NAME] Question 3:05 PM Per 9:21AM email notification t…" at bounding box center [509, 302] width 429 height 285
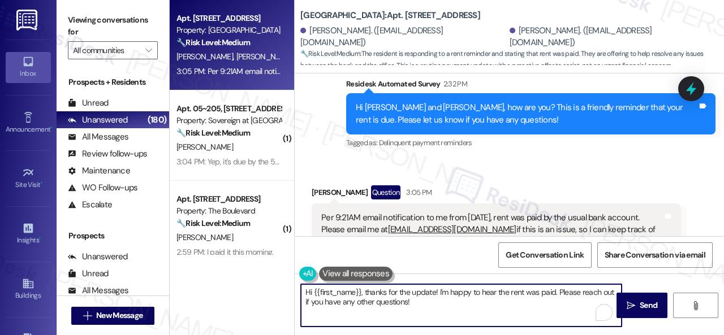
drag, startPoint x: 273, startPoint y: 283, endPoint x: 370, endPoint y: 288, distance: 97.4
click at [231, 275] on div "Apt. [STREET_ADDRESS] Property: Spring Creek 🔧 Risk Level: Medium The resident …" at bounding box center [447, 167] width 554 height 335
paste textarea "! Sorry if the reminder was unclear. Just to clarify—rent is due on the 1st, wi…"
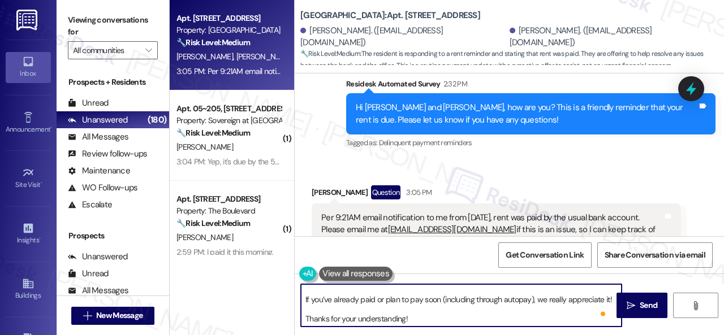
scroll to position [0, 0]
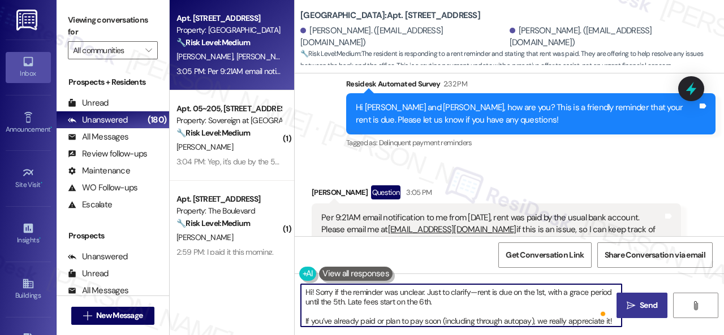
type textarea "Hi! Sorry if the reminder was unclear. Just to clarify—rent is due on the 1st, …"
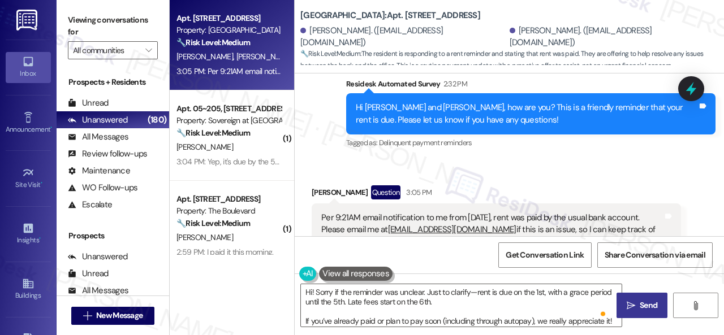
click at [642, 300] on span "Send" at bounding box center [649, 306] width 18 height 12
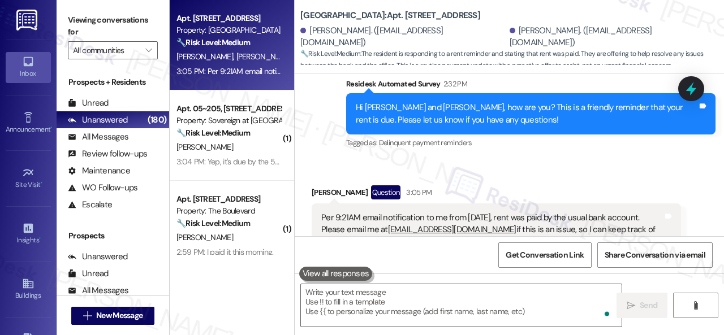
scroll to position [6496, 0]
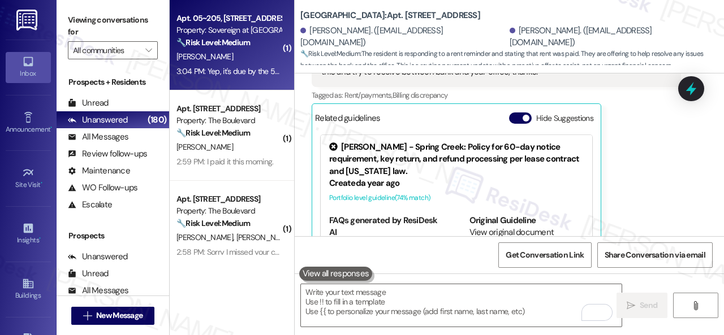
click at [257, 55] on div "[PERSON_NAME]" at bounding box center [228, 57] width 107 height 14
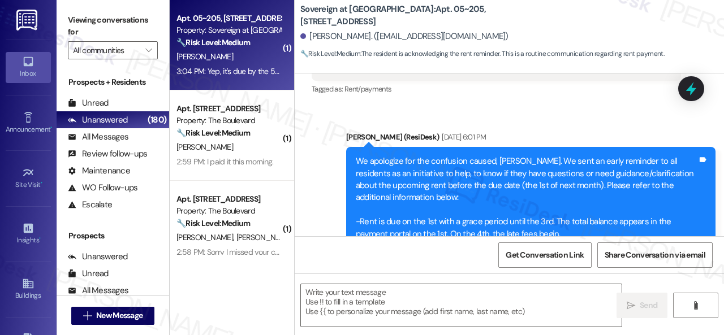
type textarea "Fetching suggested responses. Please feel free to read through the conversation…"
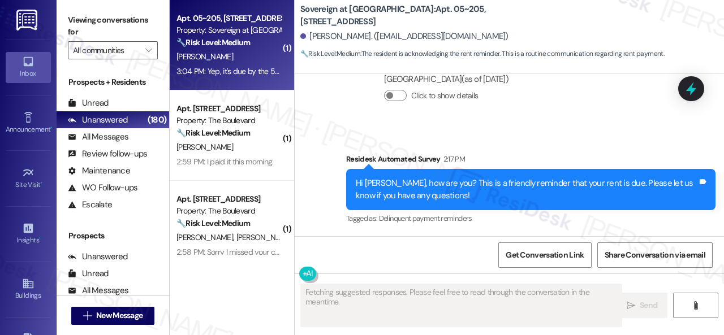
scroll to position [2279, 0]
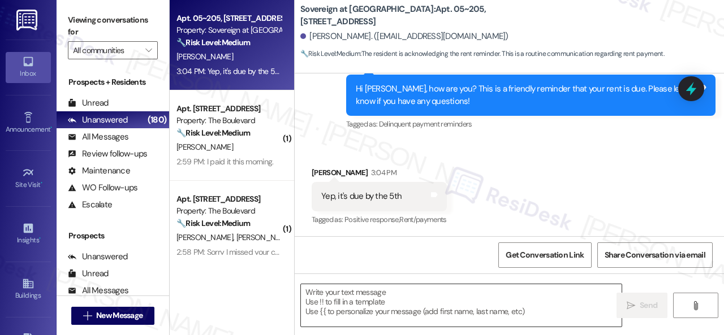
click at [404, 296] on textarea at bounding box center [461, 305] width 321 height 42
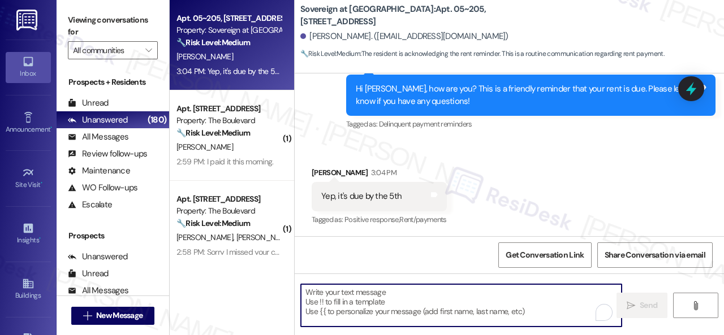
paste textarea "Hi! Sorry if the reminder was unclear. Just to clarify—rent is due on the 1st, …"
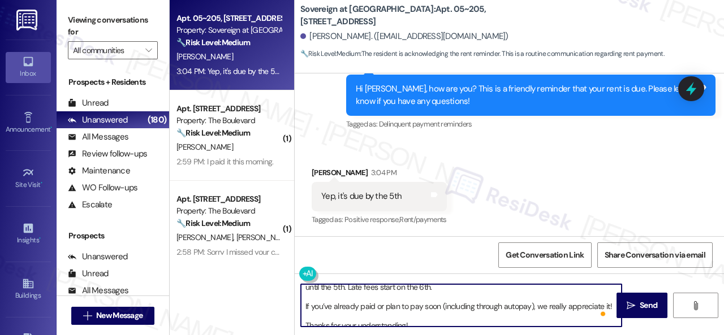
scroll to position [21, 0]
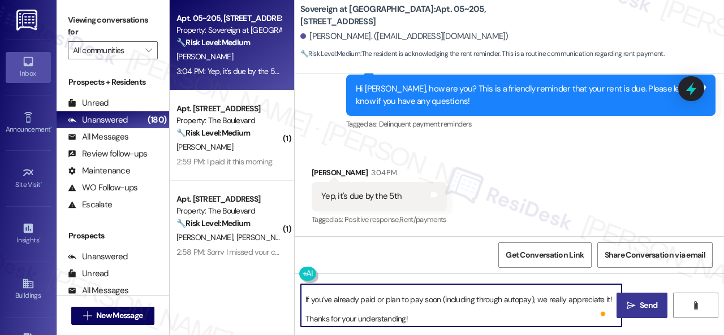
type textarea "Hi! Sorry if the reminder was unclear. Just to clarify—rent is due on the 1st, …"
click at [641, 307] on span "Send" at bounding box center [649, 306] width 18 height 12
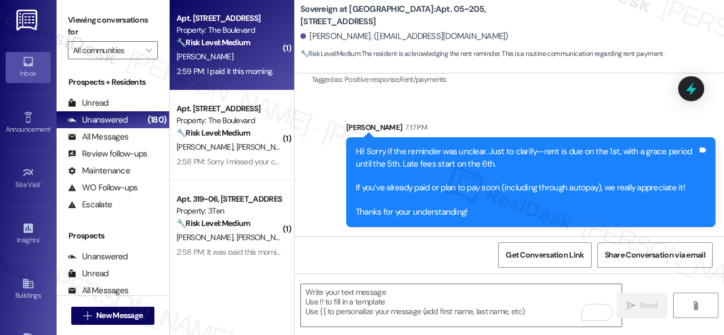
click at [219, 61] on div "H. Ditto" at bounding box center [228, 57] width 107 height 14
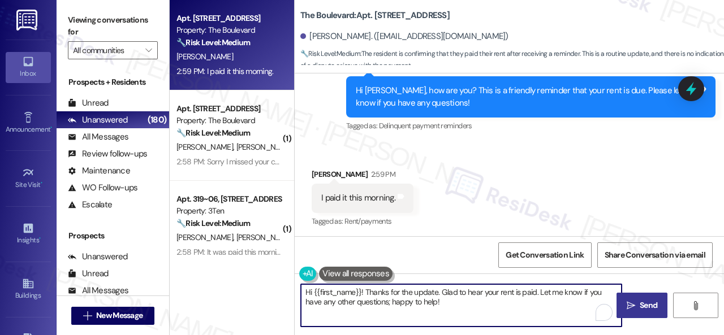
drag, startPoint x: 348, startPoint y: 282, endPoint x: 268, endPoint y: 261, distance: 83.5
click at [267, 261] on div "Apt. 4825, 4800 Skyline Dr Property: The Boulevard 🔧 Risk Level: Medium The res…" at bounding box center [447, 167] width 554 height 335
paste textarea "! Sorry if the reminder was unclear. Just to clarify—rent is due on the 1st, wi…"
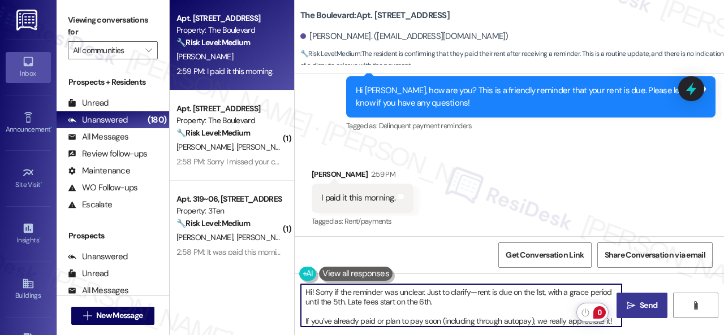
type textarea "Hi! Sorry if the reminder was unclear. Just to clarify—rent is due on the 1st, …"
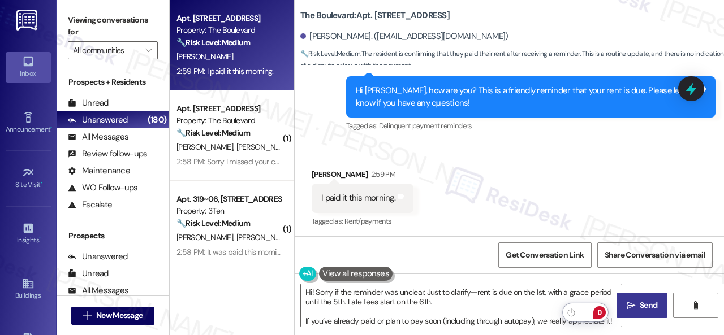
click at [633, 308] on span " Send" at bounding box center [642, 306] width 36 height 12
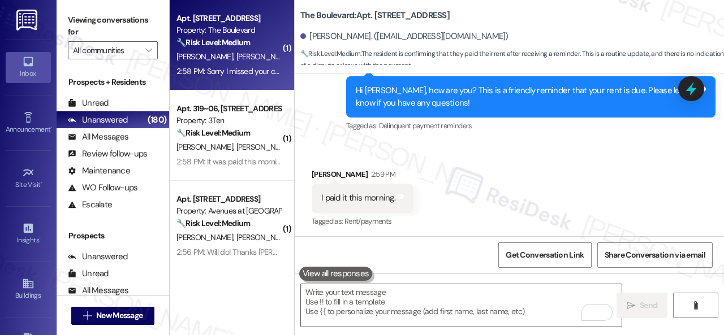
click at [265, 56] on div "M. Herrick K. Borchers" at bounding box center [228, 57] width 107 height 14
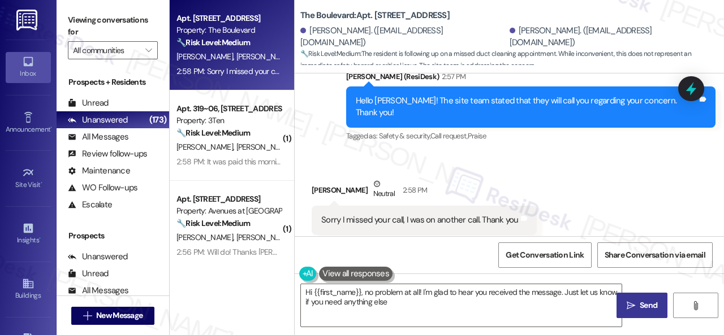
type textarea "Hi {{first_name}}, no problem at all! I'm glad to hear you received the message…"
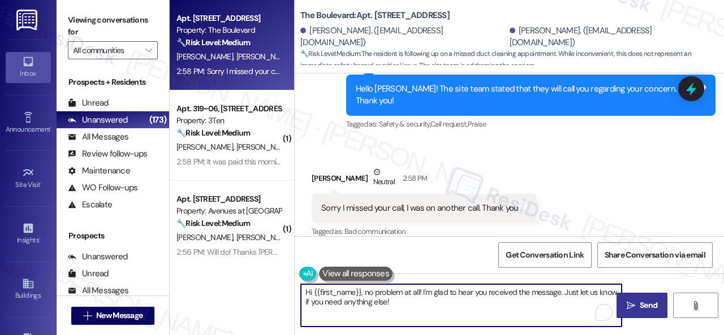
drag, startPoint x: 417, startPoint y: 307, endPoint x: 378, endPoint y: 286, distance: 44.3
click at [378, 286] on textarea "Hi {{first_name}}, no problem at all! I'm glad to hear you received the message…" at bounding box center [461, 305] width 321 height 42
click at [417, 313] on textarea "Hi {{first_name}}, no problem at all! I'm glad to hear you received the message…" at bounding box center [461, 305] width 321 height 42
drag, startPoint x: 426, startPoint y: 302, endPoint x: 242, endPoint y: 276, distance: 186.2
click at [242, 276] on div "Apt. 5138, 4800 Skyline Dr Property: The Boulevard 🔧 Risk Level: Medium The res…" at bounding box center [447, 167] width 554 height 335
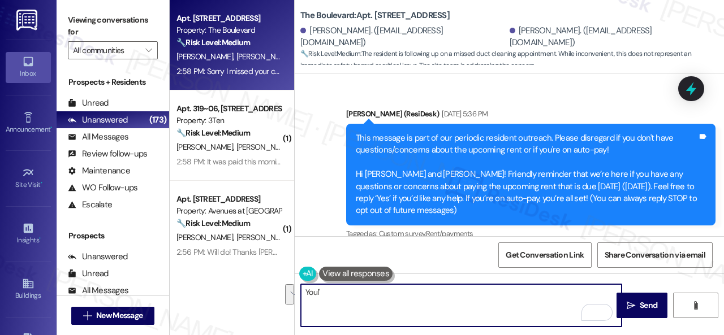
scroll to position [1606, 0]
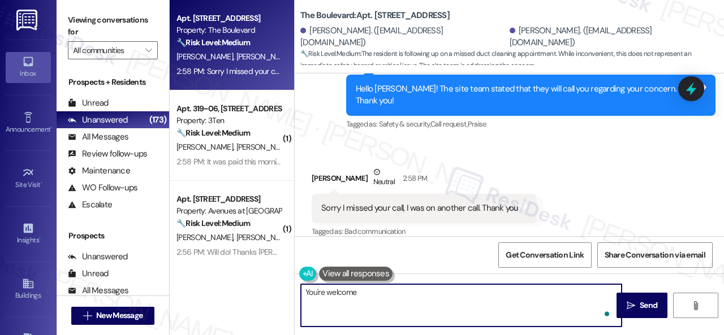
type textarea "You're welcome!"
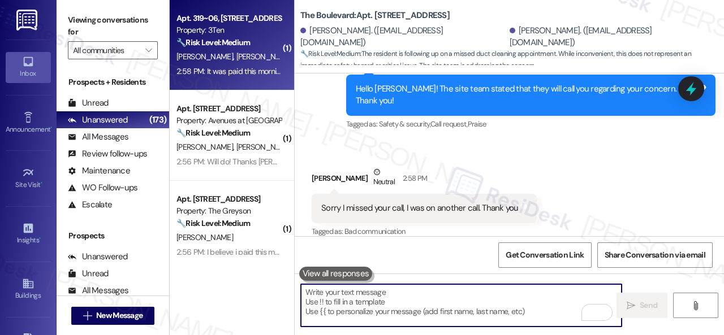
click at [264, 58] on div "A. Matrisch C. Matrisch" at bounding box center [228, 57] width 107 height 14
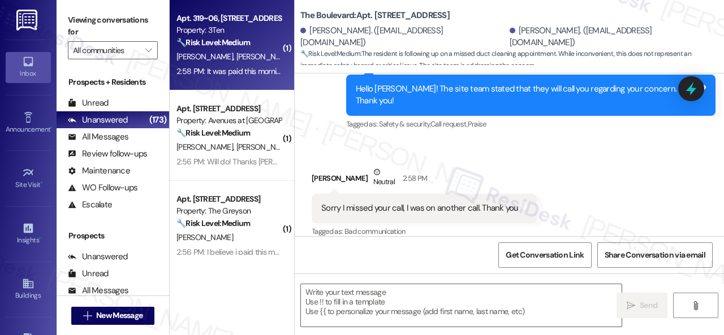
type textarea "Fetching suggested responses. Please feel free to read through the conversation…"
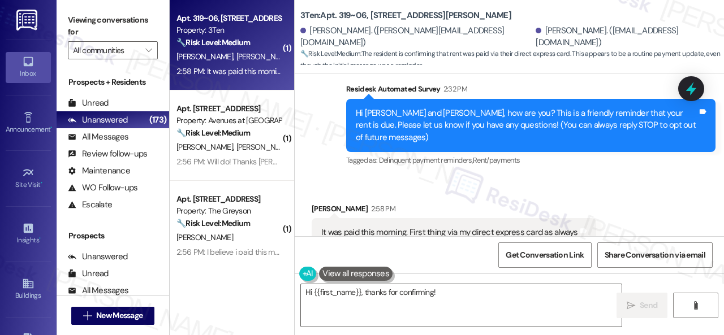
scroll to position [115, 0]
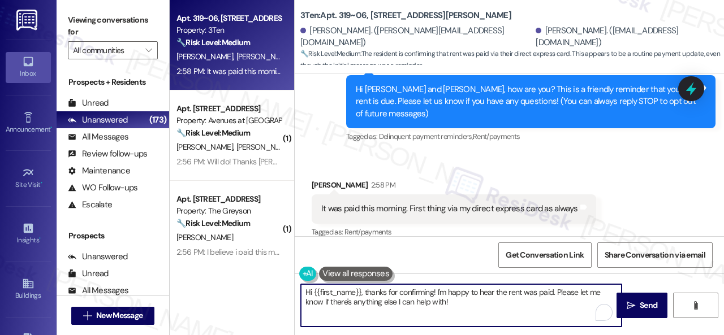
drag, startPoint x: 464, startPoint y: 300, endPoint x: 281, endPoint y: 279, distance: 183.9
click at [281, 279] on div "Apt. 319~06, 310 Dickinson Rd Property: 3Ten 🔧 Risk Level: Medium The resident …" at bounding box center [447, 167] width 554 height 335
paste textarea "! Sorry if the reminder was unclear. Just to clarify—rent is due on the 1st, wi…"
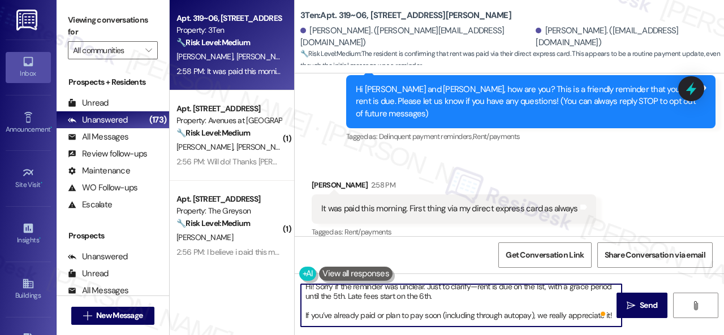
scroll to position [0, 0]
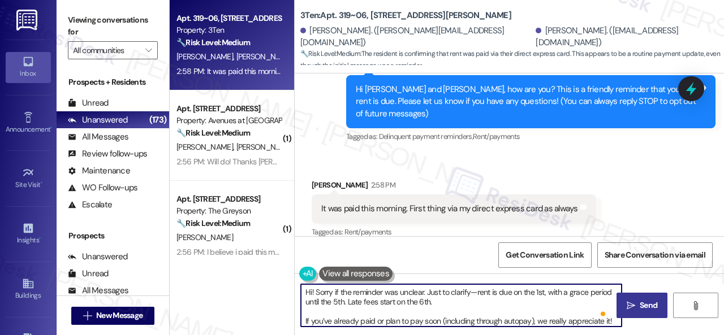
type textarea "Hi! Sorry if the reminder was unclear. Just to clarify—rent is due on the 1st, …"
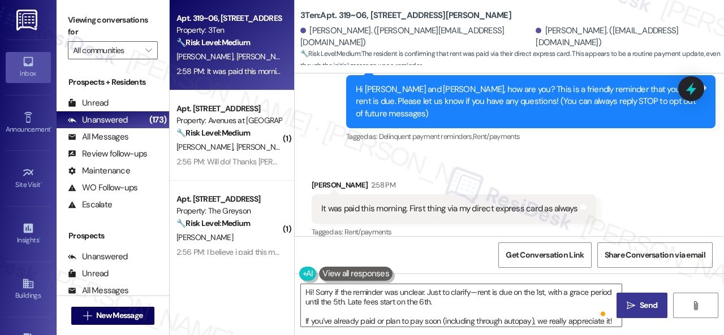
drag, startPoint x: 648, startPoint y: 309, endPoint x: 636, endPoint y: 295, distance: 18.8
click at [648, 309] on span "Send" at bounding box center [649, 306] width 18 height 12
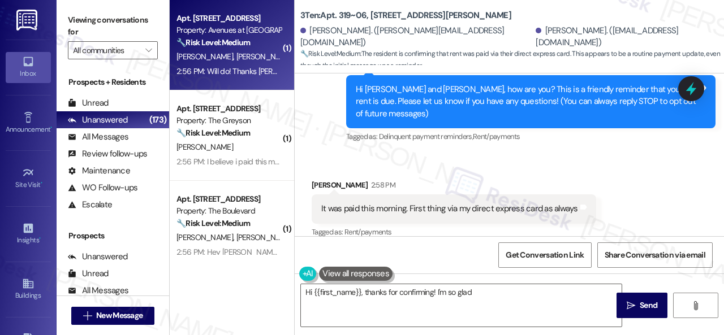
type textarea "Hi {{first_name}}, thanks for confirming! I'm so glad to"
click at [265, 57] on div "T. Christy E. Christy" at bounding box center [228, 57] width 107 height 14
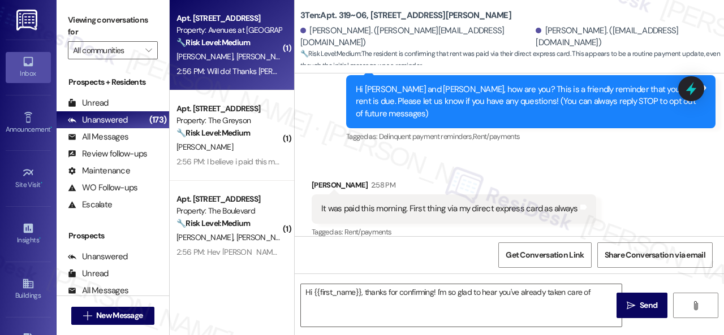
type textarea "Hi {{first_name}}, thanks for confirming! I'm so glad to hear you've already ta…"
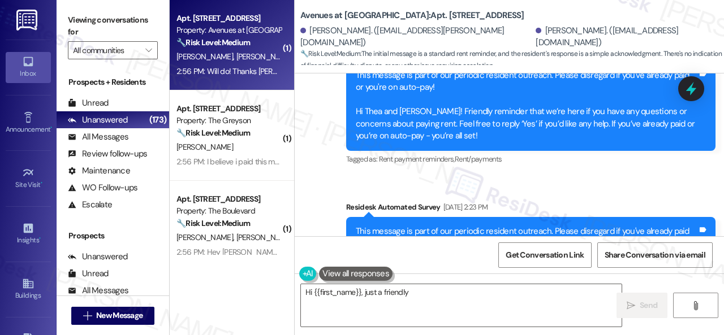
scroll to position [4112, 0]
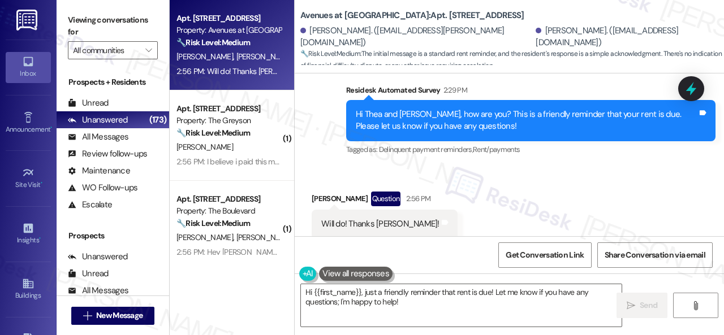
drag, startPoint x: 417, startPoint y: 308, endPoint x: 267, endPoint y: 277, distance: 153.5
click at [267, 277] on div "Apt. 18107, 12501 Broadway St Property: Avenues at Shadow Creek 🔧 Risk Level: M…" at bounding box center [447, 167] width 554 height 335
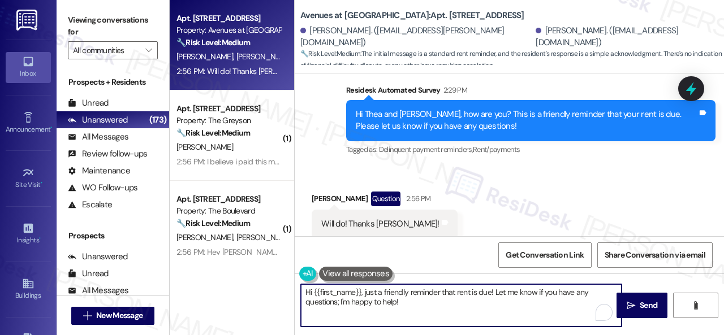
paste textarea "! Sorry if the reminder was unclear. Just to clarify—rent is due on the 1st, wi…"
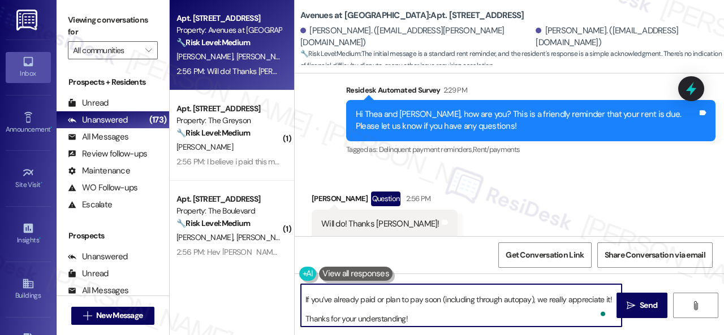
scroll to position [0, 0]
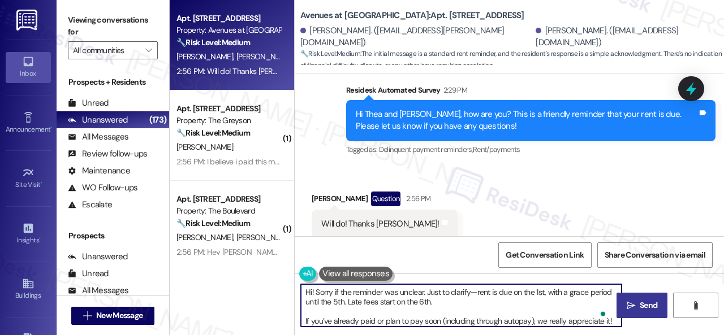
click at [629, 307] on icon "" at bounding box center [631, 305] width 8 height 9
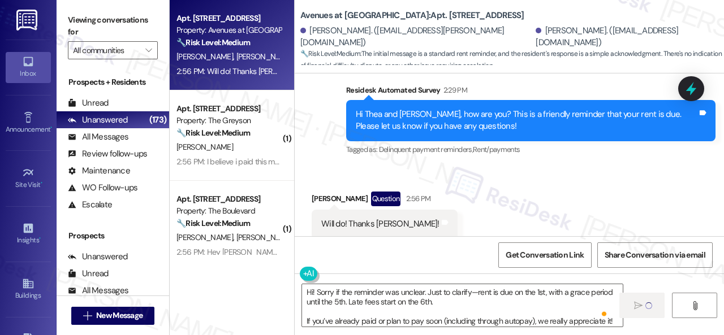
type textarea "Fetching suggested responses. Please feel free to read through the conversation…"
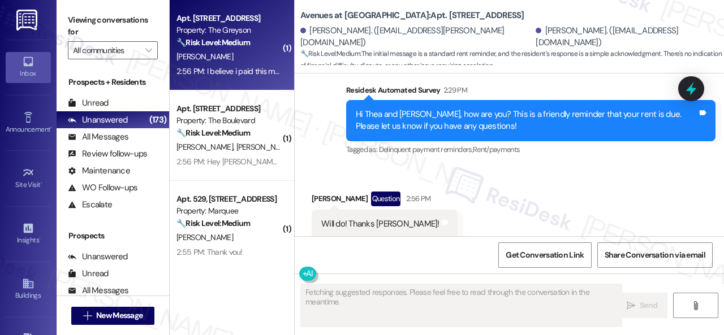
click at [260, 47] on div "🔧 Risk Level: Medium The resident believes they paid rent this morning after re…" at bounding box center [228, 43] width 105 height 12
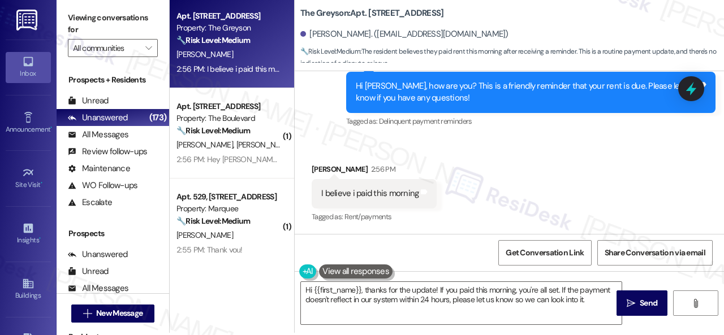
scroll to position [3, 0]
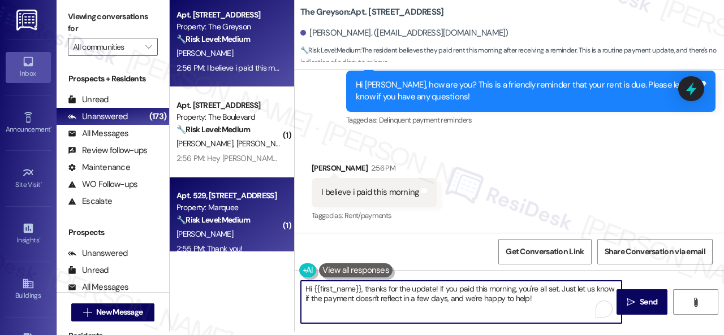
drag, startPoint x: 561, startPoint y: 314, endPoint x: 179, endPoint y: 235, distance: 389.9
click at [174, 236] on div "Apt. 4262RL, 4460 Mountain Laurel Road Property: The Greyson 🔧 Risk Level: Medi…" at bounding box center [447, 164] width 554 height 335
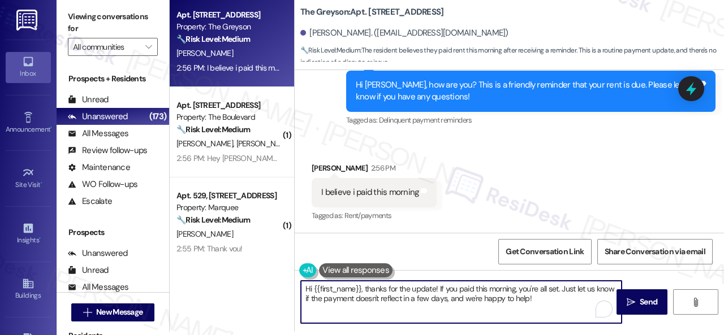
paste textarea "! Sorry if the reminder was unclear. Just to clarify—rent is due on the 1st, wi…"
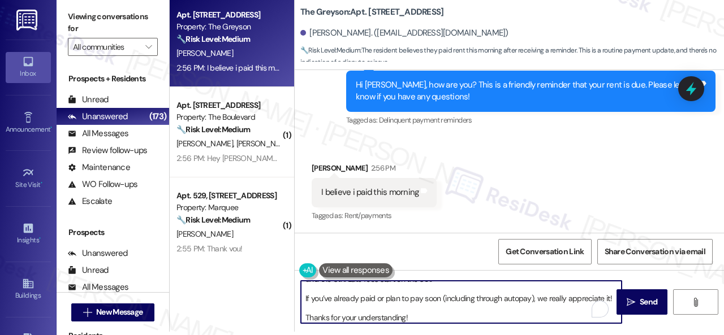
scroll to position [0, 0]
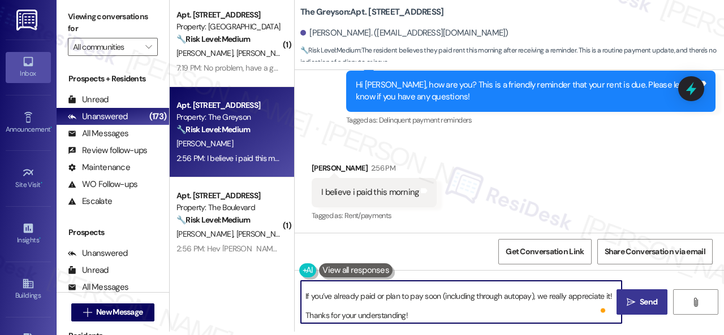
type textarea "Hi! Sorry if the reminder was unclear. Just to clarify—rent is due on the 1st, …"
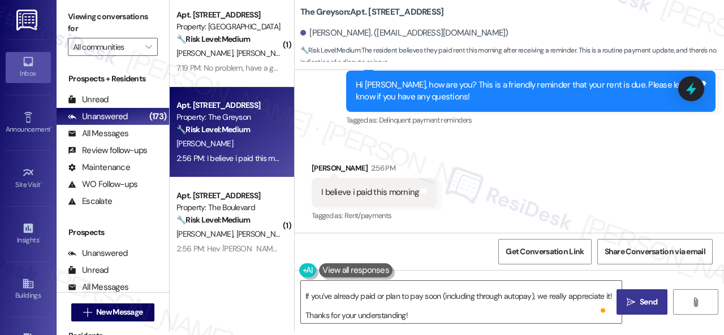
click at [632, 297] on span " Send" at bounding box center [642, 302] width 36 height 12
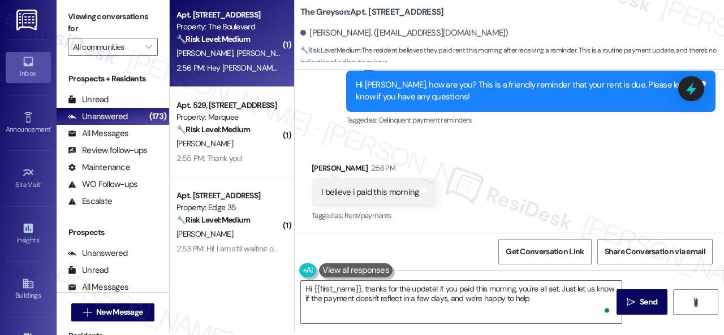
type textarea "Hi {{first_name}}, thanks for the update! If you paid this morning, you're all …"
click at [245, 56] on div "S. Atwell E. Atwell" at bounding box center [228, 53] width 107 height 14
type textarea "Fetching suggested responses. Please feel free to read through the conversation…"
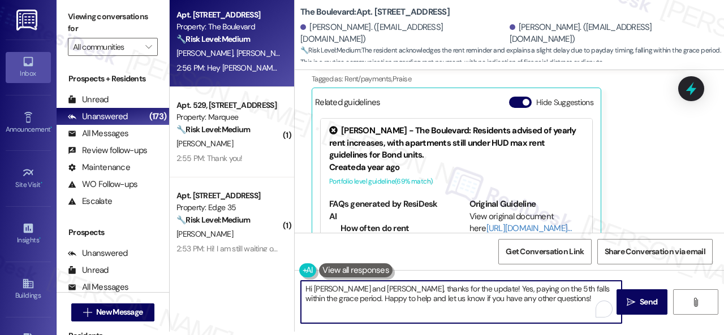
drag, startPoint x: 523, startPoint y: 299, endPoint x: 243, endPoint y: 255, distance: 282.9
click at [243, 255] on div "Apt. 5140, 4800 Skyline Dr Property: The Boulevard 🔧 Risk Level: Medium The res…" at bounding box center [447, 164] width 554 height 335
paste textarea "! Sorry if the reminder was unclear. Just to clarify—rent is due on the 1st, wi…"
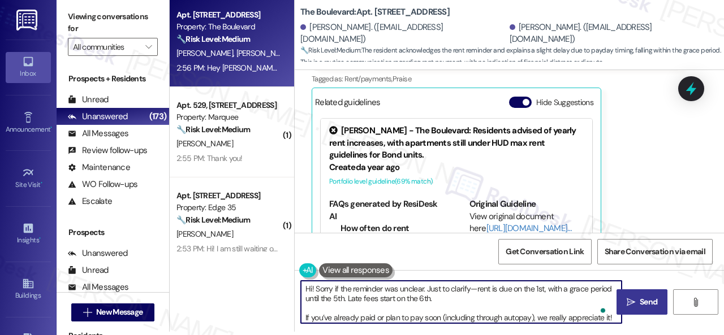
type textarea "Hi! Sorry if the reminder was unclear. Just to clarify—rent is due on the 1st, …"
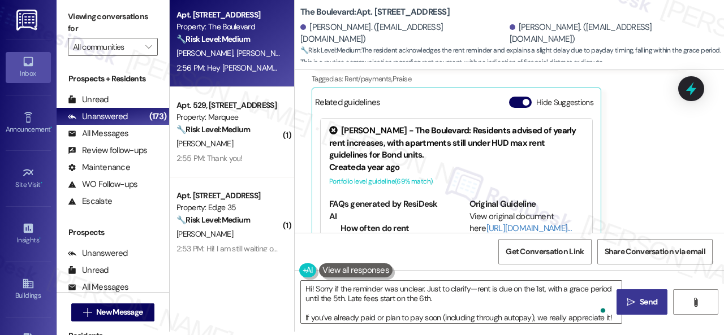
click at [640, 300] on span "Send" at bounding box center [649, 302] width 18 height 12
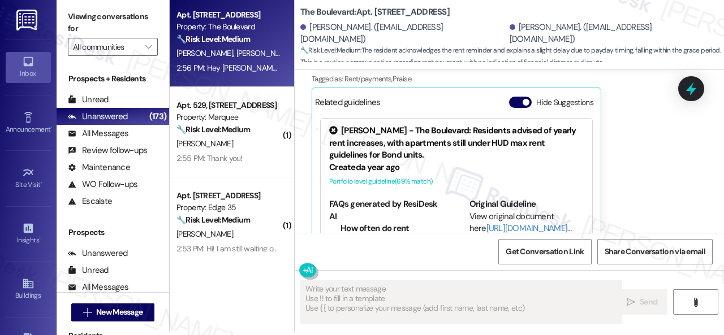
type textarea "Fetching suggested responses. Please feel free to read through the conversation…"
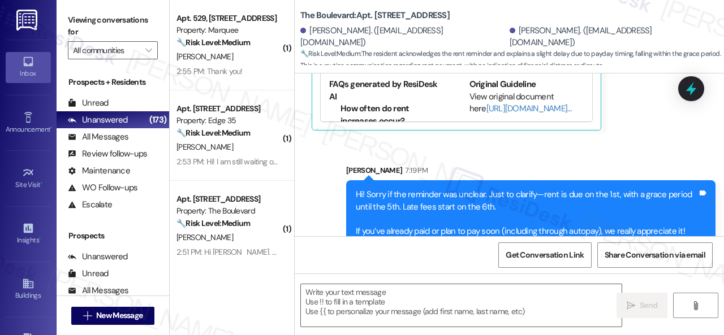
scroll to position [5257, 0]
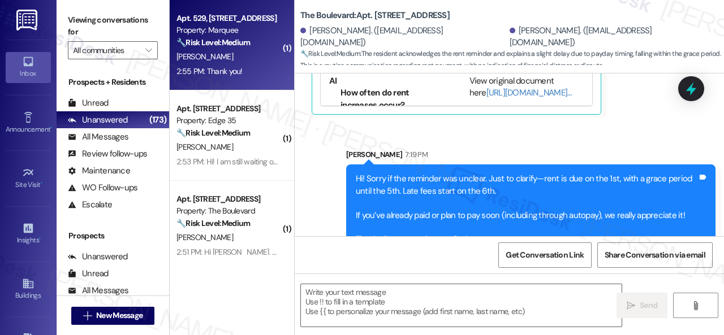
click at [241, 61] on div "E. Clements" at bounding box center [228, 57] width 107 height 14
type textarea "Fetching suggested responses. Please feel free to read through the conversation…"
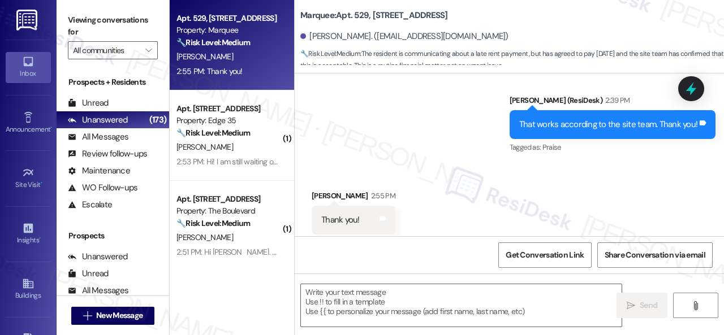
scroll to position [3, 0]
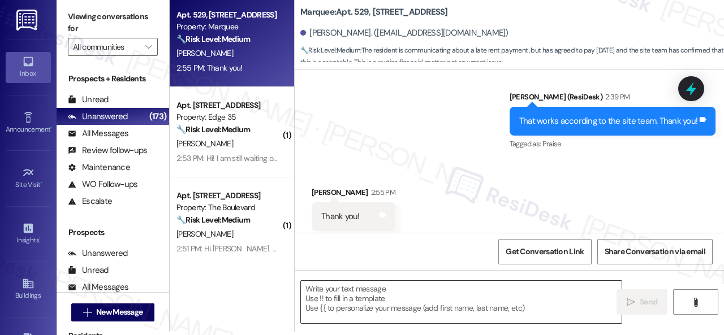
click at [382, 290] on textarea at bounding box center [461, 302] width 321 height 42
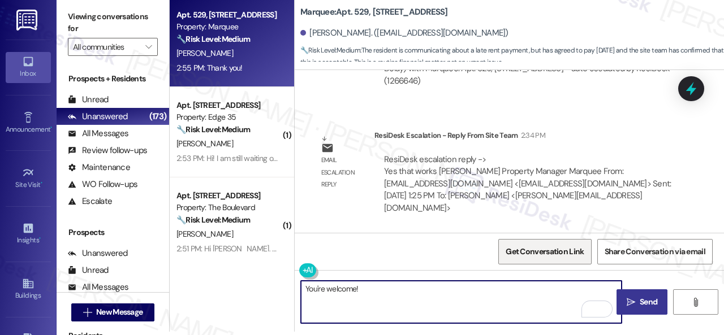
scroll to position [1907, 0]
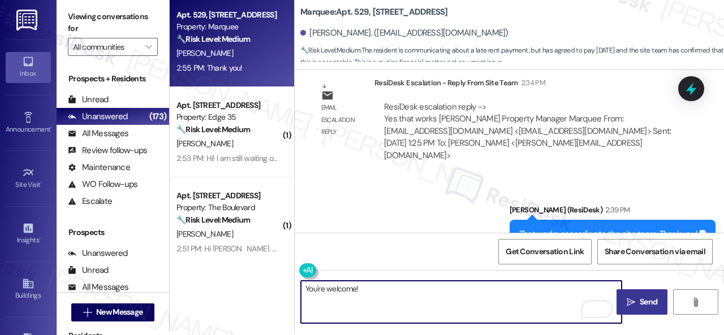
type textarea "You're welcome!"
click at [640, 305] on span "Send" at bounding box center [649, 302] width 18 height 12
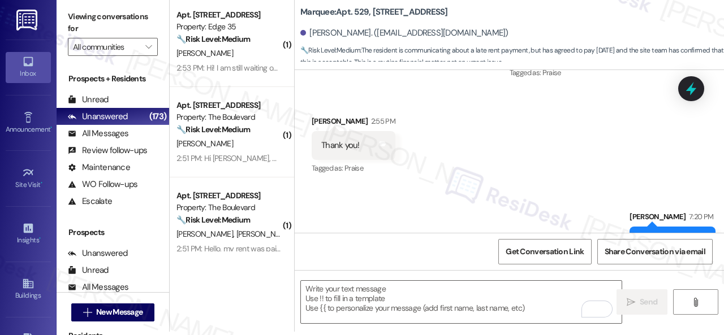
scroll to position [2099, 0]
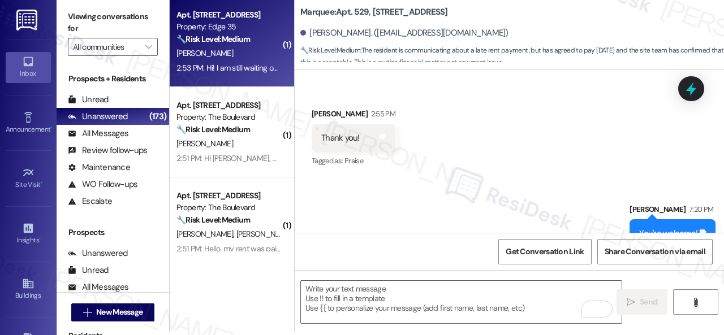
click at [248, 60] on div "R. Sandberg" at bounding box center [228, 53] width 107 height 14
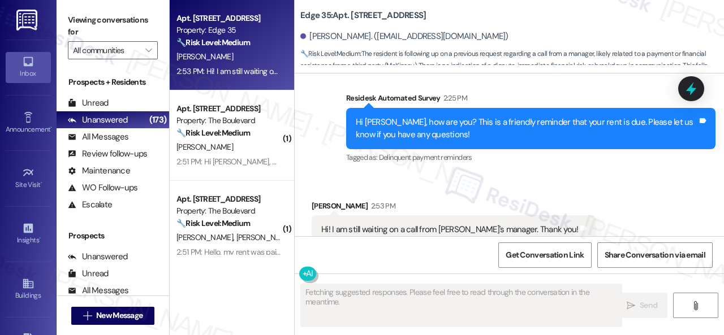
scroll to position [2076, 0]
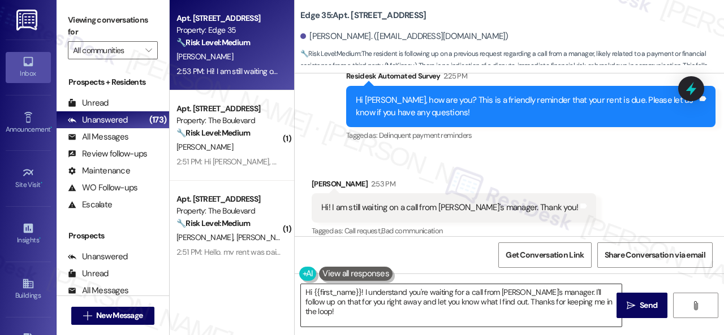
drag, startPoint x: 303, startPoint y: 292, endPoint x: 503, endPoint y: 299, distance: 200.3
click at [504, 302] on textarea "Hi {{first_name}}! I understand you're waiting for a call from McKinsey's manag…" at bounding box center [461, 305] width 321 height 42
click at [503, 299] on textarea "Hi {{first_name}}! I understand you're waiting for a call from McKinsey's manag…" at bounding box center [461, 305] width 321 height 42
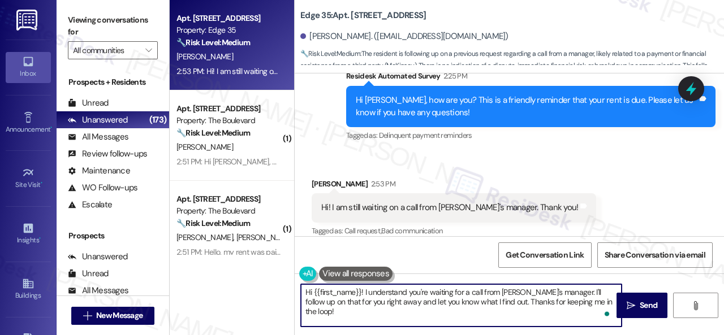
paste textarea "! Sorry if the reminder was unclear. Just to clarify—rent is due on the 1st, wi…"
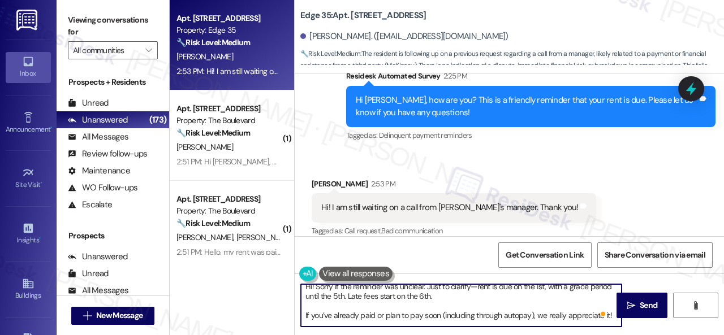
scroll to position [0, 0]
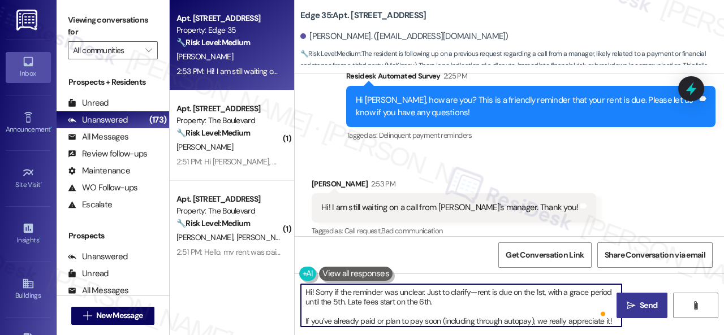
type textarea "Hi! Sorry if the reminder was unclear. Just to clarify—rent is due on the 1st, …"
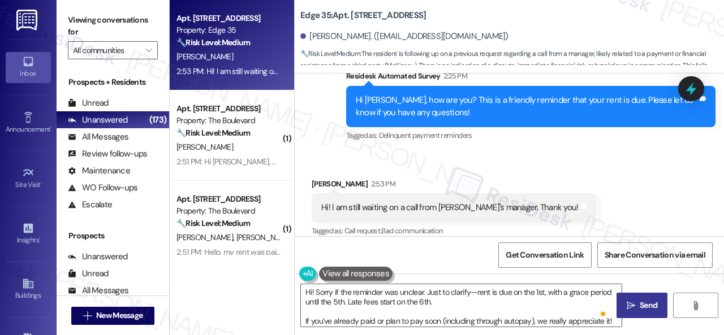
click at [632, 304] on span " Send" at bounding box center [642, 306] width 36 height 12
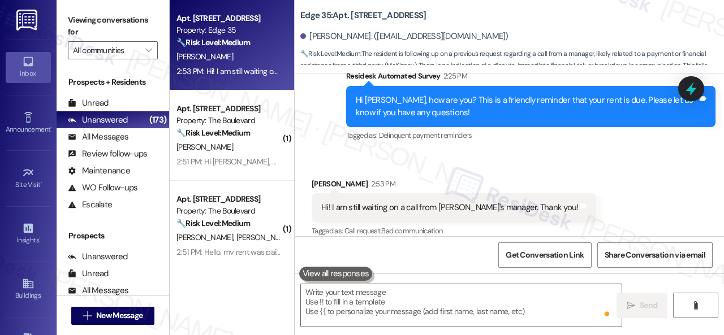
scroll to position [1980, 0]
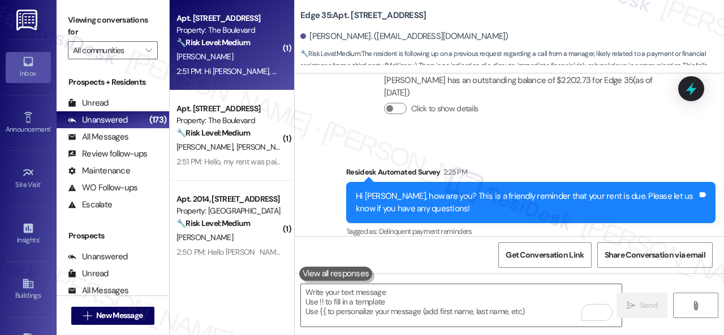
click at [264, 58] on div "K. Weber" at bounding box center [228, 57] width 107 height 14
type textarea "Fetching suggested responses. Please feel free to read through the conversation…"
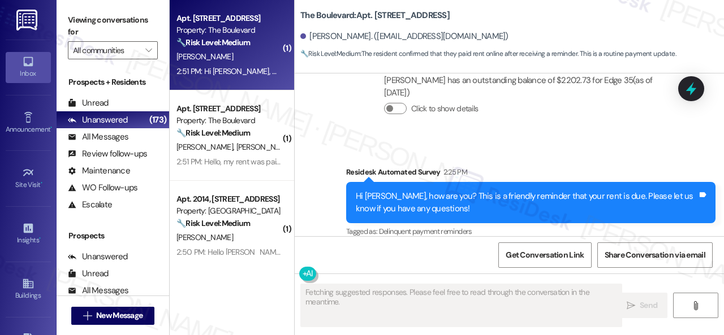
scroll to position [567, 0]
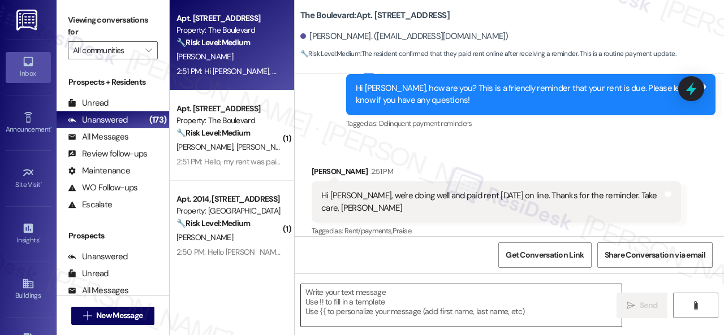
click at [409, 300] on textarea at bounding box center [461, 305] width 321 height 42
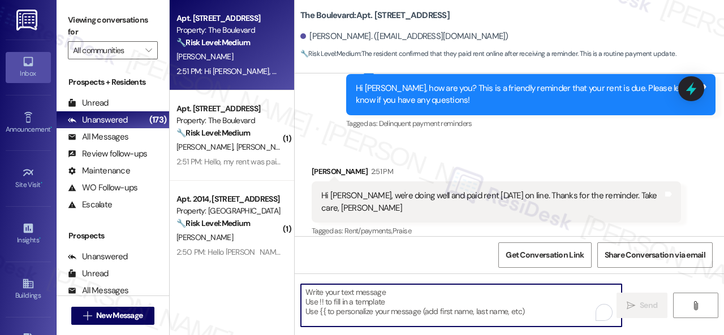
paste textarea "Hi! Sorry if the reminder was unclear. Just to clarify—rent is due on the 1st, …"
type textarea "Hi! Sorry if the reminder was unclear. Just to clarify—rent is due on the 1st, …"
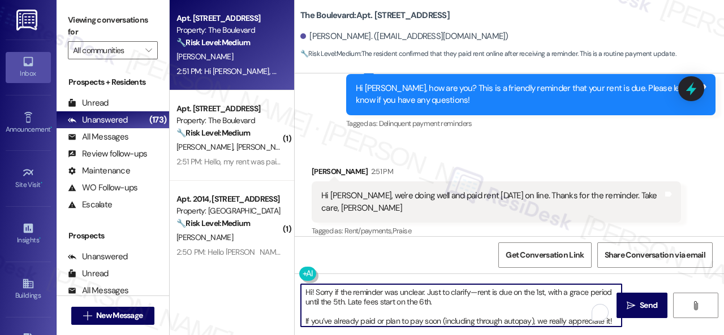
scroll to position [19, 0]
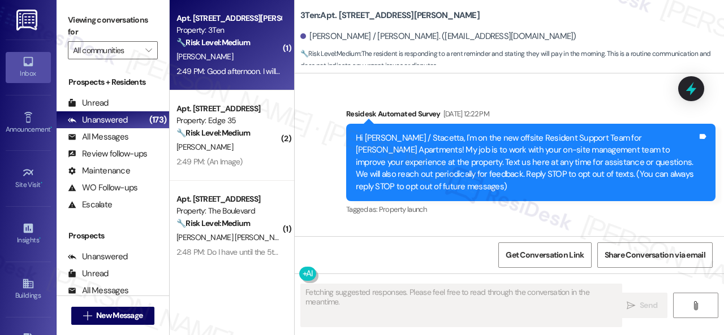
scroll to position [23368, 0]
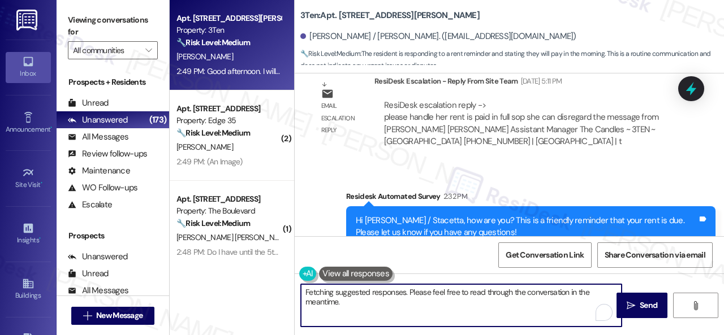
drag, startPoint x: 390, startPoint y: 285, endPoint x: 287, endPoint y: 266, distance: 105.2
click at [270, 260] on div "Apt. 316~03, [STREET_ADDRESS][PERSON_NAME] Property: 3Ten 🔧 Risk Level: Medium …" at bounding box center [447, 167] width 554 height 335
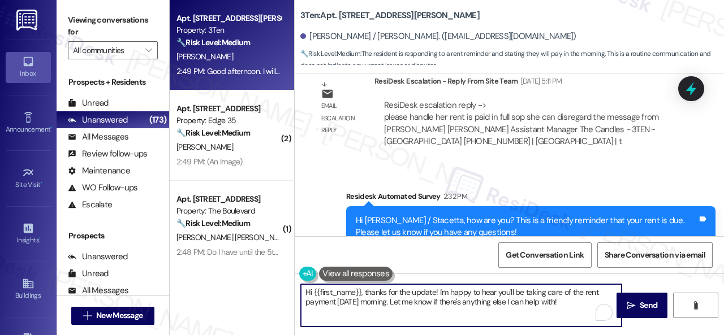
paste textarea "! Sorry if the reminder was unclear. Just to clarify—rent is due on the 1st, wi…"
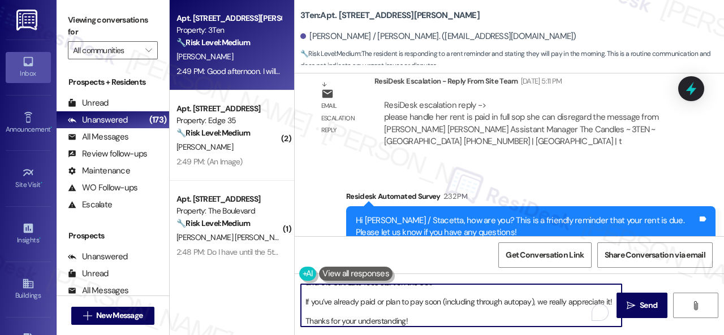
scroll to position [19, 0]
type textarea "Hi! Sorry if the reminder was unclear. Just to clarify—rent is due on the 1st, …"
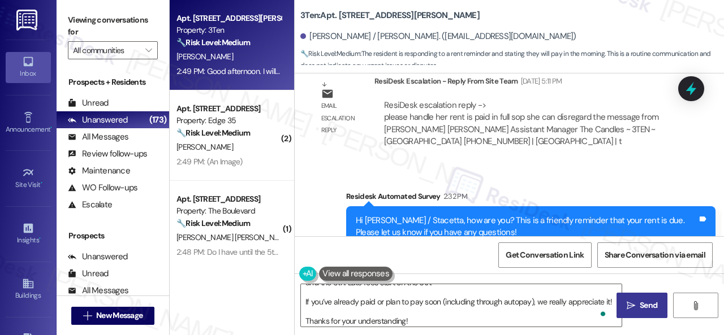
click at [629, 308] on icon "" at bounding box center [631, 305] width 8 height 9
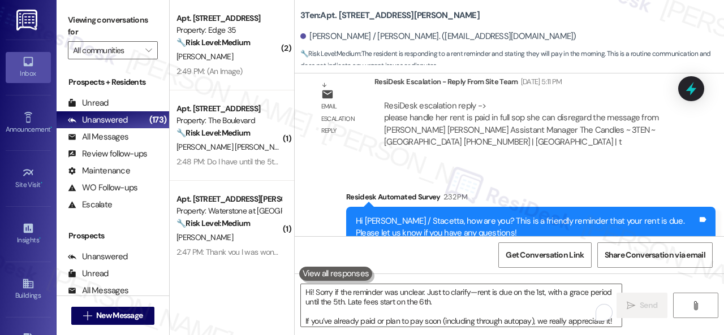
drag, startPoint x: 249, startPoint y: 67, endPoint x: 300, endPoint y: 83, distance: 53.1
click at [249, 66] on div "2:49 PM: (An Image) 2:49 PM: (An Image)" at bounding box center [228, 71] width 107 height 14
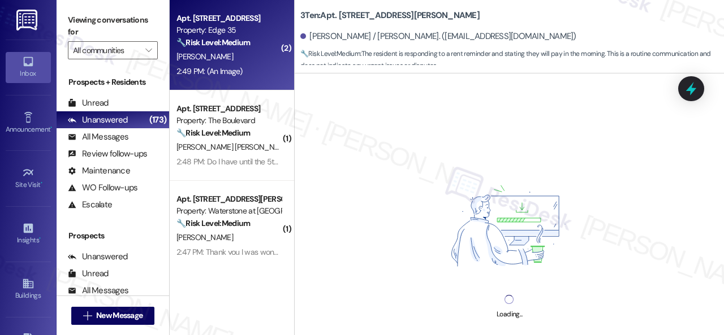
scroll to position [3, 0]
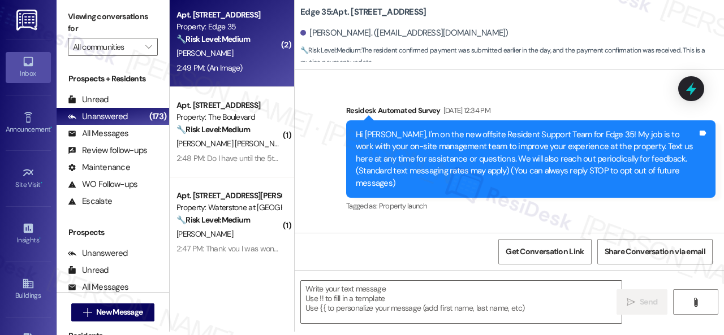
type textarea "Fetching suggested responses. Please feel free to read through the conversation…"
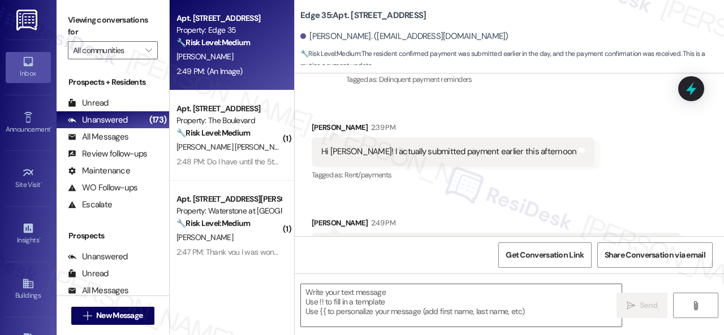
scroll to position [4663, 0]
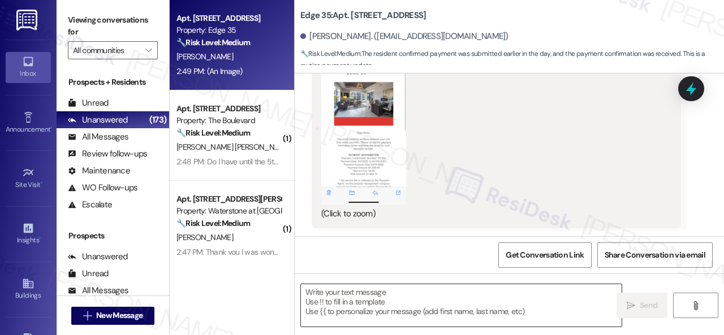
click at [388, 304] on textarea at bounding box center [461, 305] width 321 height 42
paste textarea "Hi! Sorry if the reminder was unclear. Just to clarify—rent is due on the 1st, …"
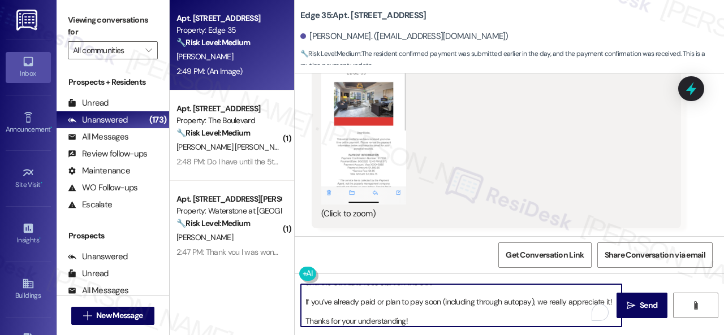
scroll to position [19, 0]
type textarea "Hi! Sorry if the reminder was unclear. Just to clarify—rent is due on the 1st, …"
click at [640, 307] on span "Send" at bounding box center [649, 306] width 18 height 12
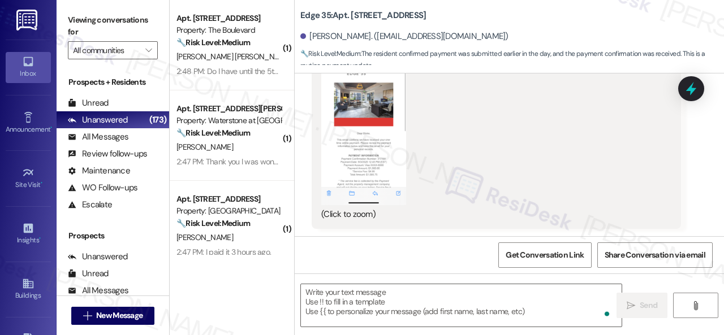
scroll to position [4802, 0]
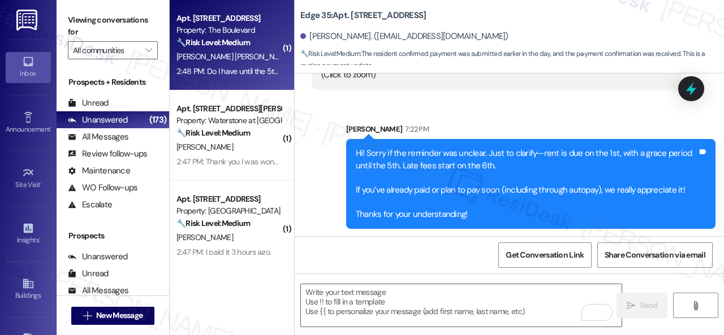
click at [260, 61] on div "D. Islas Gonzalez" at bounding box center [228, 57] width 107 height 14
type textarea "Fetching suggested responses. Please feel free to read through the conversation…"
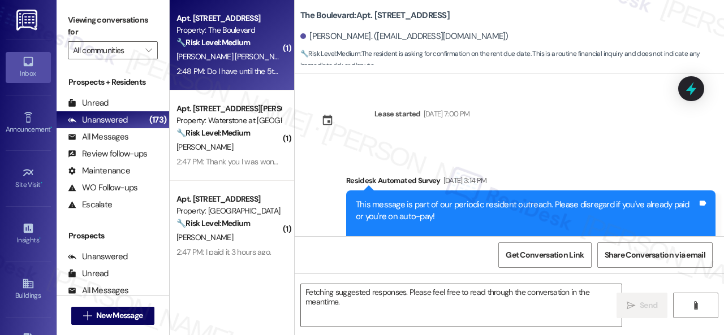
scroll to position [7141, 0]
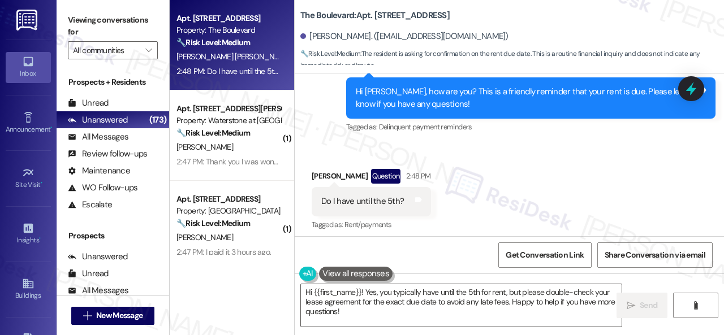
drag, startPoint x: 355, startPoint y: 313, endPoint x: 250, endPoint y: 275, distance: 112.0
click at [250, 275] on div "Apt. 5174, 4800 Skyline Dr Property: The Boulevard 🔧 Risk Level: Medium The res…" at bounding box center [447, 167] width 554 height 335
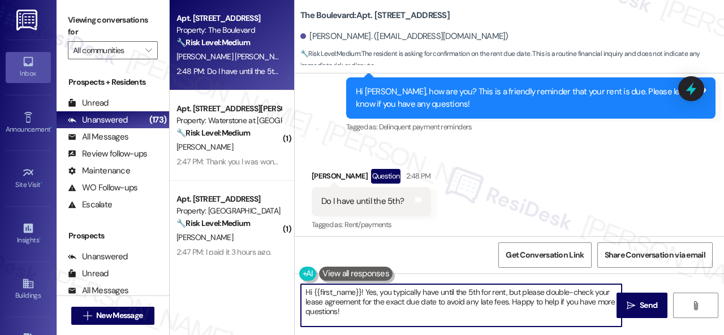
paste textarea "! Sorry if the reminder was unclear. Just to clarify—rent is due on the 1st, wi…"
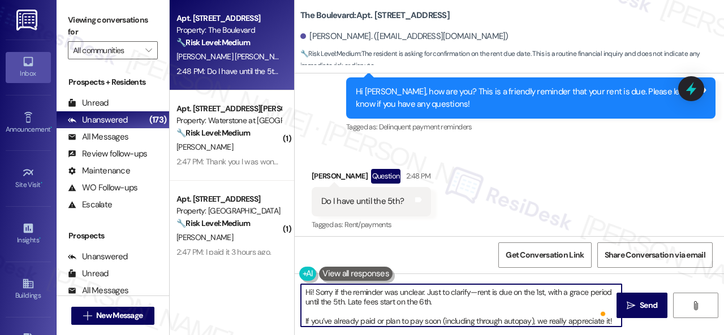
scroll to position [0, 0]
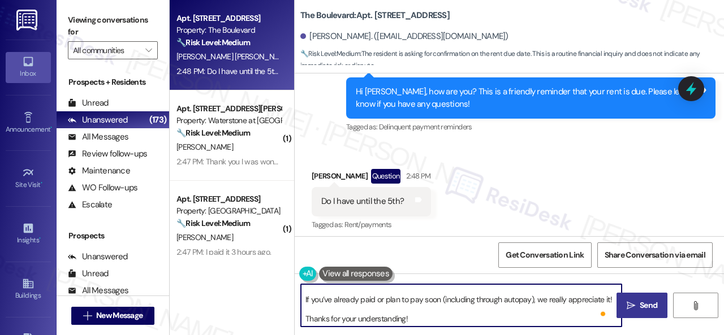
type textarea "Hi! Sorry if the reminder was unclear. Just to clarify—rent is due on the 1st, …"
click at [629, 317] on button " Send" at bounding box center [641, 305] width 51 height 25
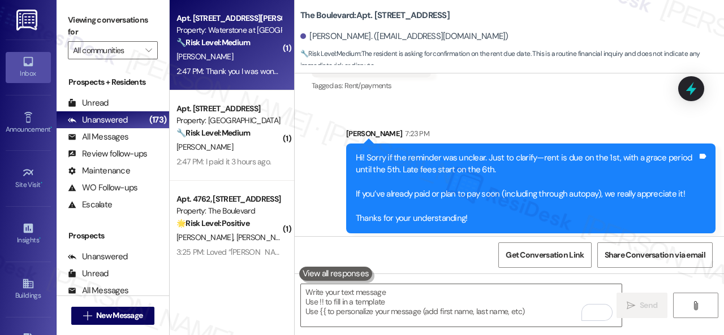
click at [256, 58] on div "J. Hall" at bounding box center [228, 57] width 107 height 14
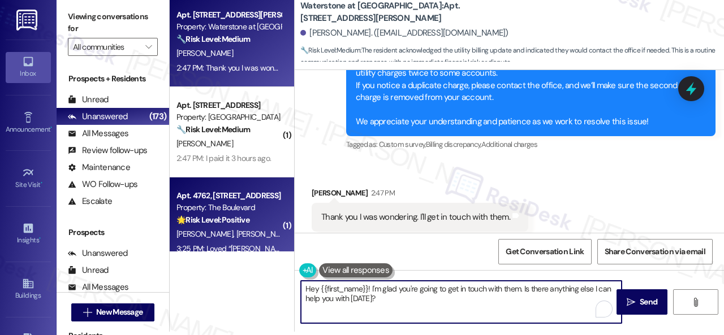
drag, startPoint x: 374, startPoint y: 299, endPoint x: 221, endPoint y: 249, distance: 161.7
click at [228, 261] on div "Apt. 16102, 6855 S Mason Rd Property: Waterstone at Cinco Ranch 🔧 Risk Level: M…" at bounding box center [447, 164] width 554 height 335
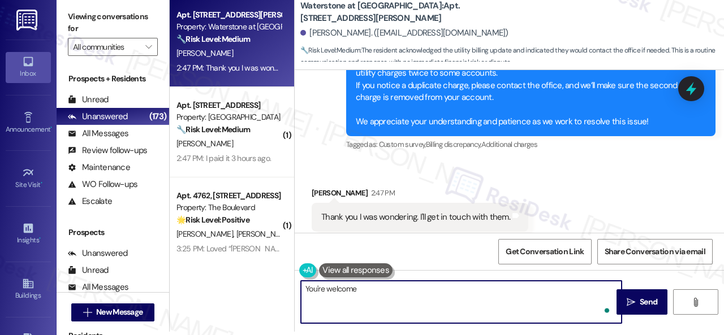
type textarea "You're welcome!"
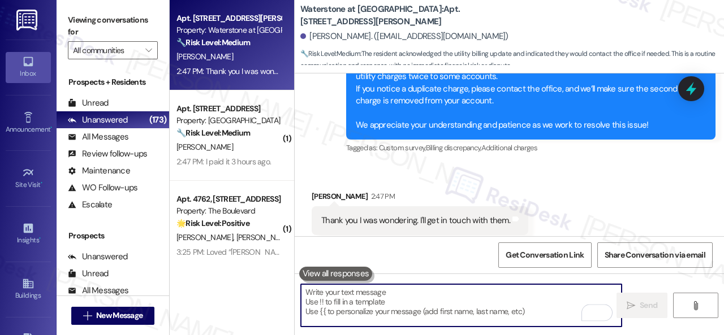
scroll to position [4719, 0]
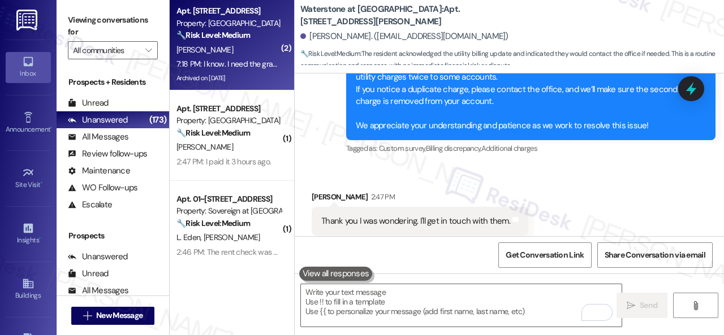
click at [230, 53] on div "C. Meridith" at bounding box center [228, 50] width 107 height 14
type textarea "Fetching suggested responses. Please feel free to read through the conversation…"
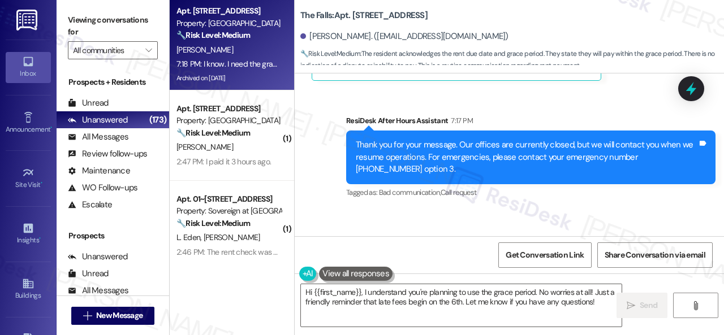
scroll to position [6329, 0]
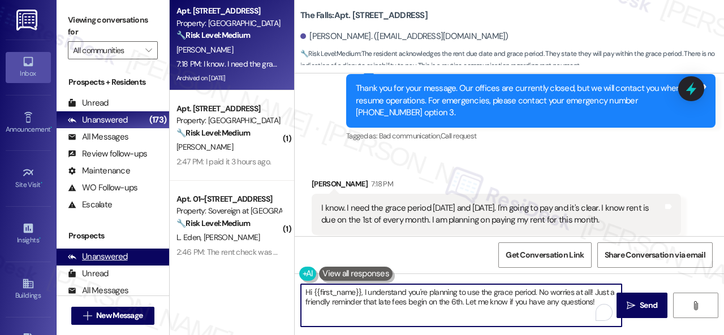
drag, startPoint x: 601, startPoint y: 306, endPoint x: 158, endPoint y: 259, distance: 444.8
click at [167, 273] on div "Viewing conversations for All communities  Prospects + Residents Unread (0) Un…" at bounding box center [390, 167] width 667 height 335
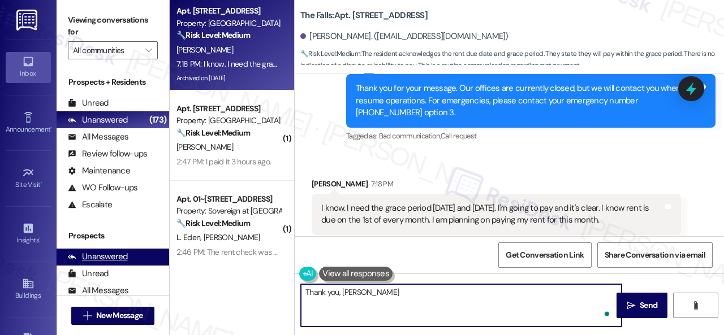
type textarea "Thank you, Cynthia!"
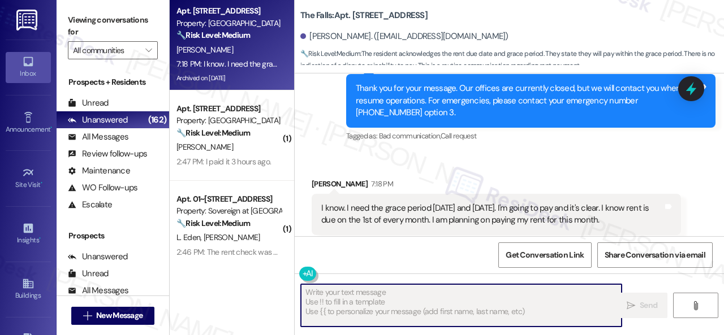
type textarea "Fetching suggested responses. Please feel free to read through the conversation…"
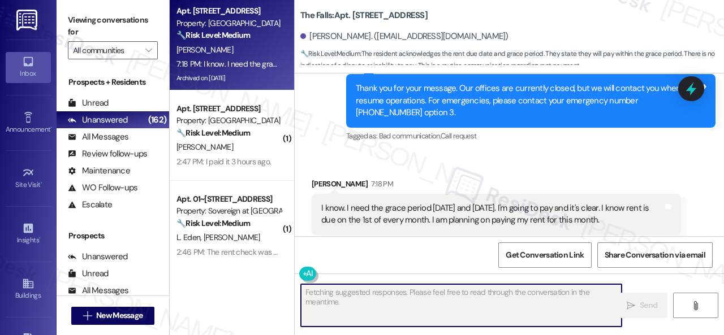
scroll to position [6498, 0]
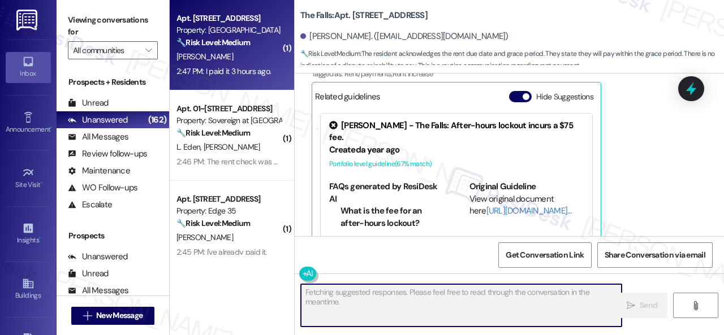
click at [252, 58] on div "K. Patton" at bounding box center [228, 57] width 107 height 14
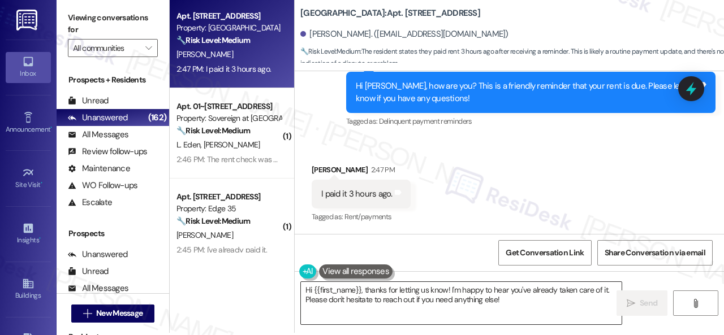
scroll to position [3, 0]
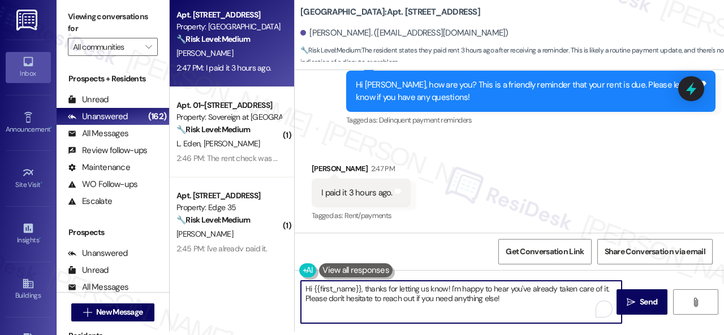
drag, startPoint x: 526, startPoint y: 303, endPoint x: 475, endPoint y: 292, distance: 52.0
click at [226, 274] on div "Apt. 201, 146 Spring Creek Dr Property: Spring Creek 🔧 Risk Level: Medium The r…" at bounding box center [447, 164] width 554 height 335
paste textarea "! Sorry if the reminder was unclear. Just to clarify—rent is due on the 1st, wi…"
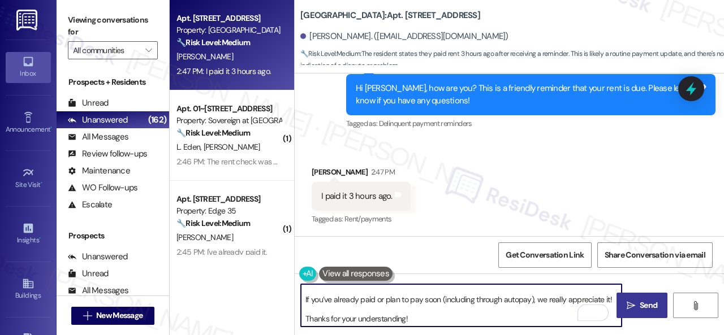
scroll to position [21, 0]
type textarea "Hi! Sorry if the reminder was unclear. Just to clarify—rent is due on the 1st, …"
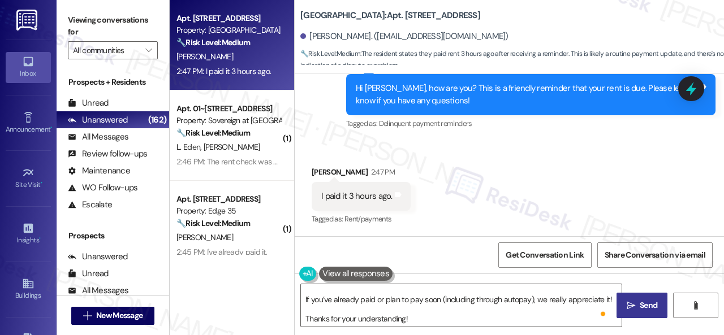
click at [632, 307] on span " Send" at bounding box center [642, 306] width 36 height 12
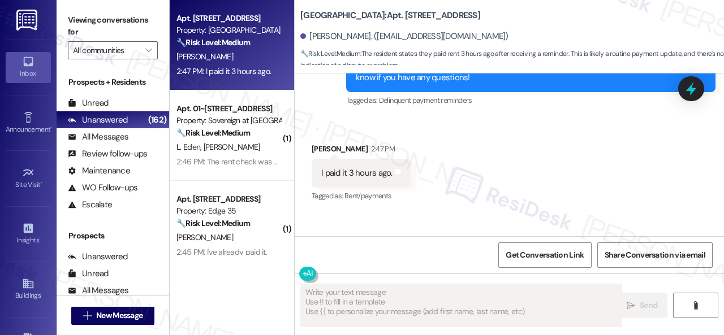
type textarea "Fetching suggested responses. Please feel free to read through the conversation…"
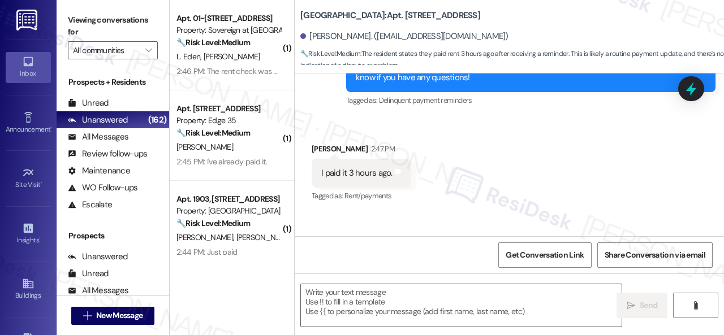
scroll to position [16876, 0]
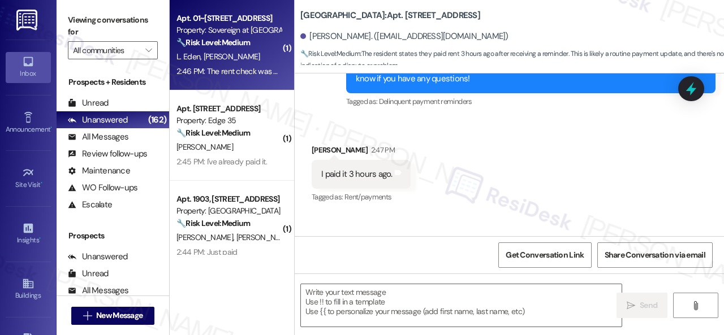
click at [234, 63] on div "L. Eden J. Eden" at bounding box center [228, 57] width 107 height 14
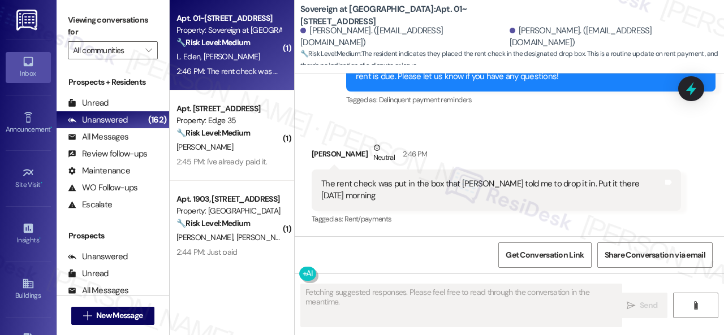
scroll to position [1870, 0]
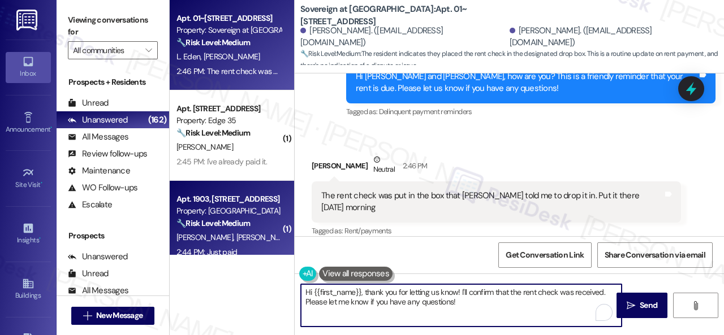
drag, startPoint x: 468, startPoint y: 306, endPoint x: 216, endPoint y: 247, distance: 258.5
click at [216, 248] on div "Apt. 01~101, 13310 Melrose Lane Property: Sovereign at Overland Park 🔧 Risk Lev…" at bounding box center [447, 167] width 554 height 335
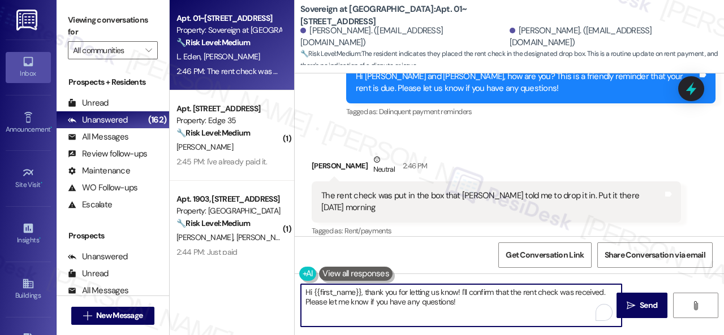
paste textarea "! Sorry if the reminder was unclear. Just to clarify—rent is due on the 1st, wi…"
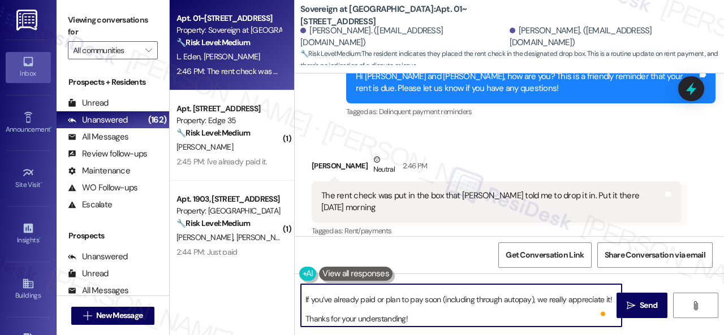
scroll to position [10, 0]
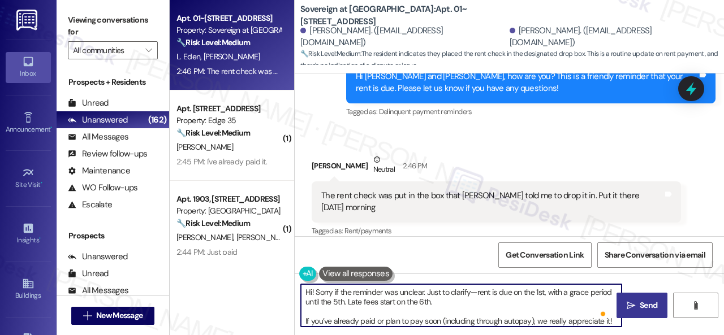
type textarea "Hi! Sorry if the reminder was unclear. Just to clarify—rent is due on the 1st, …"
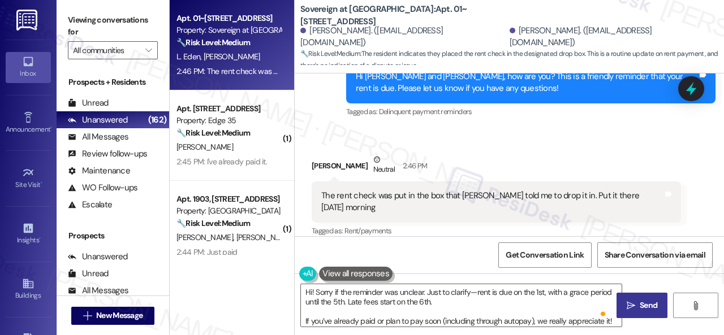
click at [641, 313] on button " Send" at bounding box center [641, 305] width 51 height 25
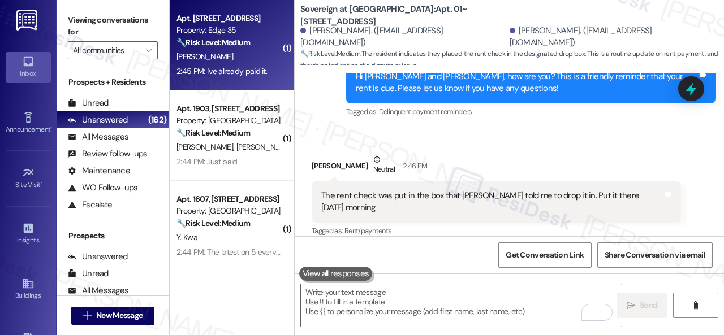
click at [273, 44] on div "🔧 Risk Level: Medium The resident states they have already paid rent in respons…" at bounding box center [228, 43] width 105 height 12
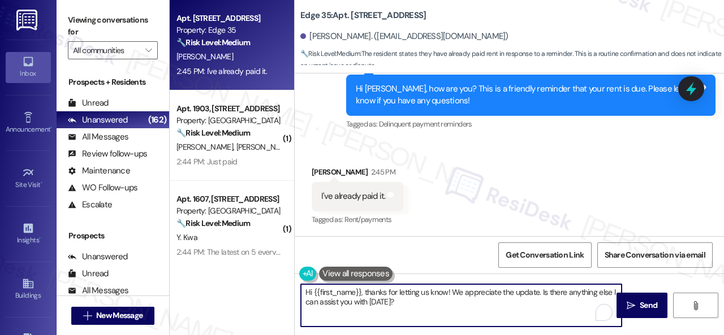
drag, startPoint x: 399, startPoint y: 303, endPoint x: 277, endPoint y: 282, distance: 123.9
click at [277, 282] on div "Apt. 426, 1224 Prospect Street Property: Edge 35 🔧 Risk Level: Medium The resid…" at bounding box center [447, 167] width 554 height 335
paste textarea "! Sorry if the reminder was unclear. Just to clarify—rent is due on the 1st, wi…"
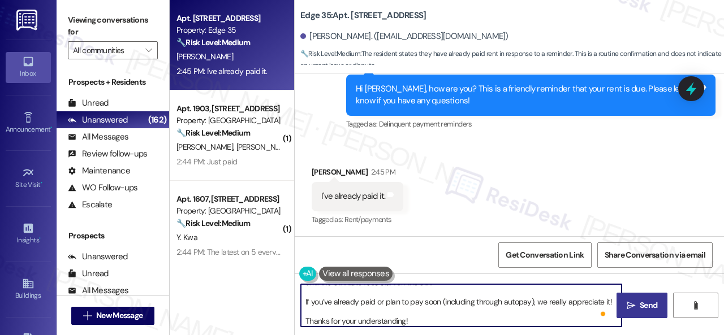
type textarea "Hi! Sorry if the reminder was unclear. Just to clarify—rent is due on the 1st, …"
click at [637, 305] on span "Send" at bounding box center [648, 306] width 22 height 12
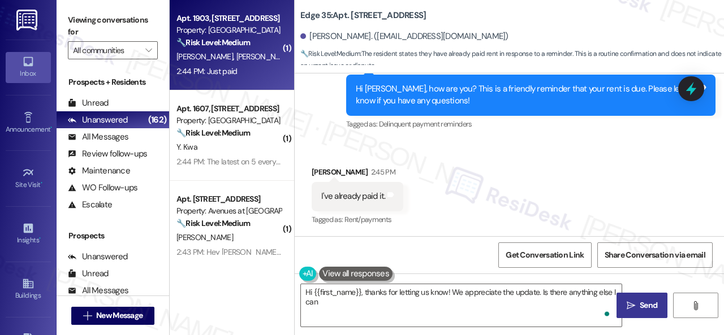
type textarea "Hi {{first_name}}, thanks for letting us know! We appreciate the update. Is the…"
click at [252, 61] on div "R. Butler W. Palmer" at bounding box center [228, 57] width 107 height 14
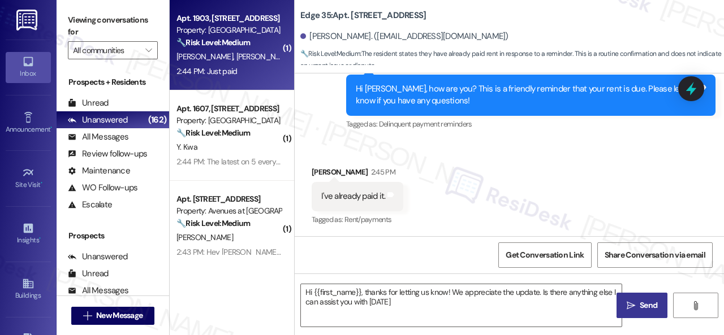
type textarea "Hi {{first_name}}, thanks for letting us know! We appreciate the update. Is the…"
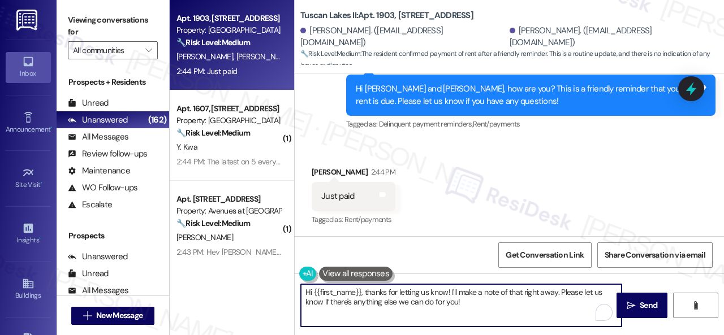
drag, startPoint x: 467, startPoint y: 302, endPoint x: 243, endPoint y: 281, distance: 224.4
click at [245, 283] on div "Apt. 1903, 1805 S Egret Bay Blvd Property: Tuscan Lakes II 🔧 Risk Level: Medium…" at bounding box center [447, 167] width 554 height 335
paste textarea "! Sorry if the reminder was unclear. Just to clarify—rent is due on the 1st, wi…"
type textarea "Hi! Sorry if the reminder was unclear. Just to clarify—rent is due on the 1st, …"
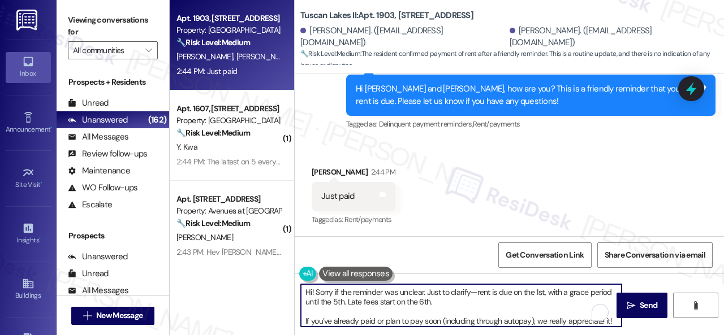
scroll to position [19, 0]
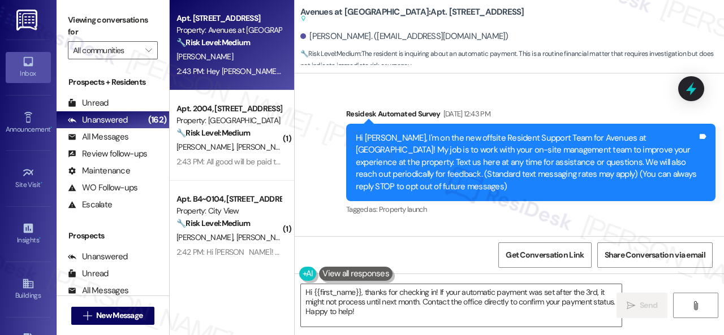
scroll to position [3905, 0]
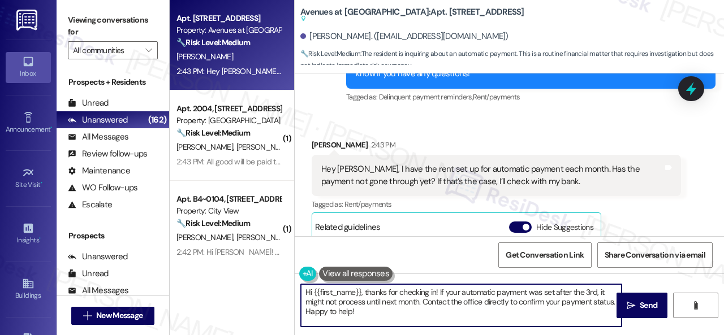
drag, startPoint x: 398, startPoint y: 316, endPoint x: 292, endPoint y: 281, distance: 111.8
click at [292, 282] on div "Apt. [STREET_ADDRESS] Property: Avenues at [GEOGRAPHIC_DATA] 🔧 Risk Level: Medi…" at bounding box center [447, 167] width 554 height 335
paste textarea "! Sorry if the reminder was unclear. Just to clarify—rent is due on the 1st, wi…"
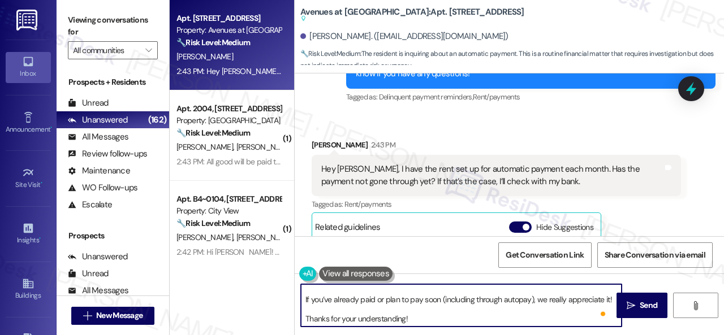
scroll to position [21, 0]
type textarea "Hi! Sorry if the reminder was unclear. Just to clarify—rent is due on the 1st, …"
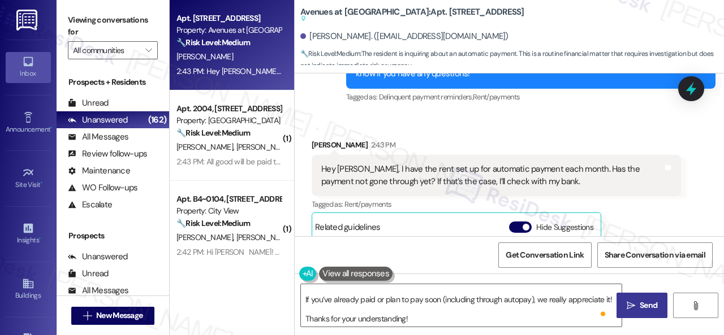
click at [627, 301] on icon "" at bounding box center [631, 305] width 8 height 9
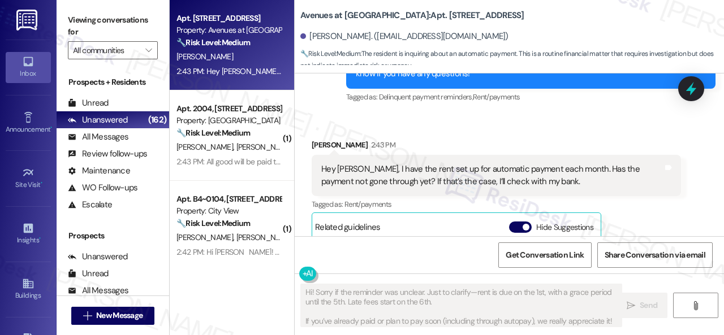
scroll to position [4074, 0]
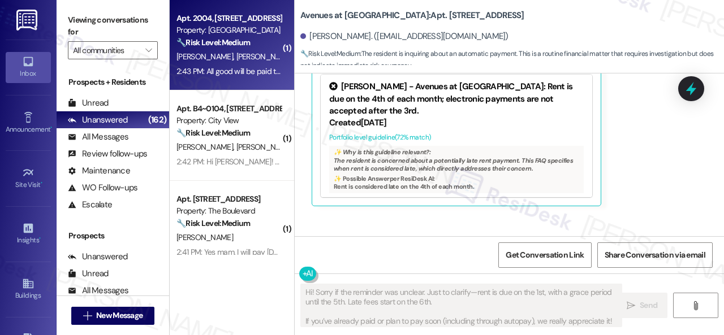
click at [256, 58] on span "[PERSON_NAME]" at bounding box center [264, 56] width 57 height 10
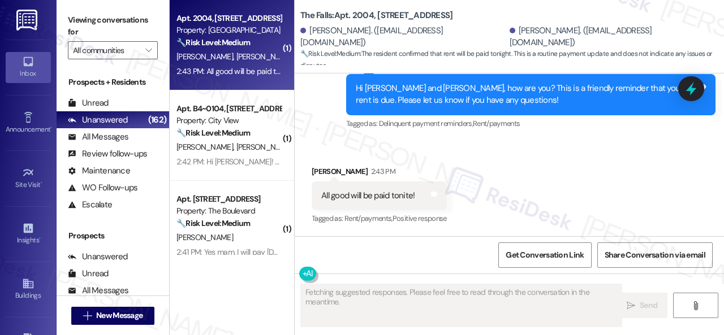
scroll to position [1714, 0]
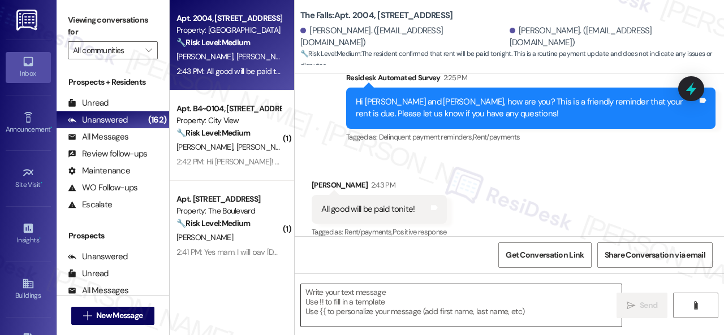
click at [395, 305] on textarea at bounding box center [461, 305] width 321 height 42
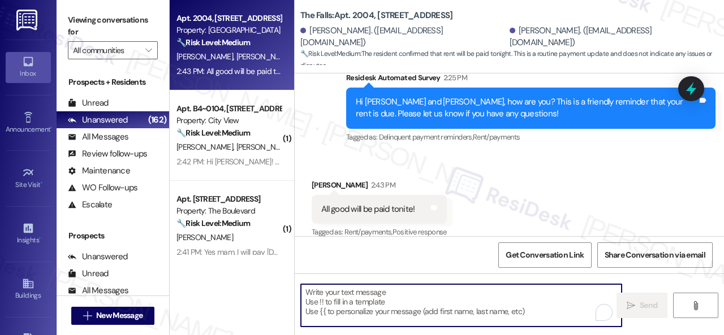
paste textarea "Hi! Sorry if the reminder was unclear. Just to clarify—rent is due on the 1st, …"
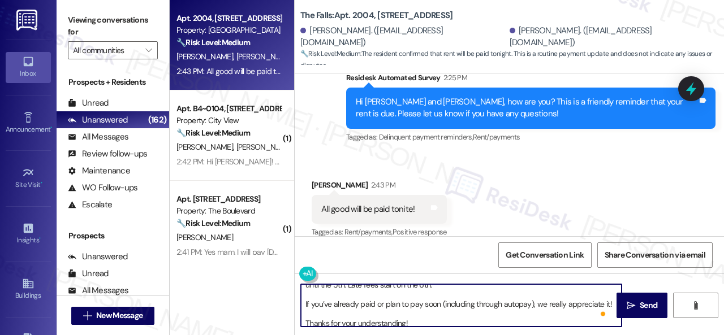
scroll to position [0, 0]
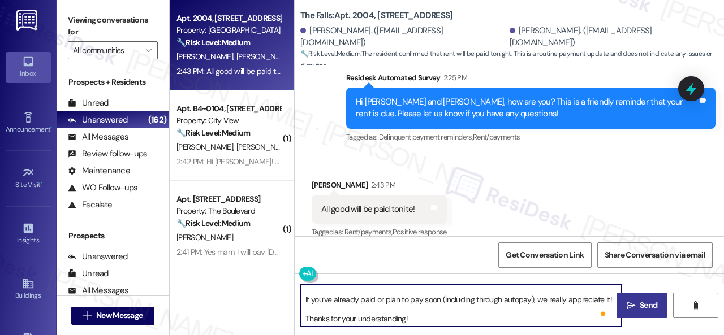
type textarea "Hi! Sorry if the reminder was unclear. Just to clarify—rent is due on the 1st, …"
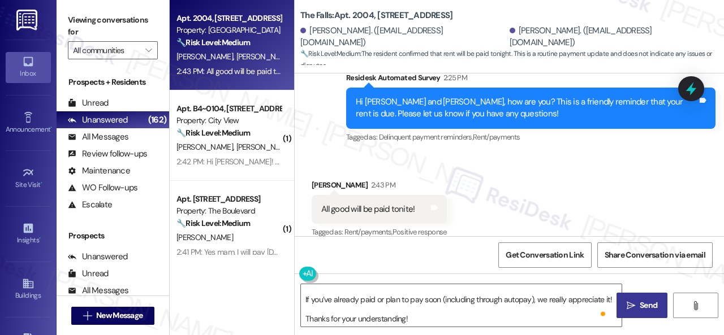
click at [631, 304] on icon "" at bounding box center [631, 305] width 8 height 9
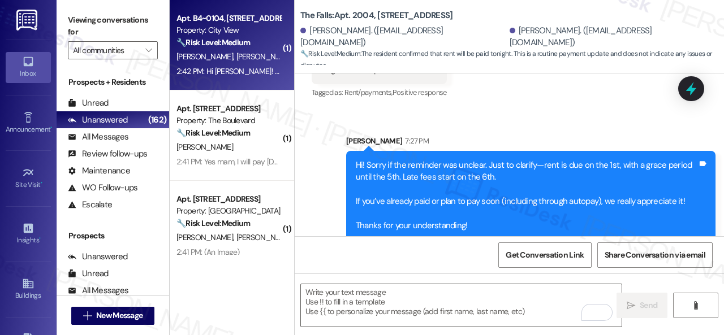
click at [245, 51] on div "[PERSON_NAME] [PERSON_NAME]" at bounding box center [228, 57] width 107 height 14
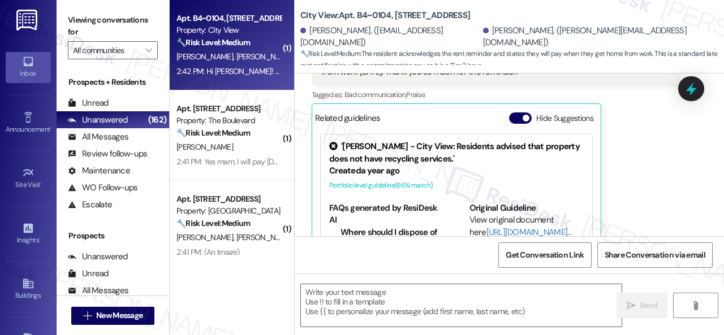
type textarea "Fetching suggested responses. Please feel free to read through the conversation…"
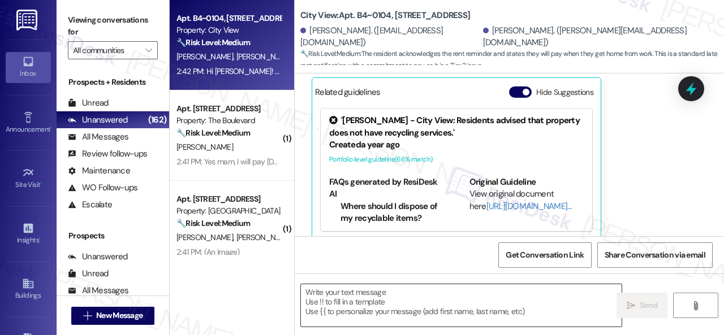
click at [405, 297] on textarea at bounding box center [461, 305] width 321 height 42
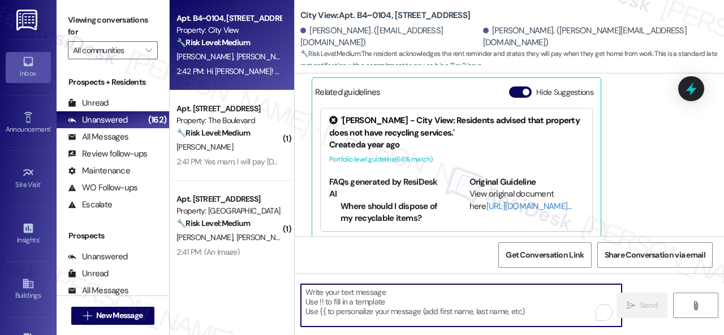
paste textarea "Hi! Sorry if the reminder was unclear. Just to clarify—rent is due on the 1st, …"
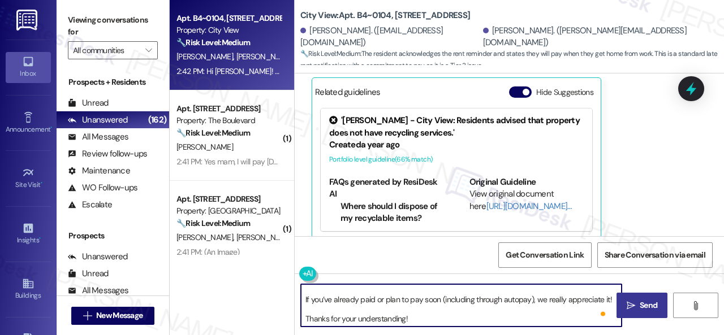
type textarea "Hi! Sorry if the reminder was unclear. Just to clarify—rent is due on the 1st, …"
click at [633, 306] on span " Send" at bounding box center [642, 306] width 36 height 12
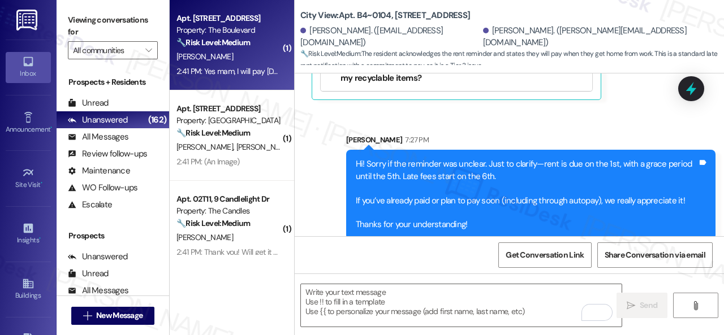
click at [236, 63] on div "[PERSON_NAME]" at bounding box center [228, 57] width 107 height 14
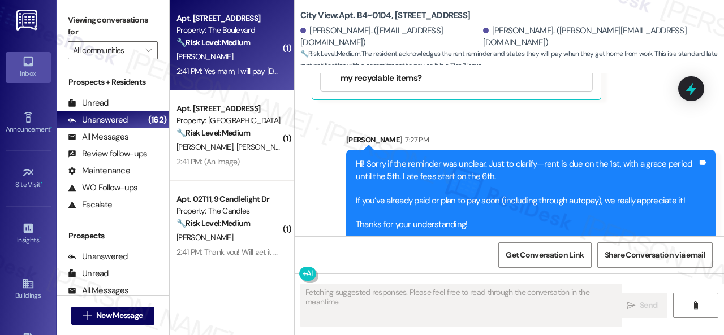
type textarea "Fetching suggested responses. Please feel free to read through the conversation…"
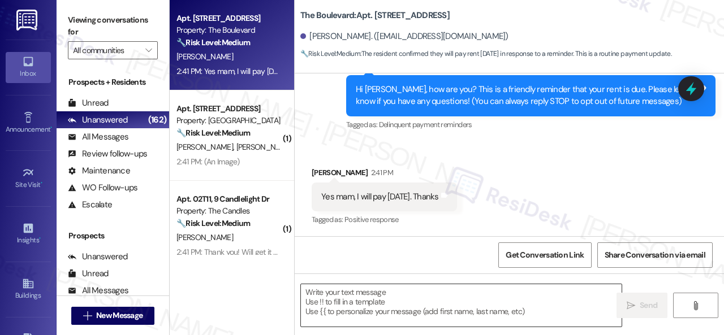
click at [396, 303] on textarea at bounding box center [461, 305] width 321 height 42
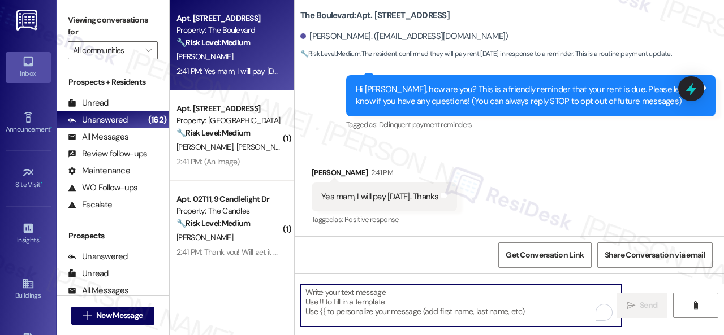
paste textarea "Hi! Sorry if the reminder was unclear. Just to clarify—rent is due on the 1st, …"
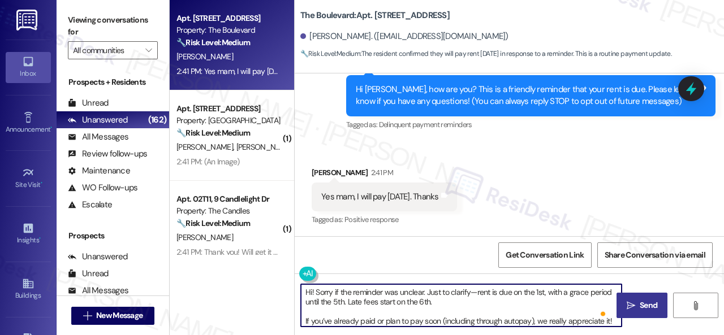
type textarea "Hi! Sorry if the reminder was unclear. Just to clarify—rent is due on the 1st, …"
click at [640, 310] on span "Send" at bounding box center [649, 306] width 18 height 12
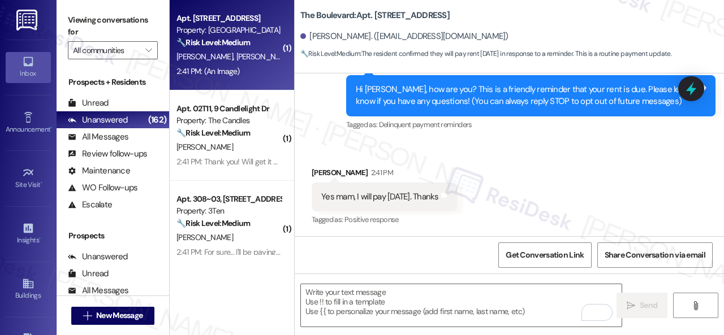
click at [262, 70] on div "2:41 PM: (An Image) 2:41 PM: (An Image)" at bounding box center [228, 71] width 107 height 14
type textarea "Fetching suggested responses. Please feel free to read through the conversation…"
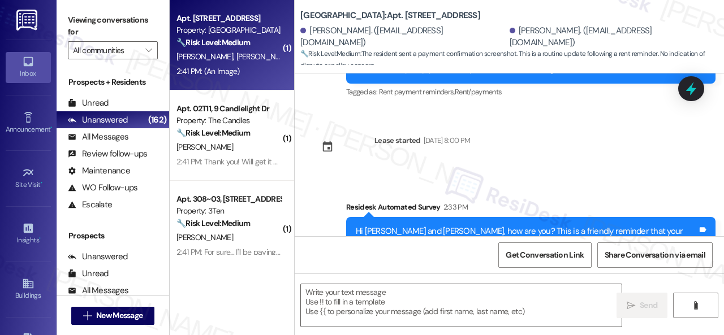
type textarea "Fetching suggested responses. Please feel free to read through the conversation…"
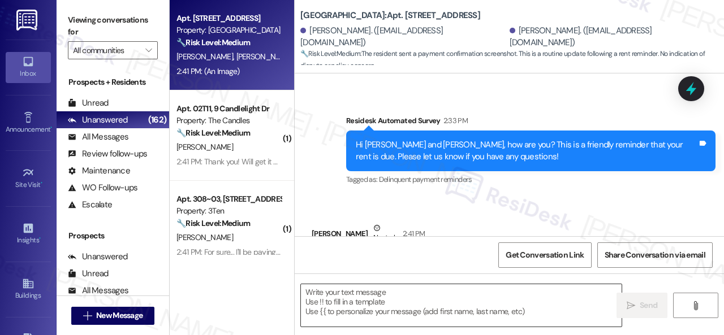
click at [385, 294] on textarea at bounding box center [461, 305] width 321 height 42
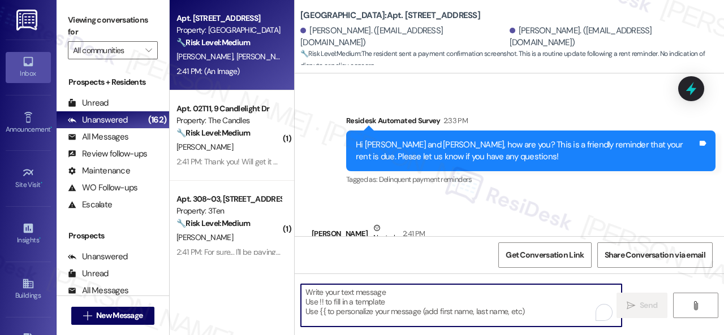
paste textarea "Hi! Sorry if the reminder was unclear. Just to clarify—rent is due on the 1st, …"
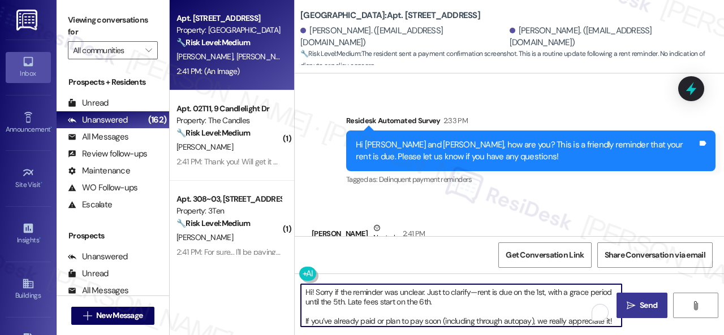
type textarea "Hi! Sorry if the reminder was unclear. Just to clarify—rent is due on the 1st, …"
click at [643, 306] on span "Send" at bounding box center [649, 306] width 18 height 12
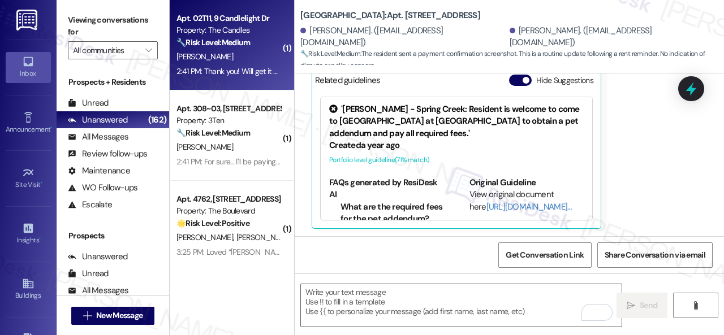
click at [260, 56] on div "[PERSON_NAME]" at bounding box center [228, 57] width 107 height 14
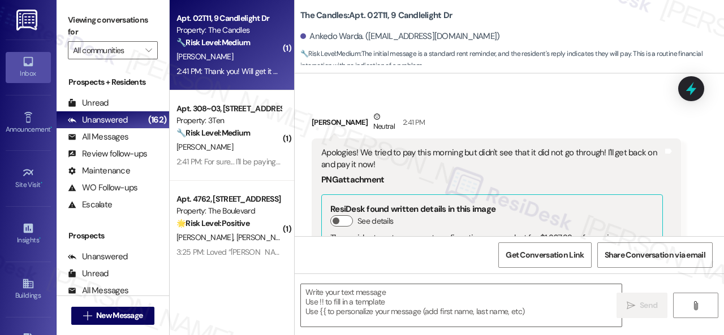
type textarea "Fetching suggested responses. Please feel free to read through the conversation…"
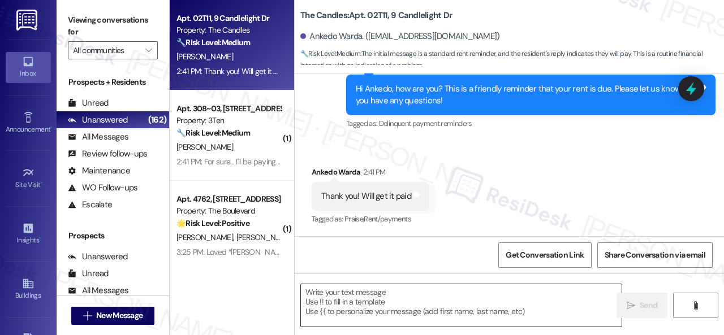
click at [413, 302] on textarea at bounding box center [461, 305] width 321 height 42
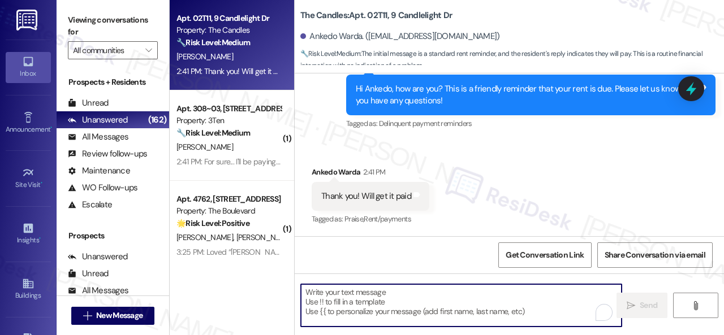
paste textarea "Hi! Sorry if the reminder was unclear. Just to clarify—rent is due on the 1st, …"
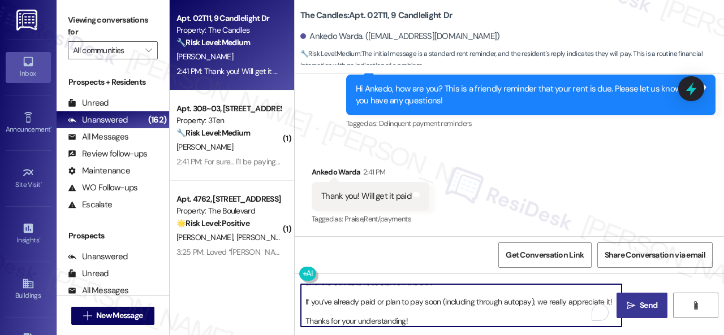
type textarea "Hi! Sorry if the reminder was unclear. Just to clarify—rent is due on the 1st, …"
drag, startPoint x: 641, startPoint y: 311, endPoint x: 640, endPoint y: 305, distance: 5.7
click at [641, 311] on span "Send" at bounding box center [649, 306] width 18 height 12
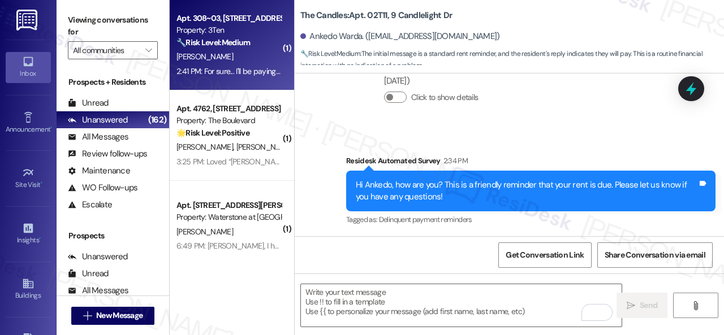
click at [251, 57] on div "[PERSON_NAME]" at bounding box center [228, 57] width 107 height 14
type textarea "Fetching suggested responses. Please feel free to read through the conversation…"
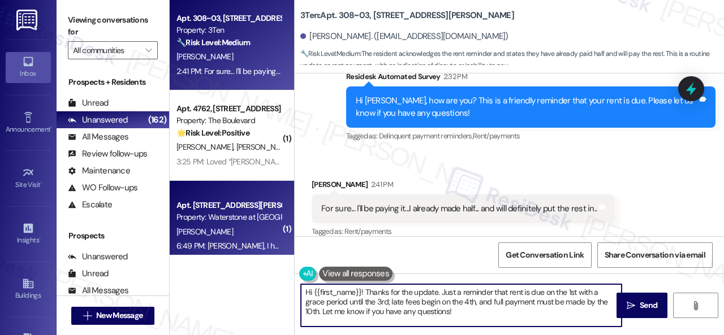
drag, startPoint x: 473, startPoint y: 314, endPoint x: 227, endPoint y: 254, distance: 252.7
click at [227, 254] on div "Apt. 308~03, [STREET_ADDRESS][PERSON_NAME] Property: 3Ten 🔧 Risk Level: Medium …" at bounding box center [447, 167] width 554 height 335
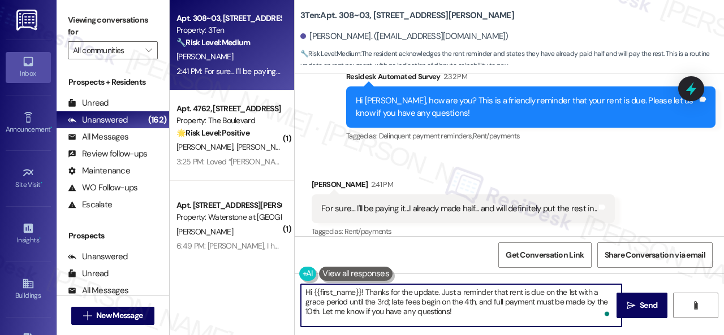
paste textarea "! Sorry if the reminder was unclear. Just to clarify—rent is due on the 1st, wi…"
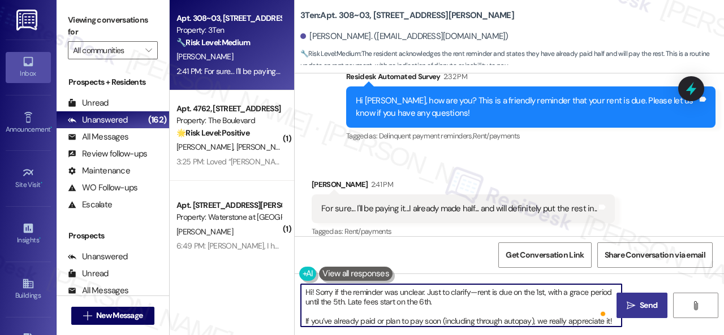
type textarea "Hi! Sorry if the reminder was unclear. Just to clarify—rent is due on the 1st, …"
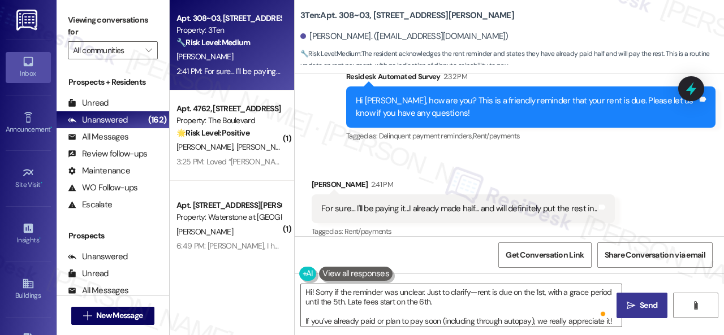
click at [640, 306] on span "Send" at bounding box center [649, 306] width 18 height 12
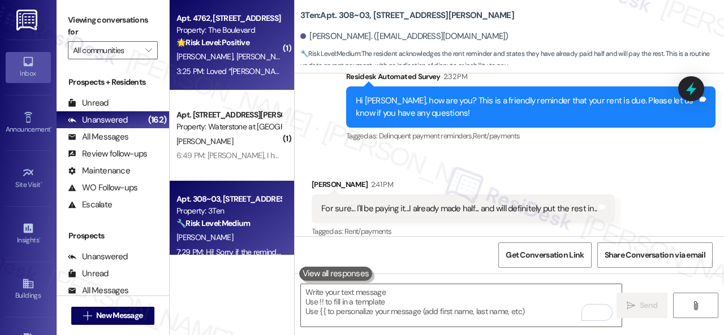
click at [274, 49] on div "🌟 Risk Level: Positive The resident is expressing positive sentiment regarding …" at bounding box center [228, 43] width 105 height 12
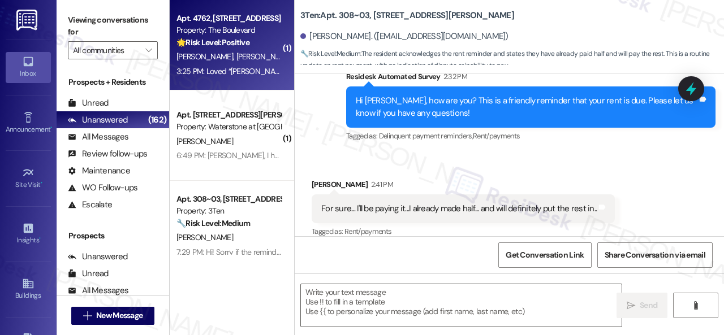
type textarea "Fetching suggested responses. Please feel free to read through the conversation…"
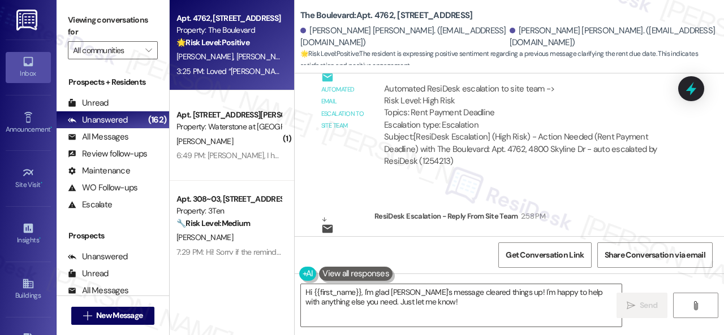
click at [502, 136] on div "Survey, sent via SMS Residesk Automated Survey [DATE] 12:45 PM Hi [PERSON_NAME]…" at bounding box center [509, 155] width 429 height 163
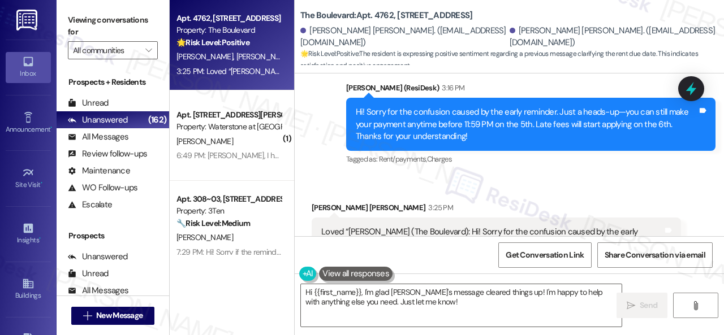
scroll to position [4391, 0]
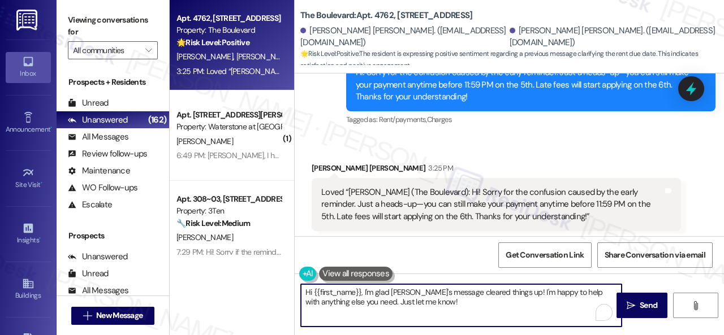
drag, startPoint x: 296, startPoint y: 272, endPoint x: 312, endPoint y: 283, distance: 19.0
click at [288, 271] on div "Apt. 4762, 4800 Skyline Dr Property: The Boulevard 🌟 Risk Level: Positive The r…" at bounding box center [447, 167] width 554 height 335
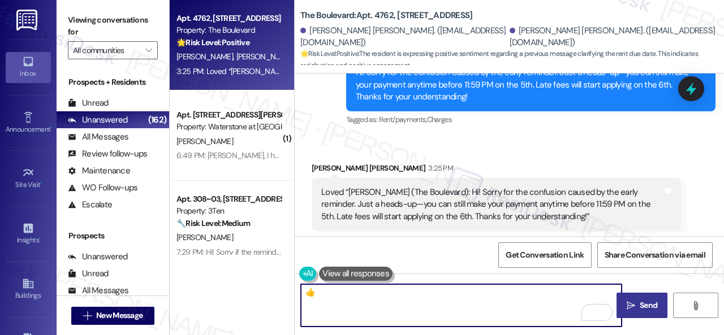
type textarea "👍"
click at [627, 302] on icon "" at bounding box center [631, 305] width 8 height 9
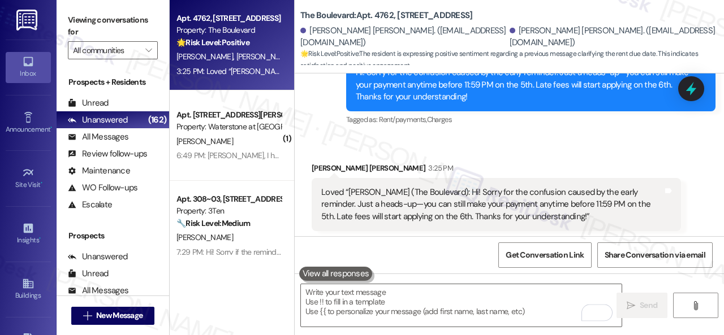
scroll to position [4561, 0]
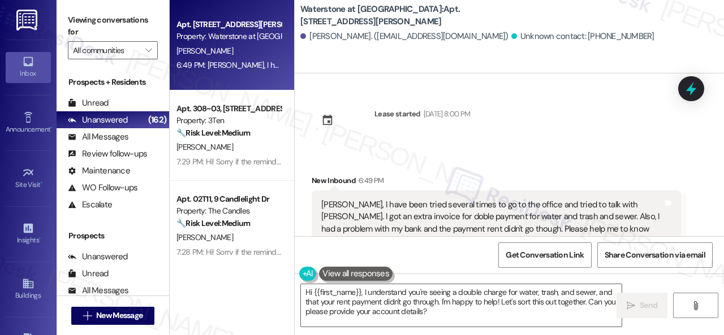
scroll to position [28, 0]
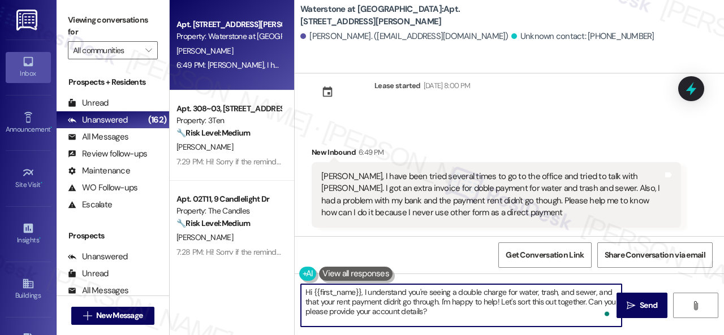
drag, startPoint x: 313, startPoint y: 294, endPoint x: 362, endPoint y: 291, distance: 48.7
click at [362, 291] on textarea "Hi {{first_name}}, I understand you're seeing a double charge for water, trash,…" at bounding box center [461, 305] width 321 height 42
drag, startPoint x: 394, startPoint y: 301, endPoint x: 417, endPoint y: 316, distance: 27.2
click at [417, 316] on textarea "Hi! I understand you're seeing a double charge for water, trash, and sewer, and…" at bounding box center [461, 305] width 321 height 42
click at [594, 301] on textarea "Hi! I understand you're seeing a double charge for water, trash, and sewer, and…" at bounding box center [461, 305] width 321 height 42
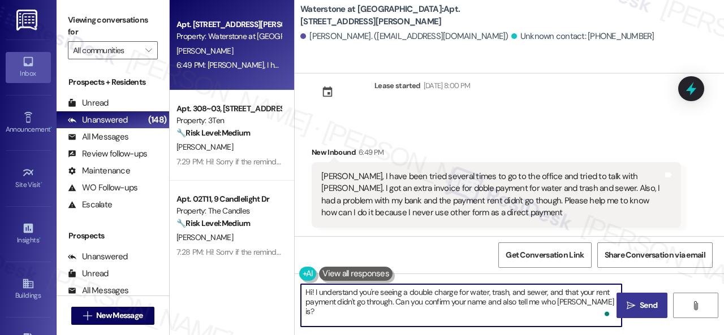
type textarea "Hi! I understand you're seeing a double charge for water, trash, and sewer, and…"
click at [629, 305] on icon "" at bounding box center [631, 305] width 8 height 9
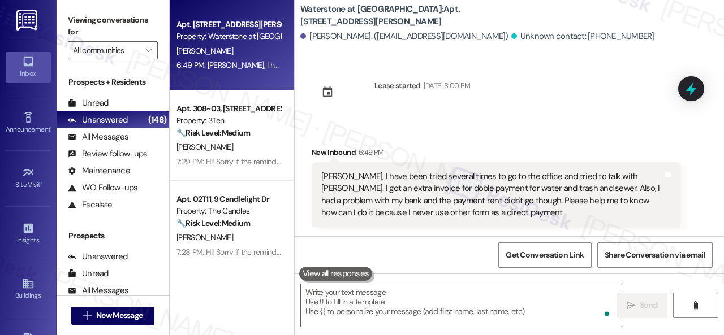
scroll to position [28, 0]
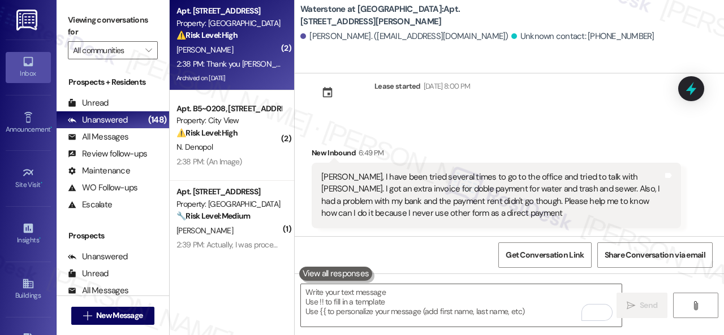
click at [224, 47] on div "[PERSON_NAME]" at bounding box center [228, 50] width 107 height 14
type textarea "Fetching suggested responses. Please feel free to read through the conversation…"
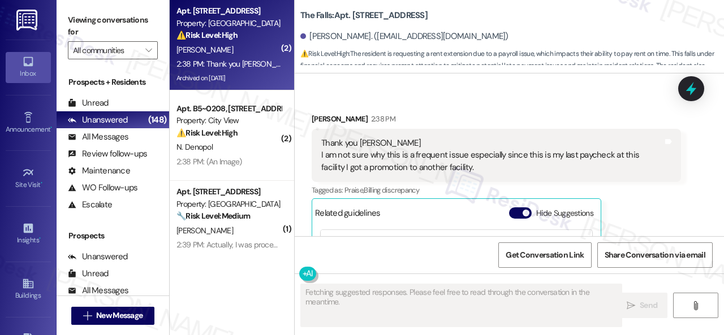
scroll to position [4720, 0]
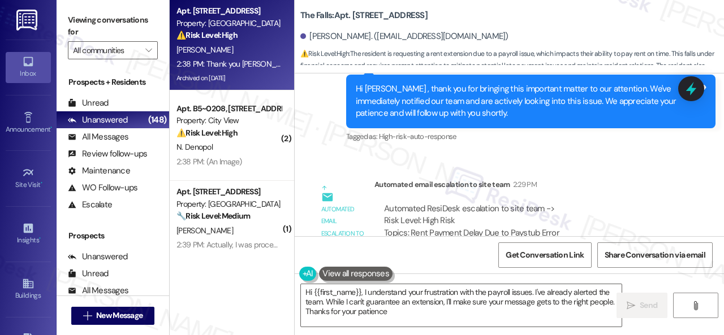
type textarea "Hi {{first_name}}, I understand your frustration with the payroll issues. I've …"
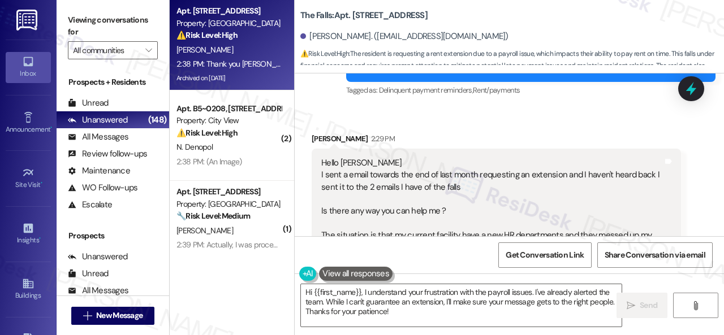
scroll to position [4268, 0]
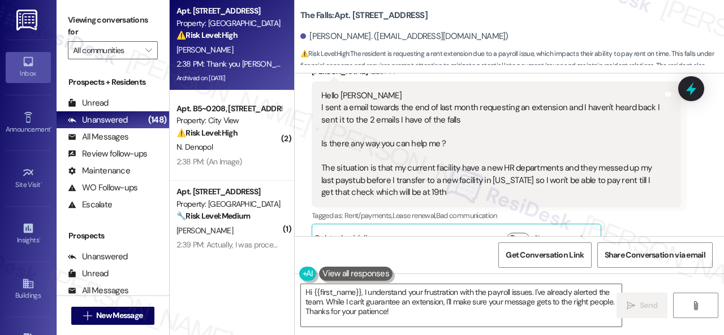
scroll to position [4324, 0]
click at [304, 190] on div "Received via SMS [PERSON_NAME] 2:29 PM Hello [PERSON_NAME] sent a email towards…" at bounding box center [496, 160] width 386 height 205
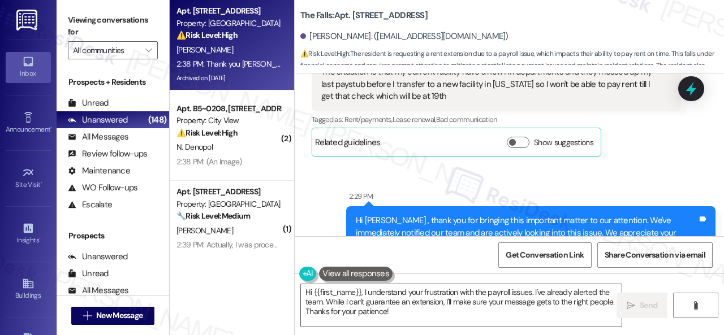
scroll to position [4437, 0]
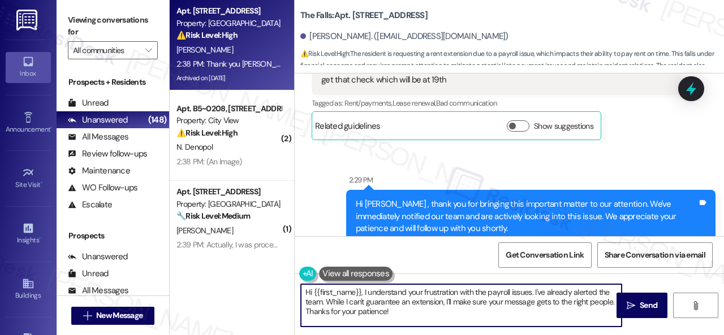
drag, startPoint x: 414, startPoint y: 318, endPoint x: 275, endPoint y: 256, distance: 152.4
click at [238, 261] on div "Apt. [STREET_ADDRESS] Property: The Falls ⚠️ Risk Level: High The resident is r…" at bounding box center [447, 167] width 554 height 335
paste textarea "Thanks for updating us on your payment plan! We appreciate you letting us know.…"
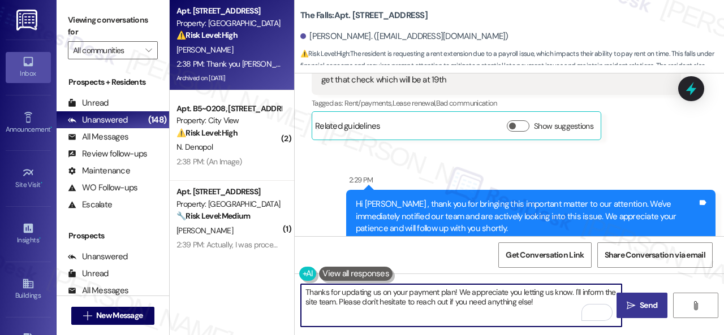
type textarea "Thanks for updating us on your payment plan! We appreciate you letting us know.…"
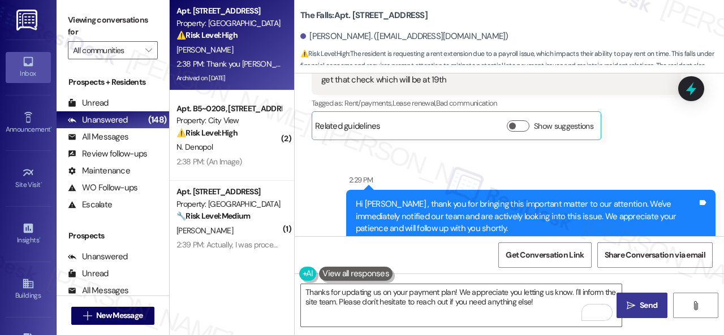
click at [640, 310] on span "Send" at bounding box center [649, 306] width 18 height 12
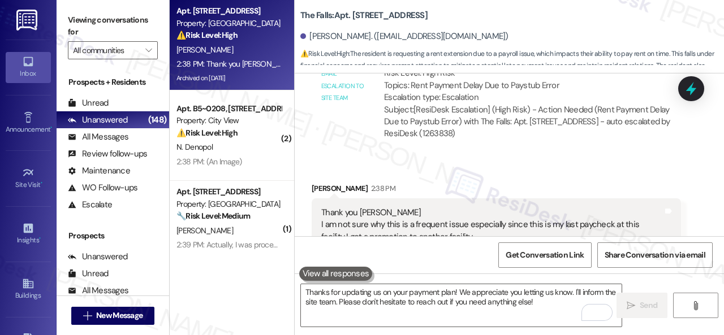
scroll to position [4890, 0]
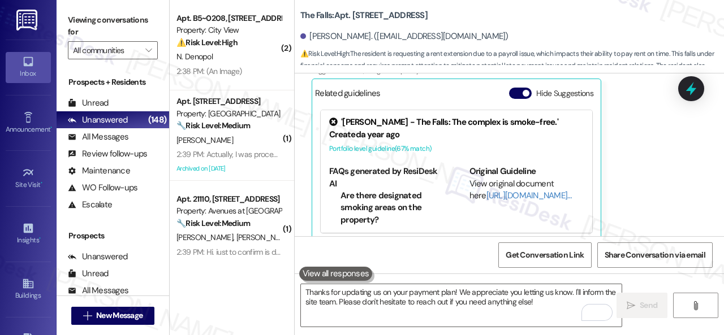
click at [300, 165] on div "Received [STREET_ADDRESS][PERSON_NAME]:38 PM Thank you [PERSON_NAME] I am not s…" at bounding box center [509, 109] width 429 height 283
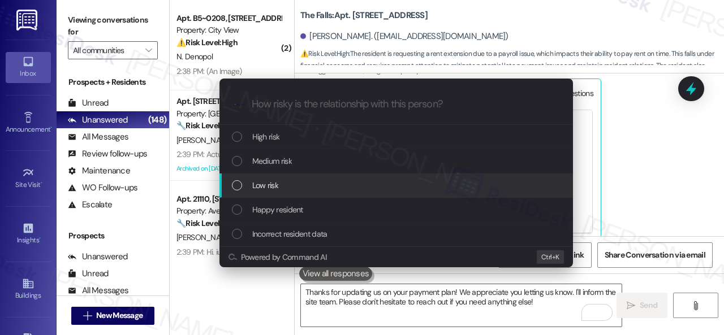
click at [266, 184] on span "Low risk" at bounding box center [265, 185] width 26 height 12
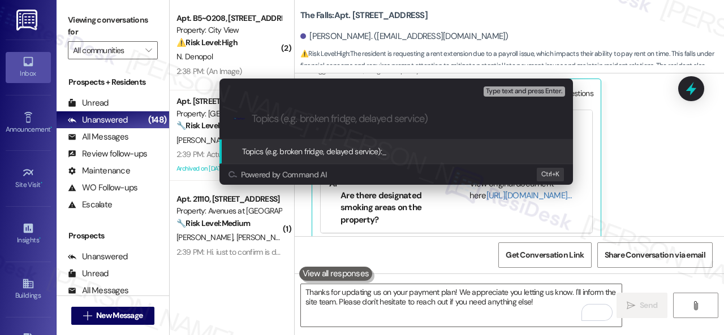
paste input "Late payment notice."
type input "Late payment notice."
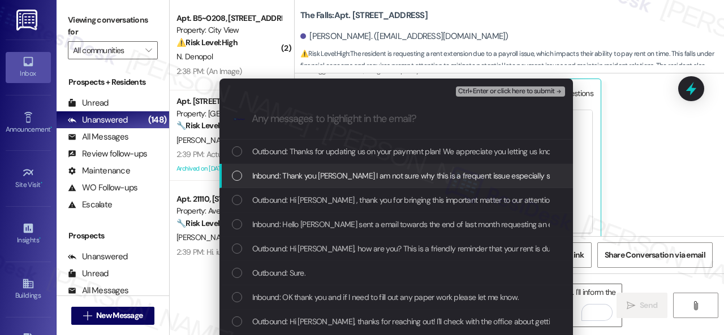
click at [313, 172] on span "Inbound: Thank you Sarah I am not sure why this is a frequent issue especially …" at bounding box center [528, 176] width 553 height 12
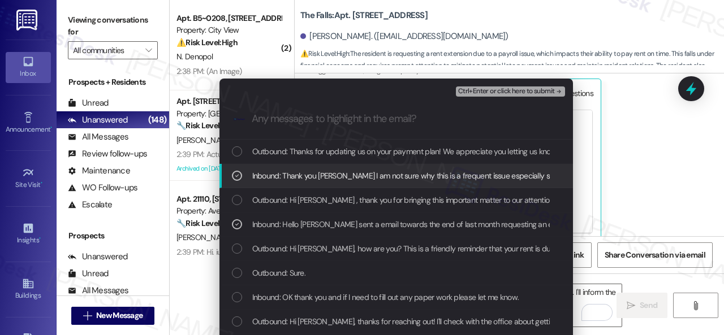
click at [479, 88] on span "Ctrl+Enter or click here to submit" at bounding box center [506, 92] width 97 height 8
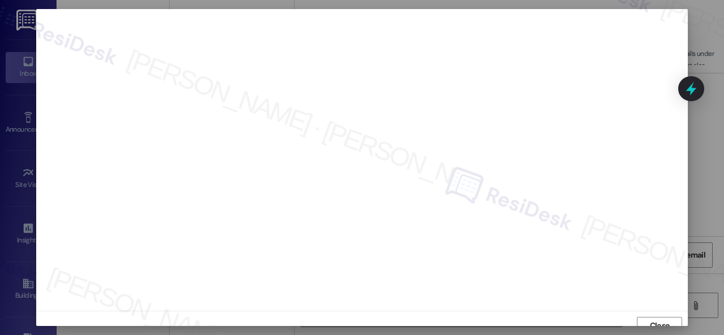
scroll to position [8, 0]
click at [641, 314] on button "Close" at bounding box center [659, 318] width 45 height 18
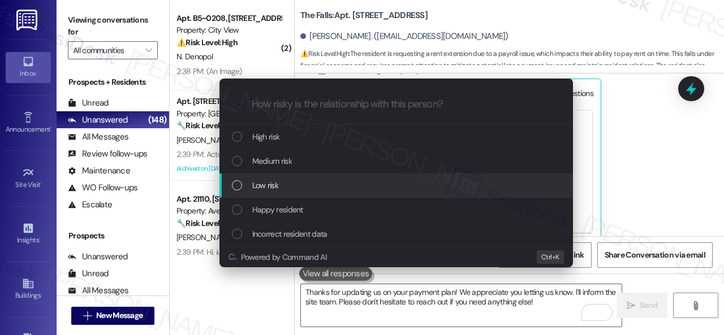
click at [270, 183] on span "Low risk" at bounding box center [265, 185] width 26 height 12
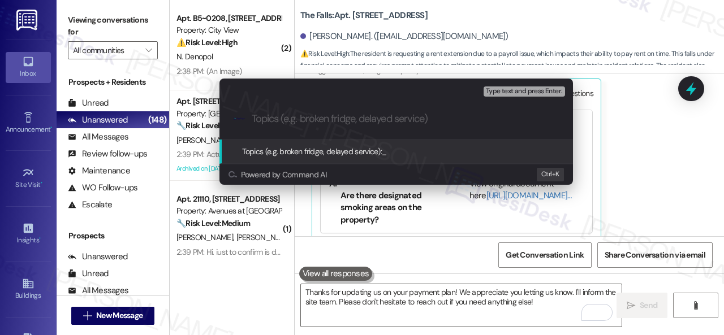
paste input "Late payment notice."
type input "Late payment notice."
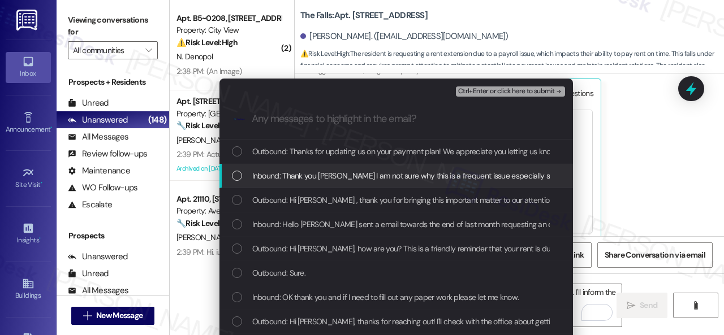
click at [293, 174] on span "Inbound: Thank you Sarah I am not sure why this is a frequent issue especially …" at bounding box center [528, 176] width 553 height 12
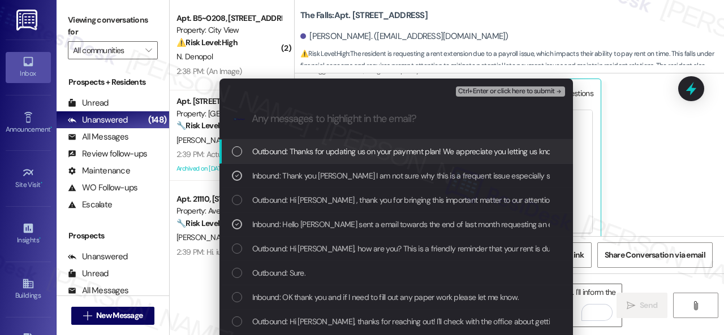
click at [471, 92] on span "Ctrl+Enter or click here to submit" at bounding box center [506, 92] width 97 height 8
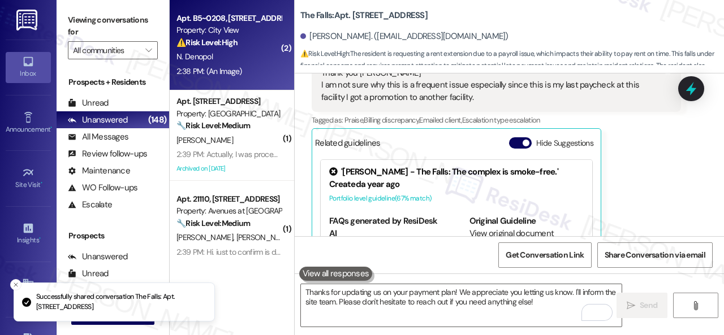
scroll to position [4833, 0]
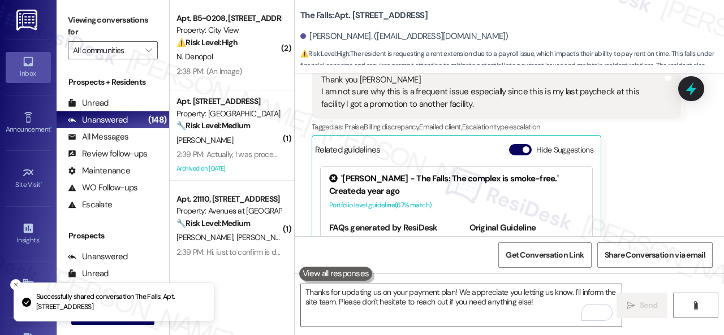
click at [258, 55] on div "N. Denopol" at bounding box center [228, 57] width 107 height 14
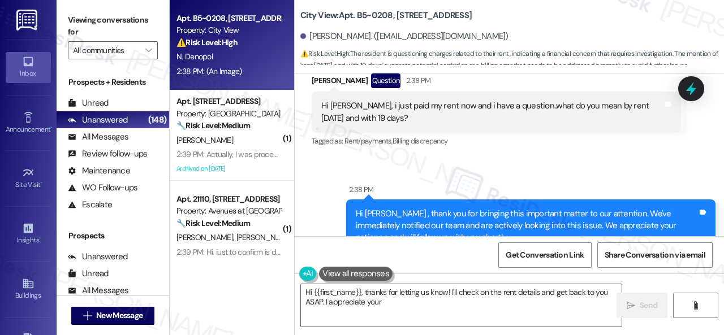
scroll to position [2182, 0]
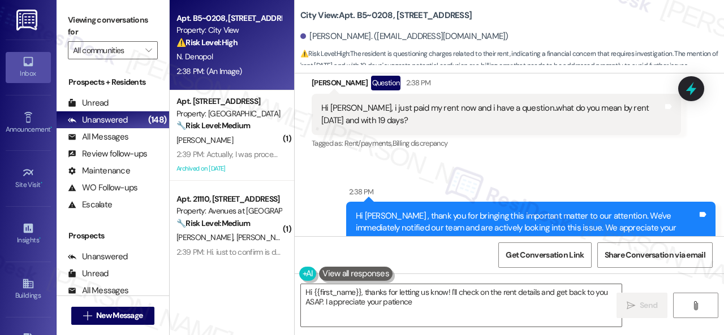
type textarea "Hi {{first_name}}, thanks for letting us know! I'll check on the rent details a…"
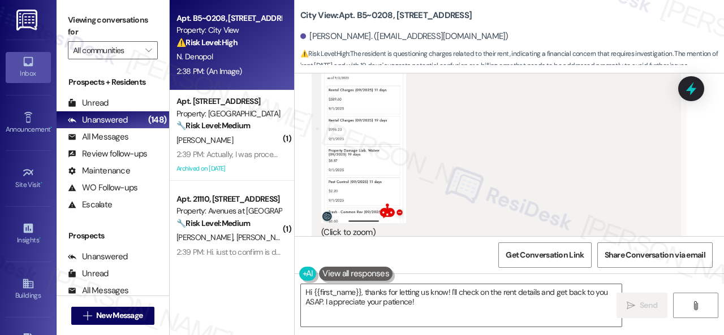
scroll to position [2691, 0]
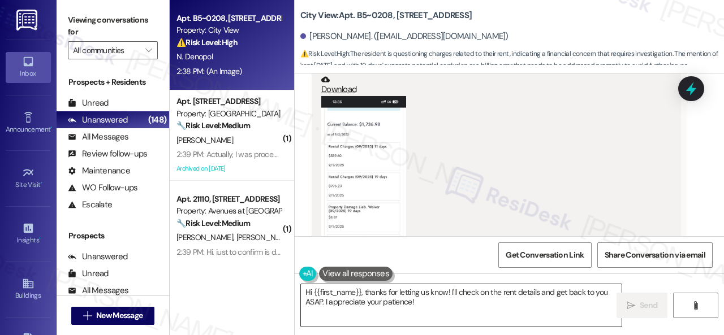
click at [432, 308] on textarea "Hi {{first_name}}, thanks for letting us know! I'll check on the rent details a…" at bounding box center [461, 305] width 321 height 42
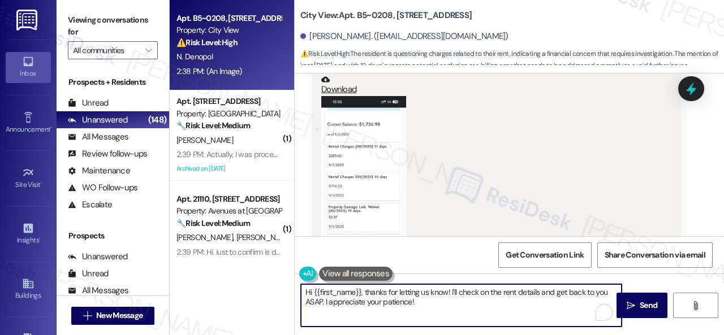
drag, startPoint x: 430, startPoint y: 303, endPoint x: 455, endPoint y: 315, distance: 28.3
click at [408, 296] on textarea "Hi {{first_name}}, thanks for letting us know! I'll check on the rent details a…" at bounding box center [461, 305] width 321 height 42
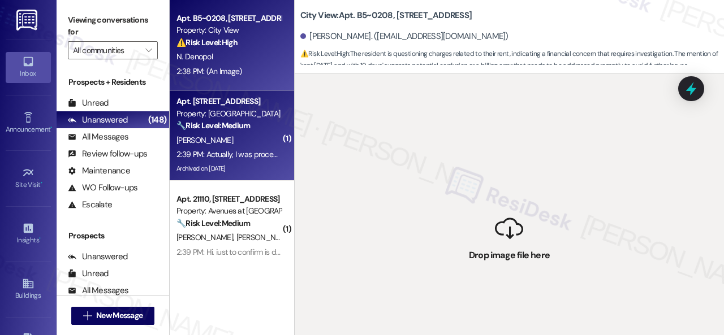
click at [223, 145] on div "G. Sudeth" at bounding box center [228, 140] width 107 height 14
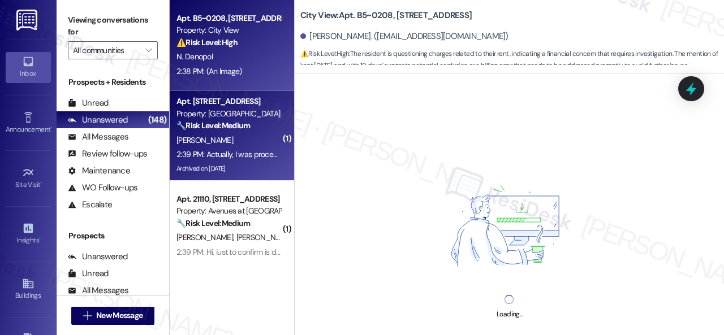
click at [252, 64] on div "2:38 PM: (An Image) 2:38 PM: (An Image)" at bounding box center [228, 71] width 107 height 14
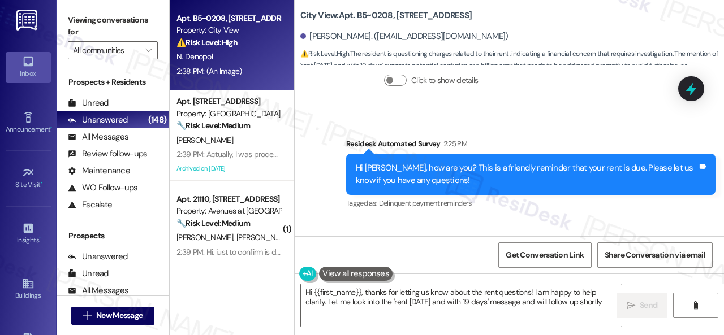
scroll to position [2125, 0]
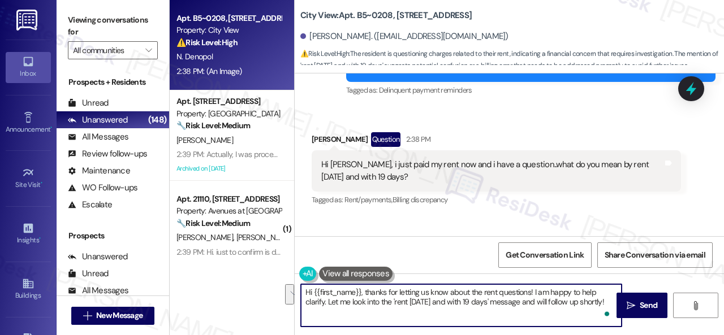
drag, startPoint x: 327, startPoint y: 303, endPoint x: 290, endPoint y: 290, distance: 39.5
click at [290, 290] on div "Apt. B5~0208, 2600 Cityview Drive Property: City View ⚠️ Risk Level: High The r…" at bounding box center [447, 167] width 554 height 335
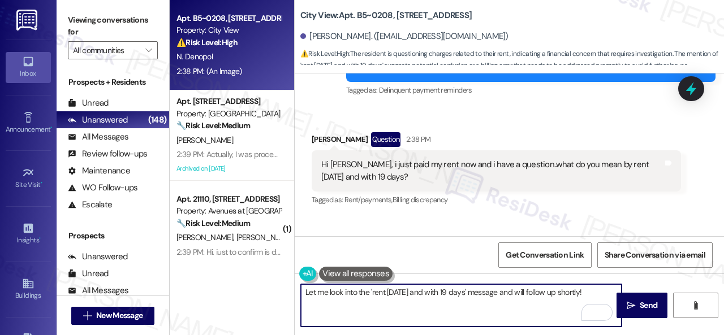
drag, startPoint x: 564, startPoint y: 294, endPoint x: 592, endPoint y: 296, distance: 27.8
click at [592, 296] on textarea "Let me look into the 'rent in 11 days and with 19 days' message and will follow…" at bounding box center [461, 305] width 321 height 42
click at [509, 294] on textarea "Let me look into the 'rent in 11 days and with 19 days' message and will follow…" at bounding box center [461, 305] width 321 height 42
click at [537, 304] on textarea "Let me look into the 'rent in 11 days and with 19 days' message, and will follo…" at bounding box center [461, 305] width 321 height 42
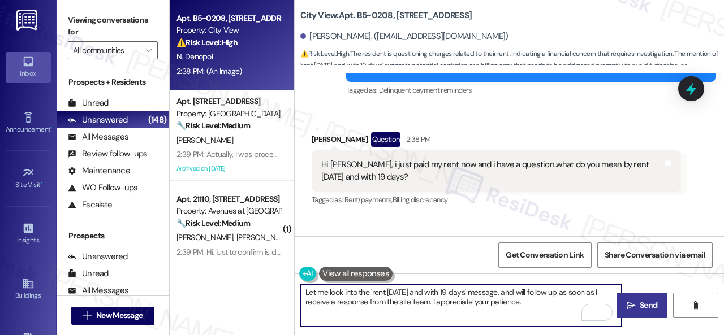
type textarea "Let me look into the 'rent in 11 days and with 19 days' message, and will follo…"
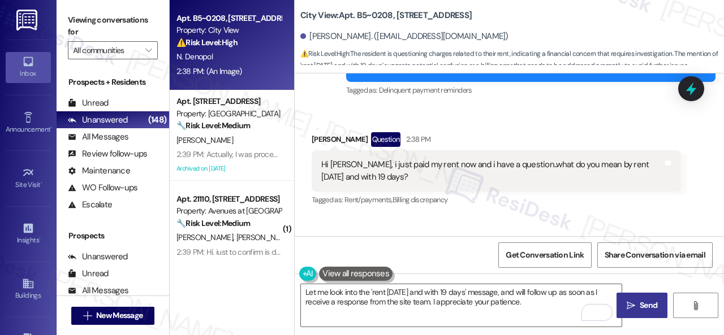
click at [627, 304] on icon "" at bounding box center [631, 305] width 8 height 9
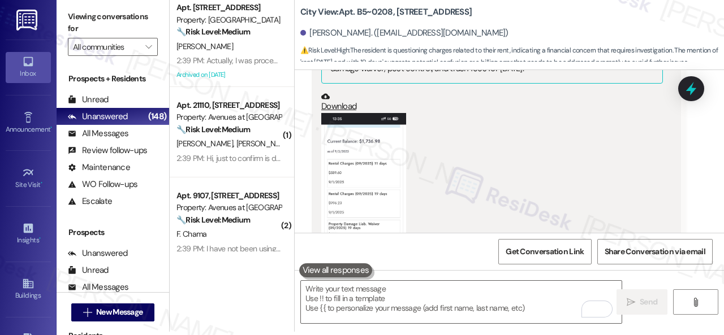
scroll to position [2668, 0]
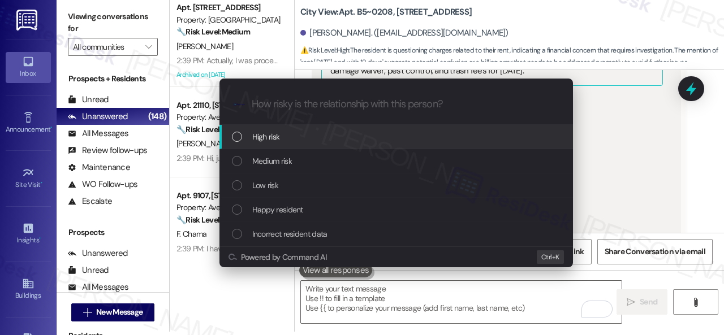
click at [692, 141] on div "Escalate Conversation How risky is the relationship with this person? Topics (e…" at bounding box center [362, 167] width 724 height 335
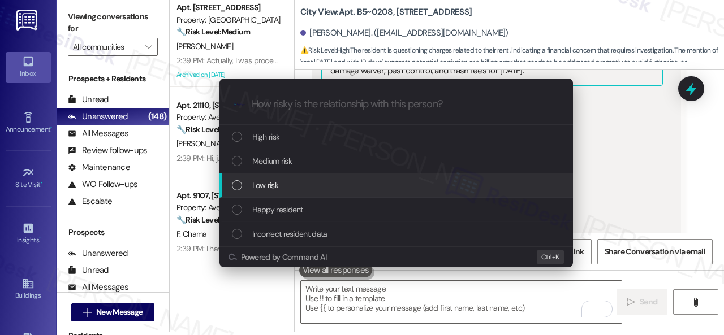
click at [257, 185] on span "Low risk" at bounding box center [265, 185] width 26 height 12
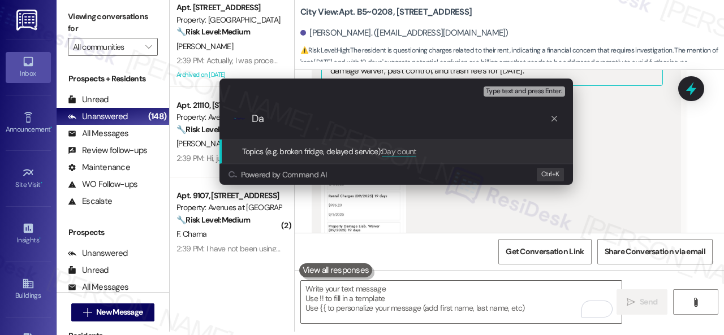
type input "D"
click at [228, 119] on div ".cls-1{fill:#0a055f;}.cls-2{fill:#0cc4c4;} resideskLogoBlueOrange Inquiry about…" at bounding box center [395, 119] width 353 height 40
click at [388, 114] on input "Inquiry about the day count" at bounding box center [401, 119] width 298 height 12
click at [264, 117] on input "Inquiry about the day count" at bounding box center [401, 119] width 298 height 12
type input "Inquiry about the day count"
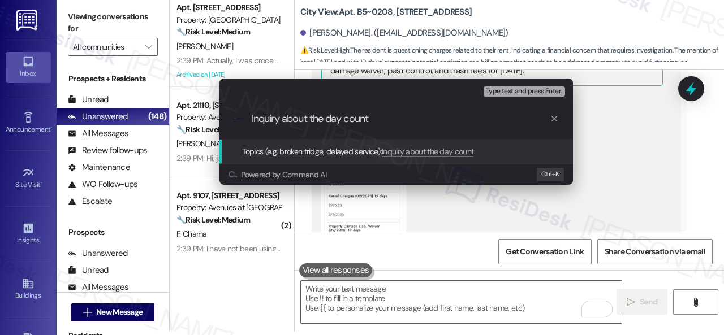
click at [378, 106] on div ".cls-1{fill:#0a055f;}.cls-2{fill:#0cc4c4;} resideskLogoBlueOrange Inquiry about…" at bounding box center [395, 119] width 353 height 40
drag, startPoint x: 383, startPoint y: 115, endPoint x: 212, endPoint y: 119, distance: 172.0
click at [212, 119] on div "Escalate Conversation Low risk Topics (e.g. broken fridge, delayed service) Any…" at bounding box center [396, 131] width 382 height 129
click at [618, 131] on div "Escalate Conversation Low risk Topics (e.g. broken fridge, delayed service) Any…" at bounding box center [362, 167] width 724 height 335
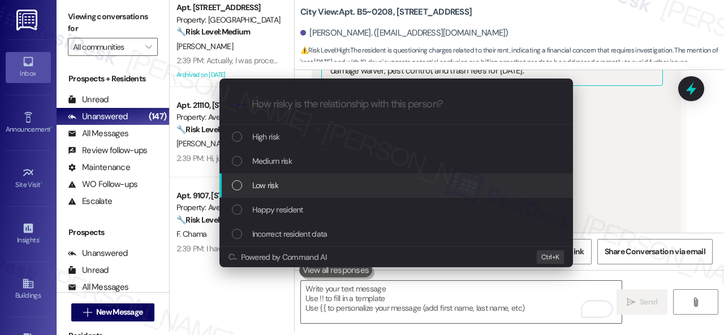
click at [266, 186] on span "Low risk" at bounding box center [265, 185] width 26 height 12
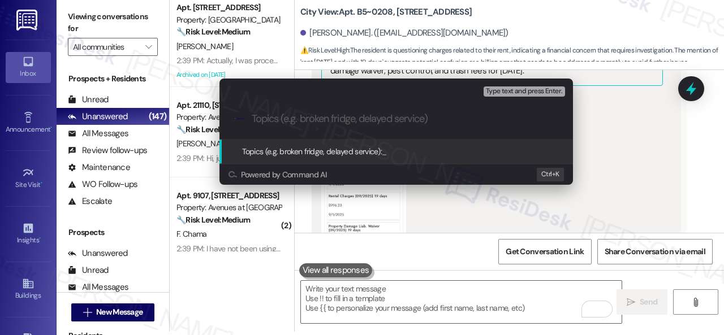
paste input "Inquiry about the day count"
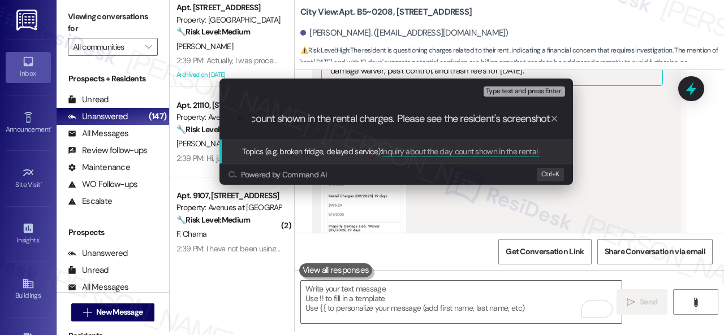
type input "Inquiry about the day count shown in the rental charges. Please see the residen…"
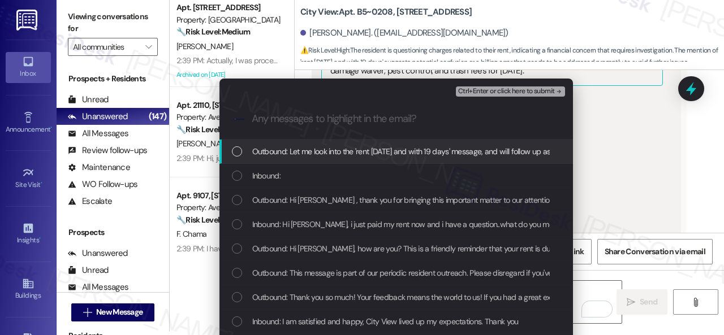
scroll to position [0, 0]
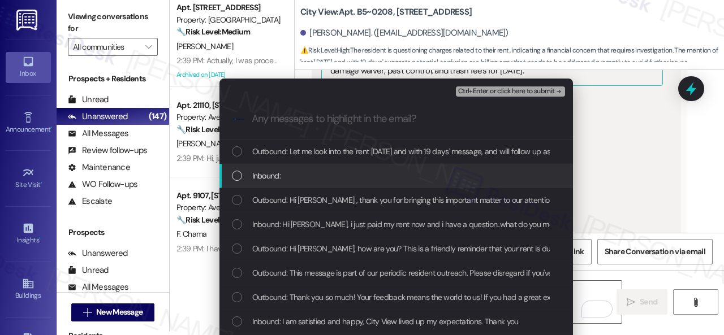
click at [249, 180] on div "Inbound:" at bounding box center [397, 176] width 331 height 12
click at [270, 224] on span "Inbound: Hi Sarah, i just paid my rent now and i have a question..what do you m…" at bounding box center [461, 224] width 418 height 12
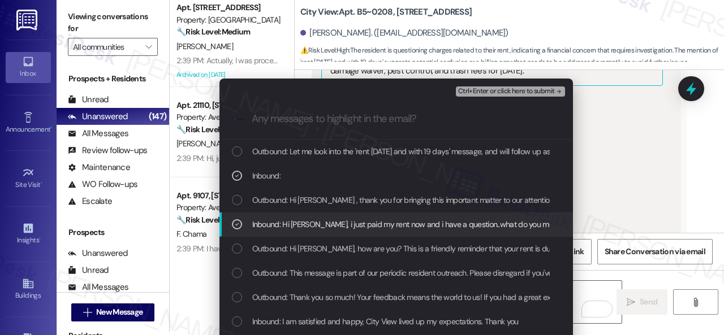
click at [485, 88] on span "Ctrl+Enter or click here to submit" at bounding box center [506, 92] width 97 height 8
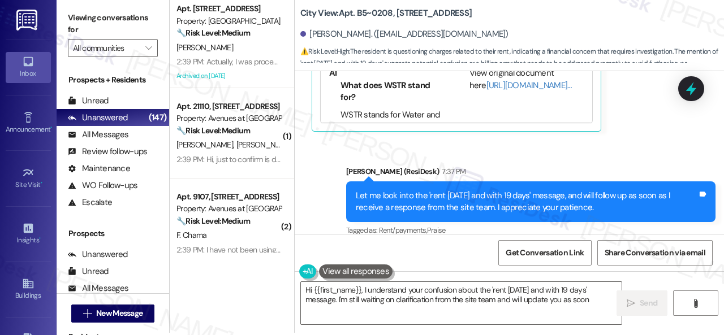
scroll to position [3, 0]
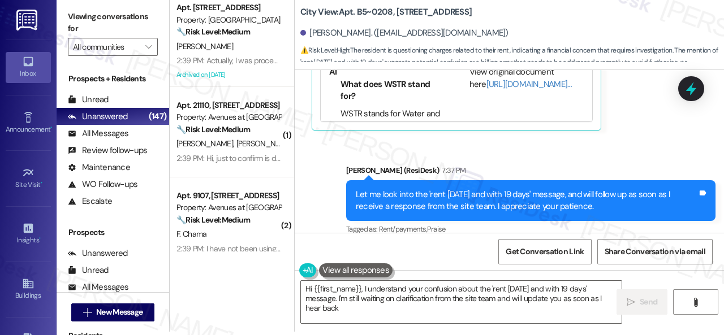
type textarea "Hi {{first_name}}, I understand your confusion about the 'rent in 11 days and w…"
click at [242, 50] on div "G. Sudeth" at bounding box center [228, 47] width 107 height 14
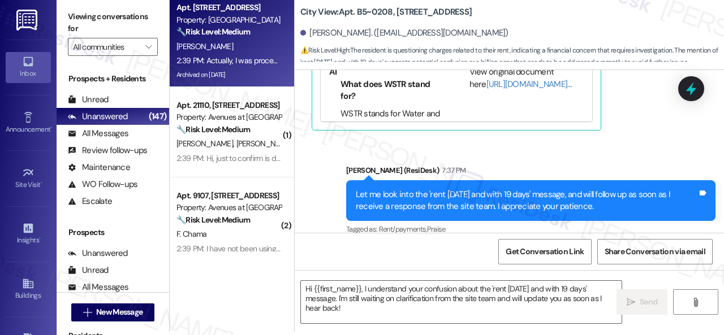
type textarea "Fetching suggested responses. Please feel free to read through the conversation…"
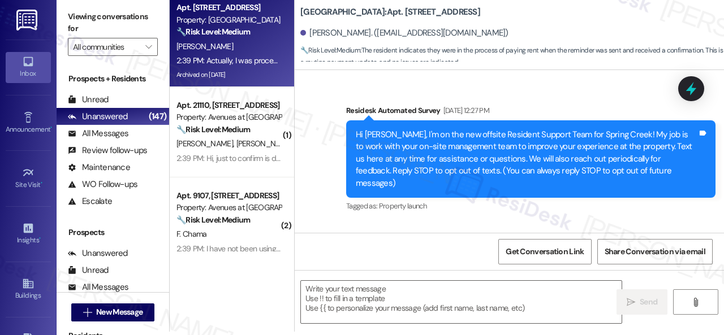
scroll to position [10900, 0]
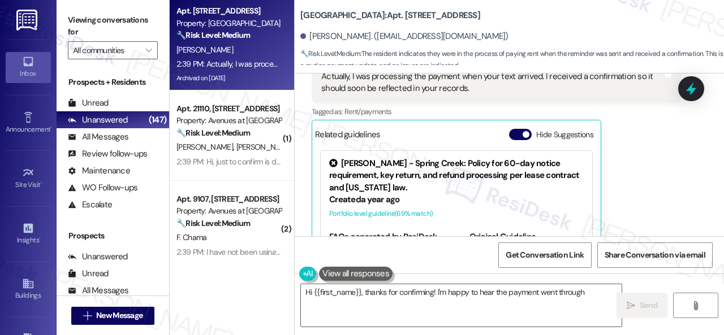
click at [301, 144] on div "Received via SMS Gary Sudeth 2:39 PM Actually, I was processing the payment whe…" at bounding box center [509, 156] width 429 height 271
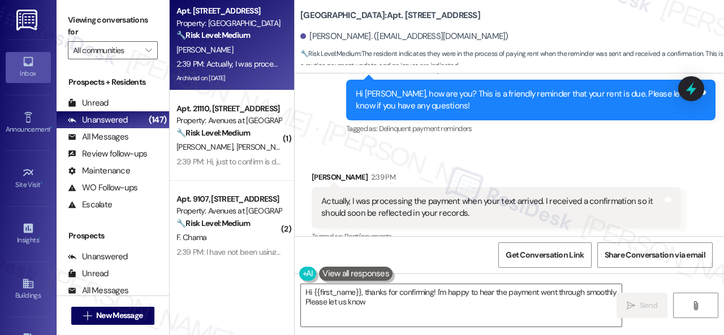
scroll to position [10730, 0]
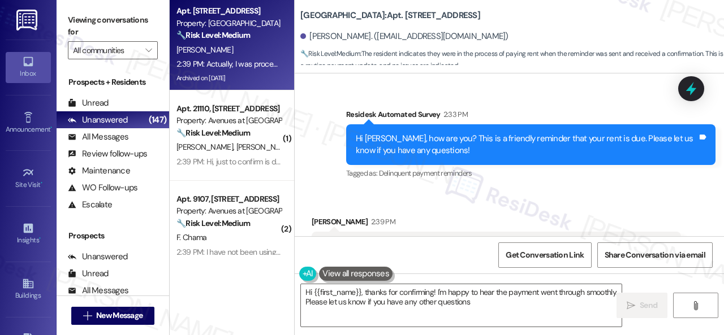
type textarea "Hi {{first_name}}, thanks for confirming! I'm happy to hear the payment went th…"
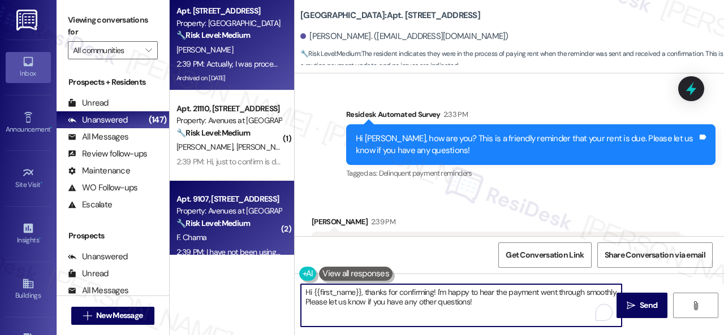
drag, startPoint x: 511, startPoint y: 303, endPoint x: 256, endPoint y: 251, distance: 259.7
click at [230, 248] on div "Apt. 115, 146 Spring Creek Dr Property: Spring Creek 🔧 Risk Level: Medium The r…" at bounding box center [447, 167] width 554 height 335
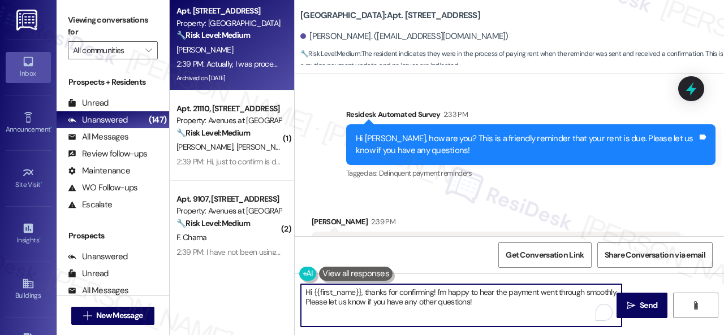
scroll to position [11, 0]
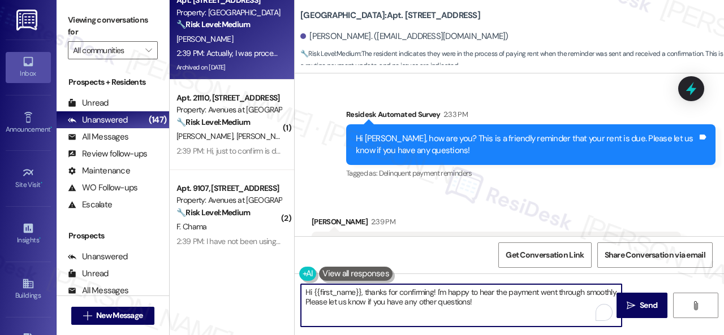
click at [533, 305] on textarea "Hi {{first_name}}, thanks for confirming! I'm happy to hear the payment went th…" at bounding box center [461, 305] width 321 height 42
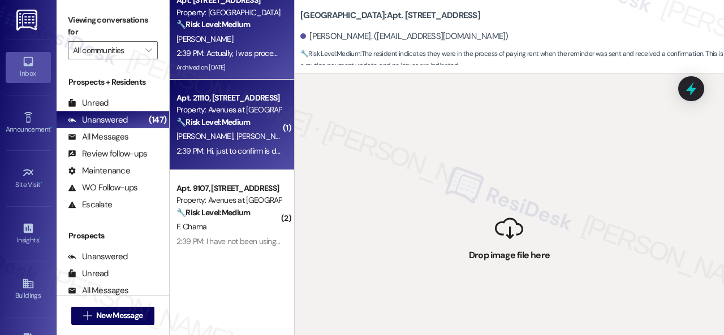
click at [257, 133] on div "N. Hill D. Penafiel" at bounding box center [228, 137] width 107 height 14
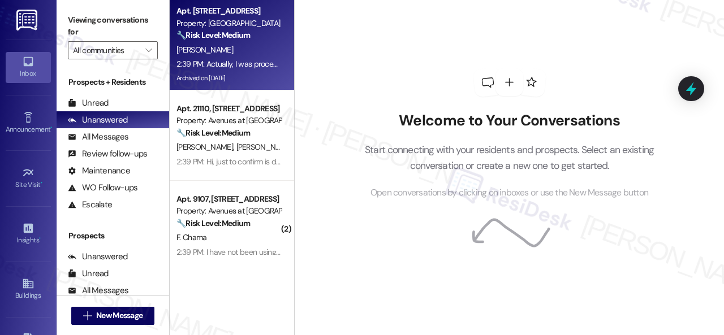
click at [241, 43] on div "[PERSON_NAME]" at bounding box center [228, 50] width 107 height 14
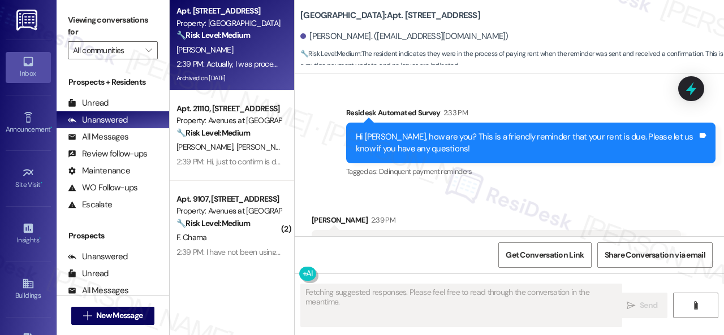
scroll to position [10730, 0]
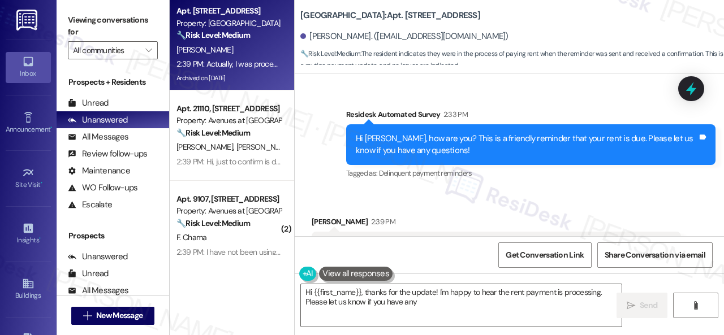
click at [343, 135] on div "Survey, sent via SMS Residesk Automated Survey 2:33 PM Hi [PERSON_NAME], how ar…" at bounding box center [531, 145] width 386 height 90
click at [429, 304] on textarea "Hi {{first_name}}, thanks for the update! I'm happy to hear the rent payment is…" at bounding box center [461, 305] width 321 height 42
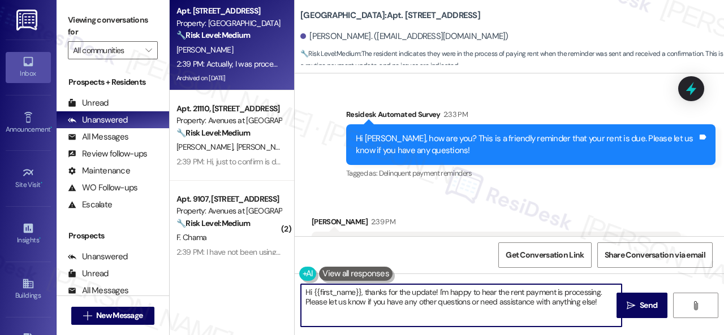
paste textarea "Thanks for the update! I'm happy to hear you've already taken care of the rent.…"
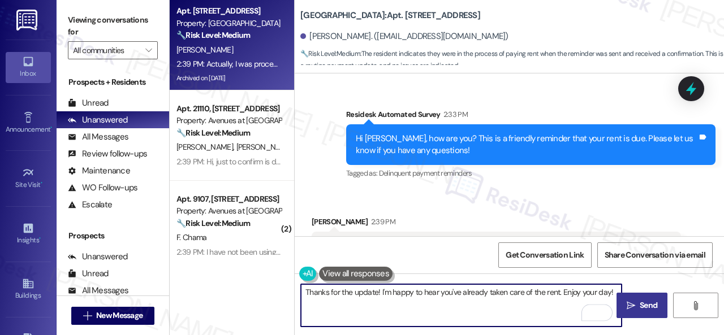
type textarea "Thanks for the update! I'm happy to hear you've already taken care of the rent.…"
click at [632, 303] on span " Send" at bounding box center [642, 306] width 36 height 12
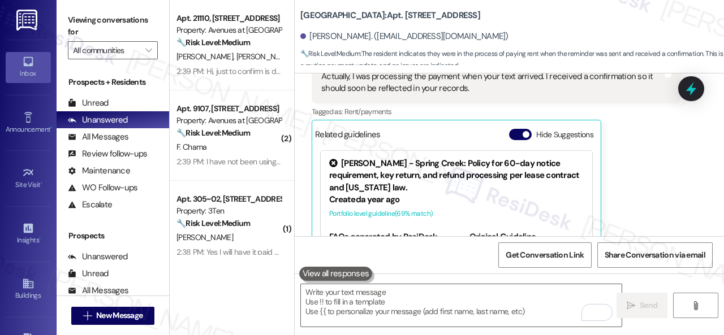
scroll to position [10957, 0]
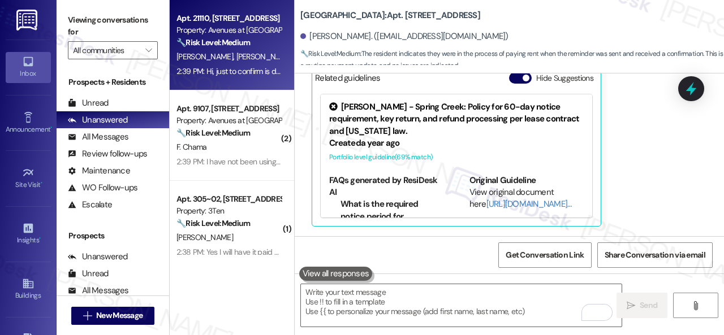
click at [253, 63] on div "N. Hill D. Penafiel" at bounding box center [228, 57] width 107 height 14
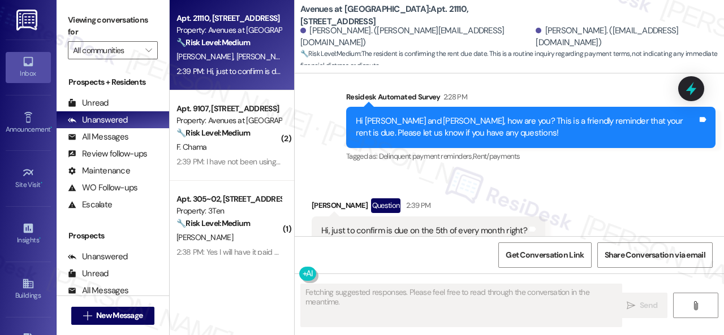
scroll to position [773, 0]
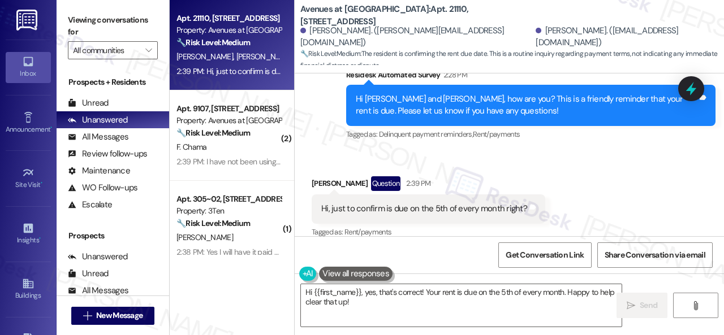
drag, startPoint x: 343, startPoint y: 143, endPoint x: 350, endPoint y: 153, distance: 12.6
click at [343, 151] on div "Received via SMS David Penafiel Question 2:39 PM Hi, just to confirm is due on …" at bounding box center [509, 200] width 429 height 98
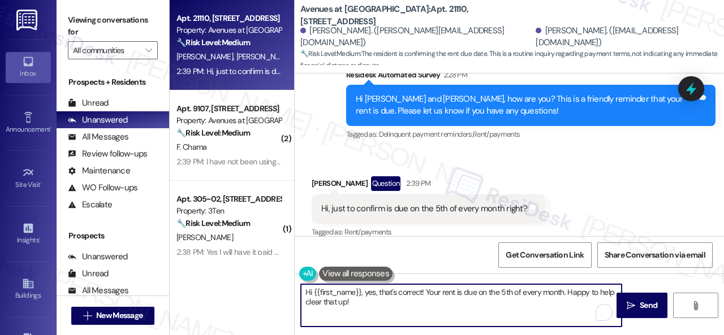
drag, startPoint x: 327, startPoint y: 288, endPoint x: 281, endPoint y: 274, distance: 47.8
click at [281, 274] on div "Apt. 21110, 12501 Broadway St Property: Avenues at Shadow Creek 🔧 Risk Level: M…" at bounding box center [447, 167] width 554 height 335
paste textarea "! Sorry if the reminder was unclear. Just to clarify—rent is due on the 1st, wi…"
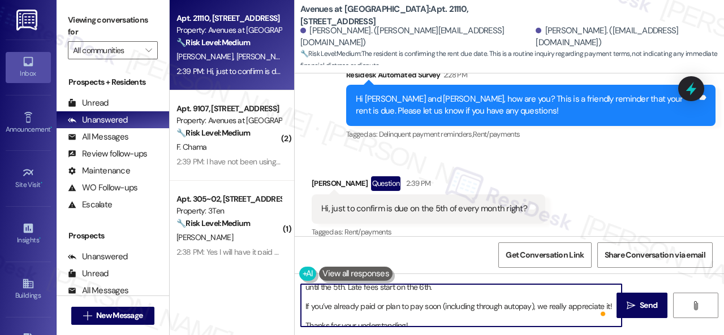
scroll to position [21, 0]
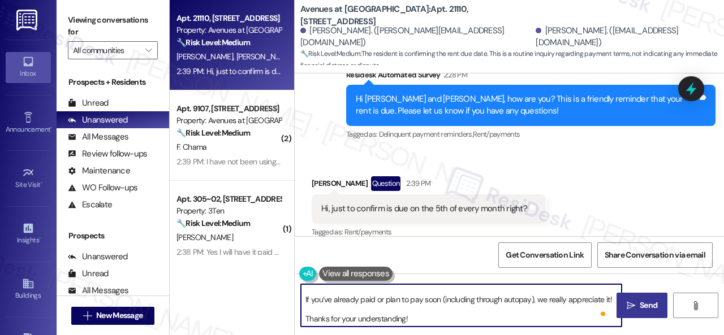
type textarea "Hi! Sorry if the reminder was unclear. Just to clarify—rent is due on the 1st, …"
click at [631, 310] on span " Send" at bounding box center [642, 306] width 36 height 12
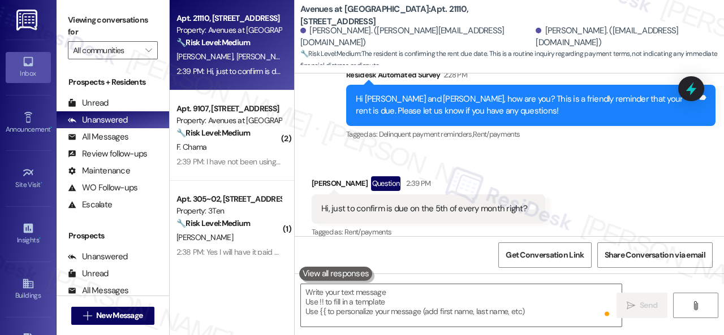
scroll to position [0, 0]
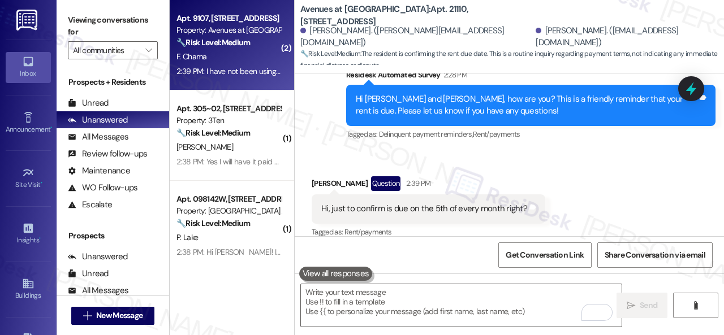
click at [251, 65] on div "2:39 PM: I have not been using the oven because of that 2:39 PM: I have not bee…" at bounding box center [228, 71] width 107 height 14
type textarea "Fetching suggested responses. Please feel free to read through the conversation…"
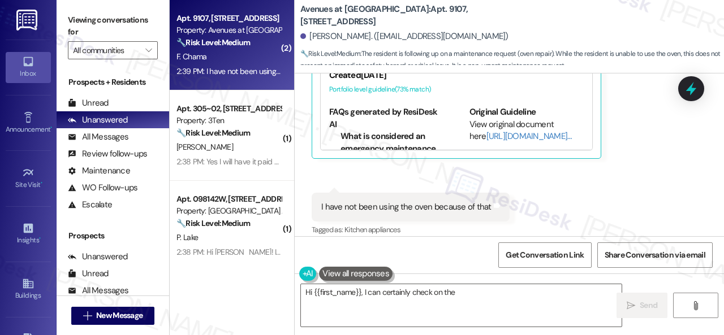
scroll to position [1012, 0]
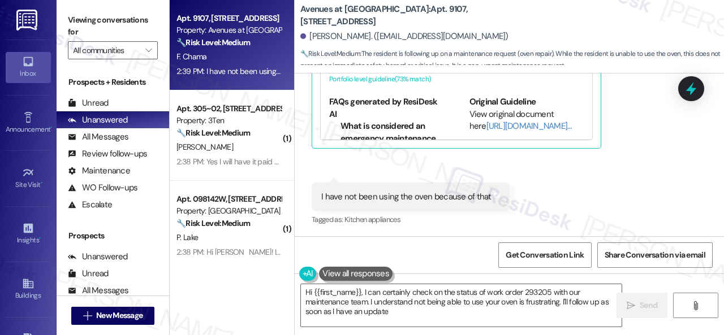
type textarea "Hi {{first_name}}, I can certainly check on the status of work order 293205 wit…"
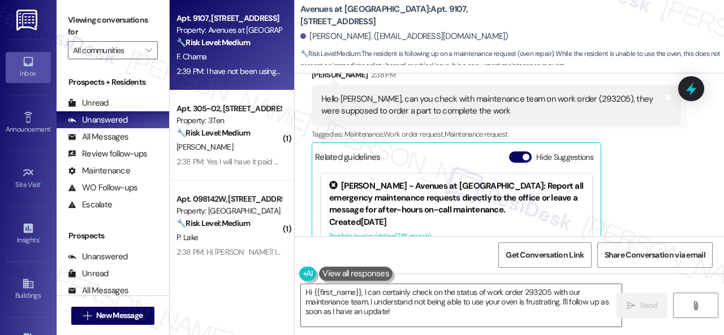
scroll to position [843, 0]
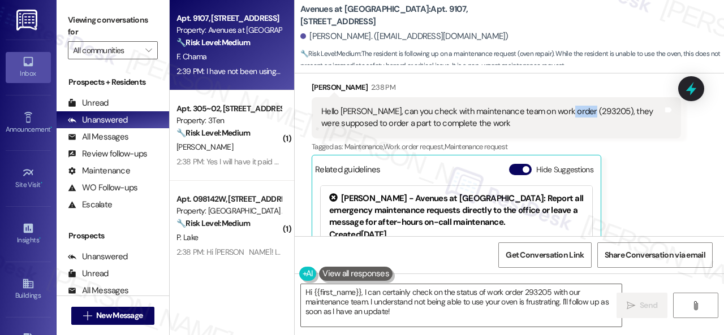
drag, startPoint x: 555, startPoint y: 111, endPoint x: 583, endPoint y: 112, distance: 27.7
click at [583, 112] on div "Hello Sarah, can you check with maintenance team on work order (293205), they w…" at bounding box center [492, 118] width 342 height 24
copy div "293205"
click at [633, 174] on div "Faten Chama 2:38 PM Hello Sarah, can you check with maintenance team on work or…" at bounding box center [496, 199] width 369 height 237
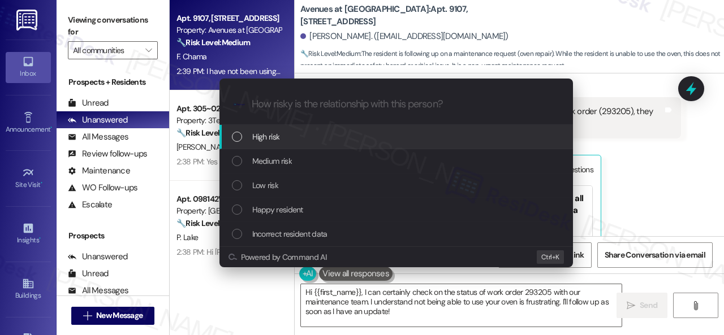
click at [264, 139] on span "High risk" at bounding box center [266, 137] width 28 height 12
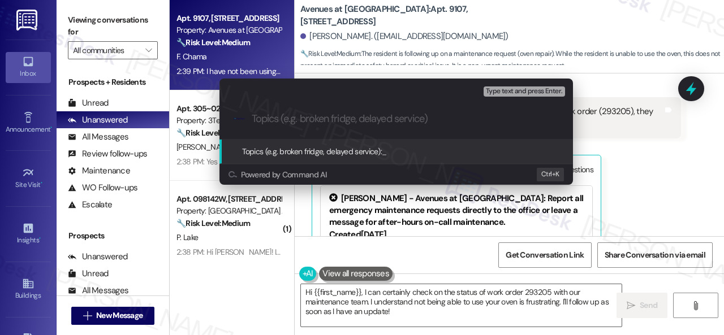
paste input "Follow-up on work order 293205"
type input "Follow-up on work order 293205"
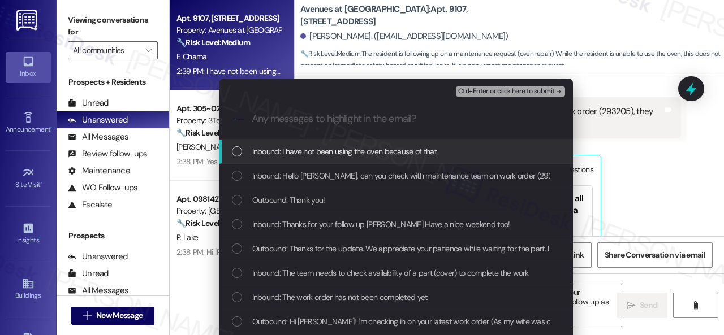
click at [330, 152] on span "Inbound: I have not been using the oven because of that" at bounding box center [344, 151] width 185 height 12
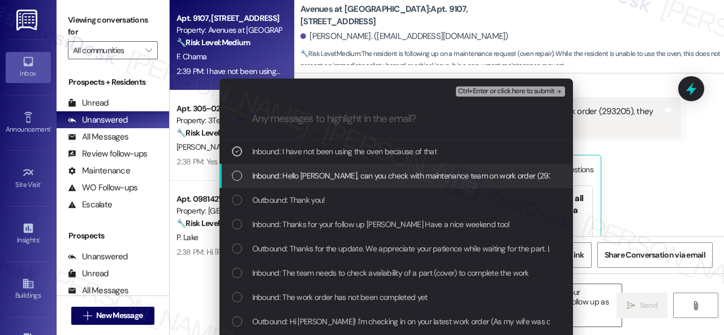
drag, startPoint x: 321, startPoint y: 184, endPoint x: 325, endPoint y: 179, distance: 6.6
click at [322, 183] on div "Inbound: Hello Sarah, can you check with maintenance team on work order (293205…" at bounding box center [395, 176] width 353 height 24
click at [473, 93] on span "Ctrl+Enter or click here to submit" at bounding box center [506, 92] width 97 height 8
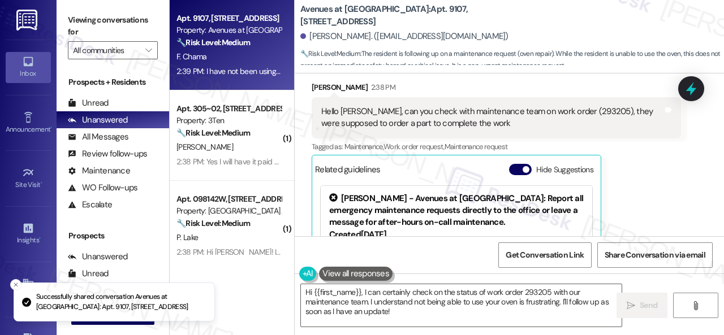
scroll to position [1012, 0]
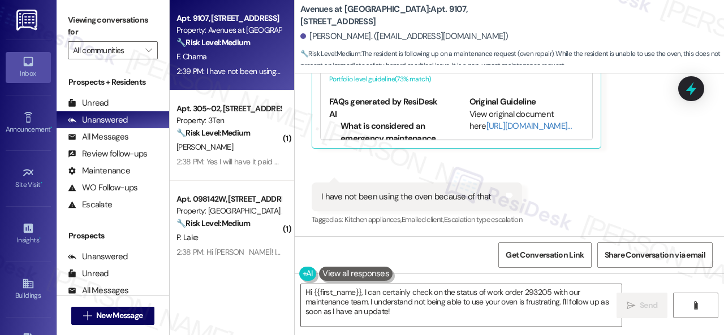
click at [639, 192] on div "Received via SMS Faten Chama 2:38 PM Hello Sarah, can you check with maintenanc…" at bounding box center [509, 61] width 429 height 351
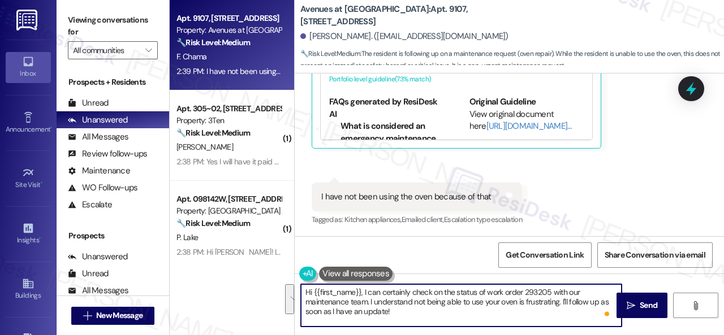
drag, startPoint x: 366, startPoint y: 293, endPoint x: 489, endPoint y: 310, distance: 123.9
click at [489, 310] on textarea "Hi {{first_name}}, I can certainly check on the status of work order 293205 wit…" at bounding box center [461, 305] width 321 height 42
drag, startPoint x: 561, startPoint y: 301, endPoint x: 563, endPoint y: 319, distance: 17.6
click at [563, 319] on textarea "Hi {{first_name}}, I can certainly check on the status of work order 293205 wit…" at bounding box center [461, 305] width 321 height 42
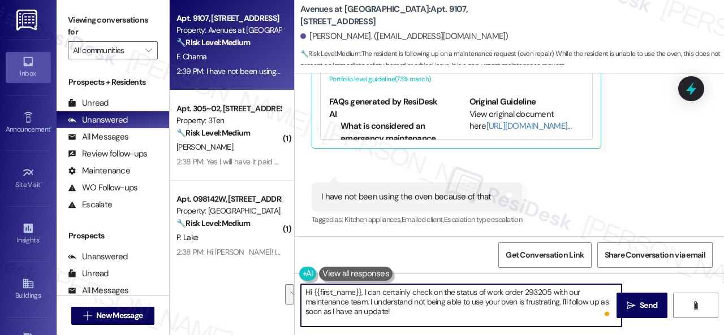
paste textarea "Thank you. I've made a follow-up with the site team regarding your work order. …"
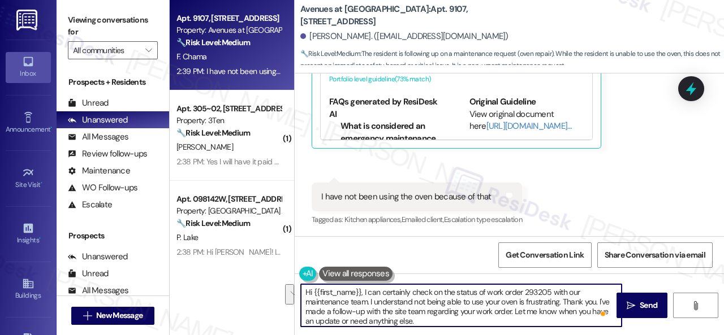
drag, startPoint x: 597, startPoint y: 302, endPoint x: 366, endPoint y: 296, distance: 230.8
click at [366, 294] on textarea "Hi {{first_name}}, I can certainly check on the status of work order 293205 wit…" at bounding box center [461, 305] width 321 height 42
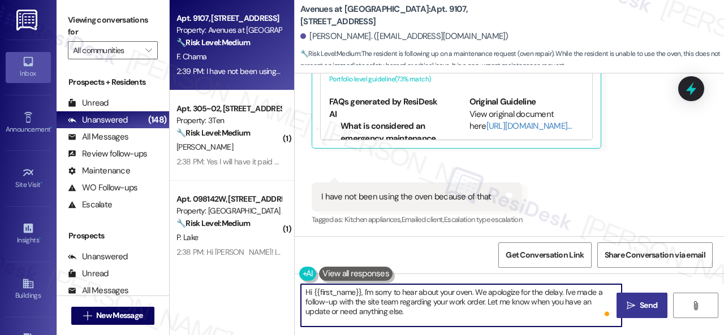
type textarea "Hi {{first_name}}, I'm sorry to hear about your oven. We apologize for the dela…"
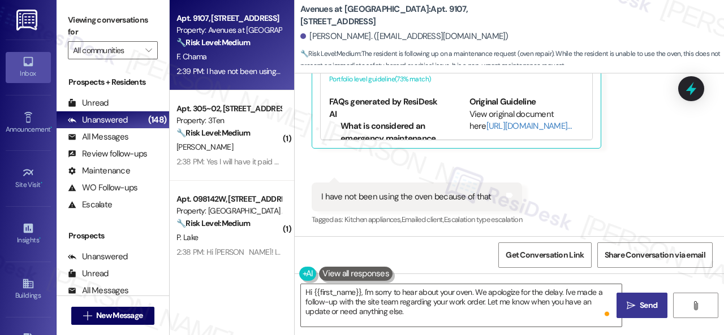
click at [631, 304] on icon "" at bounding box center [631, 305] width 8 height 9
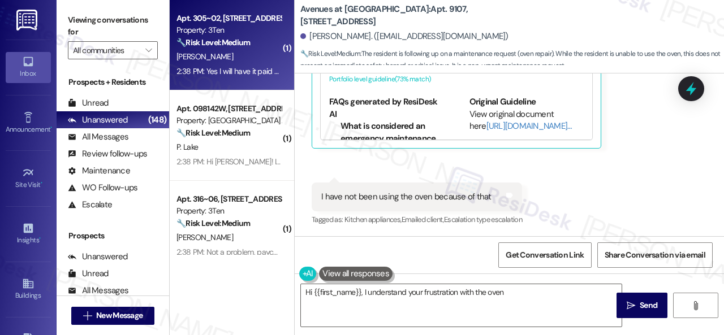
type textarea "Hi {{first_name}}, I understand your frustration with the oven."
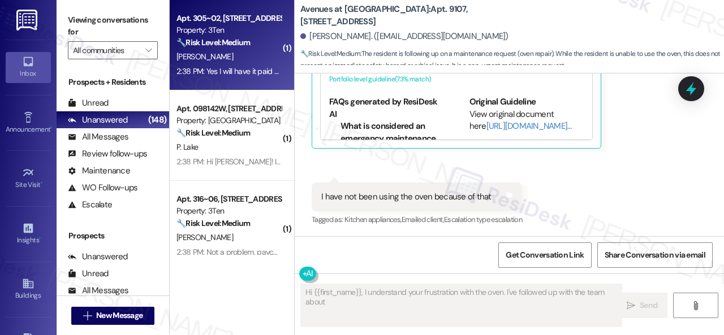
type textarea "Hi {{first_name}}, I understand your frustration with the oven. I've followed u…"
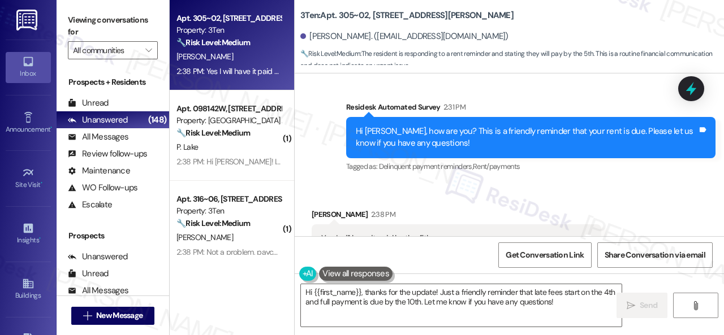
scroll to position [2105, 0]
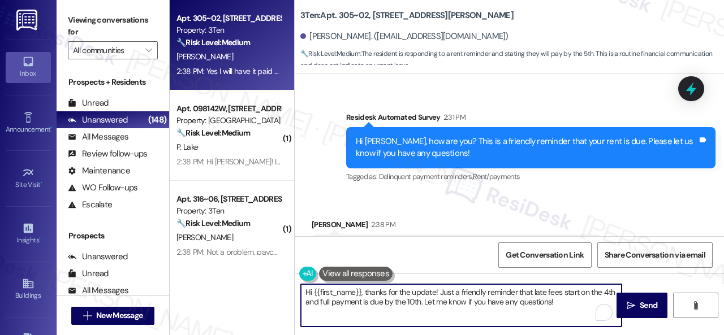
drag, startPoint x: 452, startPoint y: 301, endPoint x: 205, endPoint y: 281, distance: 248.6
click at [205, 281] on div "Apt. 305~02, 310 Dickinson Rd Property: 3Ten 🔧 Risk Level: Medium The resident …" at bounding box center [447, 167] width 554 height 335
paste textarea "! Sorry if the reminder was unclear. Just to clarify—rent is due on the 1st, wi…"
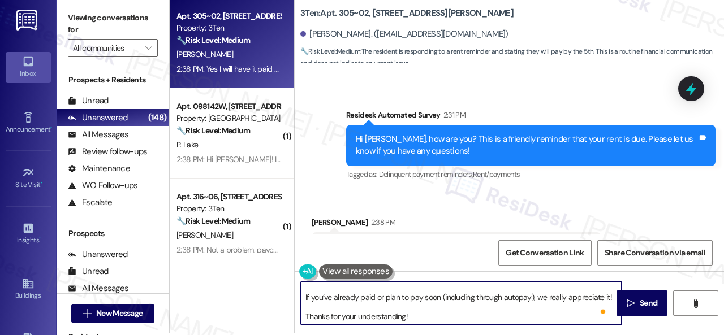
scroll to position [3, 0]
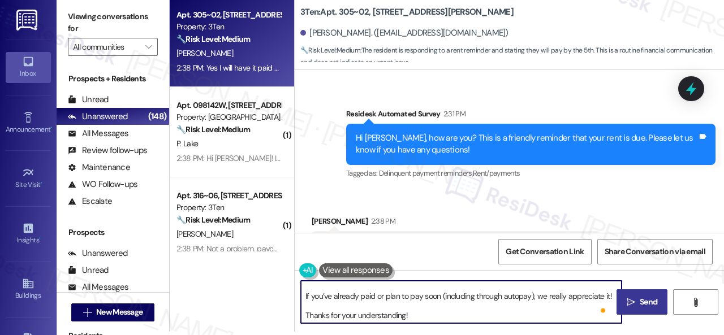
type textarea "Hi! Sorry if the reminder was unclear. Just to clarify—rent is due on the 1st, …"
click at [624, 308] on span " Send" at bounding box center [642, 302] width 36 height 12
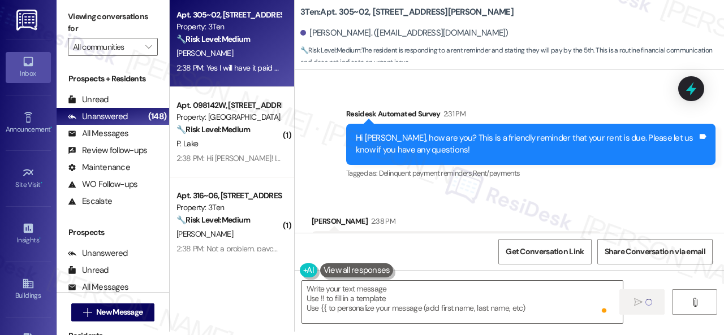
type textarea "Fetching suggested responses. Please feel free to read through the conversation…"
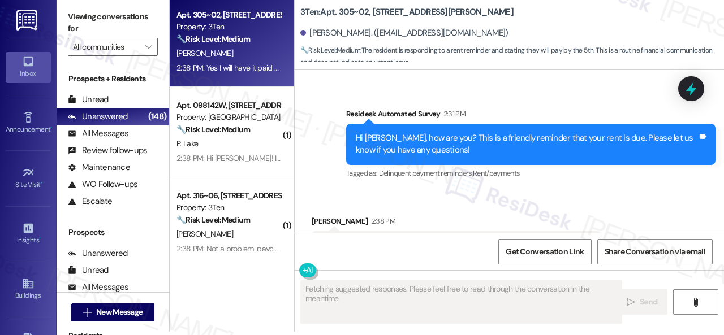
scroll to position [2331, 0]
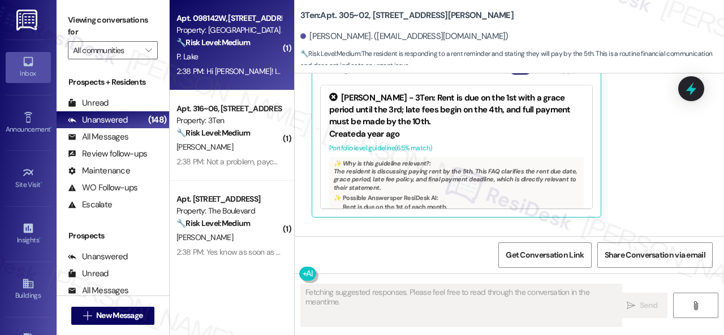
click at [217, 62] on div "P. Lake" at bounding box center [228, 57] width 107 height 14
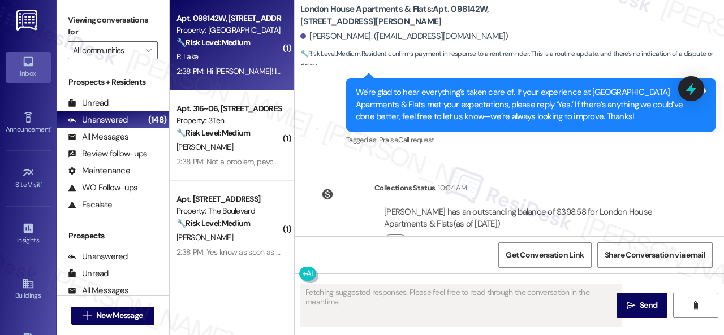
scroll to position [5804, 0]
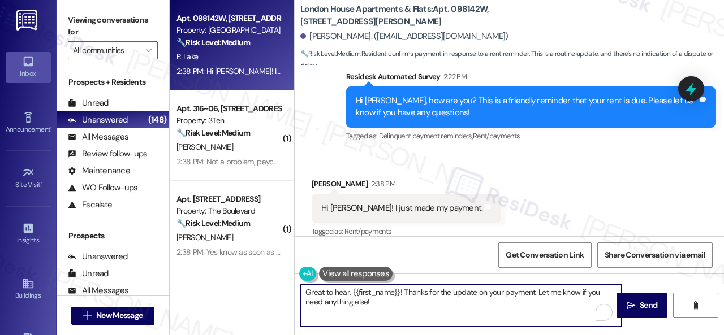
drag, startPoint x: 353, startPoint y: 294, endPoint x: 221, endPoint y: 266, distance: 134.5
click at [221, 266] on div "Apt. 098142W, 12901 Lord Nelson Dr Property: London House Apartments & Flats 🔧 …" at bounding box center [447, 167] width 554 height 335
paste textarea "Hi! Sorry if the reminder was unclear. Just to clarify—rent is due on the 1st, …"
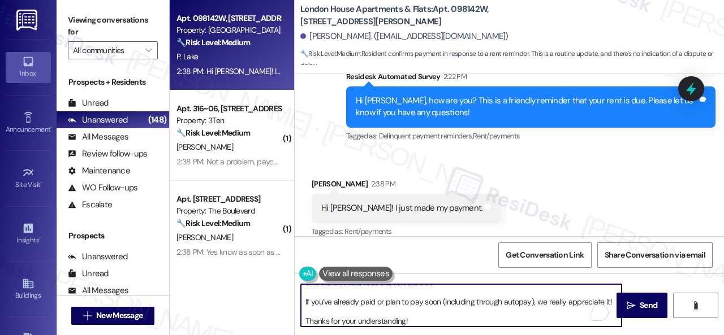
scroll to position [19, 0]
type textarea "Hi! Sorry if the reminder was unclear. Just to clarify—rent is due on the 1st, …"
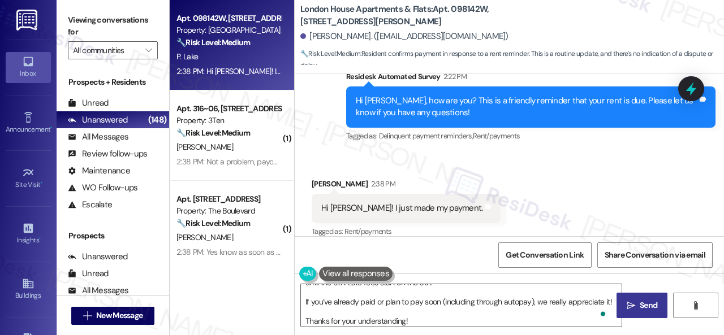
click at [640, 308] on span "Send" at bounding box center [649, 306] width 18 height 12
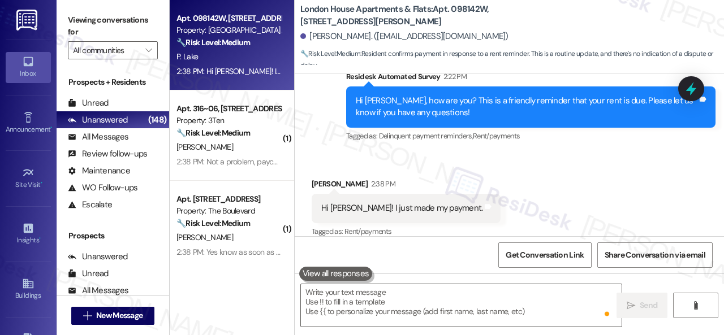
scroll to position [0, 0]
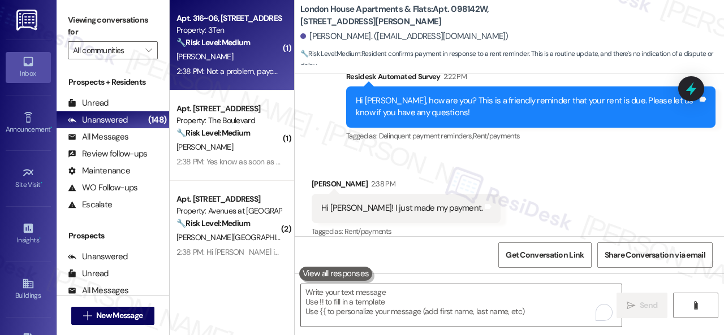
click at [248, 65] on div "2:38 PM: Not a problem, paycheck is processing and should be available to me in…" at bounding box center [228, 71] width 107 height 14
type textarea "Fetching suggested responses. Please feel free to read through the conversation…"
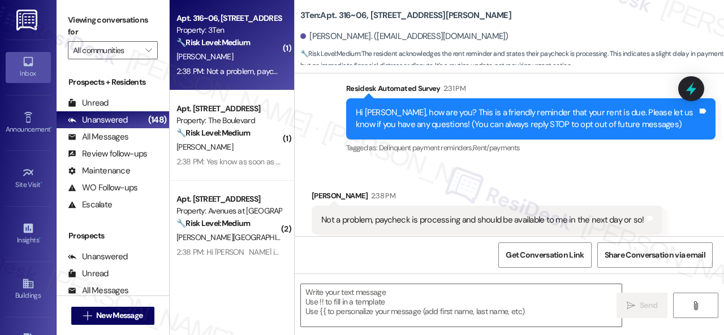
scroll to position [115, 0]
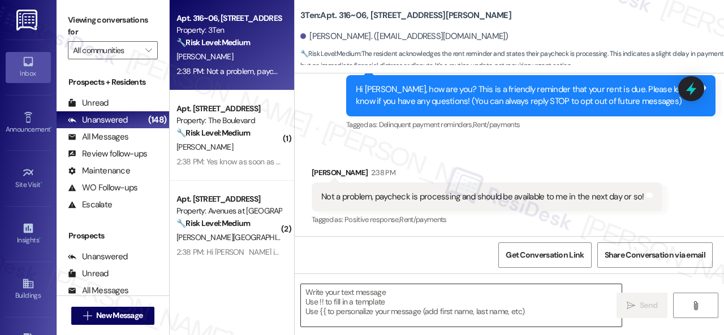
click at [398, 300] on textarea at bounding box center [461, 305] width 321 height 42
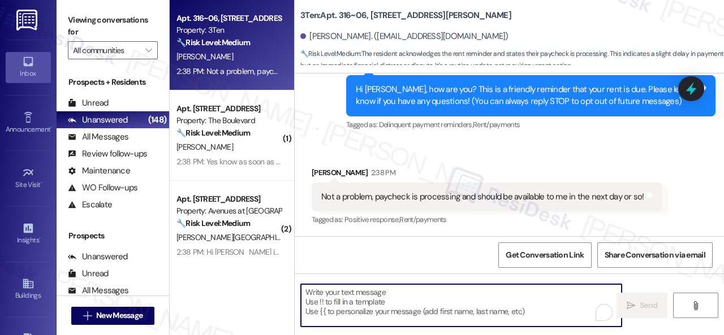
paste textarea "Hi! Sorry if the reminder was unclear. Just to clarify—rent is due on the 1st, …"
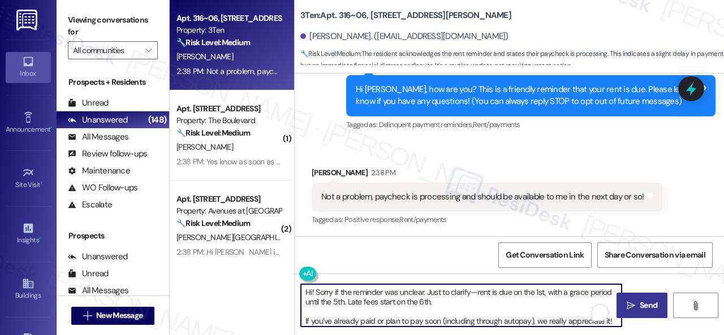
scroll to position [0, 0]
type textarea "Hi! Sorry if the reminder was unclear. Just to clarify—rent is due on the 1st, …"
click at [631, 305] on icon "" at bounding box center [631, 305] width 8 height 9
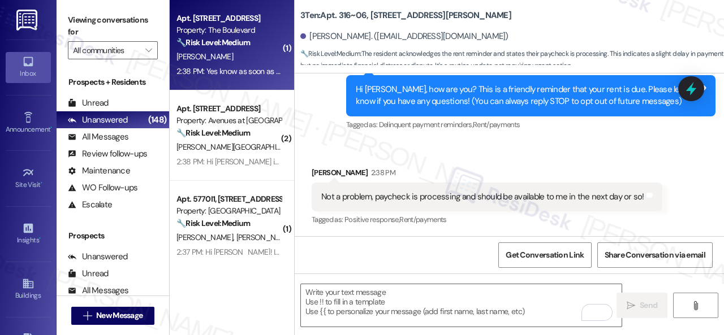
click at [227, 62] on div "A. Jones" at bounding box center [228, 57] width 107 height 14
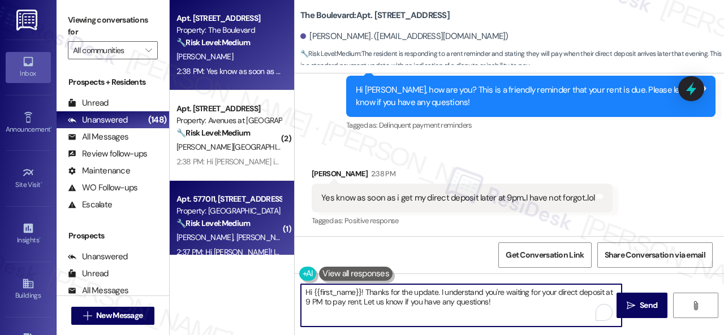
drag, startPoint x: 499, startPoint y: 305, endPoint x: 205, endPoint y: 232, distance: 302.6
click at [205, 232] on div "Apt. 5444, 4800 Skyline Dr Property: The Boulevard 🔧 Risk Level: Medium The res…" at bounding box center [447, 167] width 554 height 335
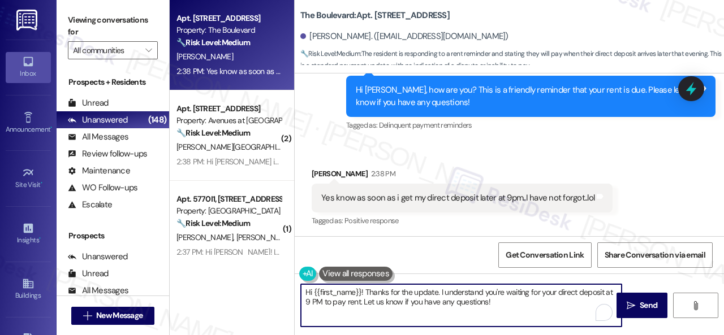
paste textarea "! Sorry if the reminder was unclear. Just to clarify—rent is due on the 1st, wi…"
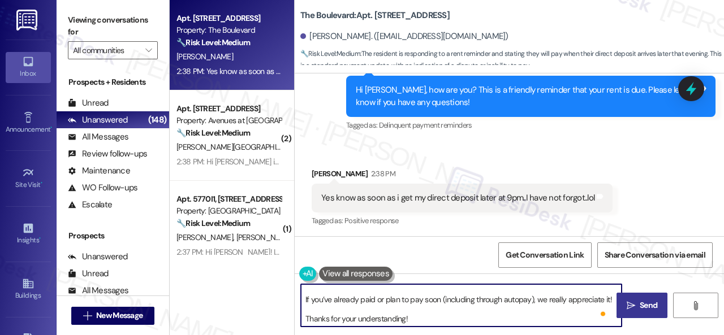
type textarea "Hi! Sorry if the reminder was unclear. Just to clarify—rent is due on the 1st, …"
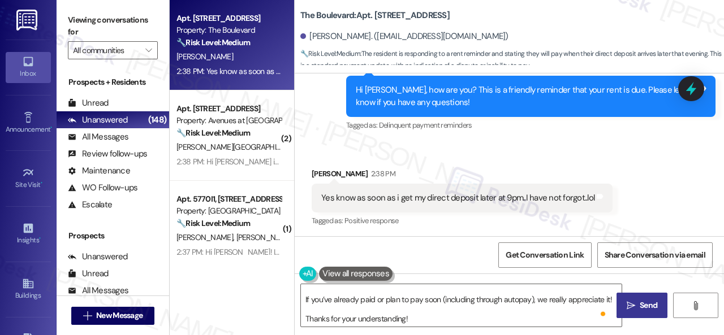
click at [627, 310] on icon "" at bounding box center [631, 305] width 8 height 9
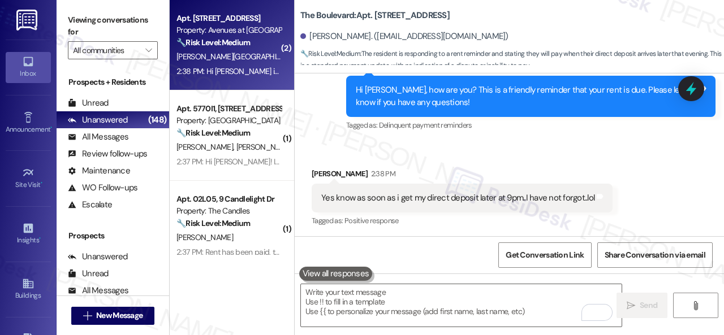
click at [245, 62] on div "X. Medina" at bounding box center [228, 57] width 107 height 14
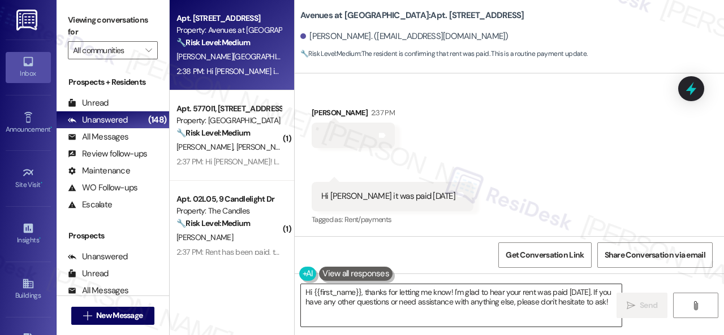
click at [475, 305] on textarea "Hi {{first_name}}, thanks for letting me know! I'm glad to hear your rent was p…" at bounding box center [461, 305] width 321 height 42
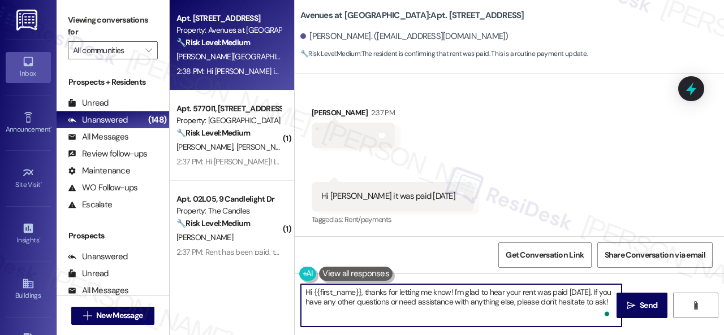
paste textarea "! Sorry if the reminder was unclear. Just to clarify—rent is due on the 1st, wi…"
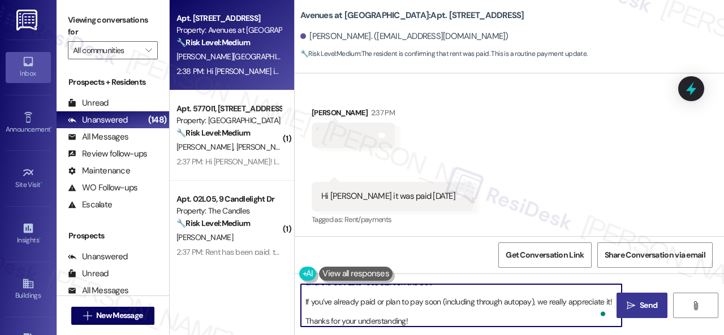
type textarea "Hi! Sorry if the reminder was unclear. Just to clarify—rent is due on the 1st, …"
drag, startPoint x: 628, startPoint y: 310, endPoint x: 628, endPoint y: 295, distance: 15.8
click at [628, 310] on span " Send" at bounding box center [642, 306] width 36 height 12
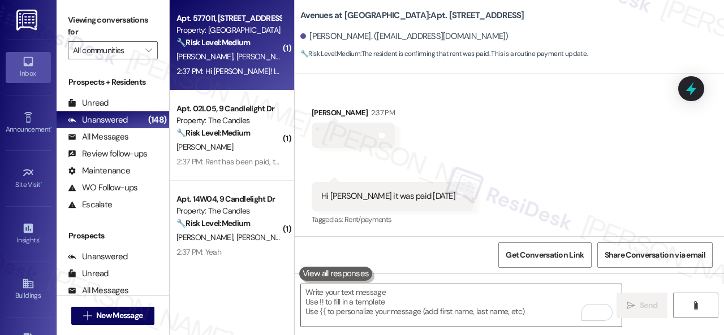
click at [236, 52] on span "E. Magro" at bounding box center [264, 56] width 57 height 10
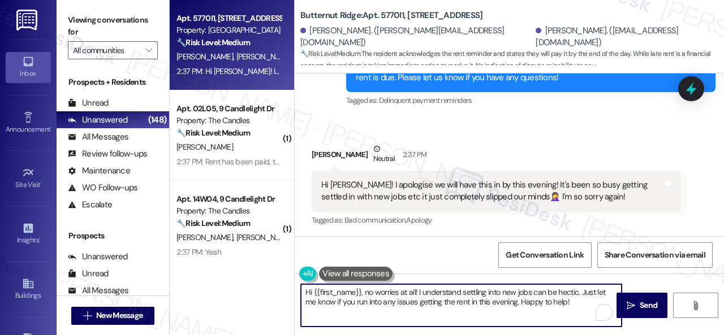
drag, startPoint x: 473, startPoint y: 297, endPoint x: 275, endPoint y: 256, distance: 202.8
click at [236, 256] on div "Apt. 5770I1, 5800 Great Northern Boulevard Property: Butternut Ridge 🔧 Risk Lev…" at bounding box center [447, 167] width 554 height 335
paste textarea "! Sorry if the reminder was unclear. Just to clarify—rent is due on the 1st, wi…"
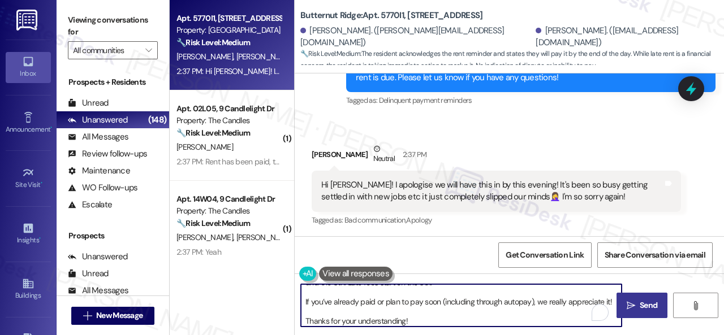
type textarea "Hi! Sorry if the reminder was unclear. Just to clarify—rent is due on the 1st, …"
click at [642, 307] on span "Send" at bounding box center [649, 306] width 18 height 12
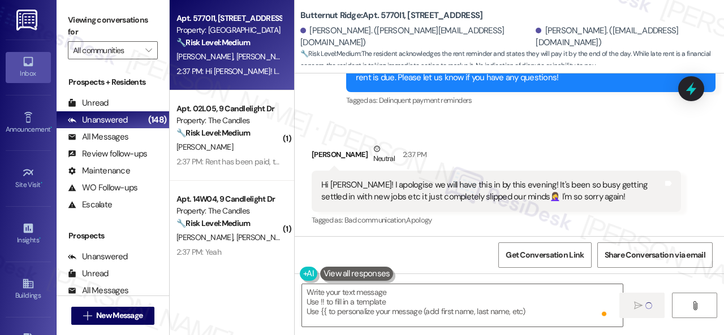
type textarea "Fetching suggested responses. Please feel free to read through the conversation…"
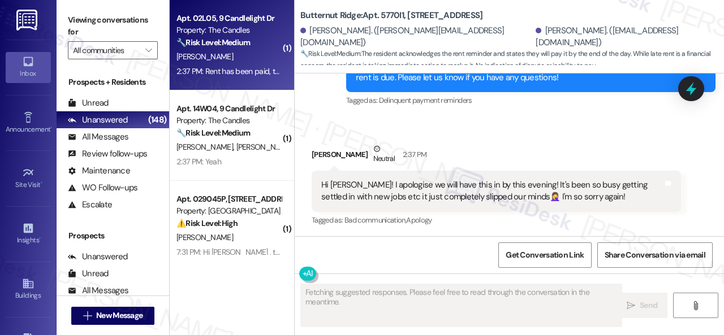
click at [230, 57] on div "S. Stjean" at bounding box center [228, 57] width 107 height 14
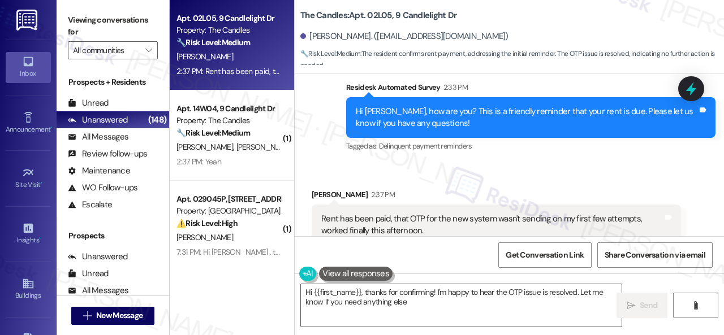
type textarea "Hi {{first_name}}, thanks for confirming! I'm happy to hear the OTP issue is re…"
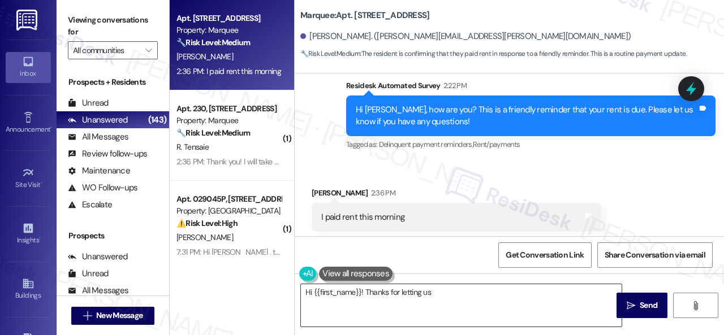
scroll to position [1655, 0]
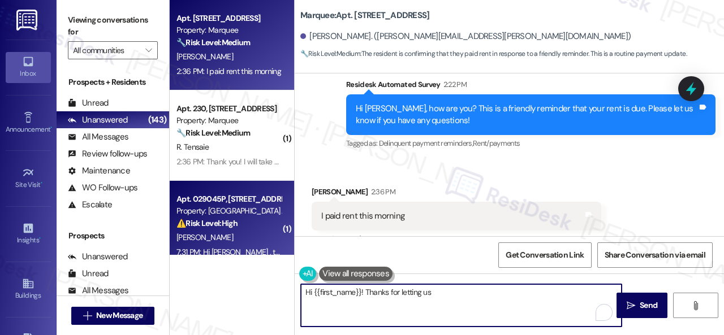
drag, startPoint x: 403, startPoint y: 290, endPoint x: 227, endPoint y: 254, distance: 179.6
click at [225, 255] on div "Apt. [STREET_ADDRESS] Property: Marquee 🔧 Risk Level: Medium The resident is co…" at bounding box center [447, 167] width 554 height 335
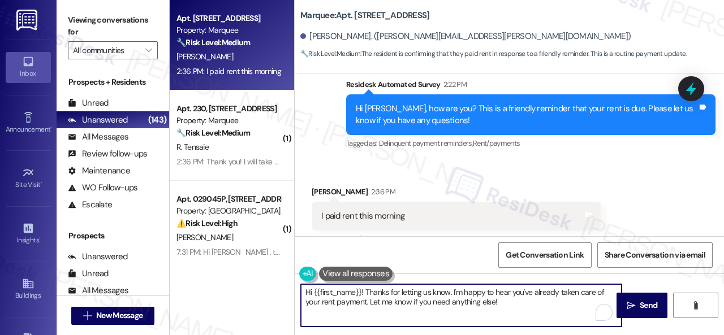
paste textarea "! Sorry if the reminder was unclear. Just to clarify—rent is due on the 1st, wi…"
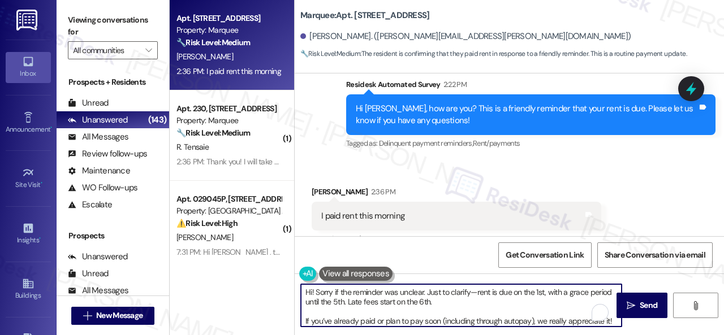
scroll to position [19, 0]
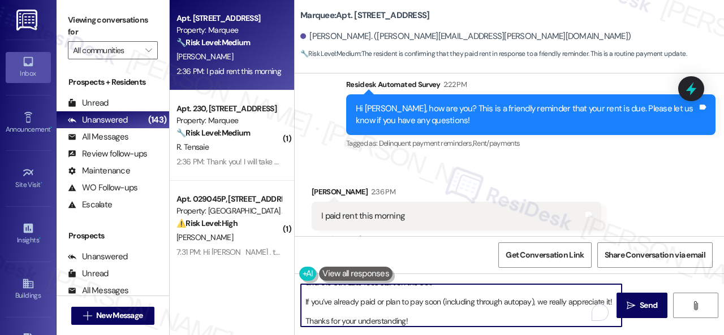
type textarea "Hi! Sorry if the reminder was unclear. Just to clarify—rent is due on the 1st, …"
click at [641, 306] on span "Send" at bounding box center [649, 306] width 18 height 12
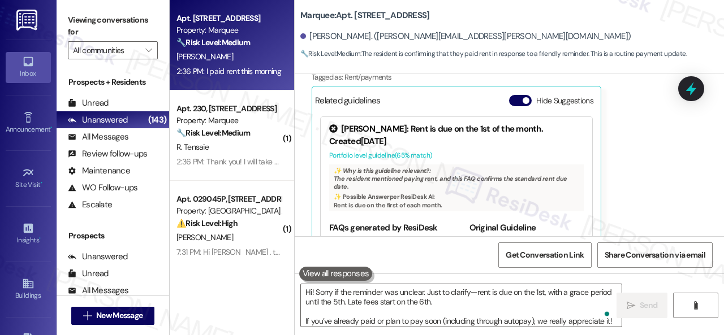
scroll to position [1825, 0]
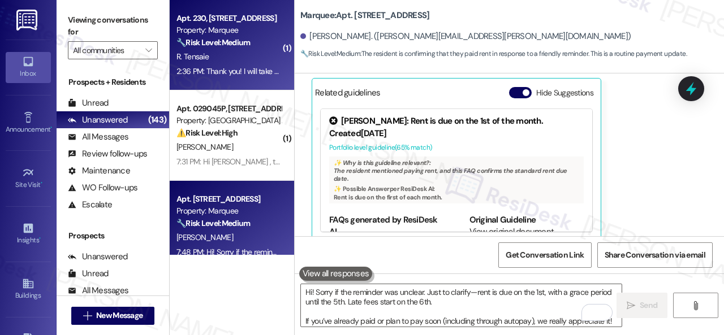
click at [243, 50] on div "R. Tensaie" at bounding box center [228, 57] width 107 height 14
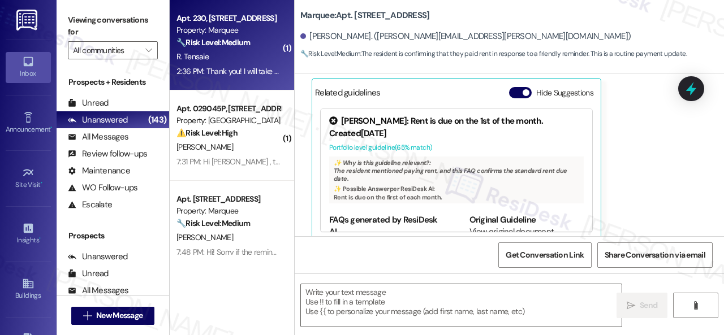
type textarea "Fetching suggested responses. Please feel free to read through the conversation…"
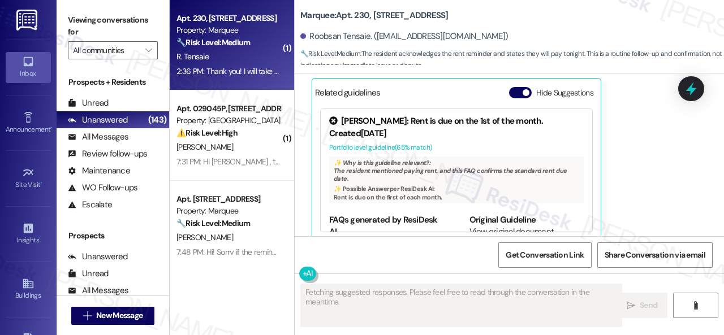
scroll to position [700, 0]
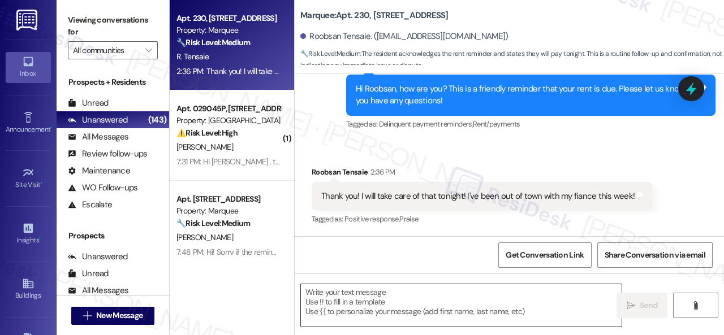
drag, startPoint x: 389, startPoint y: 299, endPoint x: 403, endPoint y: 294, distance: 14.5
click at [390, 299] on textarea at bounding box center [461, 305] width 321 height 42
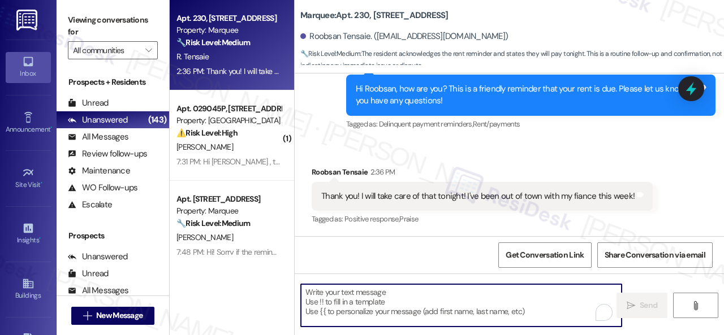
paste textarea "Hi! Sorry if the reminder was unclear. Just to clarify—rent is due on the 1st, …"
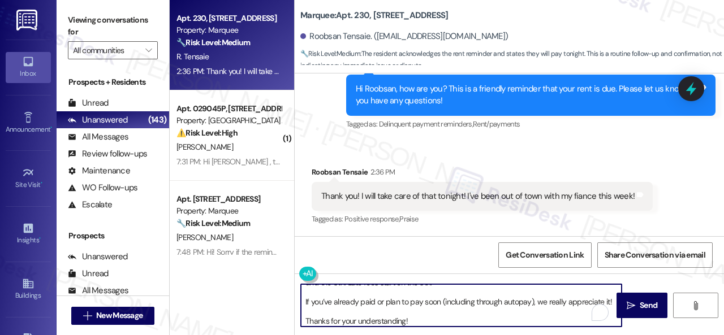
scroll to position [19, 0]
type textarea "Hi! Sorry if the reminder was unclear. Just to clarify—rent is due on the 1st, …"
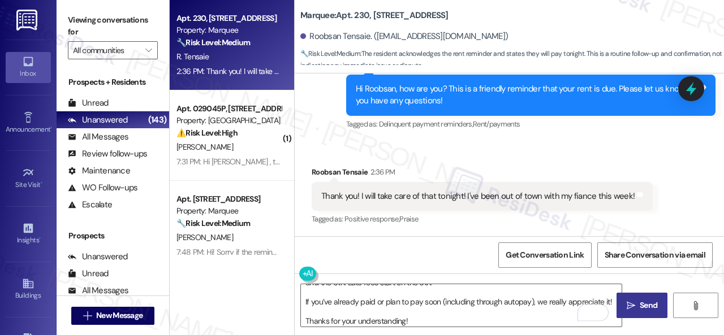
click at [640, 305] on span "Send" at bounding box center [649, 306] width 18 height 12
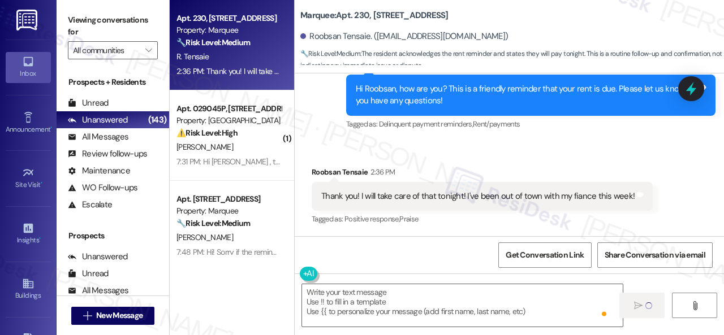
scroll to position [0, 0]
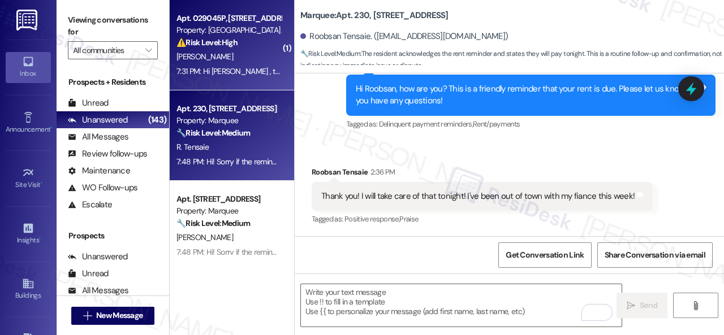
click at [242, 47] on div "⚠️ Risk Level: High The resident is unable to lock their door from the outside,…" at bounding box center [228, 43] width 105 height 12
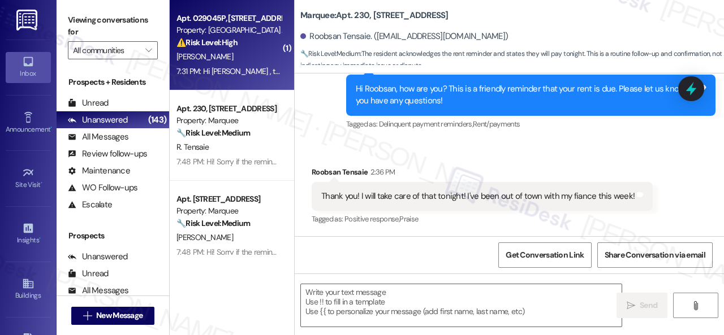
type textarea "Fetching suggested responses. Please feel free to read through the conversation…"
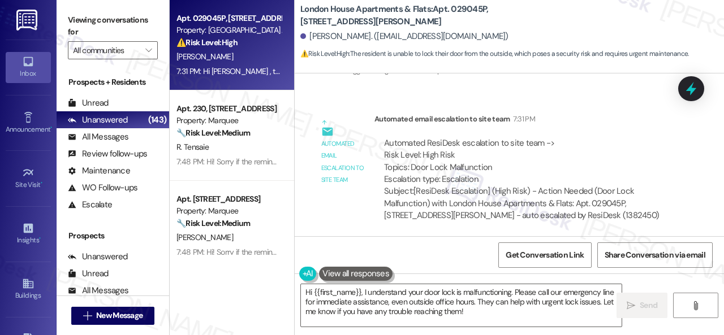
scroll to position [827, 0]
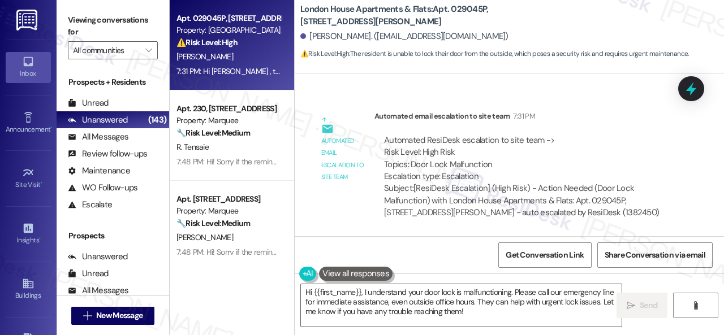
click at [595, 122] on div "Automated email escalation to site team 7:31 PM" at bounding box center [527, 118] width 307 height 16
click at [389, 291] on textarea "Hi {{first_name}}, I understand your door lock is malfunctioning. Please call o…" at bounding box center [461, 305] width 321 height 42
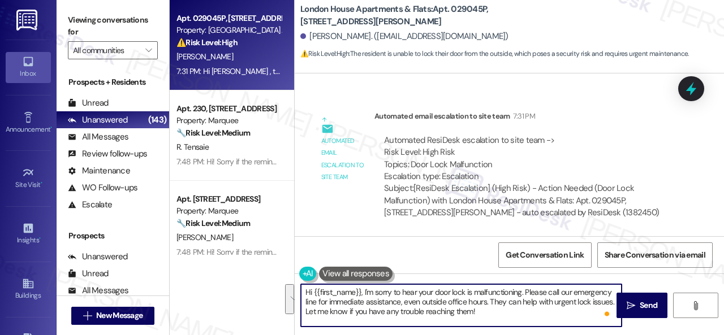
drag, startPoint x: 526, startPoint y: 292, endPoint x: 541, endPoint y: 315, distance: 27.0
click at [541, 315] on textarea "Hi {{first_name}}, I'm sorry to hear your door lock is malfunctioning. Please c…" at bounding box center [461, 305] width 321 height 42
paste textarea "Is there already a work order for the issue? If so, may I have the work order n…"
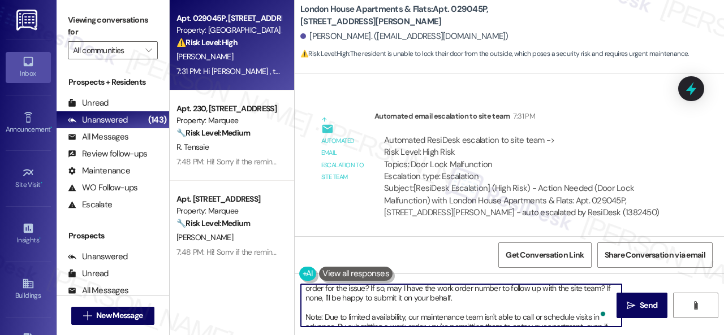
scroll to position [0, 0]
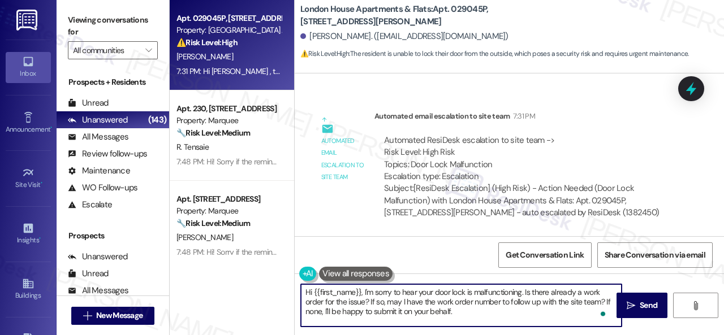
click at [525, 293] on textarea "Hi {{first_name}}, I'm sorry to hear your door lock is malfunctioning. Is there…" at bounding box center [461, 305] width 321 height 42
drag, startPoint x: 593, startPoint y: 322, endPoint x: 532, endPoint y: 300, distance: 64.8
click at [532, 300] on textarea "Hi {{first_name}}, I'm sorry to hear your door lock is malfunctioning. wIs ther…" at bounding box center [461, 305] width 321 height 42
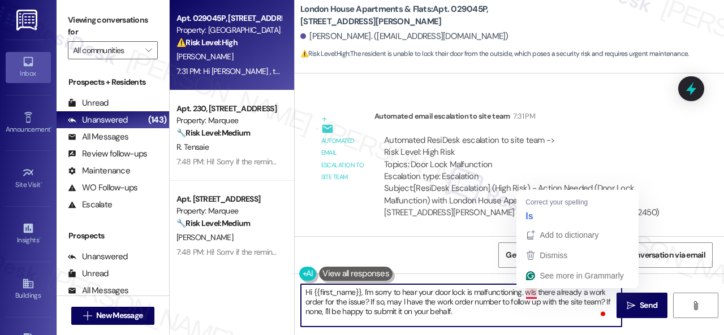
click at [528, 292] on textarea "Hi {{first_name}}, I'm sorry to hear your door lock is malfunctioning. wIs ther…" at bounding box center [461, 305] width 321 height 42
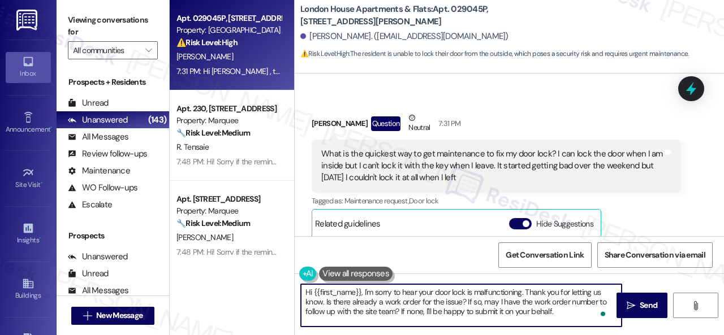
scroll to position [36, 0]
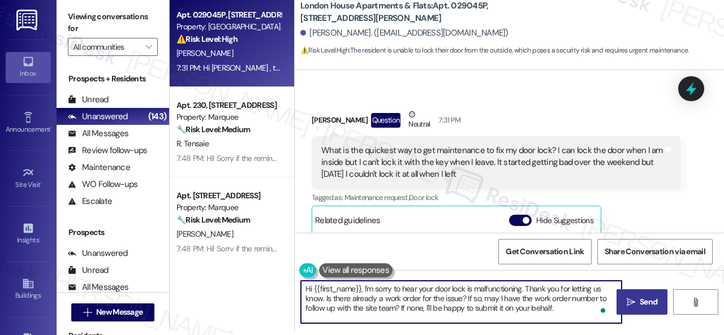
type textarea "Hi {{first_name}}, I'm sorry to hear your door lock is malfunctioning. Thank yo…"
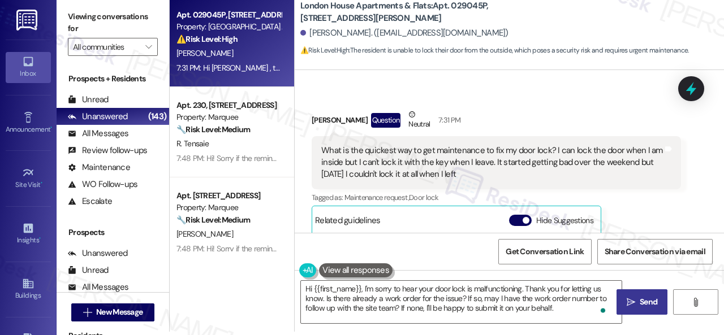
click at [627, 305] on icon "" at bounding box center [631, 302] width 8 height 9
